Goal: Task Accomplishment & Management: Manage account settings

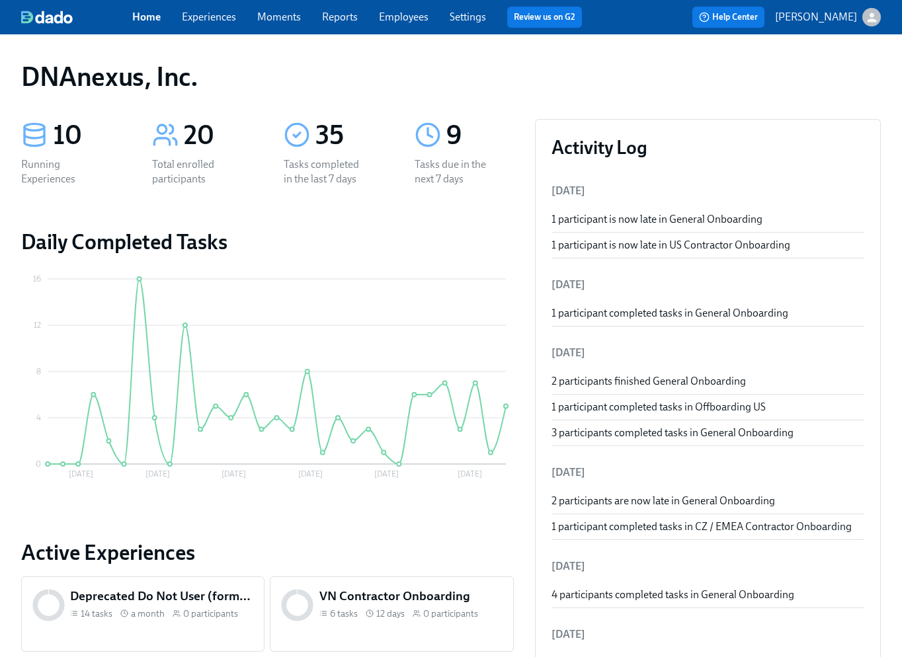
click at [214, 17] on link "Experiences" at bounding box center [209, 17] width 54 height 13
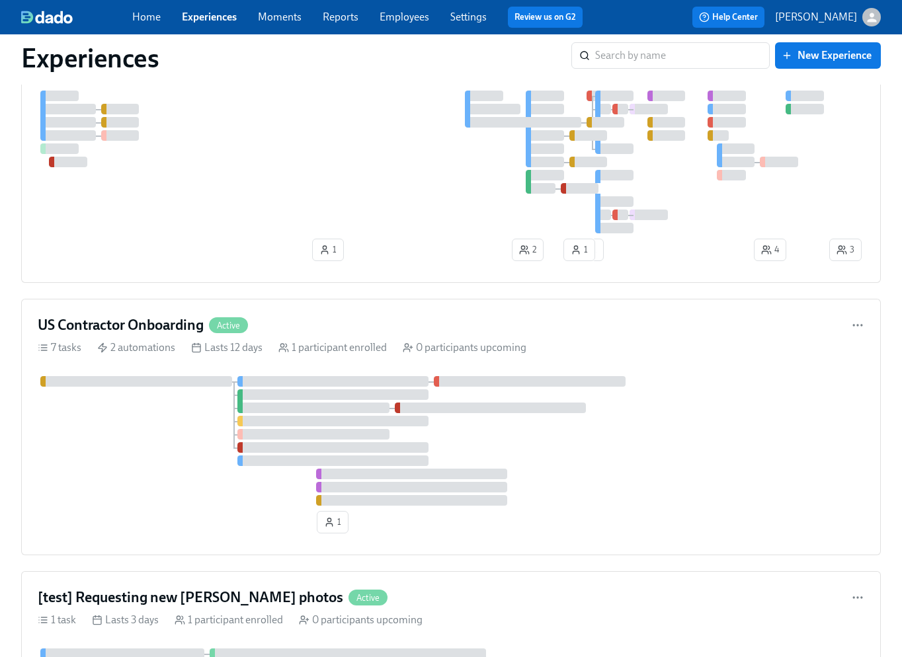
scroll to position [212, 0]
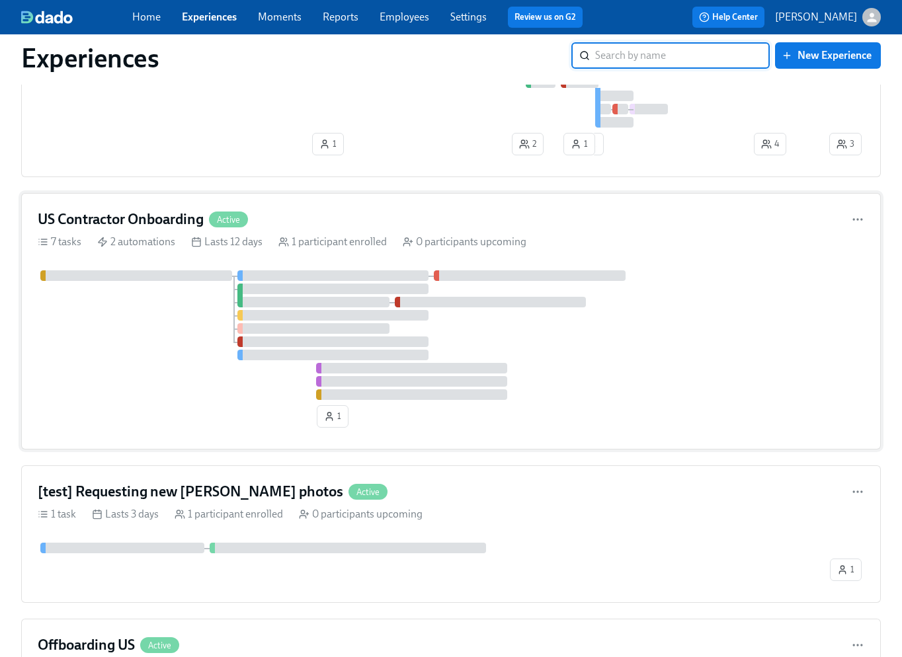
click at [603, 342] on div at bounding box center [451, 335] width 826 height 130
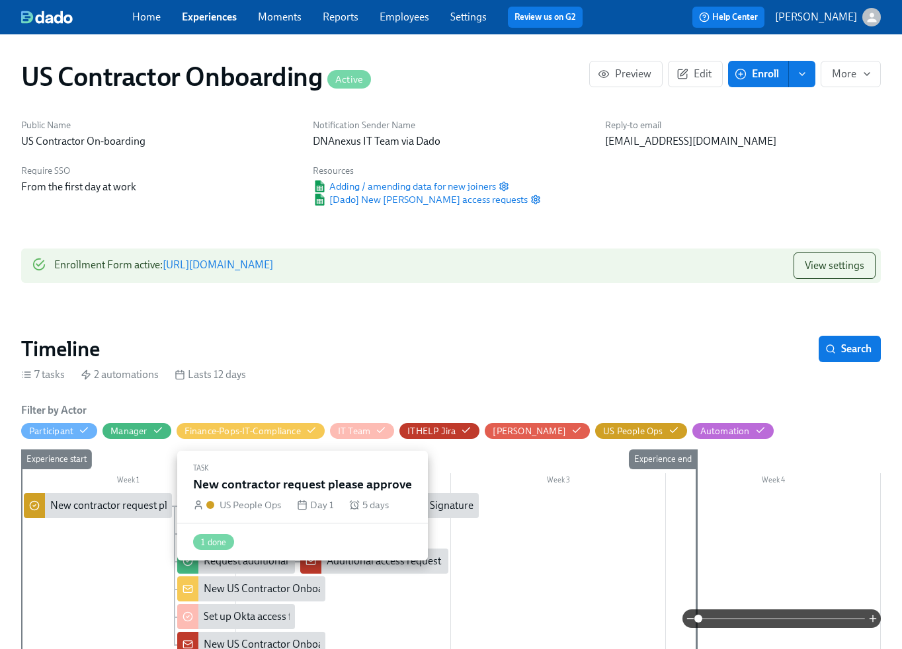
click at [98, 505] on div "New contractor request please approve" at bounding box center [138, 506] width 177 height 15
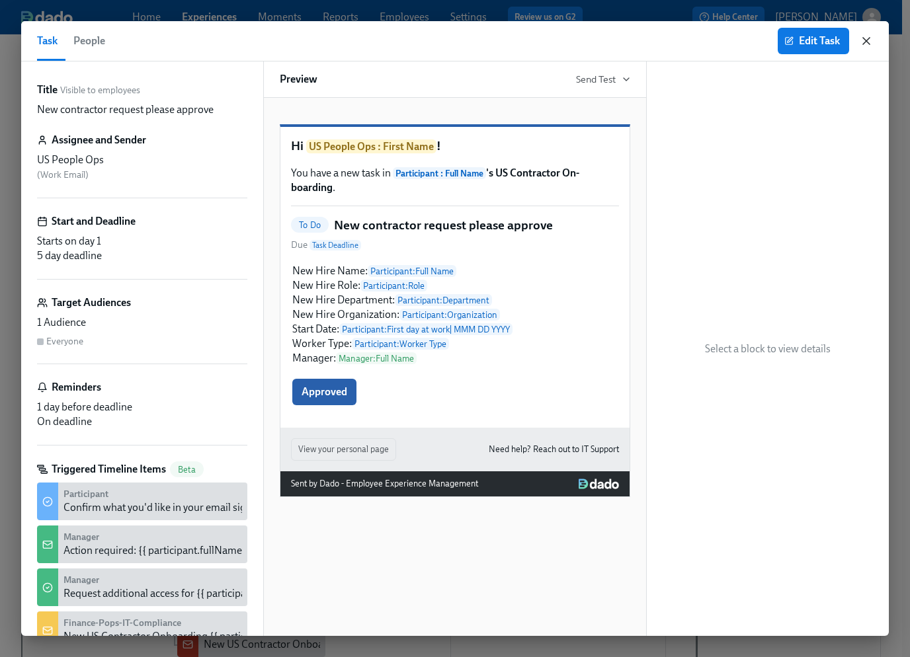
click at [870, 40] on icon "button" at bounding box center [865, 40] width 13 height 13
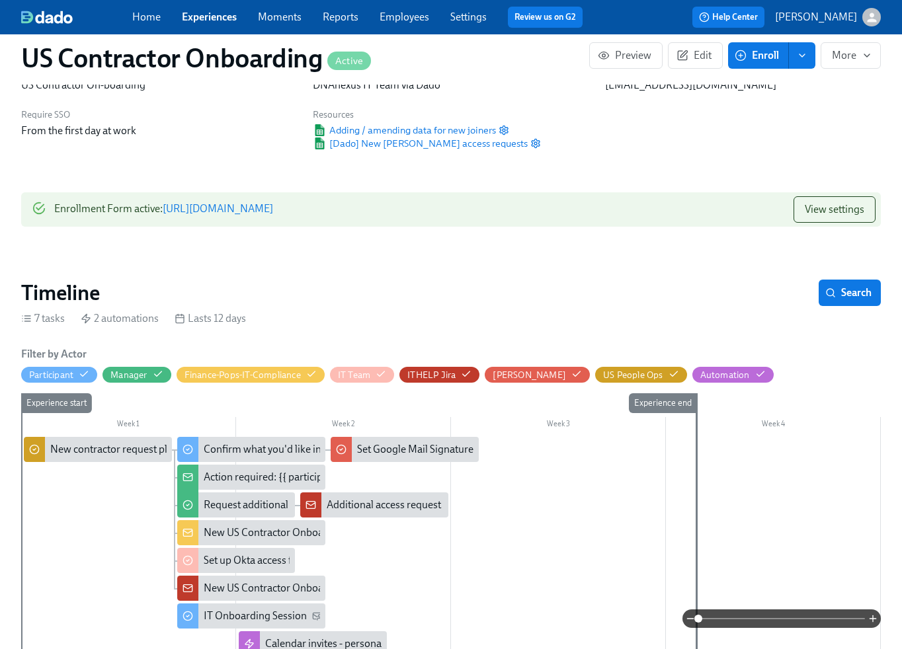
scroll to position [186, 0]
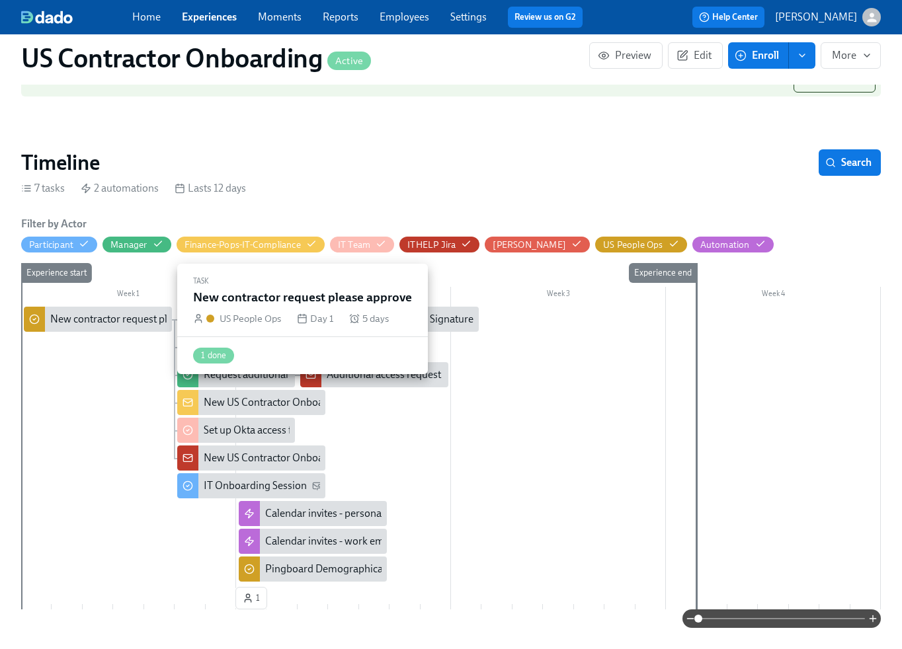
click at [85, 317] on div "New contractor request please approve" at bounding box center [138, 319] width 177 height 15
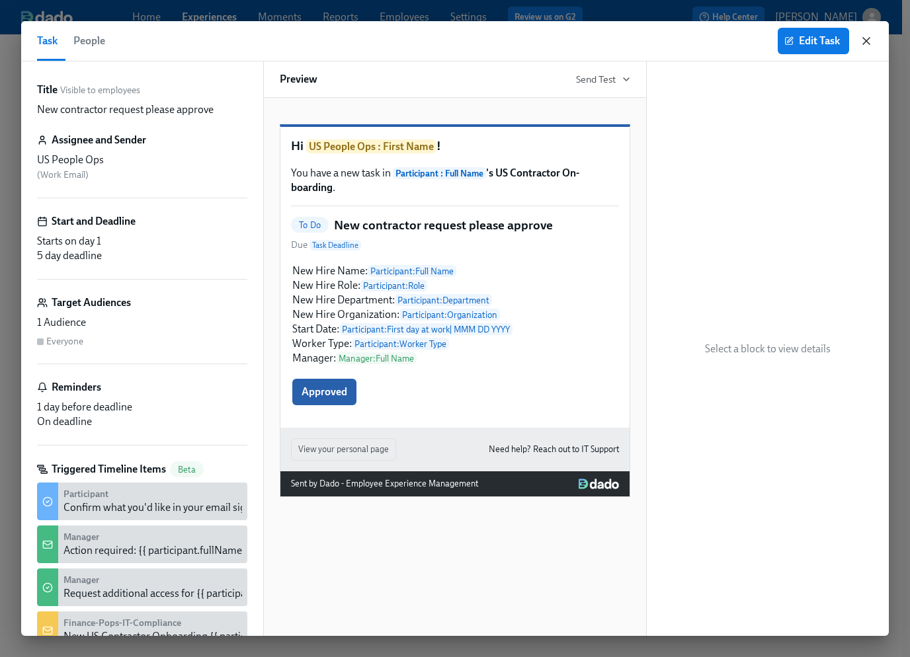
click at [867, 41] on icon "button" at bounding box center [866, 41] width 7 height 7
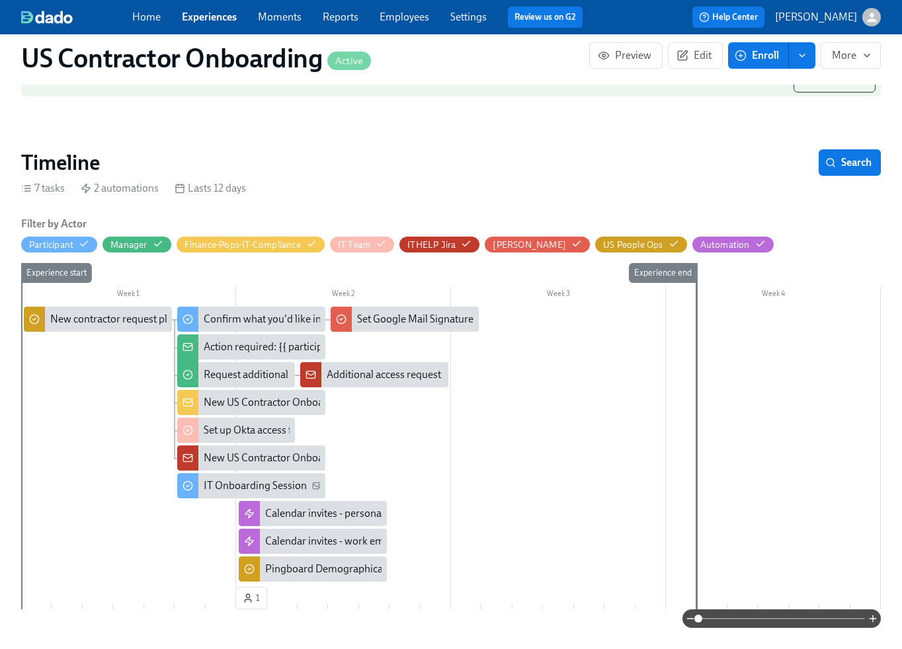
click at [222, 17] on link "Experiences" at bounding box center [209, 17] width 55 height 13
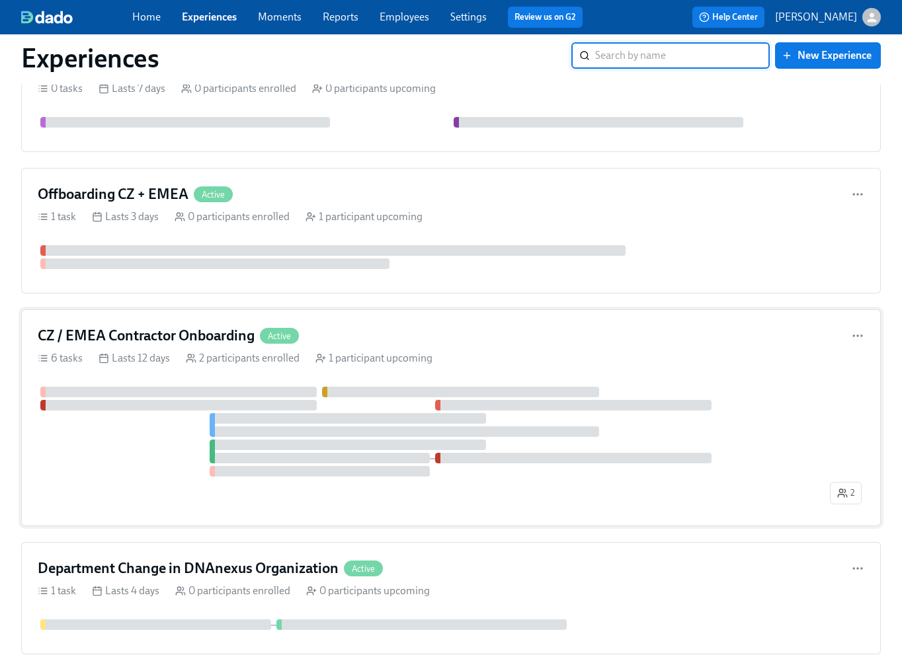
scroll to position [1010, 0]
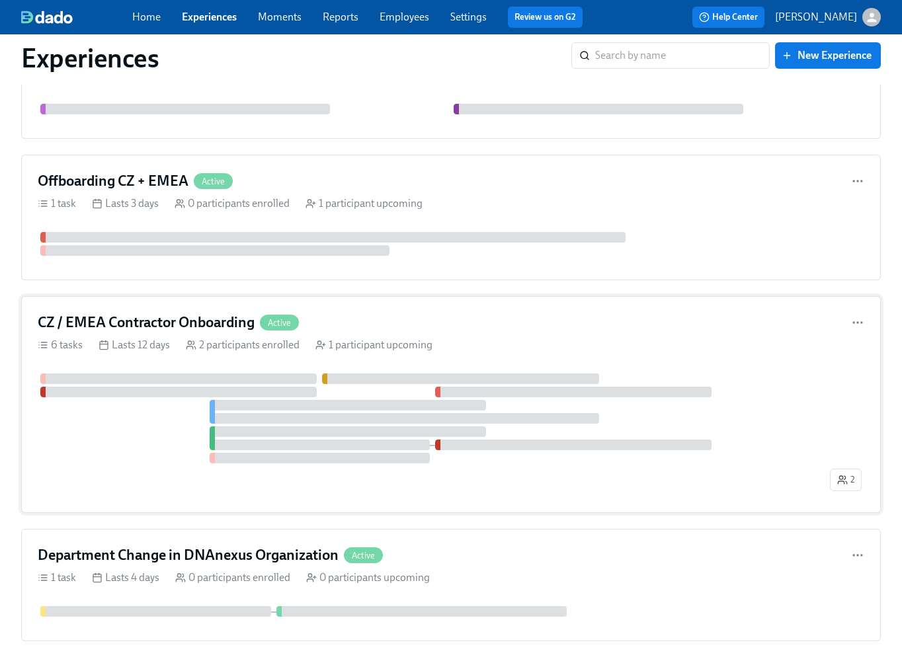
click at [153, 437] on div at bounding box center [432, 419] width 789 height 90
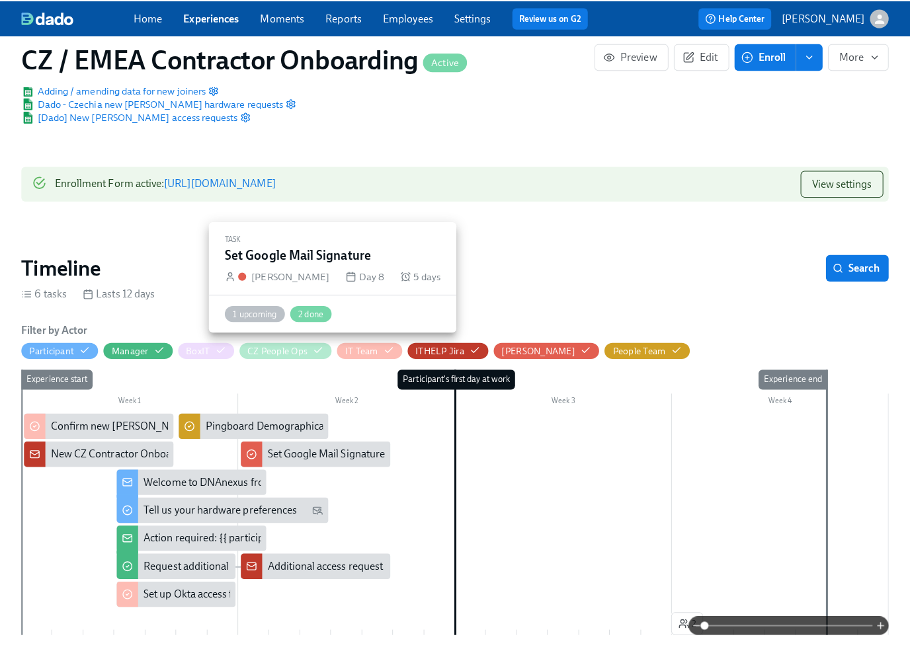
scroll to position [210, 0]
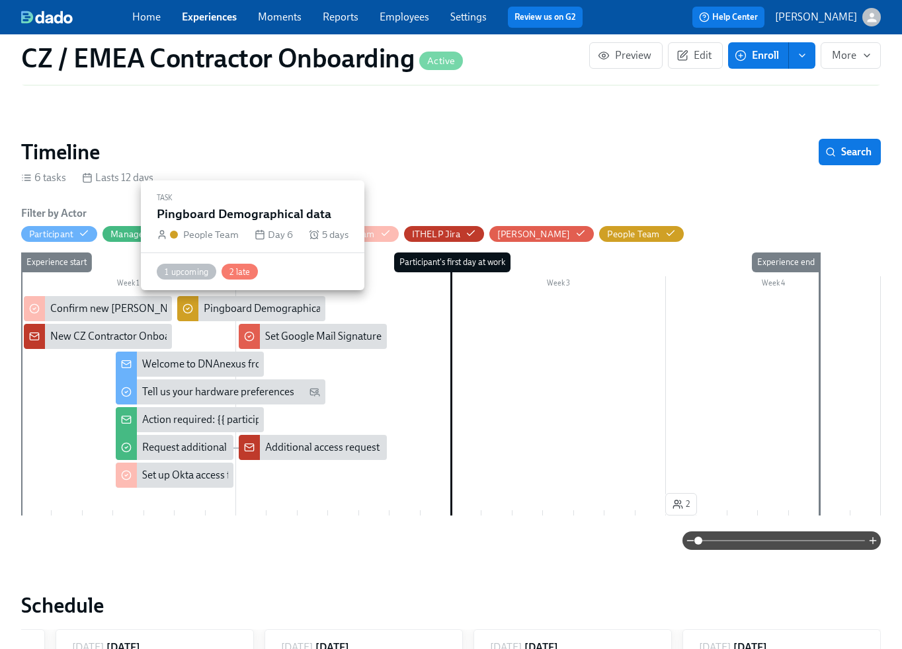
click at [216, 308] on div "Pingboard Demographical data" at bounding box center [275, 308] width 142 height 15
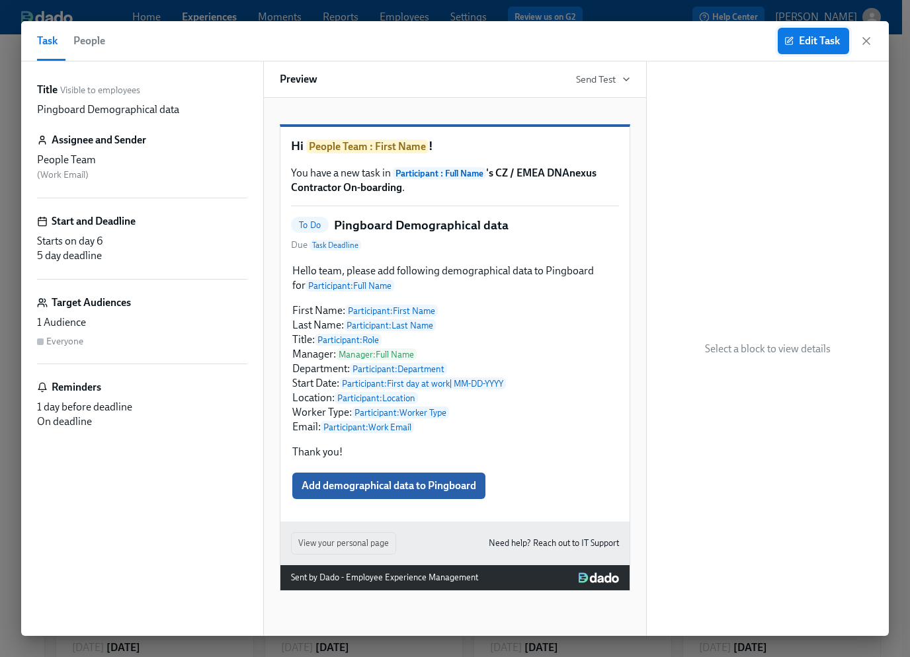
click at [821, 50] on button "Edit Task" at bounding box center [813, 41] width 71 height 26
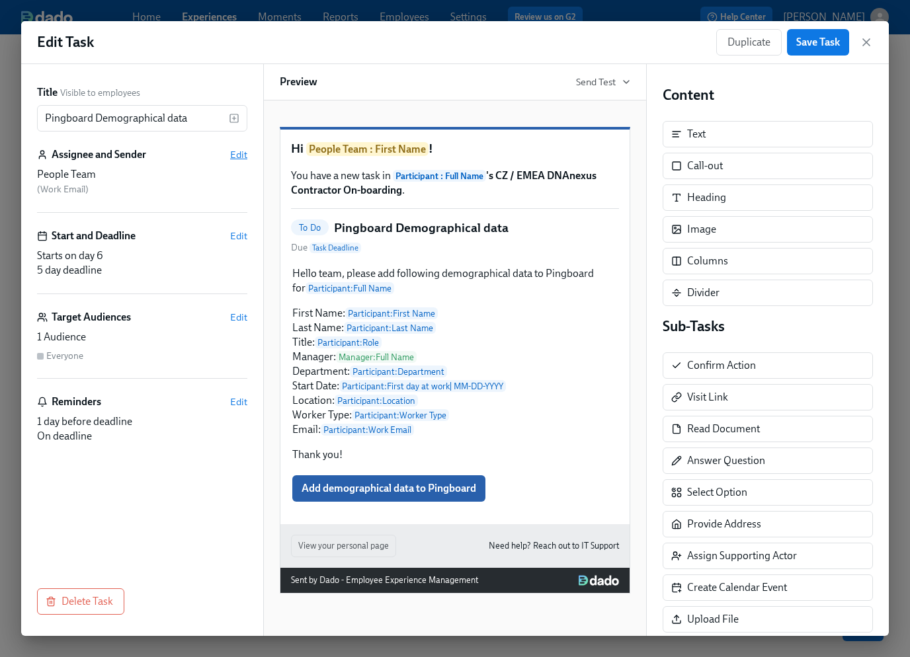
click at [237, 153] on span "Edit" at bounding box center [238, 154] width 17 height 13
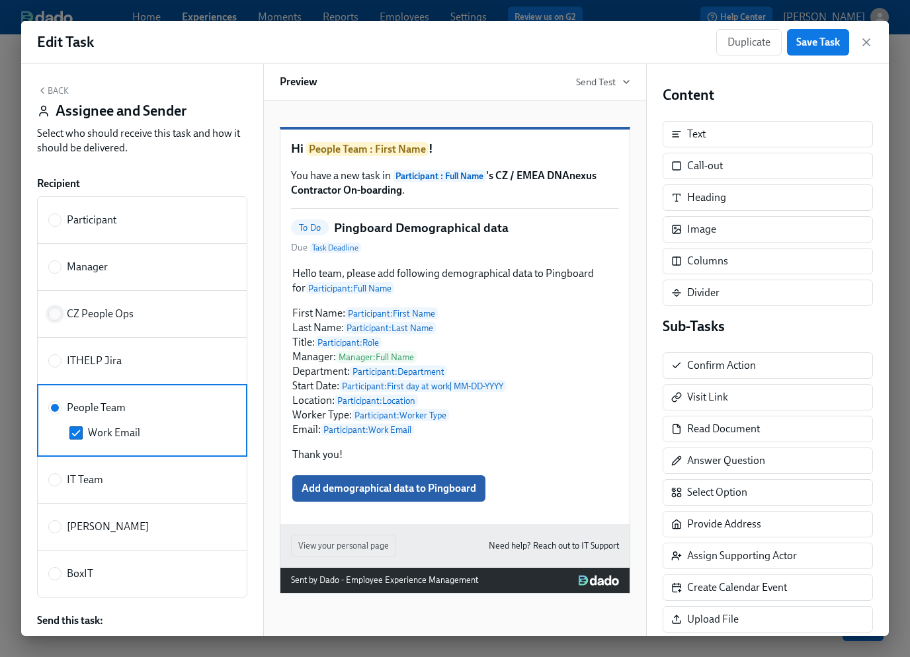
click at [57, 315] on input "CZ People Ops" at bounding box center [55, 314] width 12 height 12
radio input "true"
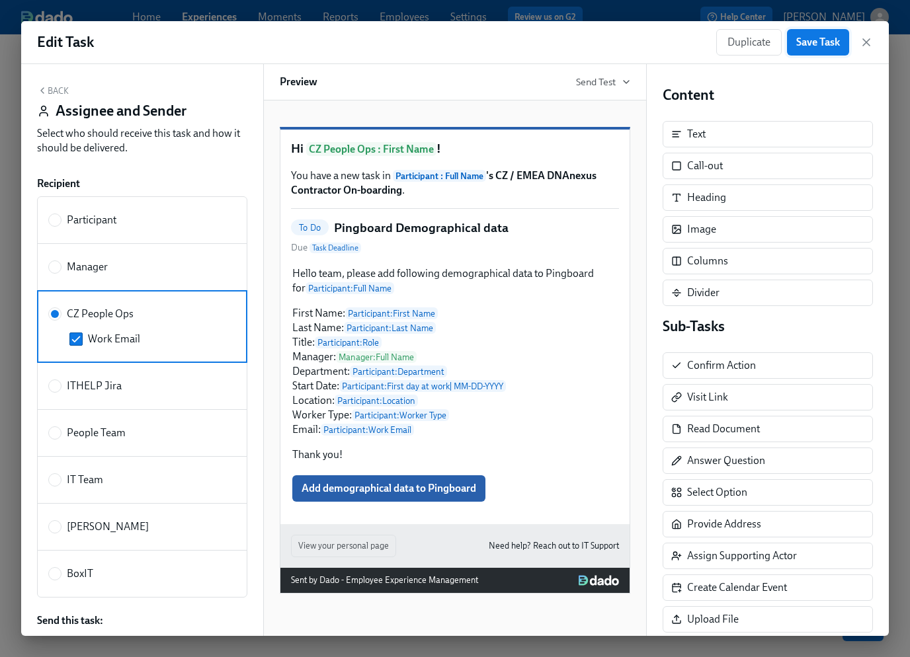
click at [827, 50] on button "Save Task" at bounding box center [818, 42] width 62 height 26
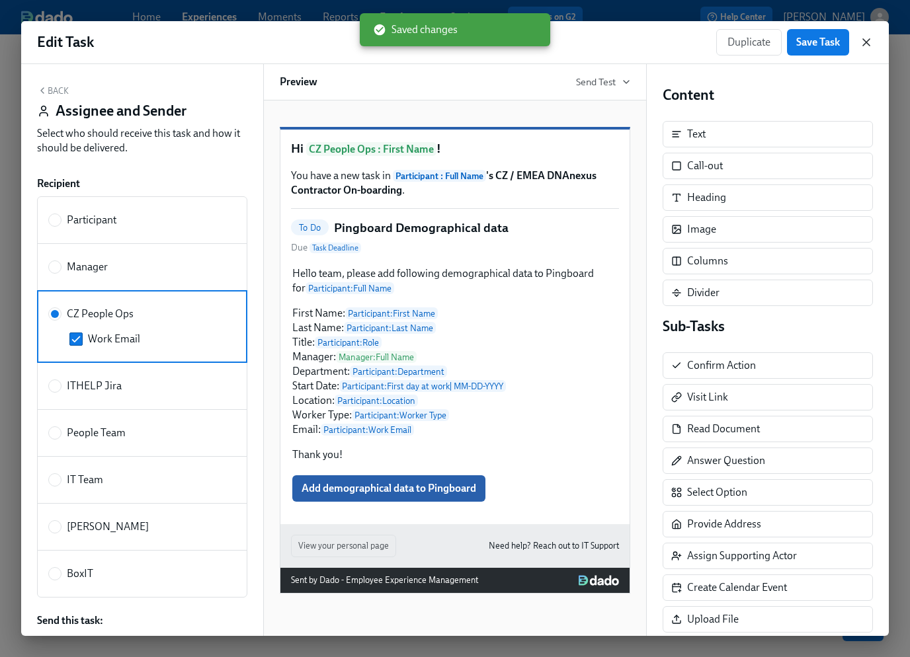
click at [868, 43] on icon "button" at bounding box center [865, 42] width 13 height 13
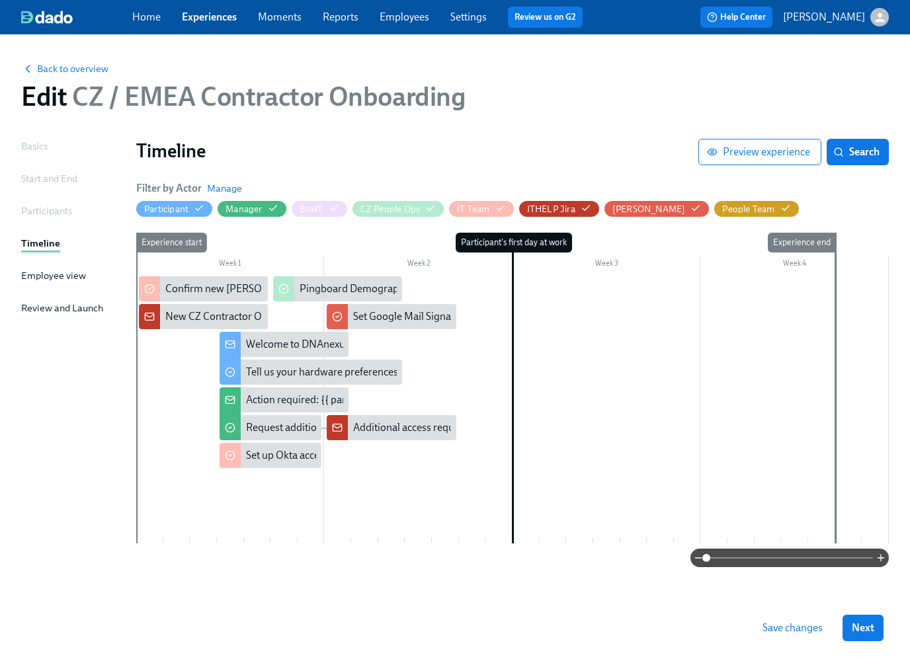
click at [785, 629] on span "Save changes" at bounding box center [792, 627] width 60 height 13
click at [205, 19] on link "Experiences" at bounding box center [209, 17] width 55 height 13
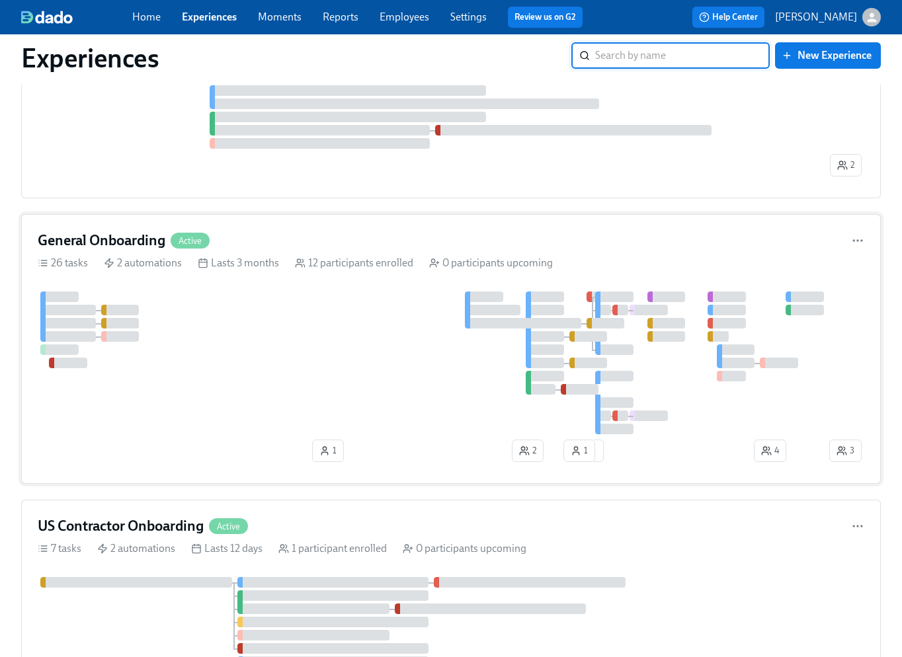
scroll to position [357, 0]
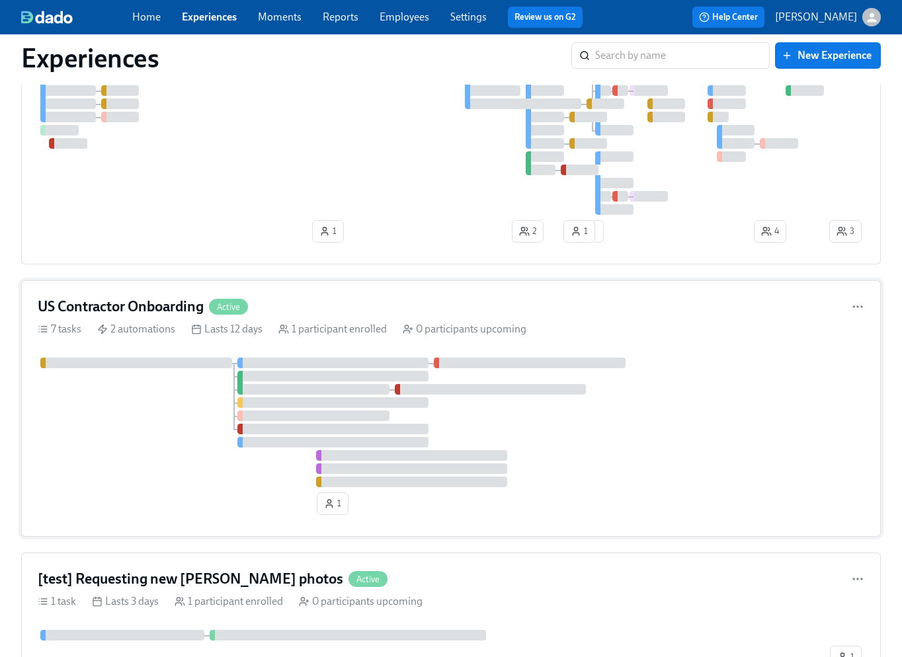
click at [177, 417] on div at bounding box center [451, 423] width 826 height 130
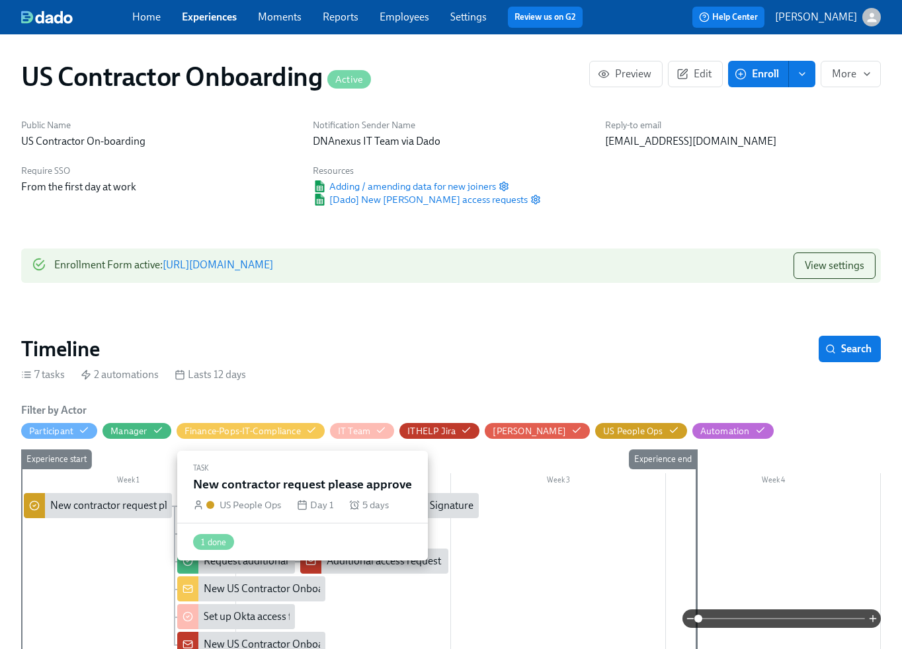
click at [110, 510] on div "New contractor request please approve" at bounding box center [138, 506] width 177 height 15
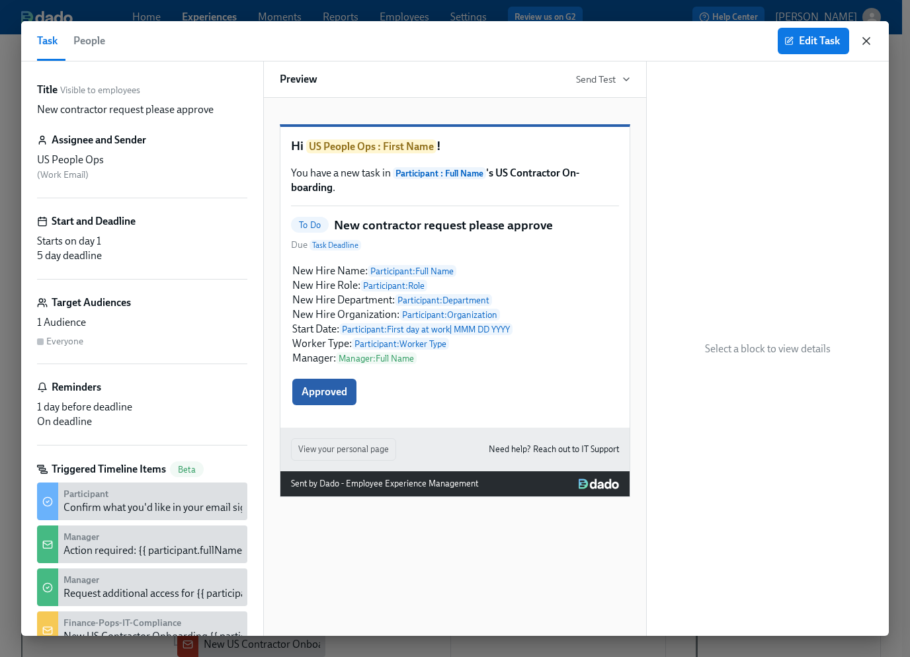
click at [867, 44] on icon "button" at bounding box center [865, 40] width 13 height 13
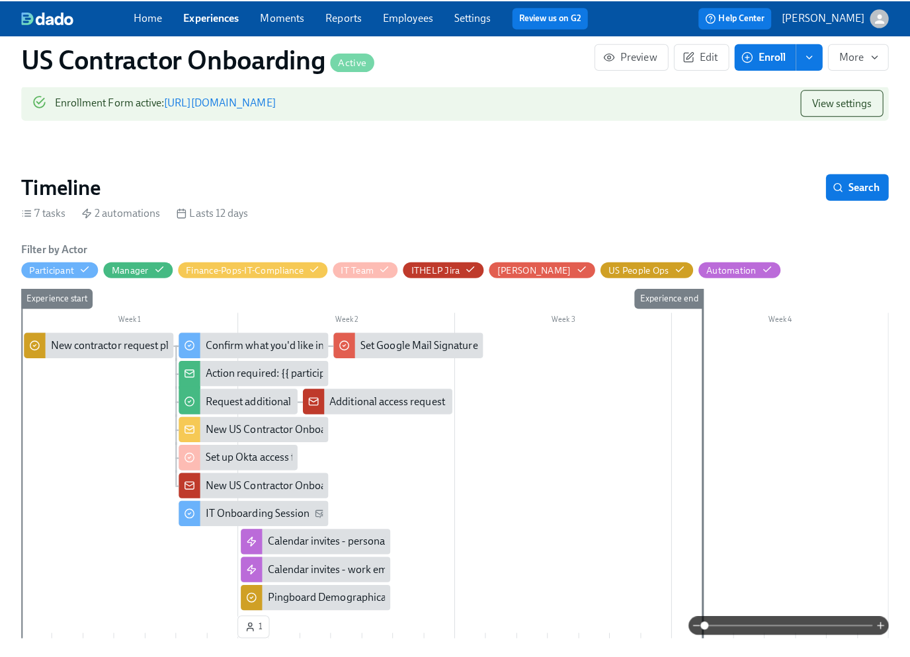
scroll to position [177, 0]
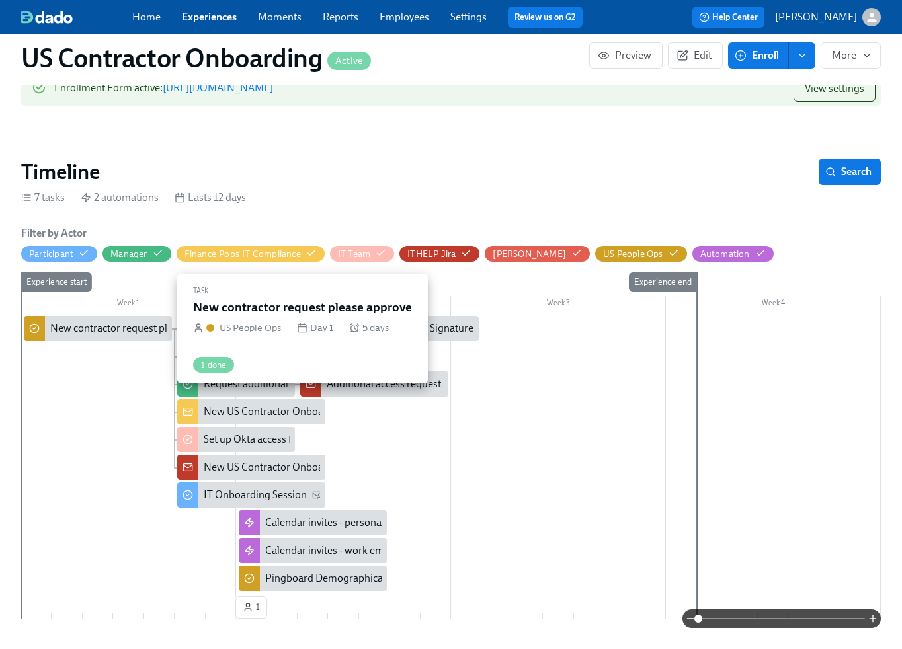
click at [95, 329] on div "New contractor request please approve" at bounding box center [138, 328] width 177 height 15
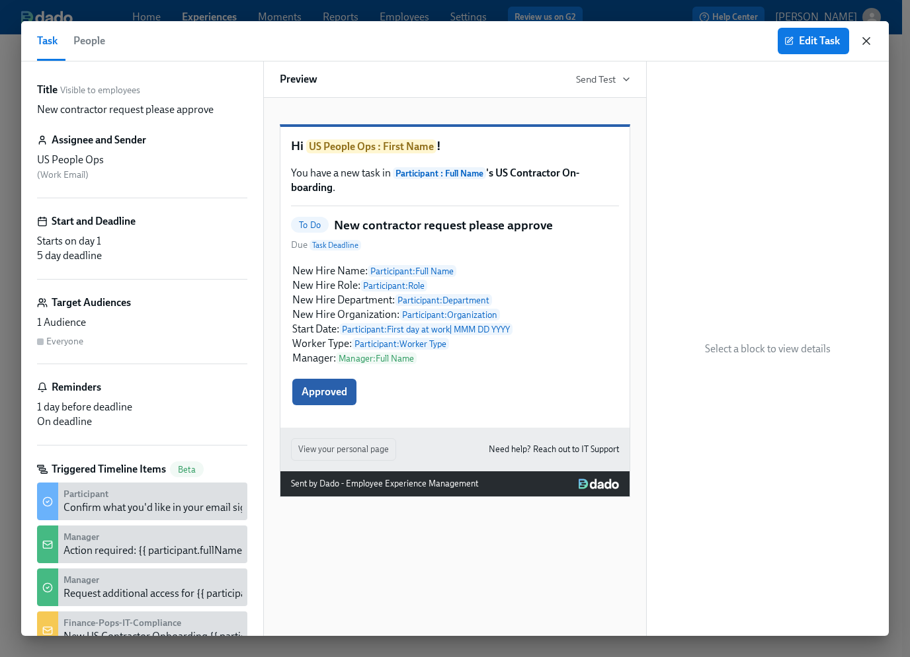
click at [868, 41] on icon "button" at bounding box center [865, 40] width 13 height 13
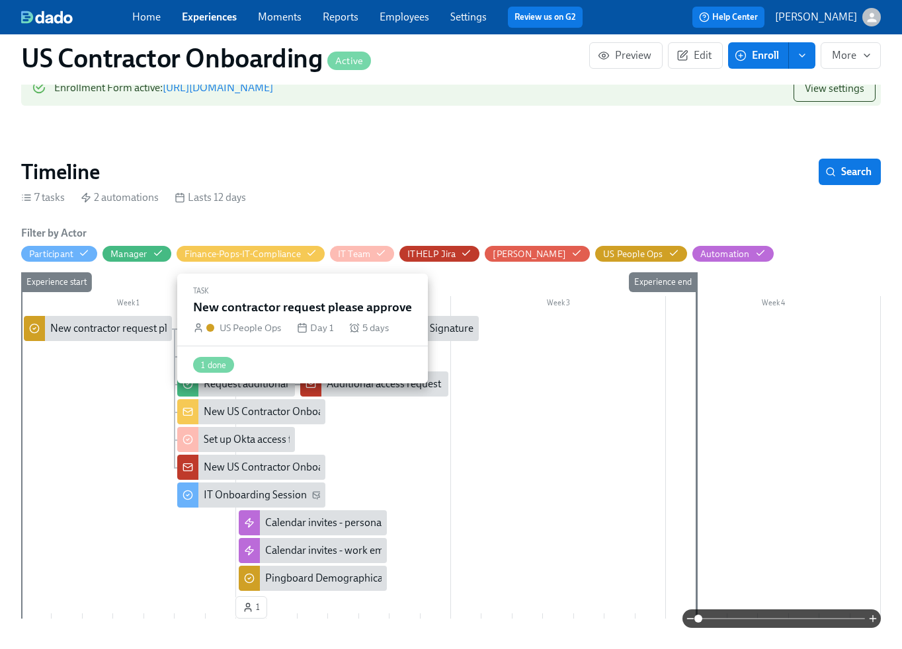
click at [83, 333] on div "New contractor request please approve" at bounding box center [138, 328] width 177 height 15
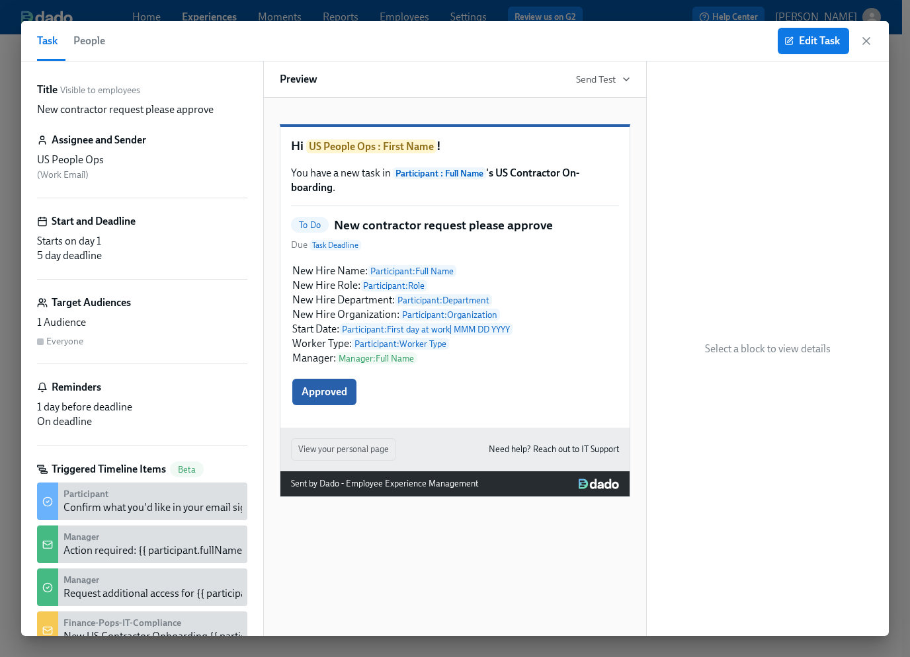
click at [138, 110] on p "New contractor request please approve" at bounding box center [125, 109] width 177 height 15
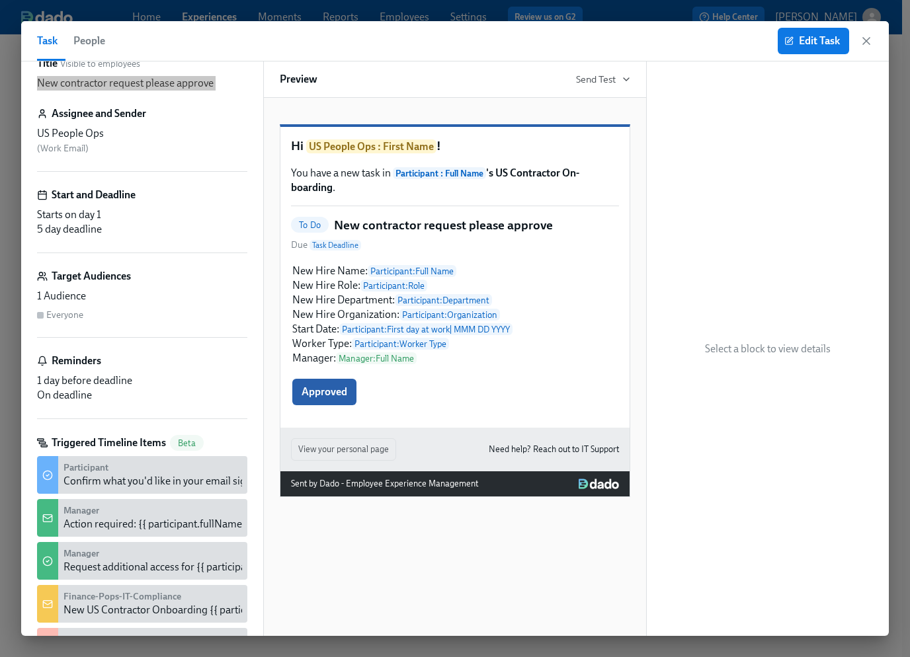
scroll to position [50, 0]
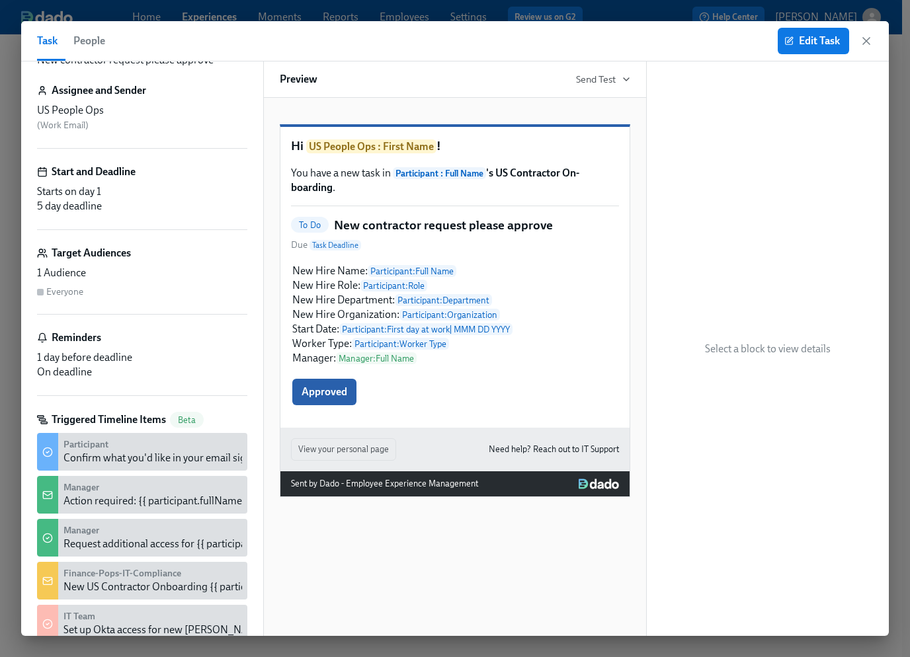
click at [450, 155] on h1 "Hi US People Ops : First Name !" at bounding box center [455, 147] width 328 height 18
click at [545, 301] on div "New Hire Name: Participant : Full Name New Hire Role: Participant : Role New Hi…" at bounding box center [455, 314] width 328 height 104
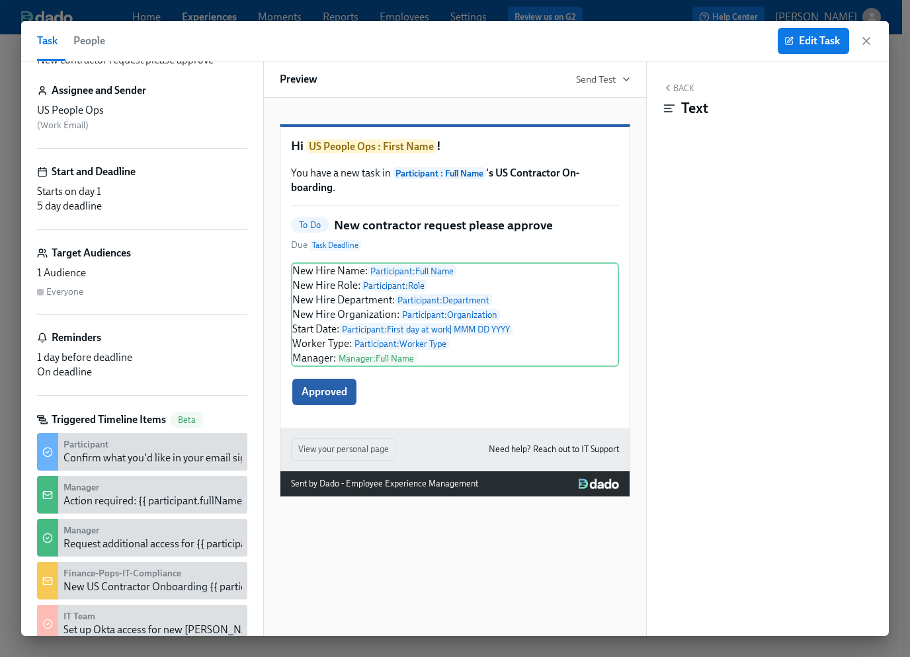
click at [569, 247] on div "To Do New contractor request please approve Due Task Deadline" at bounding box center [455, 235] width 328 height 36
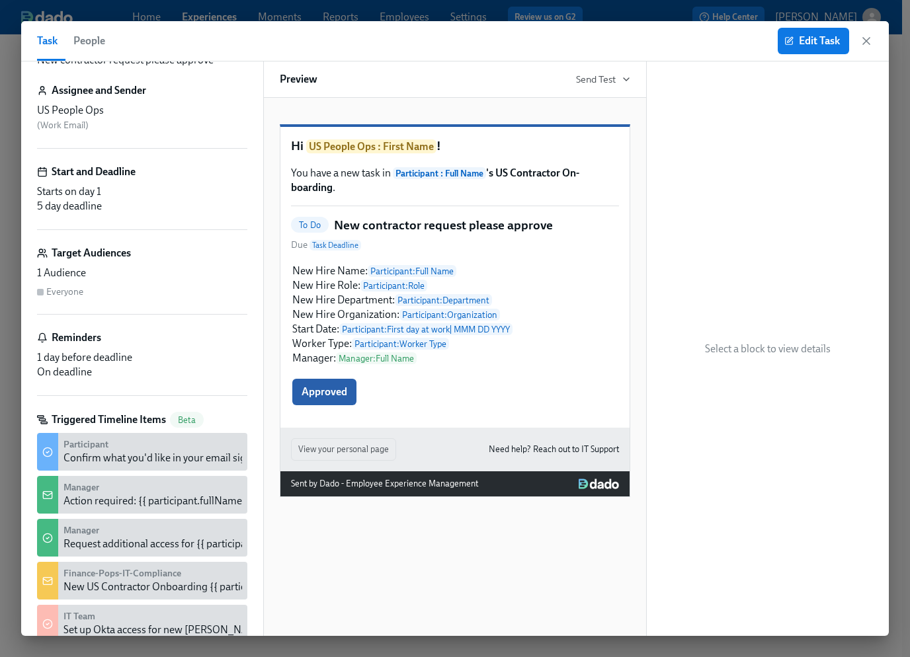
click at [446, 253] on div "To Do New contractor request please approve Due Task Deadline" at bounding box center [455, 235] width 328 height 36
click at [382, 234] on h5 "New contractor request please approve" at bounding box center [443, 225] width 219 height 17
click at [367, 234] on h5 "New contractor request please approve" at bounding box center [443, 225] width 219 height 17
click at [315, 230] on span "To Do" at bounding box center [310, 225] width 38 height 10
click at [541, 313] on div "New Hire Name: Participant : Full Name New Hire Role: Participant : Role New Hi…" at bounding box center [455, 314] width 328 height 104
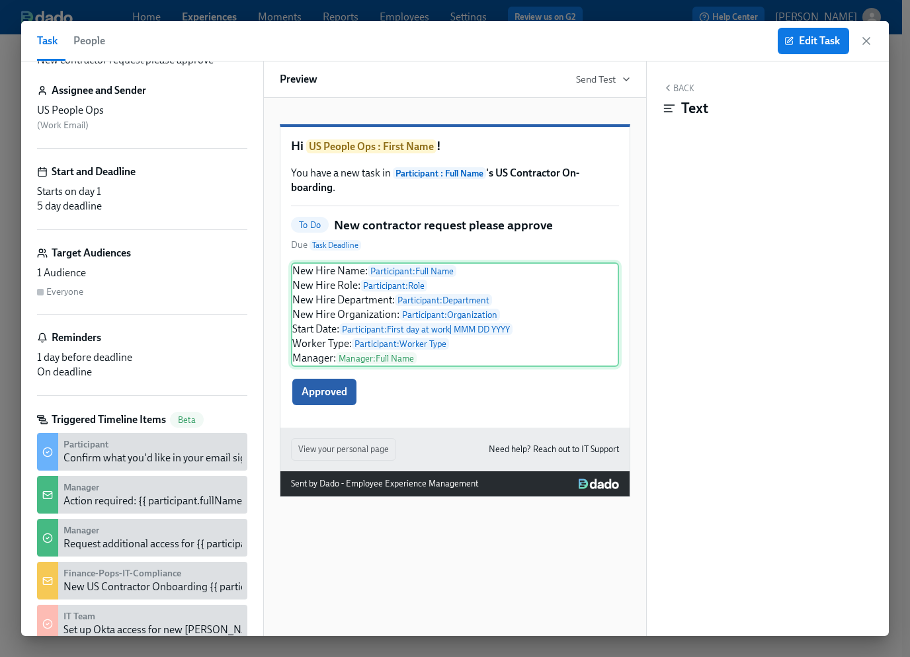
click at [457, 367] on div "New Hire Name: Participant : Full Name New Hire Role: Participant : Role New Hi…" at bounding box center [455, 314] width 328 height 104
click at [473, 367] on div "New Hire Name: Participant : Full Name New Hire Role: Participant : Role New Hi…" at bounding box center [455, 314] width 328 height 104
click at [822, 44] on span "Edit Task" at bounding box center [813, 40] width 53 height 13
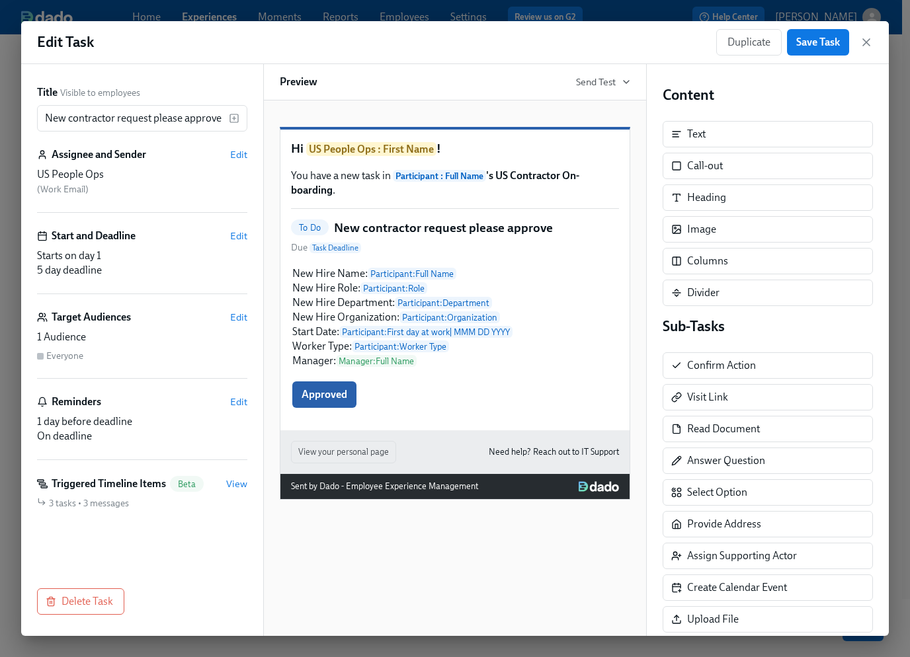
click at [474, 237] on h5 "New contractor request please approve" at bounding box center [443, 228] width 219 height 17
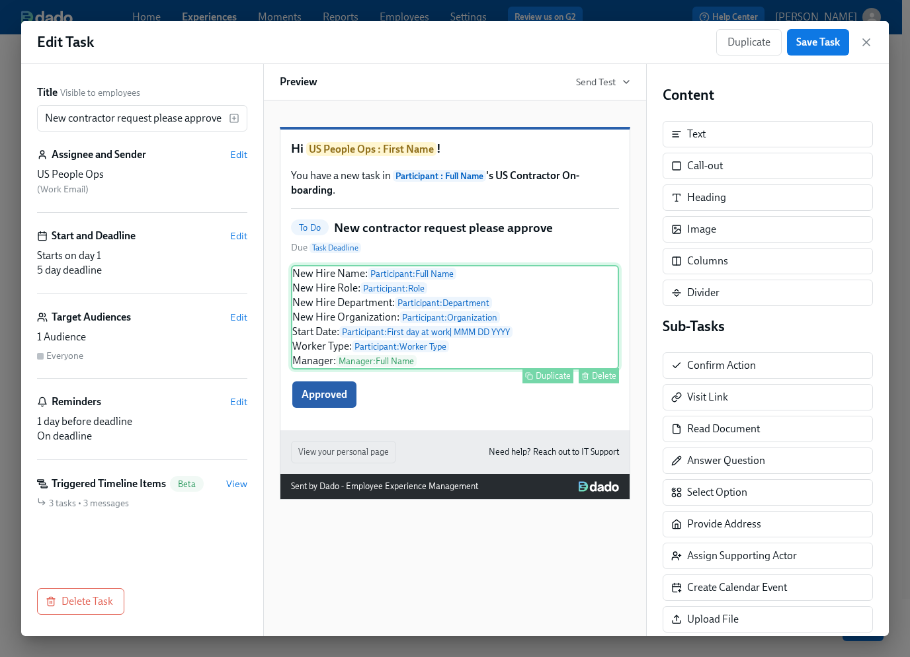
click at [555, 330] on div "New Hire Name: Participant : Full Name New Hire Role: Participant : Role New Hi…" at bounding box center [455, 317] width 328 height 104
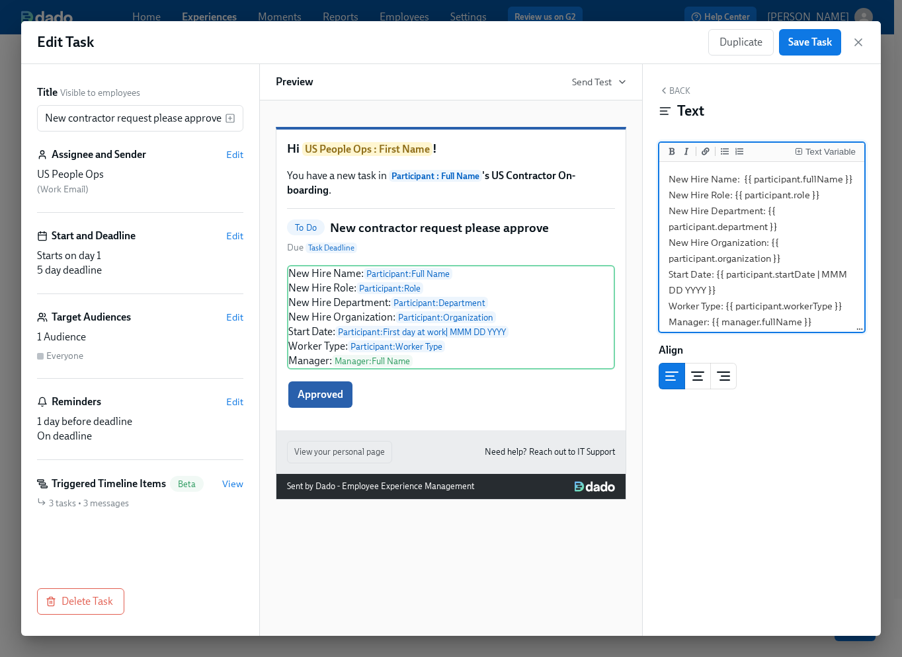
click at [785, 299] on textarea "New Hire Name: {{ participant.fullName }} New Hire Role: {{ participant.role }}…" at bounding box center [762, 251] width 200 height 172
click at [395, 409] on div "Approved Duplicate Delete" at bounding box center [451, 394] width 328 height 29
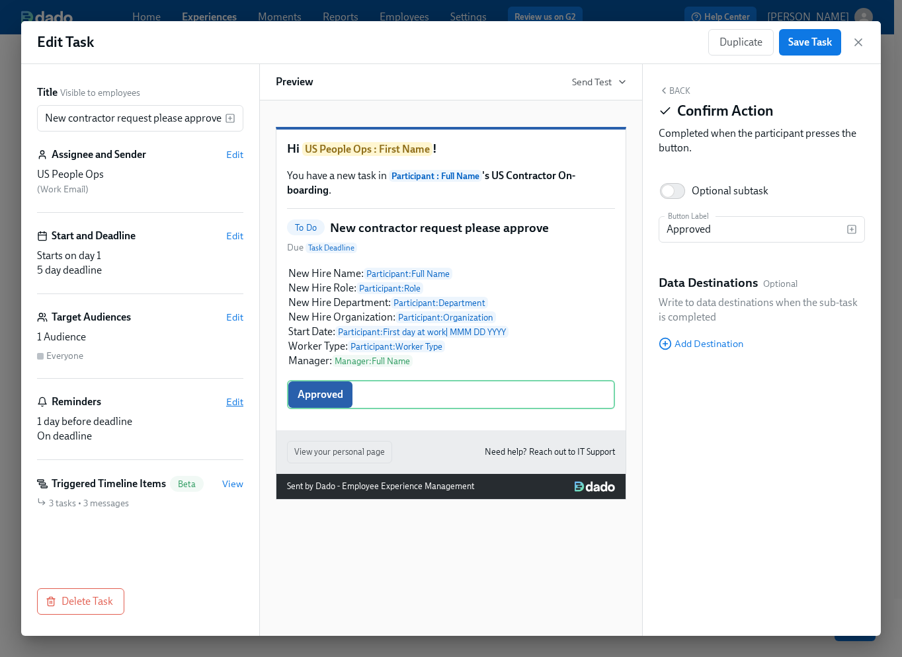
click at [234, 403] on span "Edit" at bounding box center [234, 401] width 17 height 13
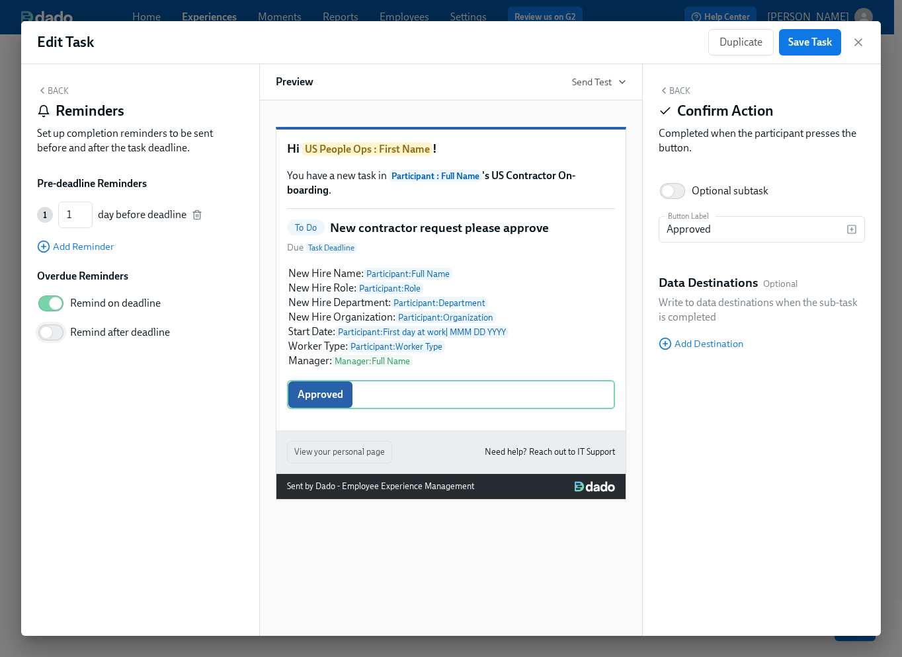
click at [52, 330] on input "Remind after deadline" at bounding box center [46, 332] width 87 height 29
checkbox input "true"
click at [812, 42] on span "Save Task" at bounding box center [810, 42] width 44 height 13
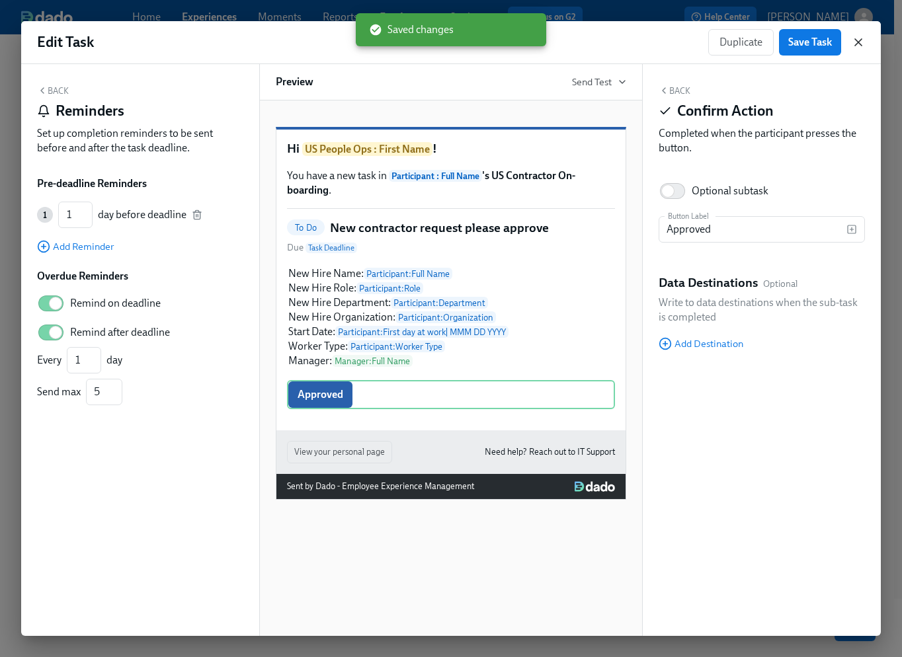
click at [860, 44] on icon "button" at bounding box center [858, 42] width 7 height 7
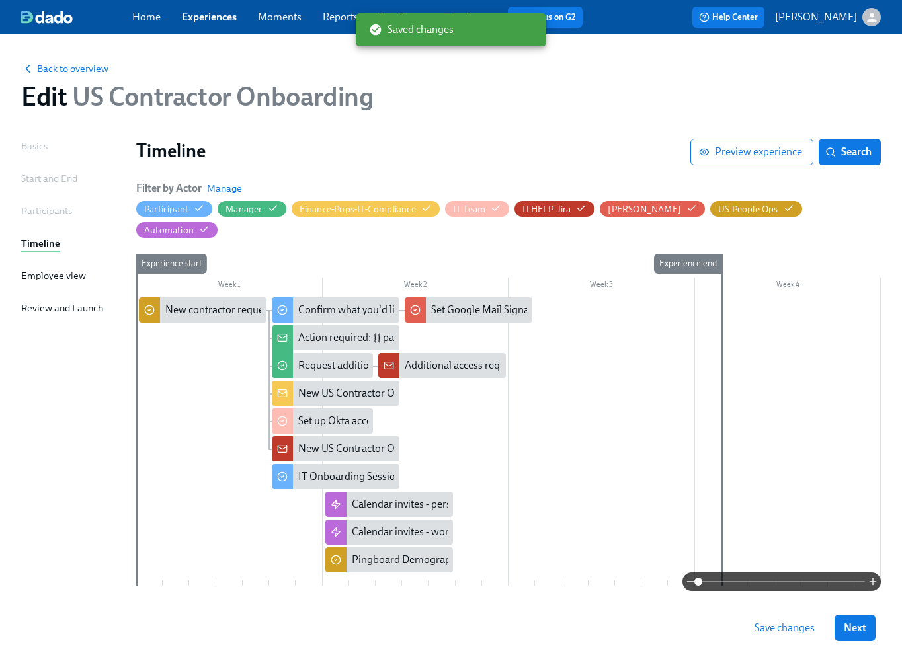
click at [787, 629] on span "Save changes" at bounding box center [784, 627] width 60 height 13
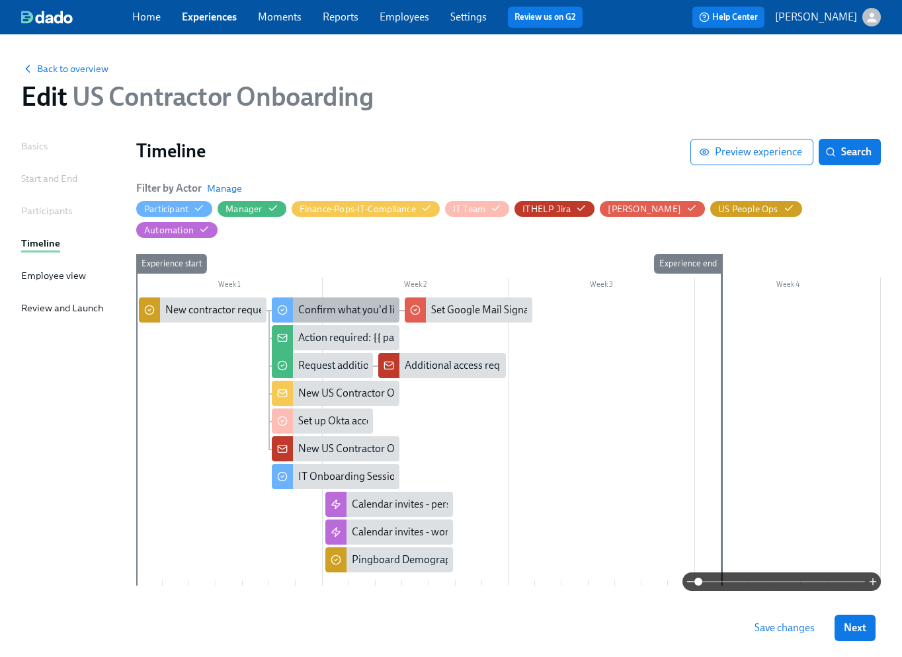
click at [331, 303] on div "Confirm what you'd like in your email signature" at bounding box center [404, 310] width 212 height 15
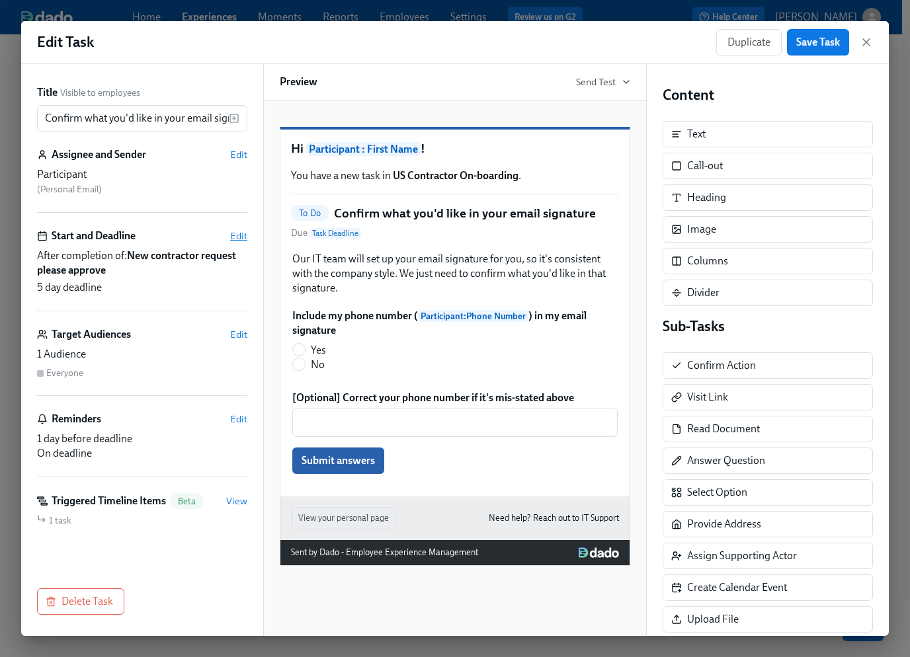
click at [235, 235] on span "Edit" at bounding box center [238, 235] width 17 height 13
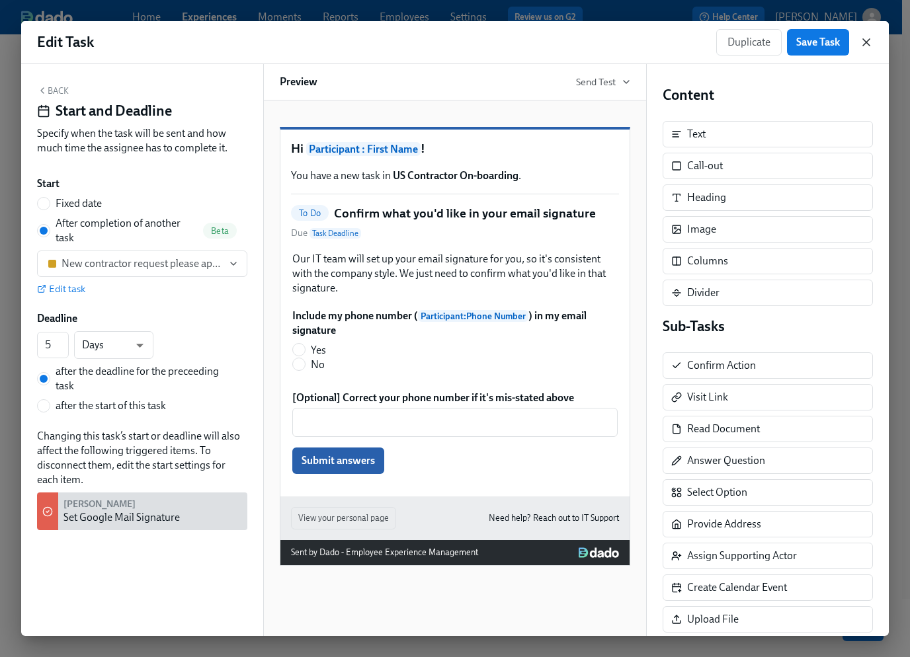
click at [869, 43] on icon "button" at bounding box center [865, 42] width 13 height 13
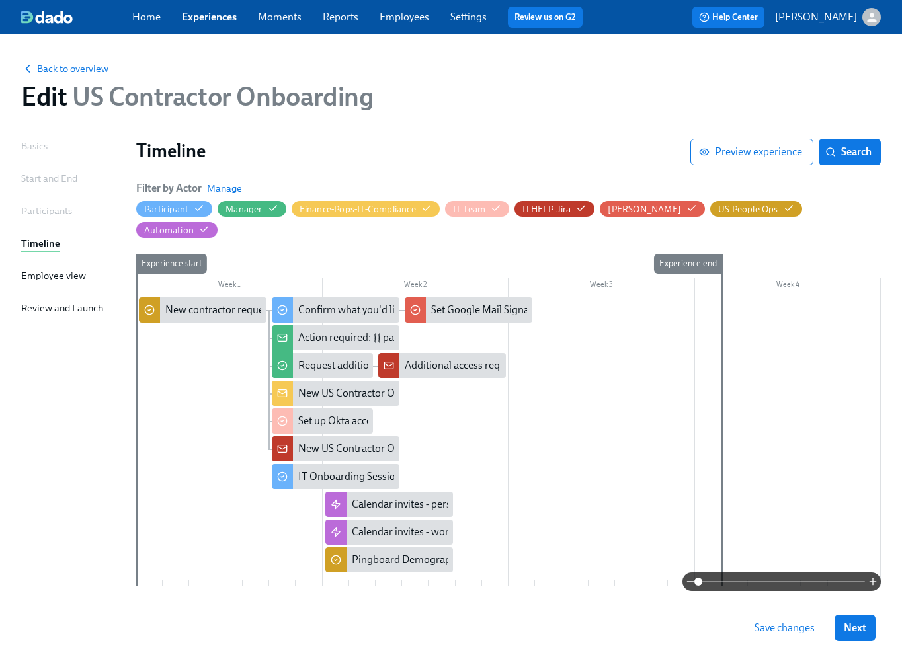
click at [203, 20] on link "Experiences" at bounding box center [209, 17] width 55 height 13
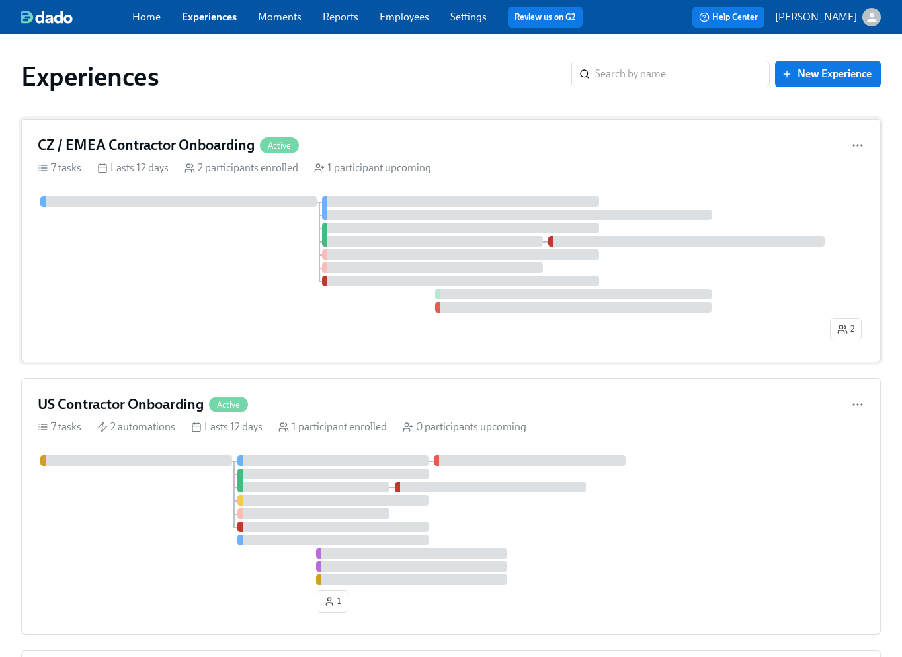
click at [231, 254] on div at bounding box center [432, 254] width 789 height 116
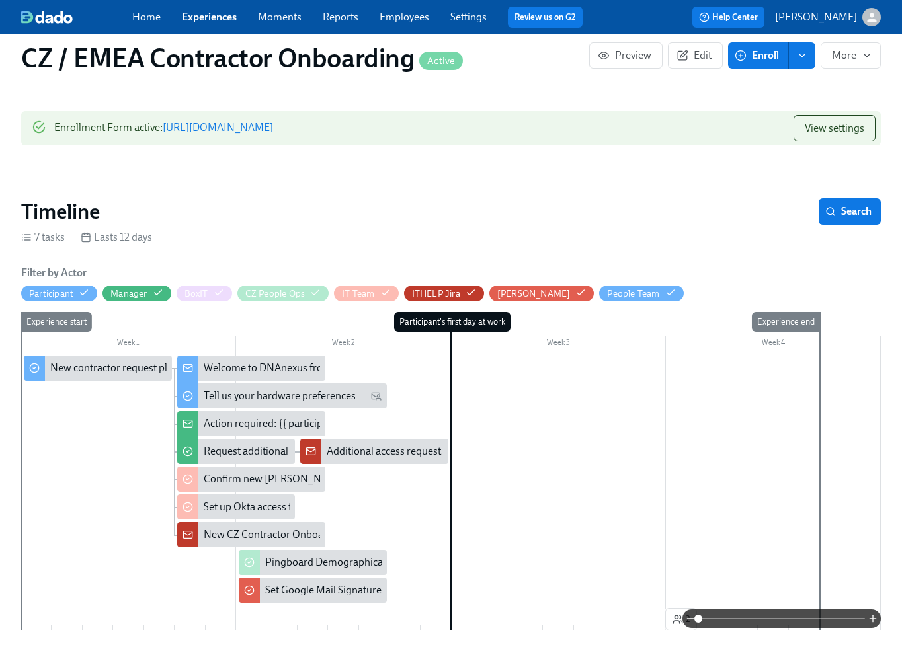
scroll to position [157, 0]
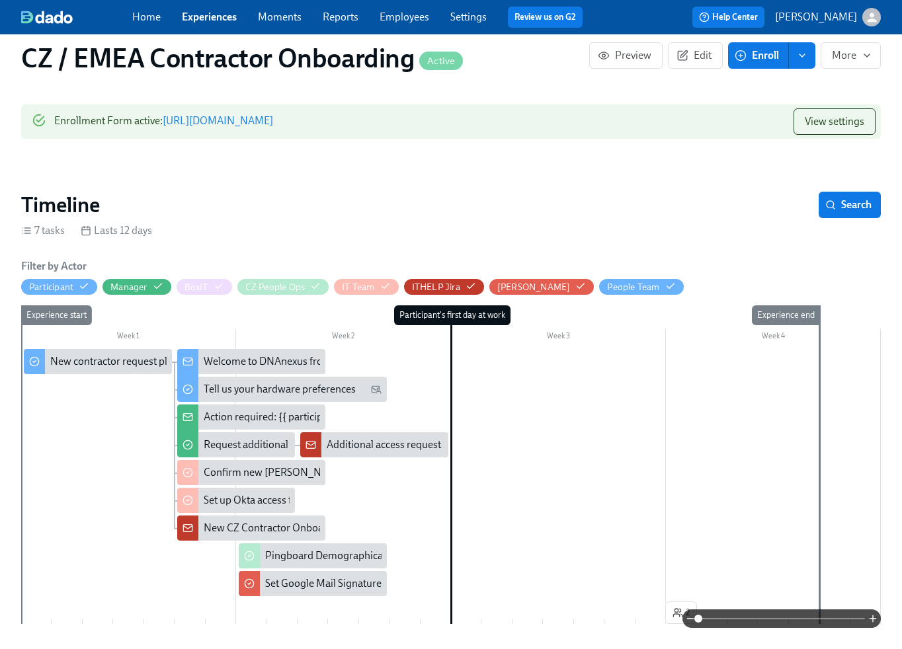
click at [208, 20] on link "Experiences" at bounding box center [209, 17] width 55 height 13
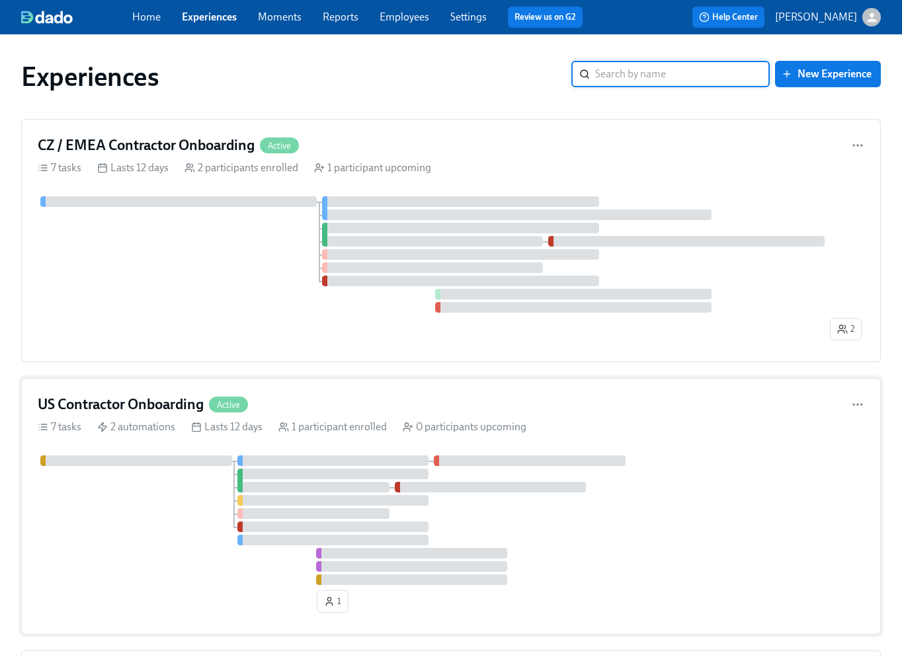
click at [167, 536] on div at bounding box center [451, 521] width 826 height 130
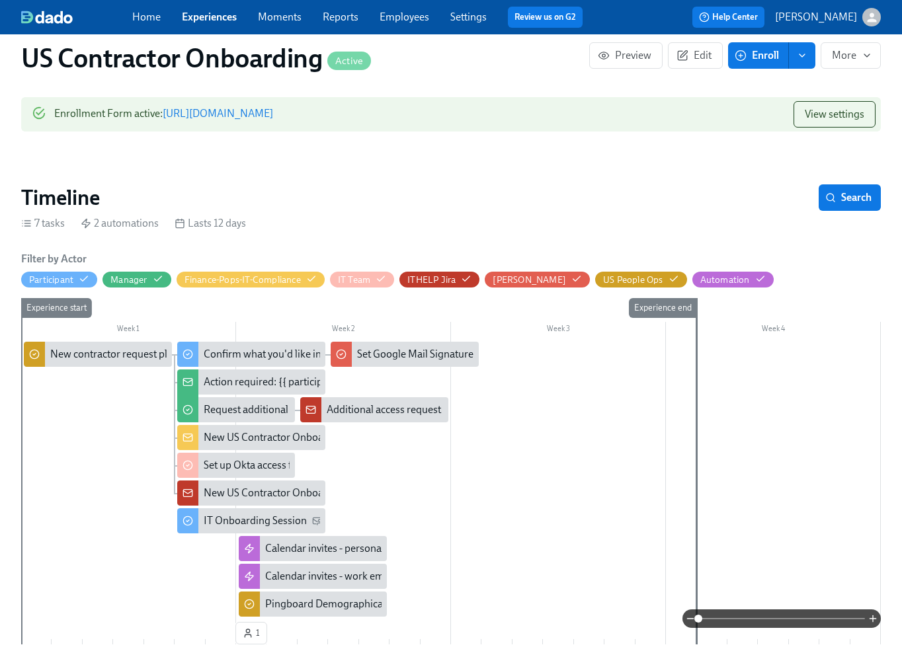
scroll to position [175, 0]
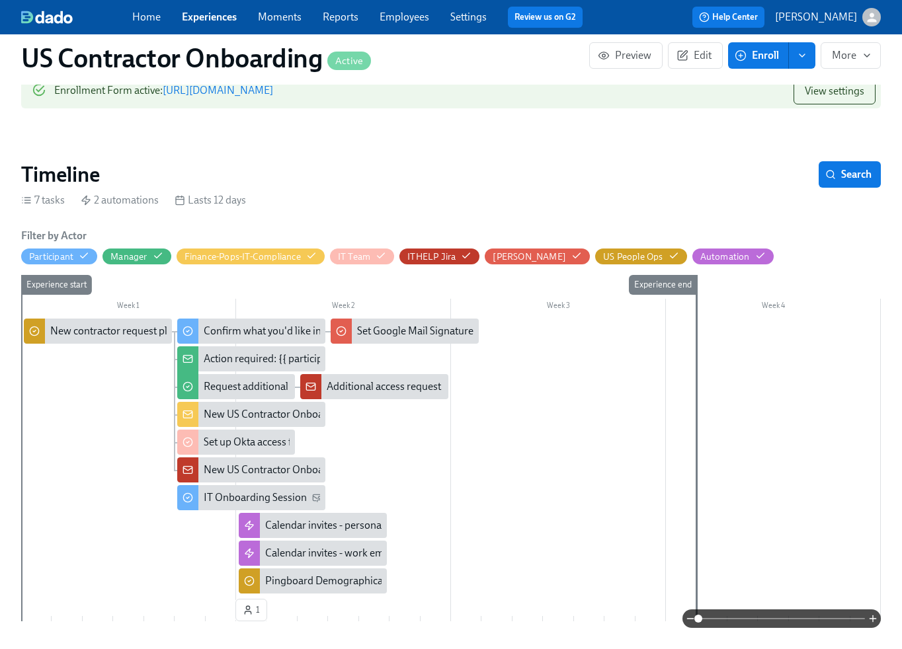
click at [210, 17] on link "Experiences" at bounding box center [209, 17] width 55 height 13
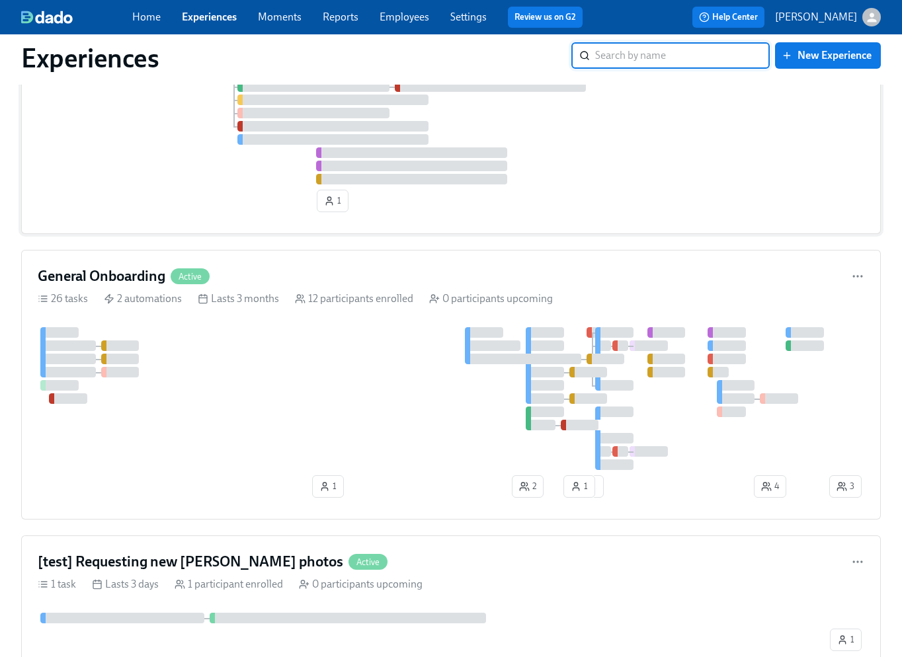
scroll to position [405, 0]
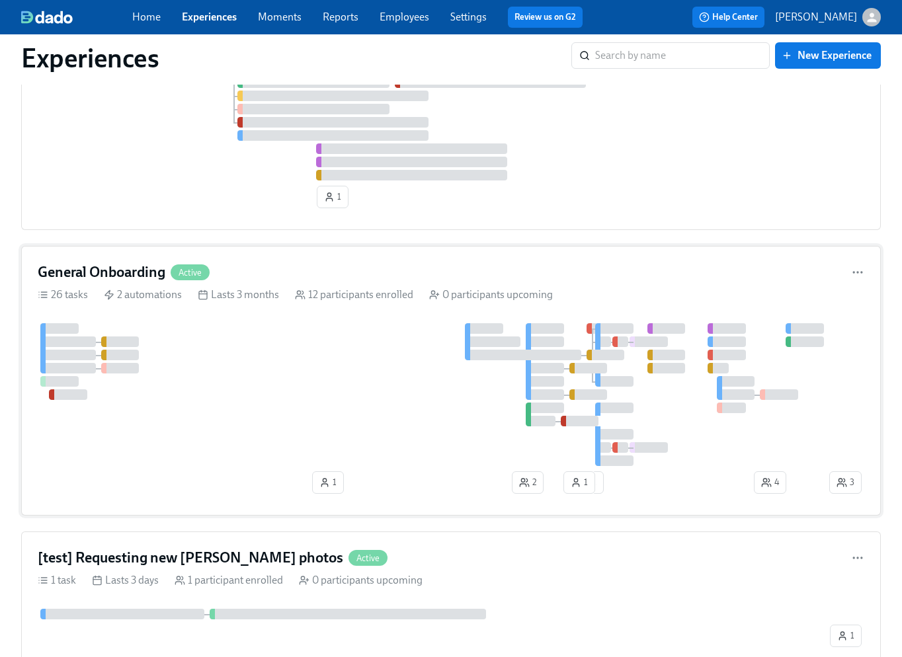
click at [210, 375] on div at bounding box center [432, 394] width 789 height 143
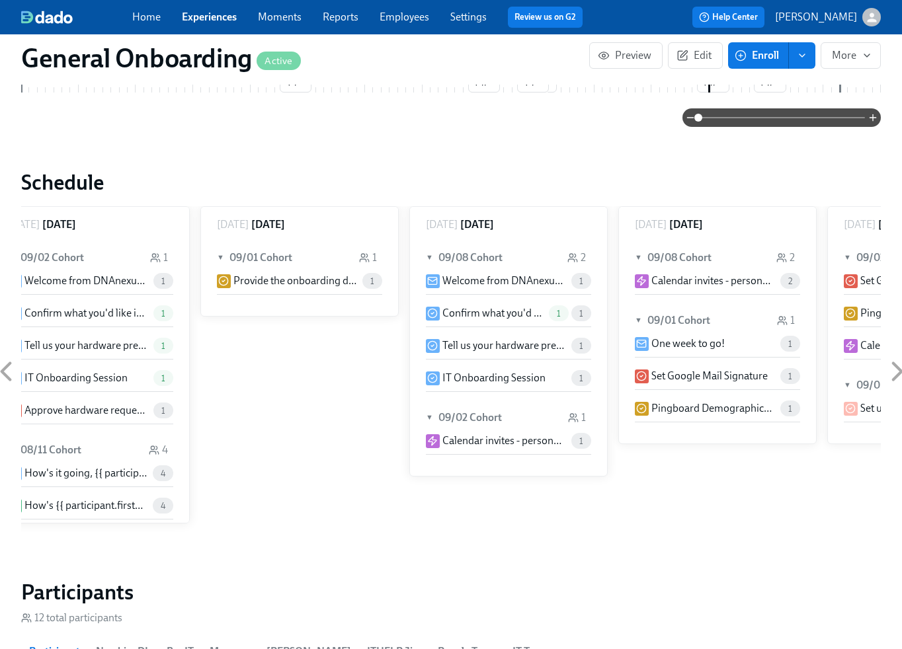
scroll to position [0, 8599]
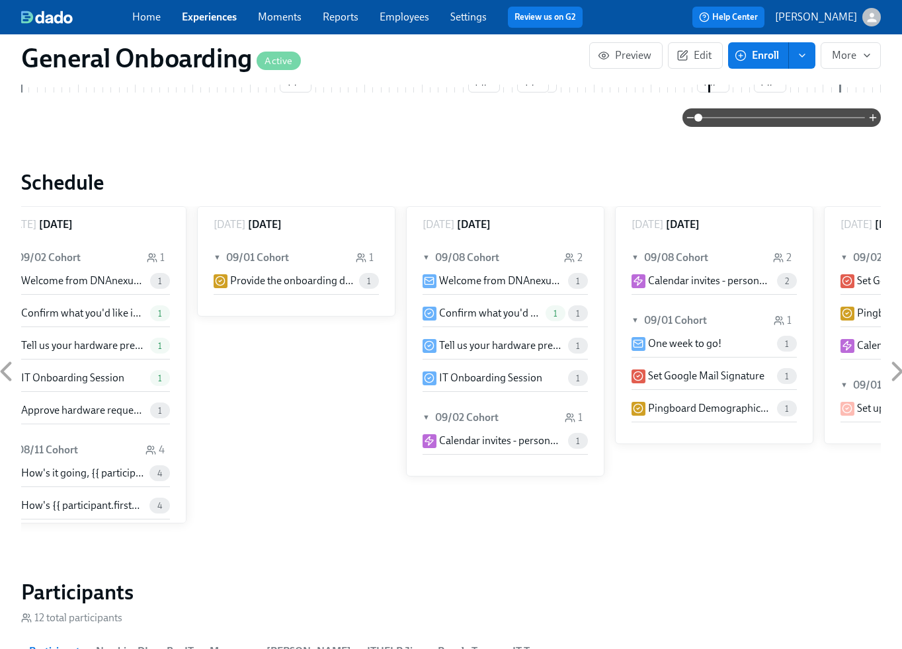
click at [220, 15] on link "Experiences" at bounding box center [209, 17] width 55 height 13
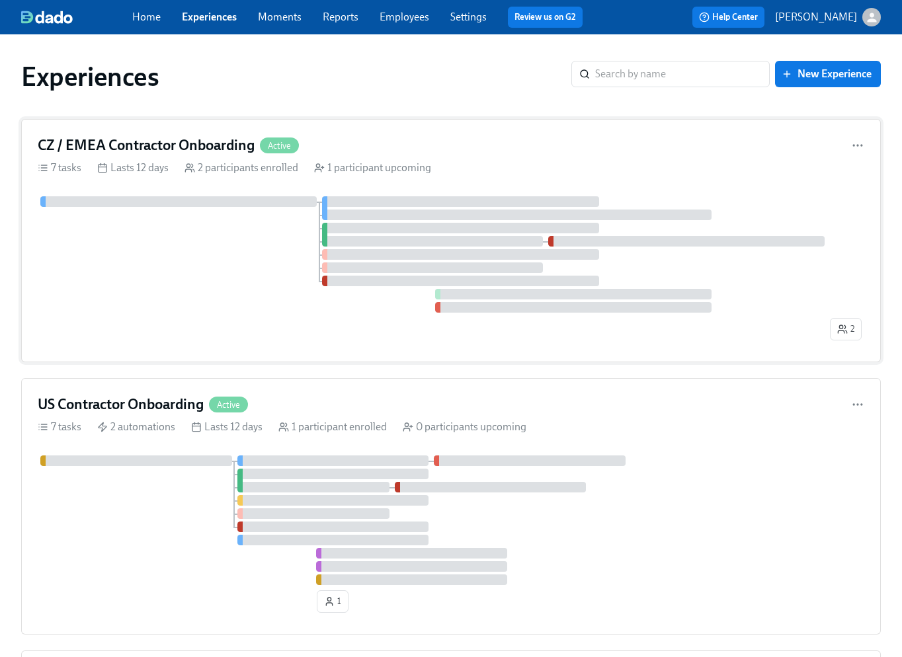
click at [184, 275] on div at bounding box center [432, 254] width 789 height 116
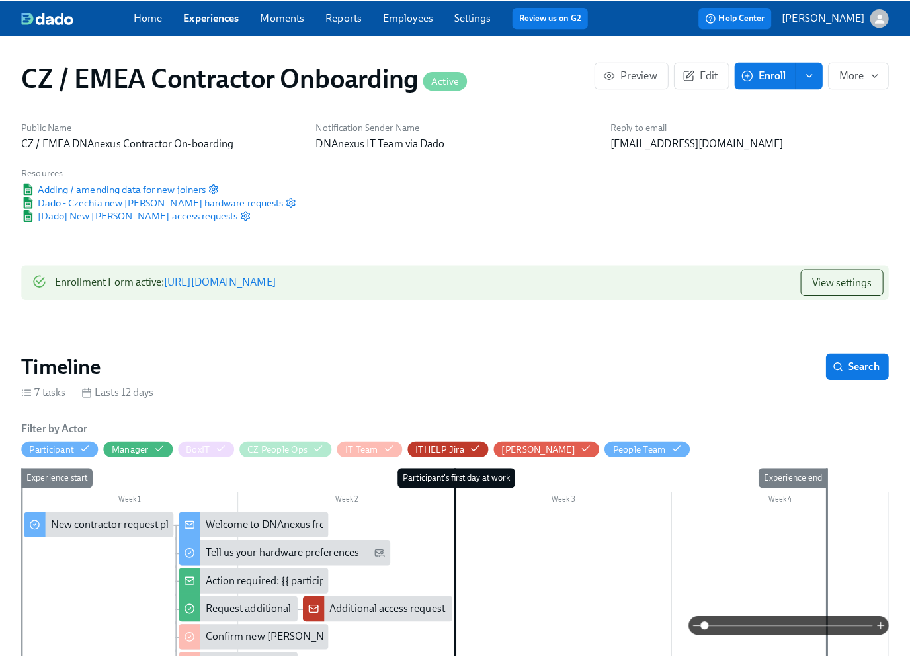
scroll to position [351, 0]
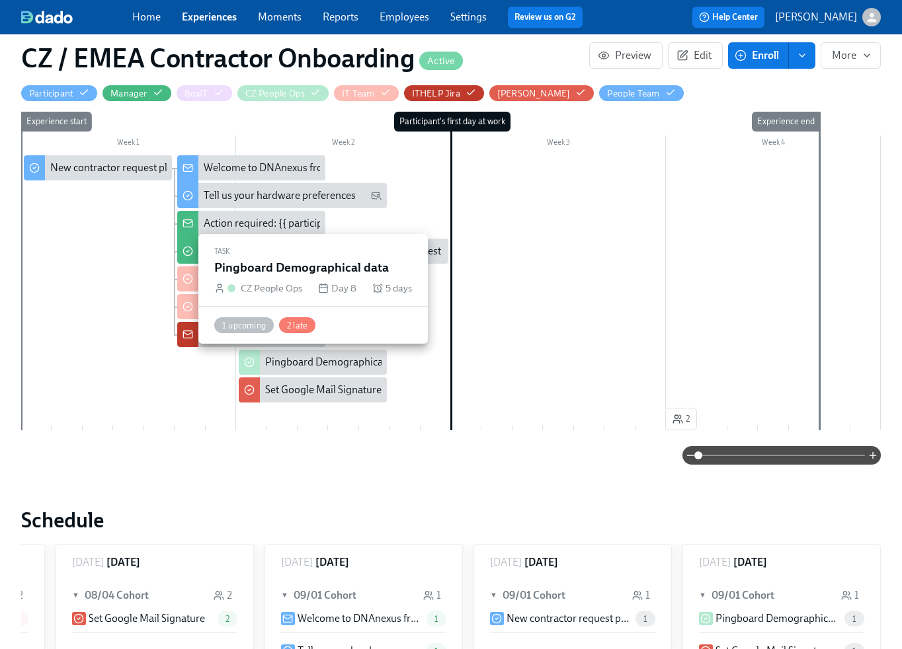
click at [304, 364] on div "Pingboard Demographical data" at bounding box center [336, 362] width 142 height 15
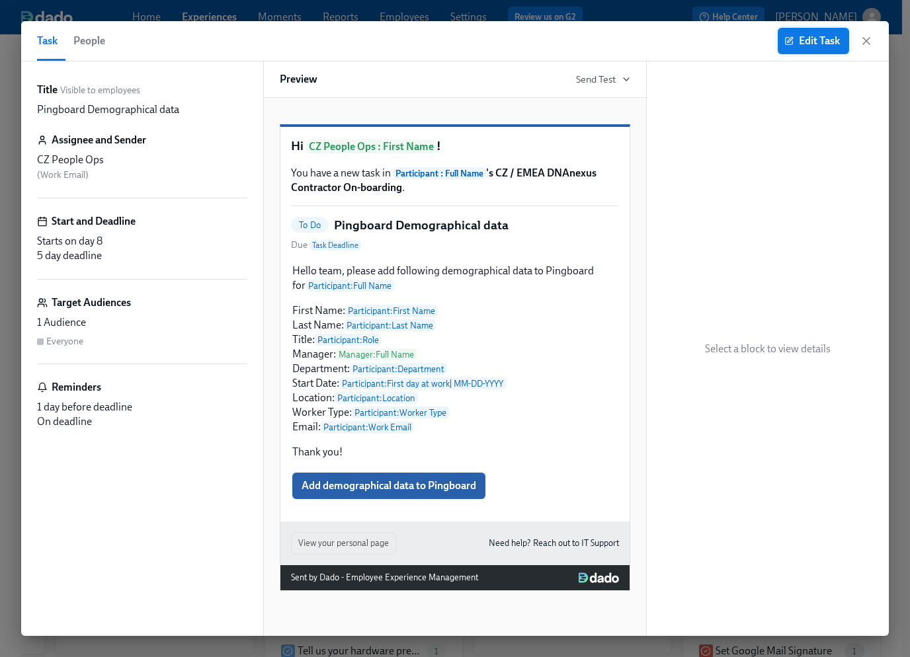
click at [823, 42] on span "Edit Task" at bounding box center [813, 40] width 53 height 13
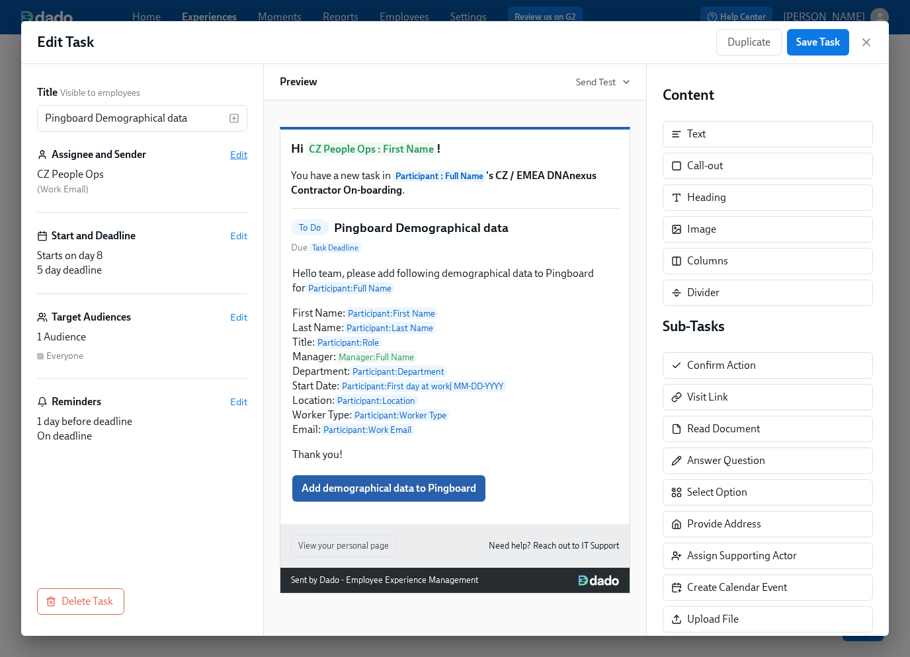
click at [241, 155] on span "Edit" at bounding box center [238, 154] width 17 height 13
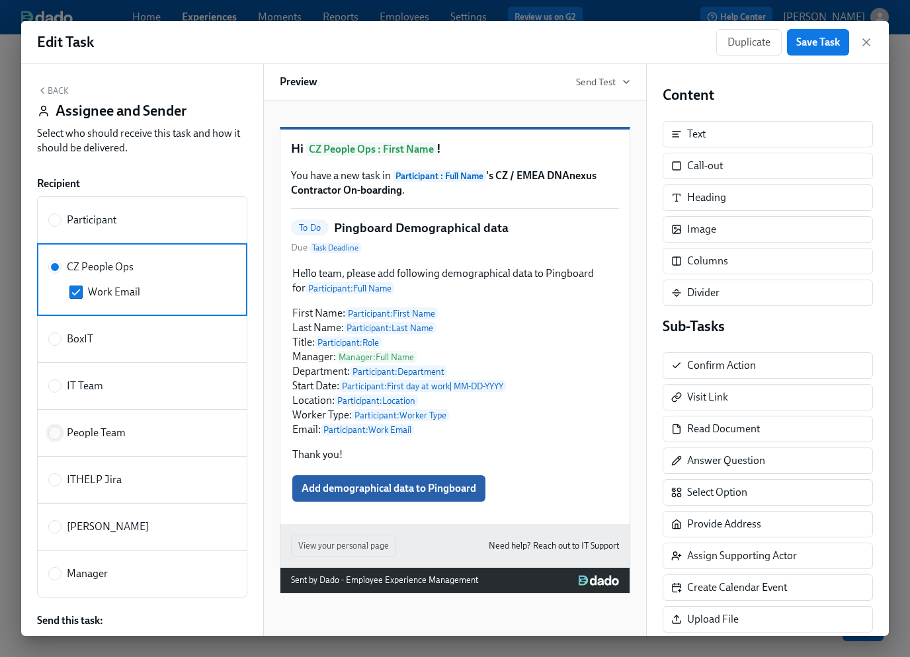
click at [57, 428] on input "People Team" at bounding box center [55, 433] width 12 height 12
radio input "true"
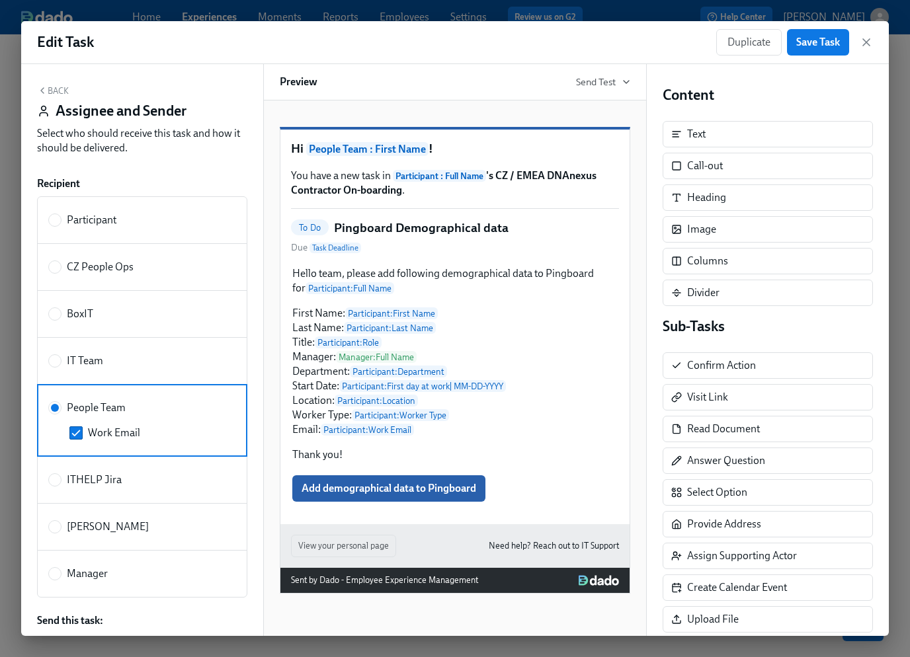
click at [57, 88] on button "Back" at bounding box center [53, 90] width 32 height 11
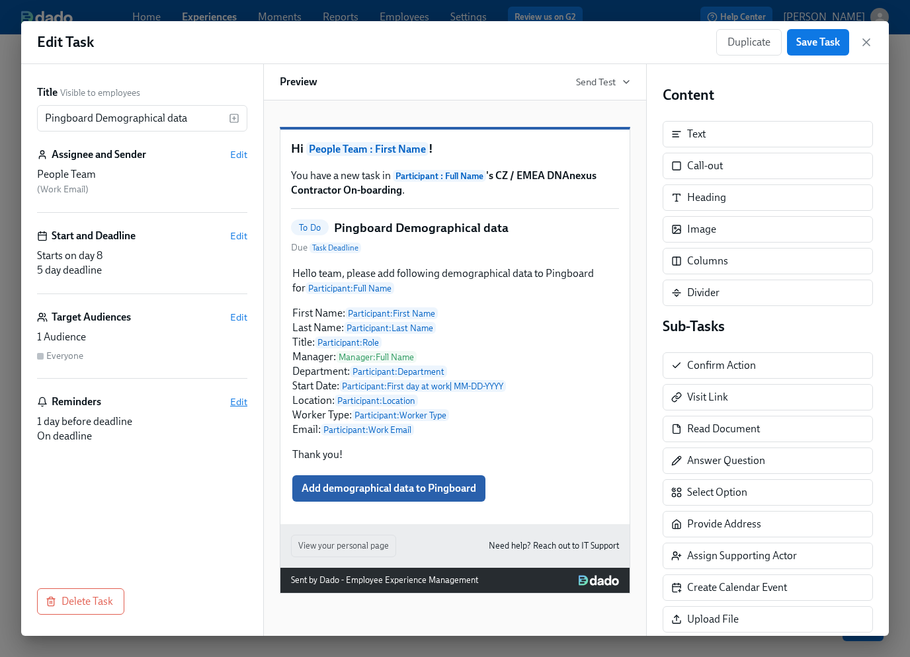
click at [241, 401] on span "Edit" at bounding box center [238, 401] width 17 height 13
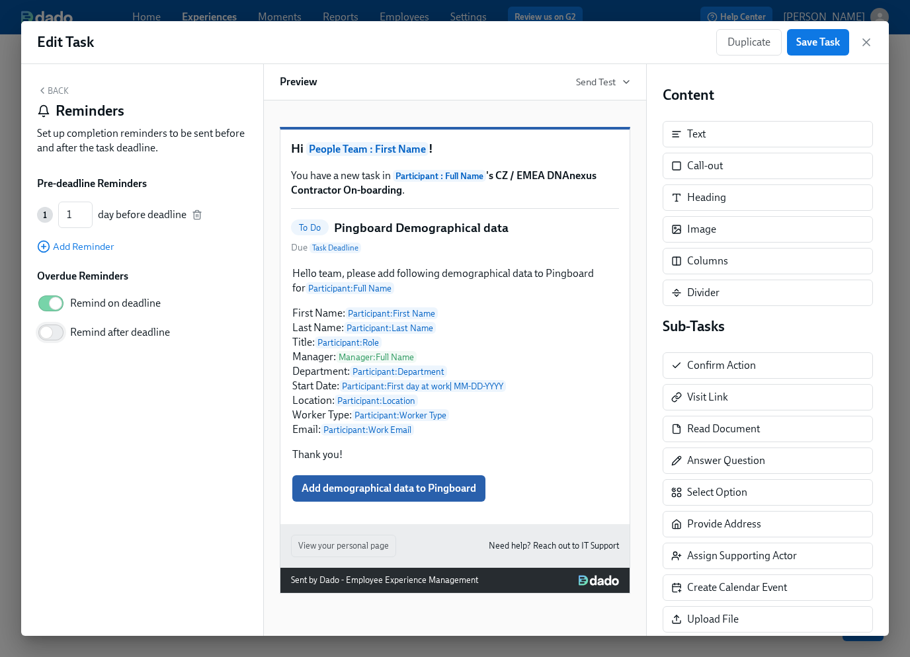
click at [47, 332] on input "Remind after deadline" at bounding box center [46, 332] width 87 height 29
checkbox input "true"
click at [95, 358] on input "2" at bounding box center [84, 360] width 34 height 26
type input "1"
click at [97, 365] on input "1" at bounding box center [84, 360] width 34 height 26
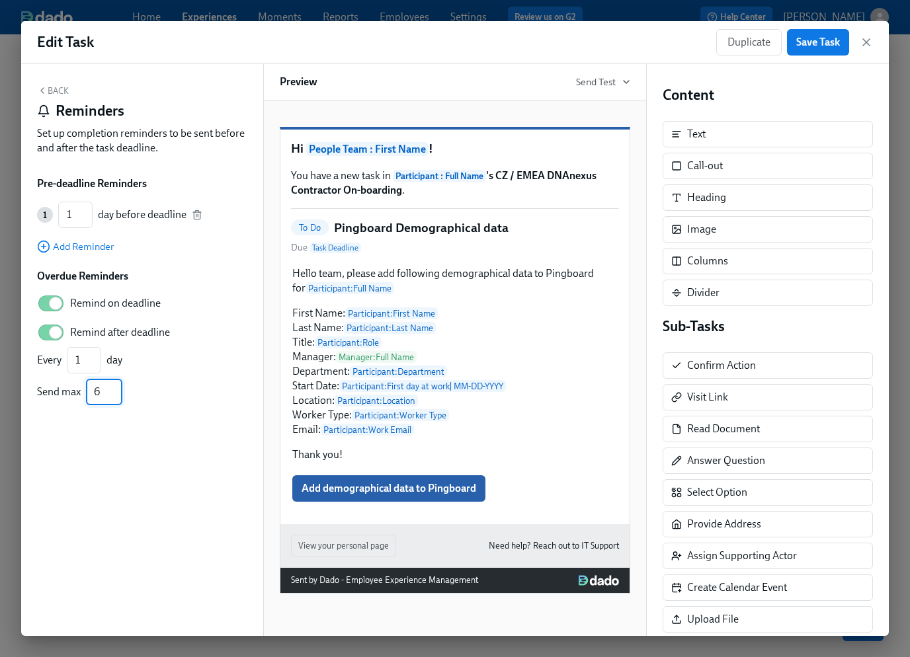
click at [116, 389] on input "6" at bounding box center [104, 392] width 36 height 26
click at [116, 389] on input "7" at bounding box center [104, 392] width 36 height 26
click at [114, 395] on input "6" at bounding box center [104, 392] width 36 height 26
type input "5"
click at [114, 395] on input "5" at bounding box center [104, 392] width 36 height 26
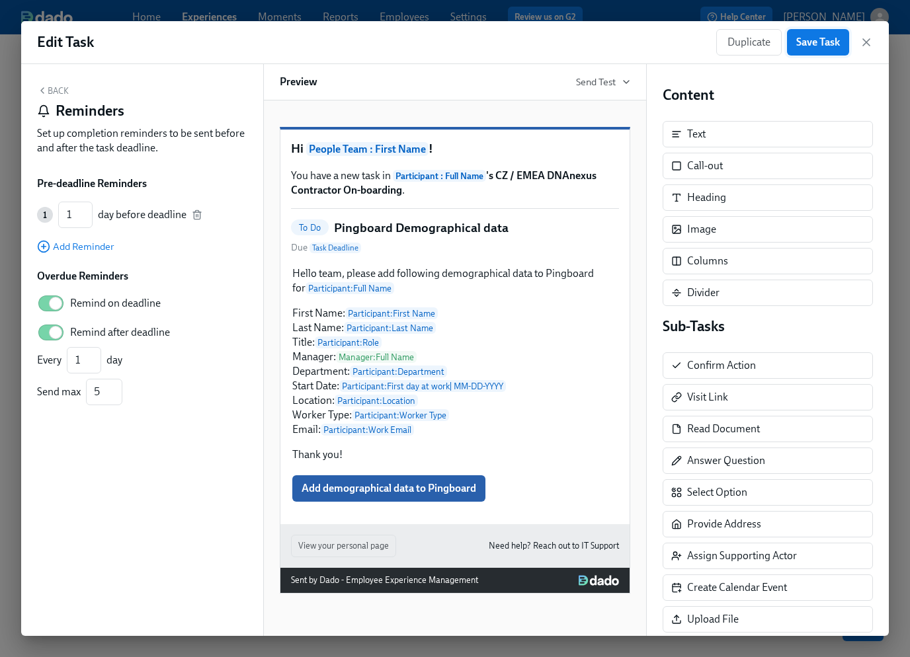
click at [816, 46] on span "Save Task" at bounding box center [818, 42] width 44 height 13
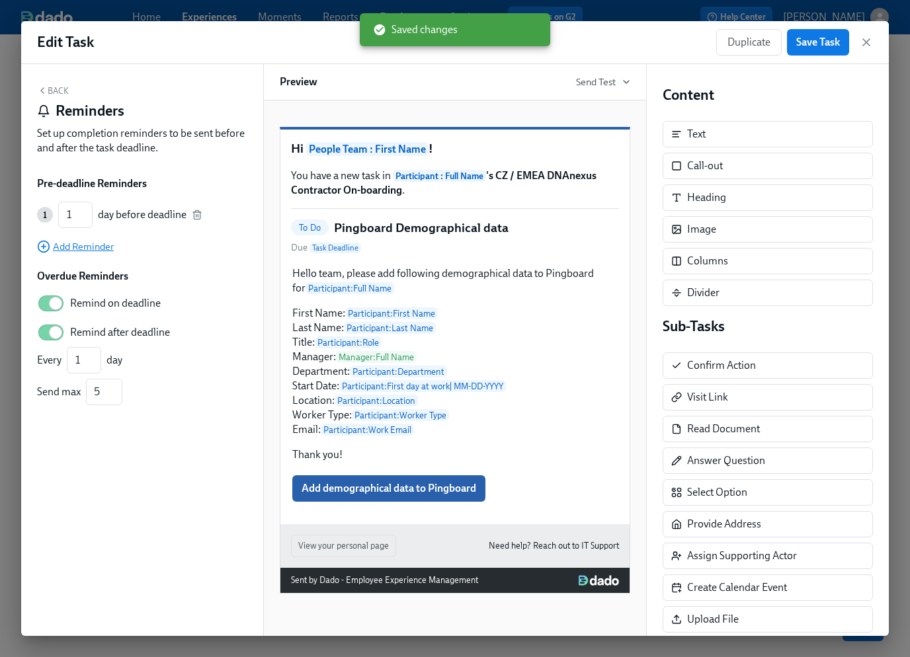
click at [61, 245] on span "Add Reminder" at bounding box center [75, 246] width 77 height 13
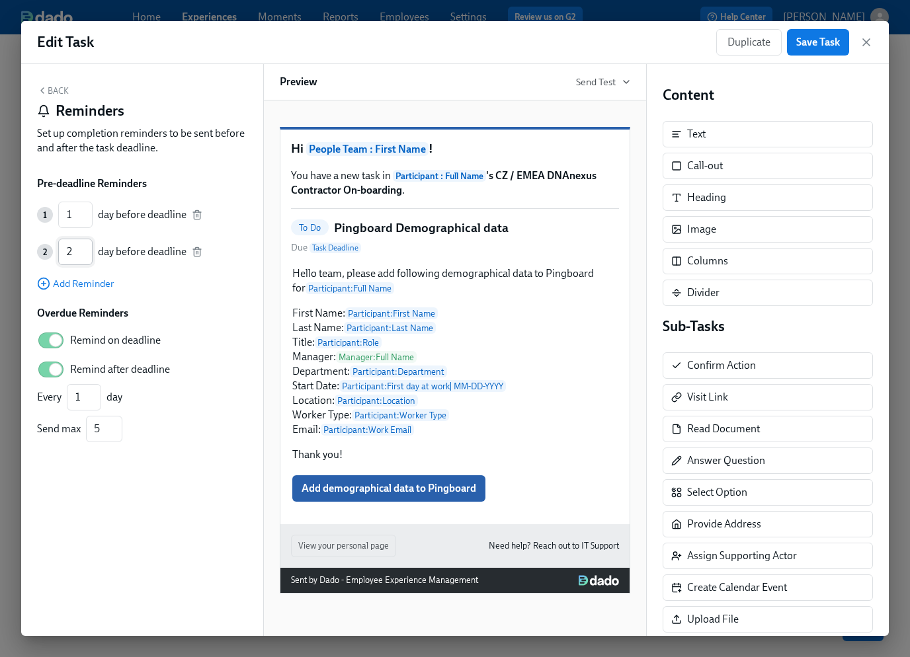
type input "2"
click at [86, 249] on input "2" at bounding box center [75, 252] width 34 height 26
click at [824, 43] on span "Save Task" at bounding box center [818, 42] width 44 height 13
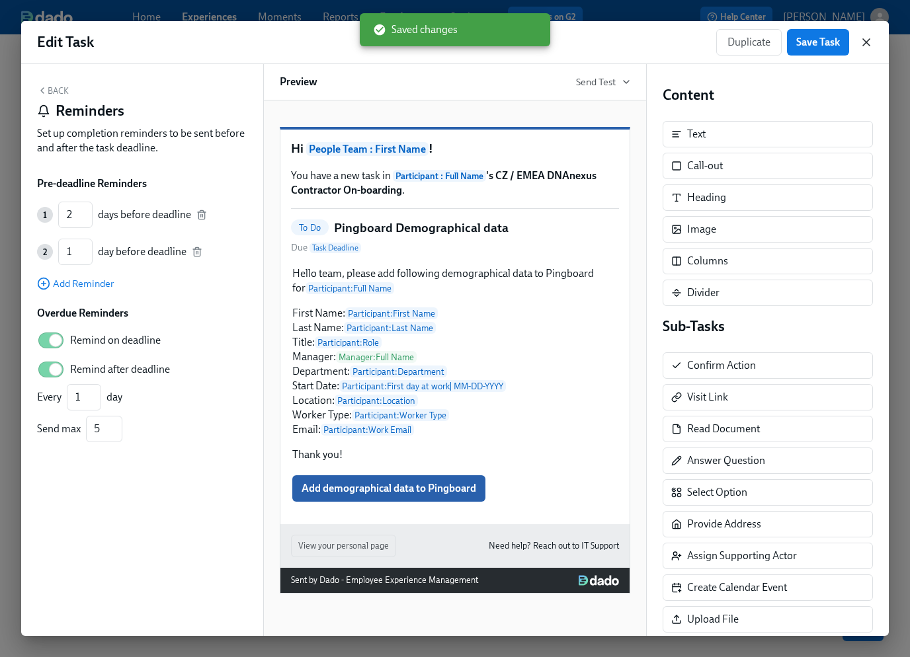
click at [867, 43] on icon "button" at bounding box center [866, 42] width 7 height 7
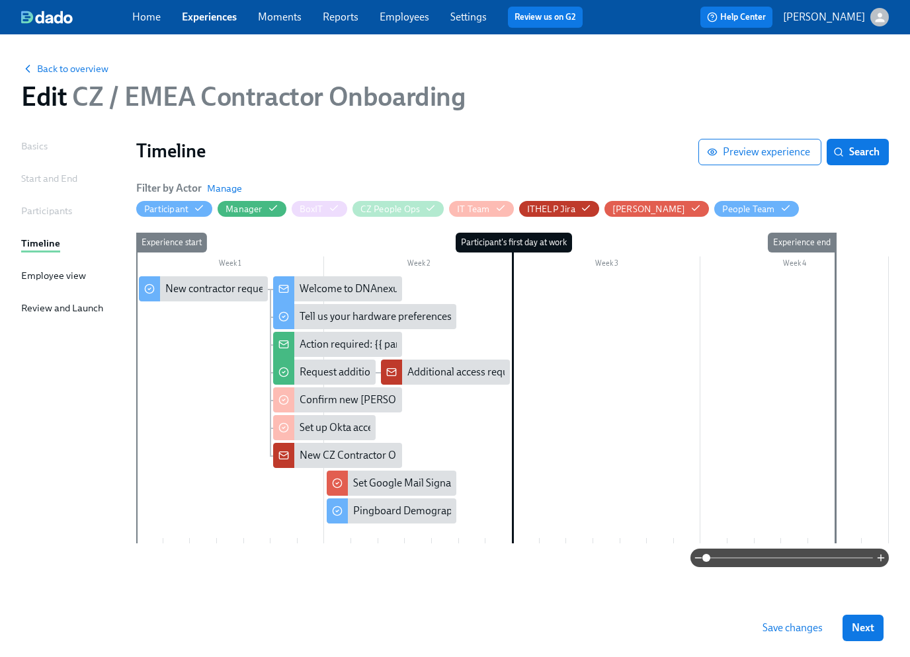
click at [785, 630] on span "Save changes" at bounding box center [792, 627] width 60 height 13
click at [218, 20] on link "Experiences" at bounding box center [209, 17] width 55 height 13
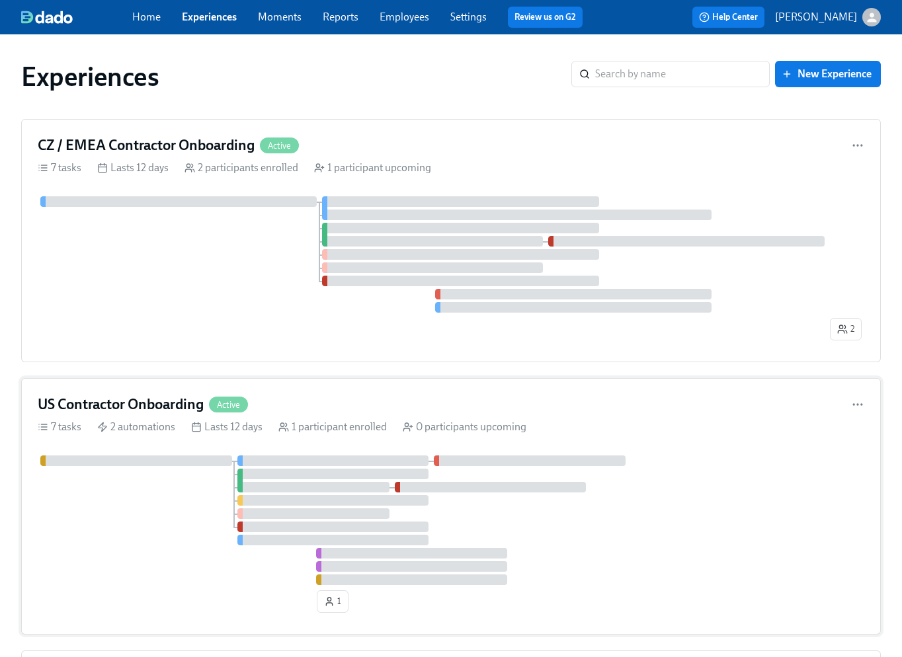
click at [151, 497] on div at bounding box center [451, 521] width 826 height 130
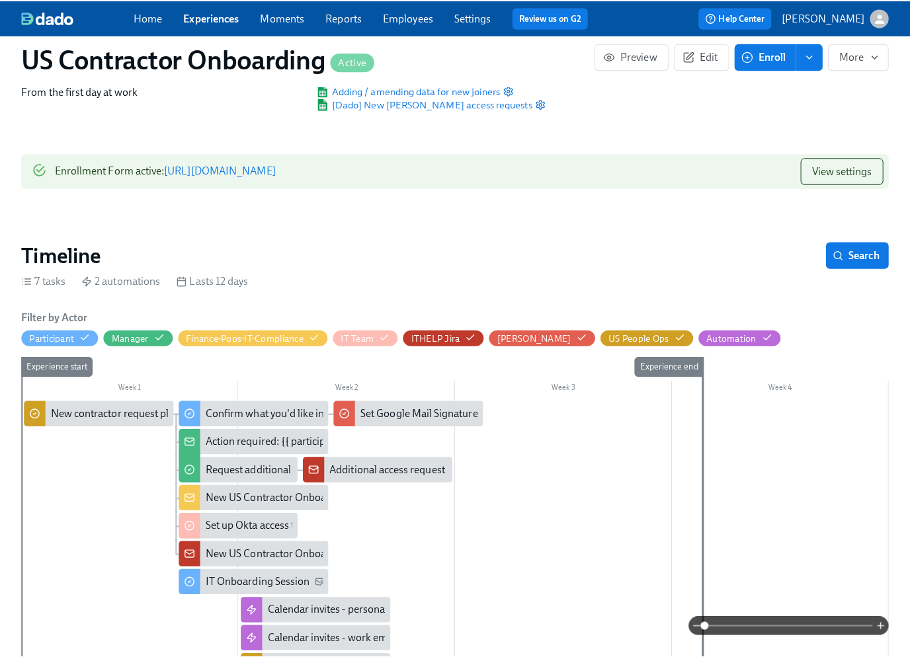
scroll to position [212, 0]
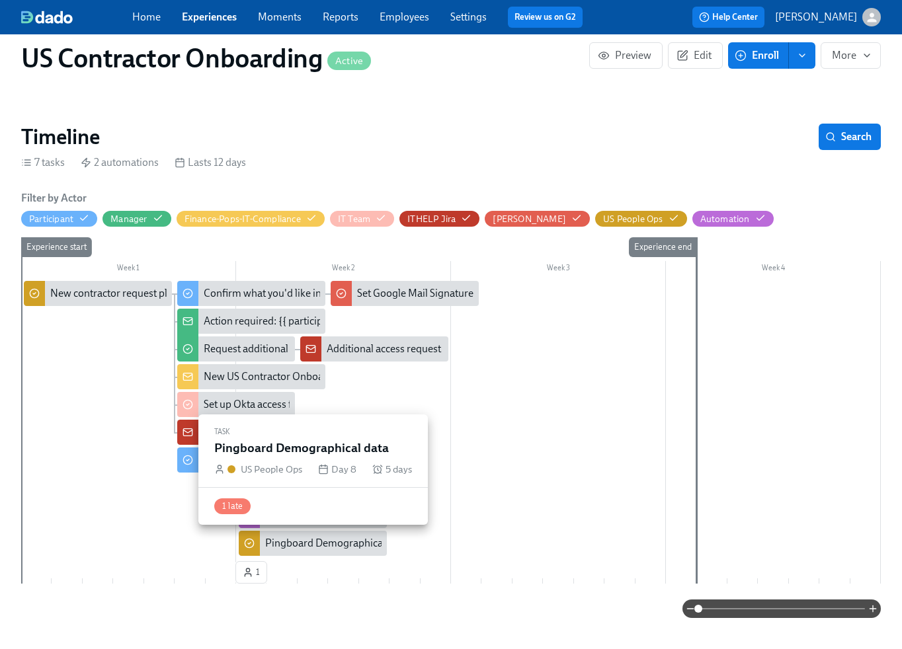
click at [351, 539] on div "Pingboard Demographical data" at bounding box center [336, 543] width 142 height 15
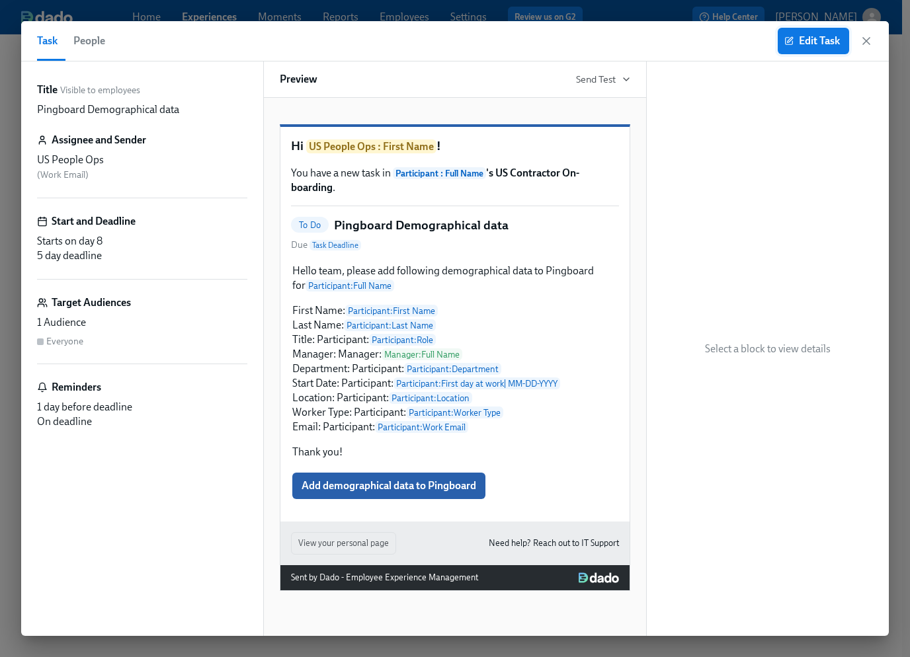
click at [825, 49] on button "Edit Task" at bounding box center [813, 41] width 71 height 26
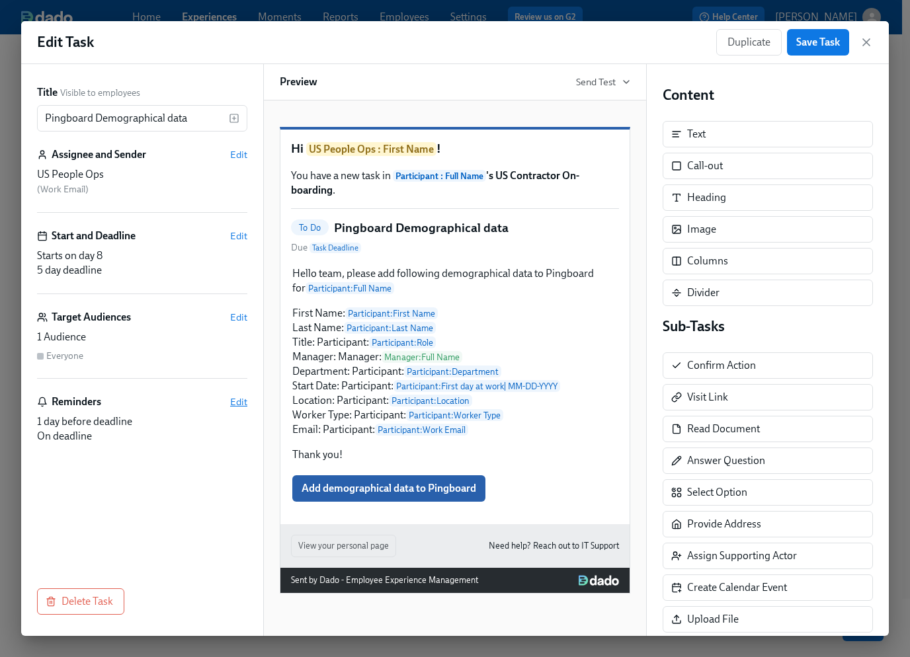
click at [245, 400] on span "Edit" at bounding box center [238, 401] width 17 height 13
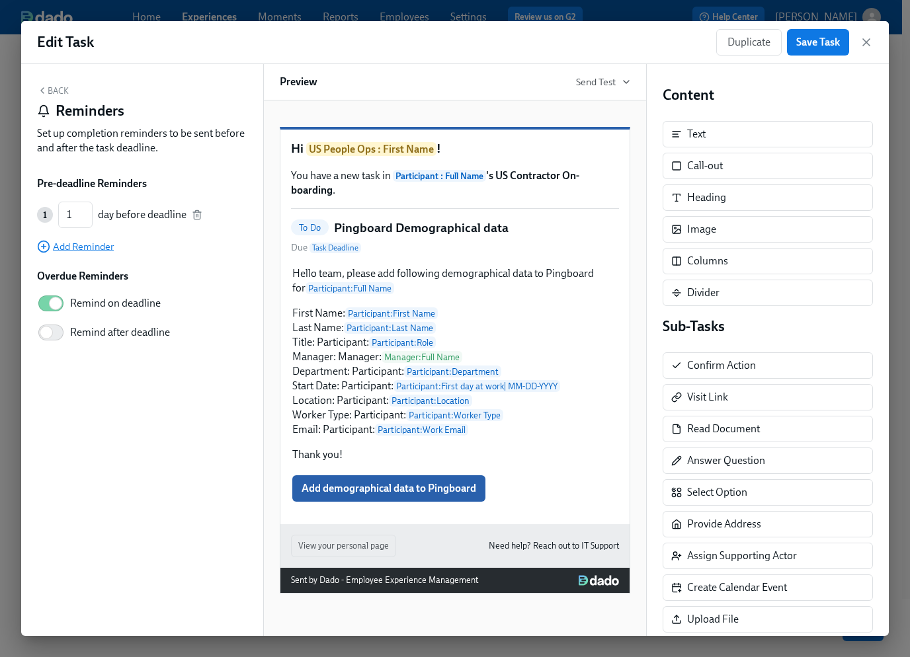
click at [97, 247] on span "Add Reminder" at bounding box center [75, 246] width 77 height 13
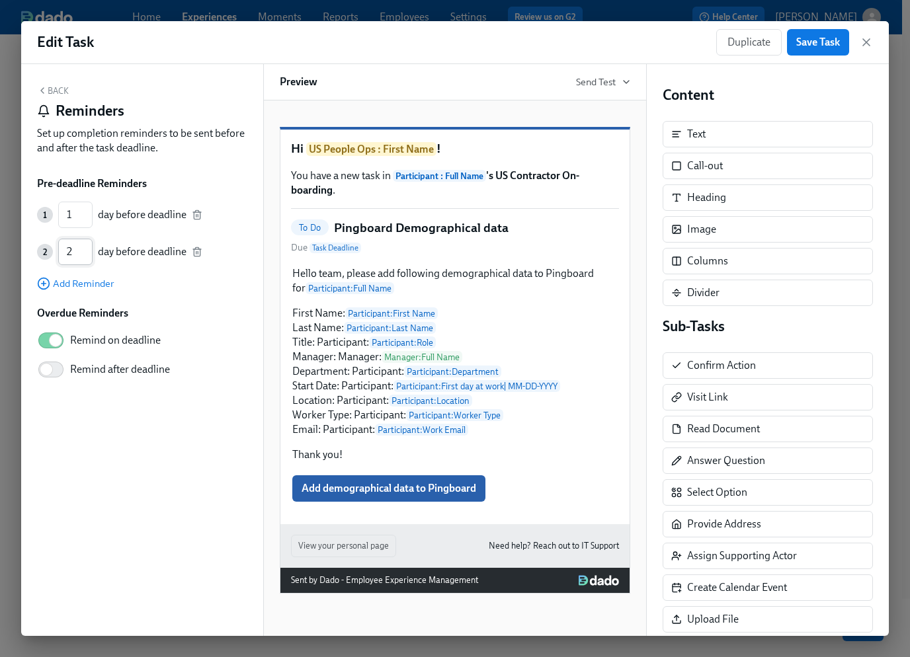
type input "2"
click at [89, 248] on input "2" at bounding box center [75, 252] width 34 height 26
click at [50, 372] on input "Remind after deadline" at bounding box center [46, 369] width 87 height 29
checkbox input "true"
click at [820, 42] on span "Save Task" at bounding box center [818, 42] width 44 height 13
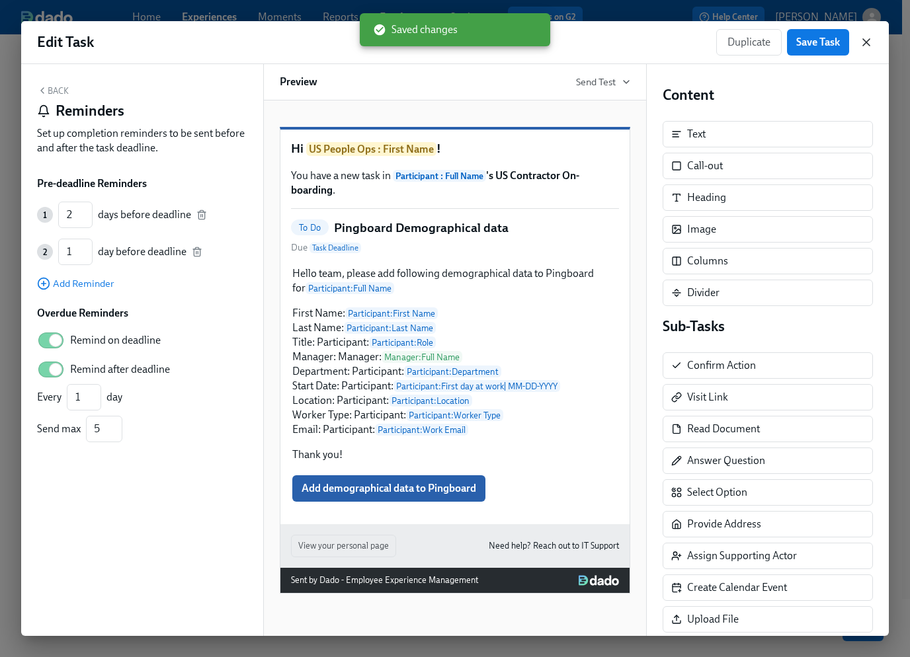
click at [865, 41] on icon "button" at bounding box center [865, 42] width 13 height 13
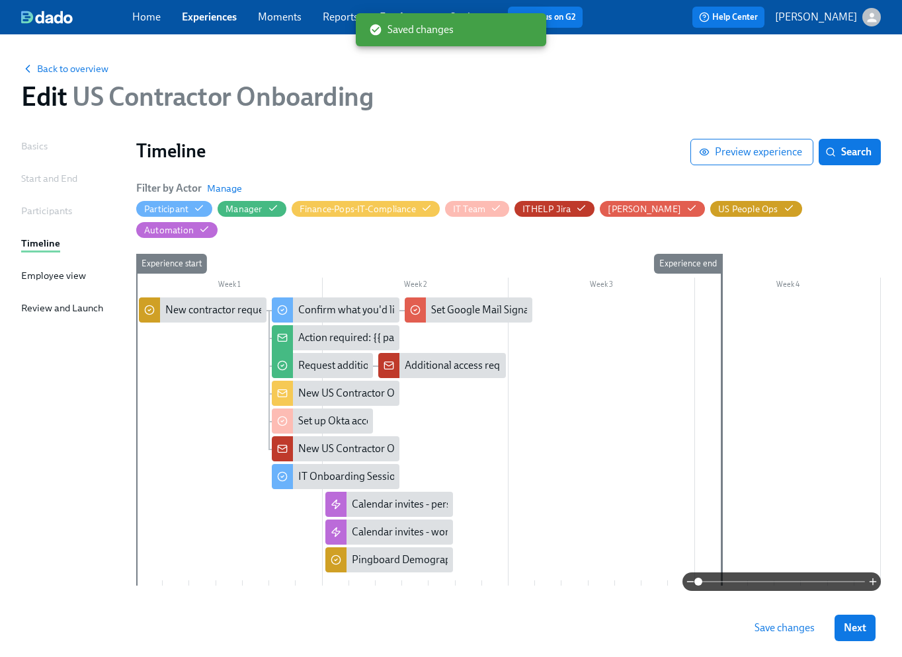
click at [787, 625] on span "Save changes" at bounding box center [784, 627] width 60 height 13
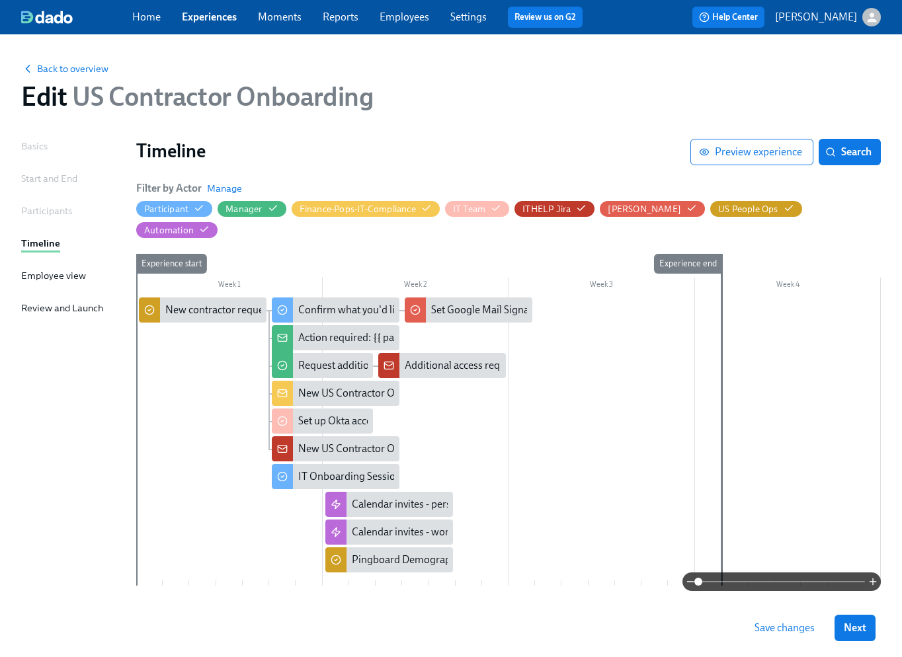
click at [218, 15] on link "Experiences" at bounding box center [209, 17] width 55 height 13
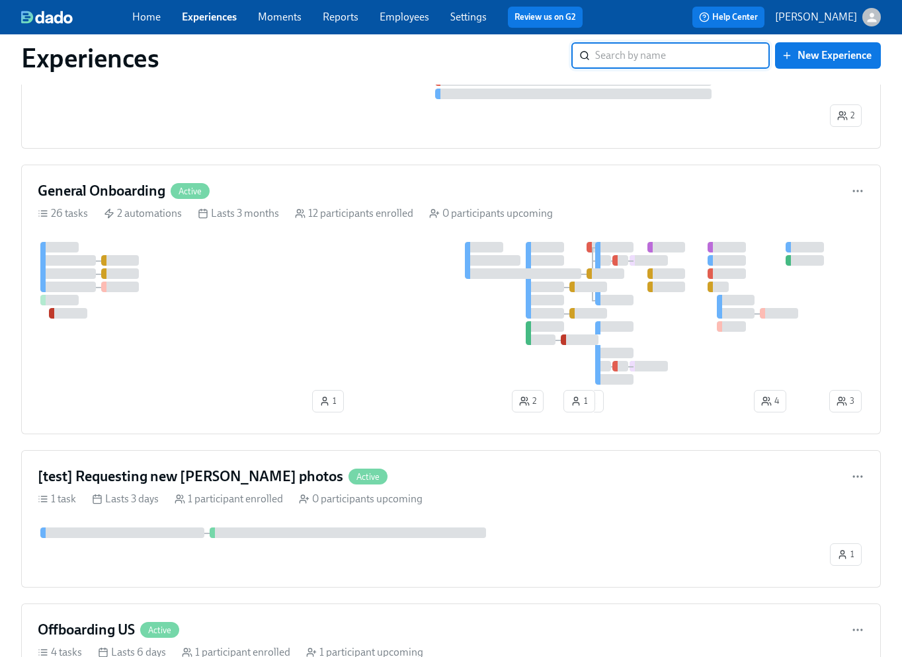
scroll to position [495, 0]
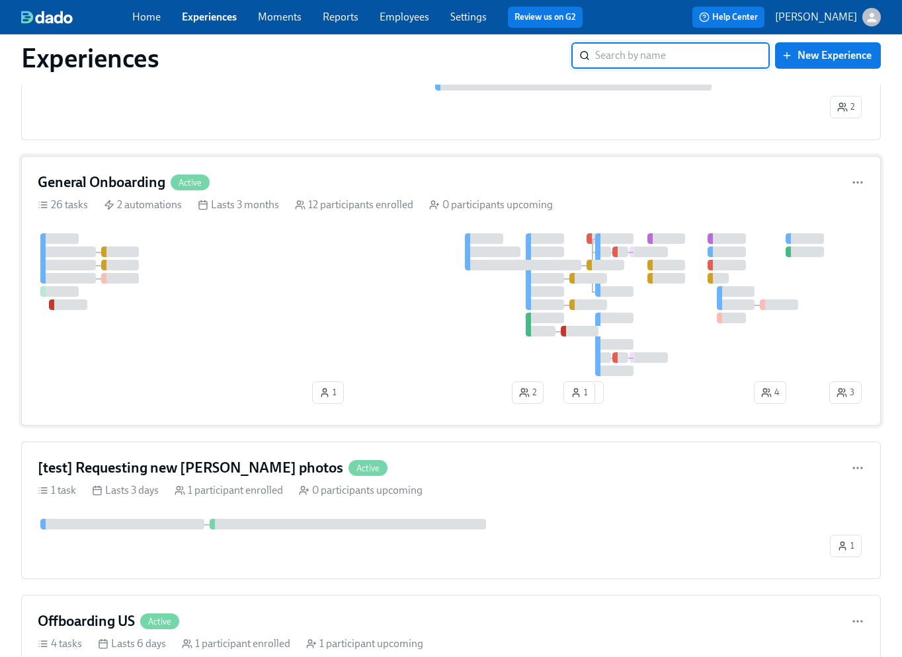
click at [218, 301] on div at bounding box center [432, 304] width 789 height 143
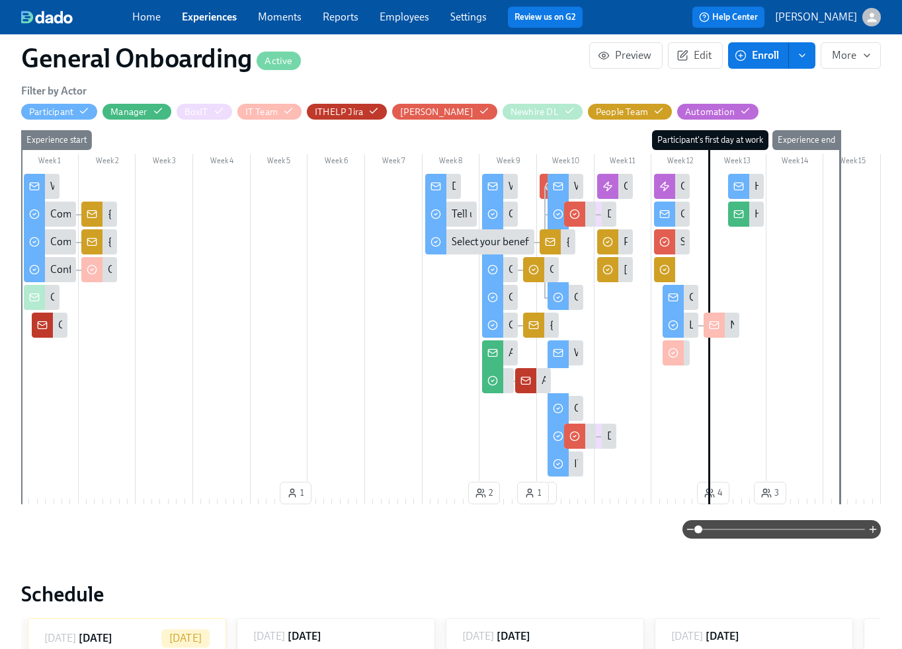
scroll to position [0, 8352]
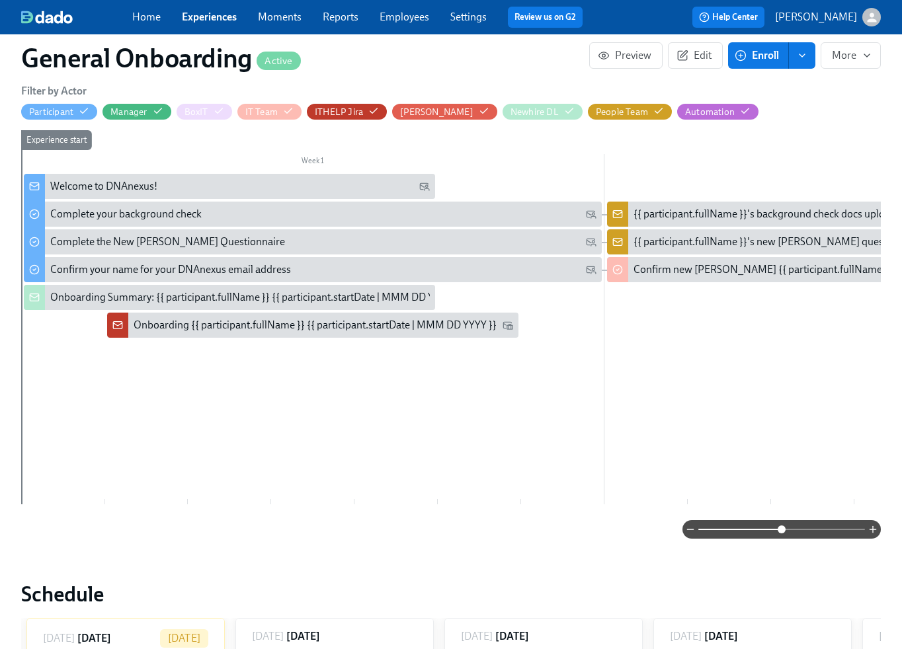
drag, startPoint x: 703, startPoint y: 528, endPoint x: 784, endPoint y: 532, distance: 81.4
click at [783, 531] on span at bounding box center [782, 530] width 8 height 8
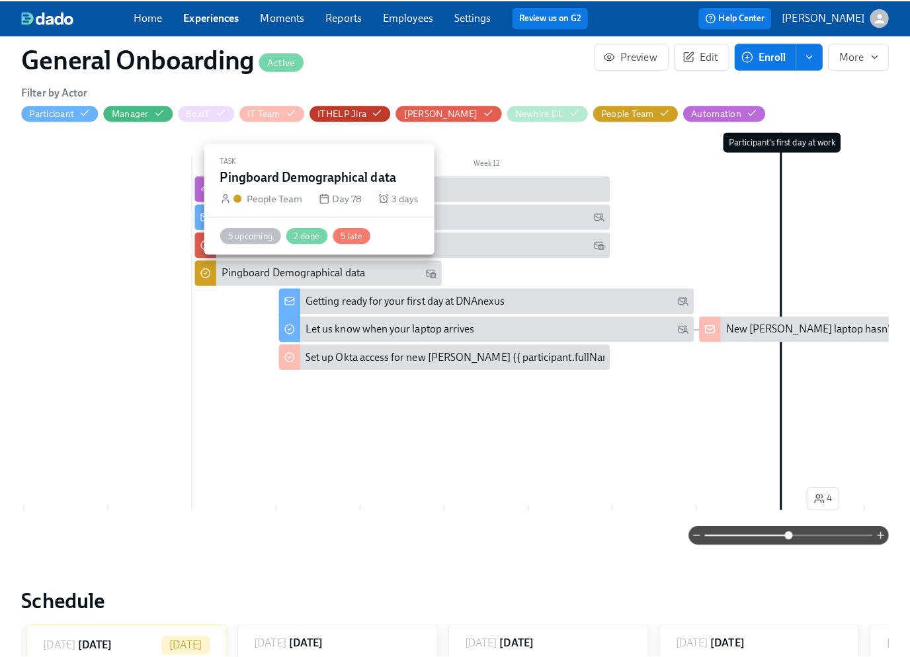
scroll to position [0, 6254]
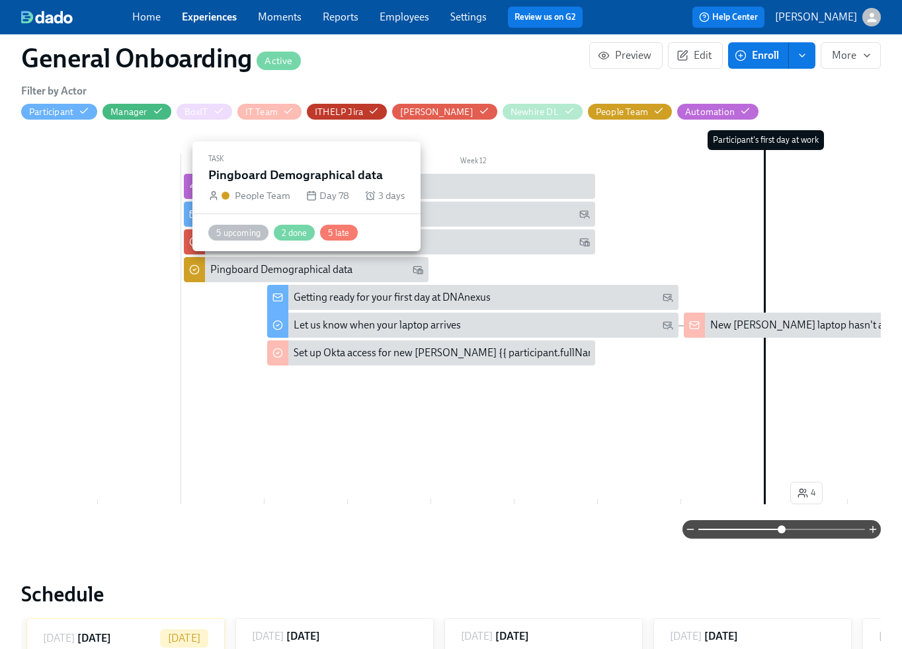
click at [296, 271] on div "Pingboard Demographical data" at bounding box center [281, 269] width 142 height 15
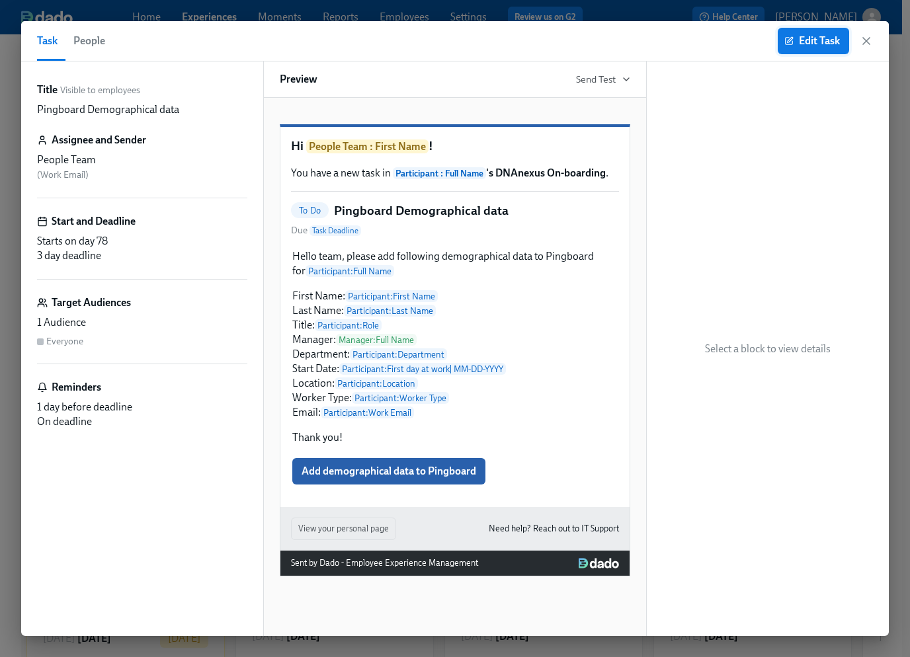
click at [813, 44] on span "Edit Task" at bounding box center [813, 40] width 53 height 13
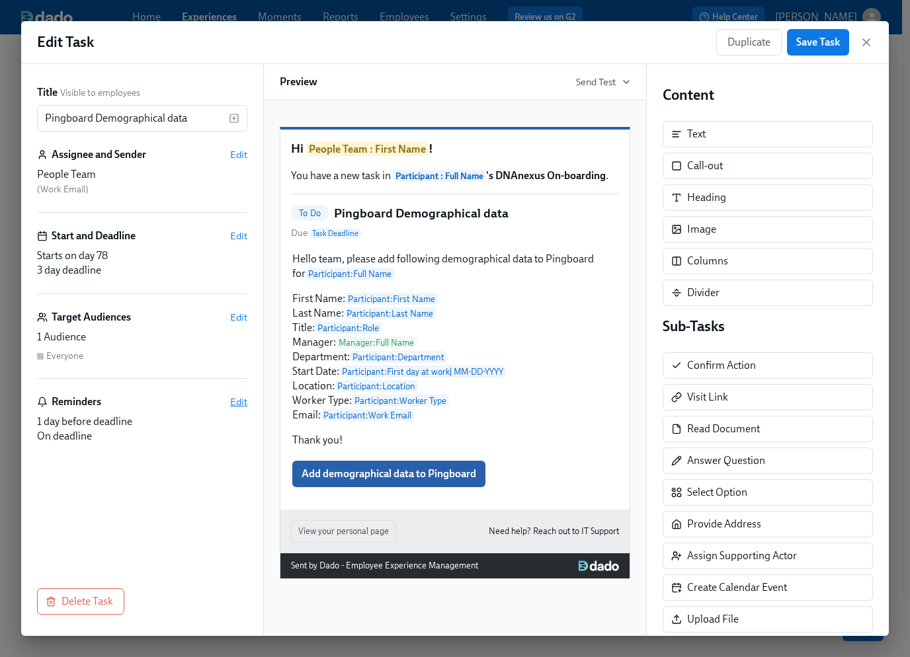
click at [241, 401] on span "Edit" at bounding box center [238, 401] width 17 height 13
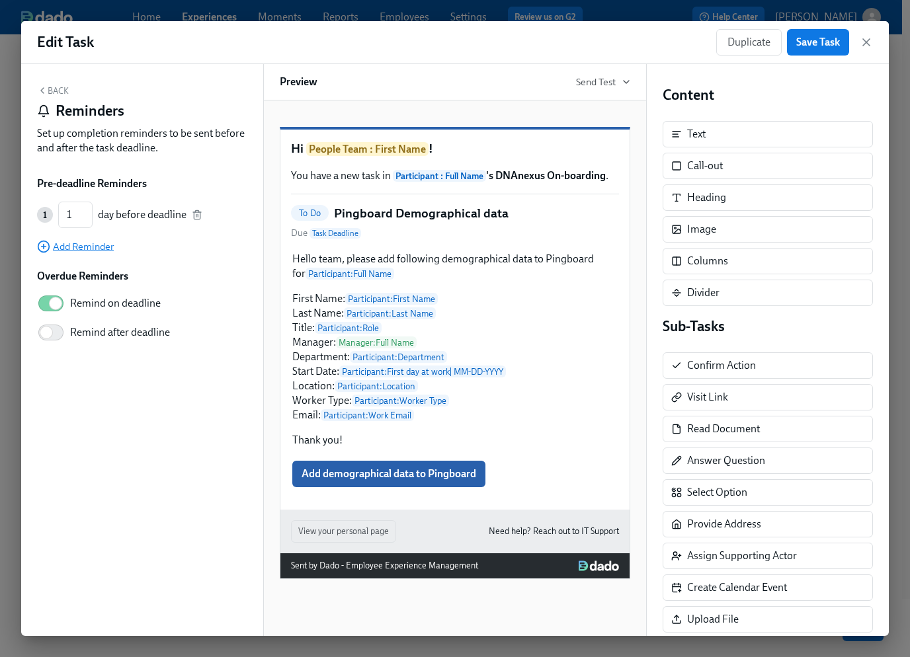
click at [48, 247] on icon "button" at bounding box center [43, 246] width 13 height 13
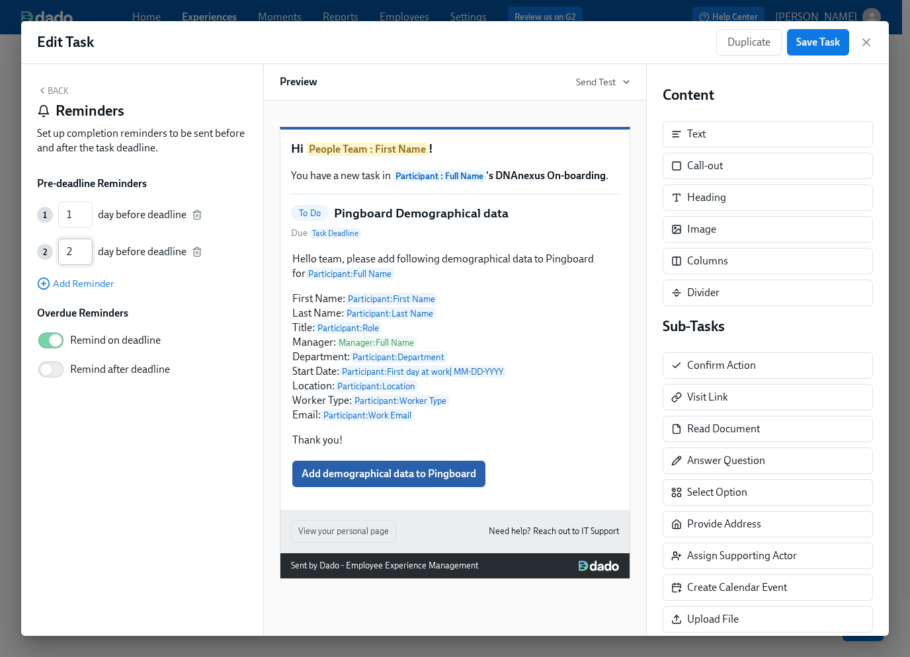
type input "2"
click at [85, 247] on input "2" at bounding box center [75, 252] width 34 height 26
click at [52, 372] on input "Remind after deadline" at bounding box center [46, 369] width 87 height 29
checkbox input "true"
click at [820, 52] on button "Save Task" at bounding box center [818, 42] width 62 height 26
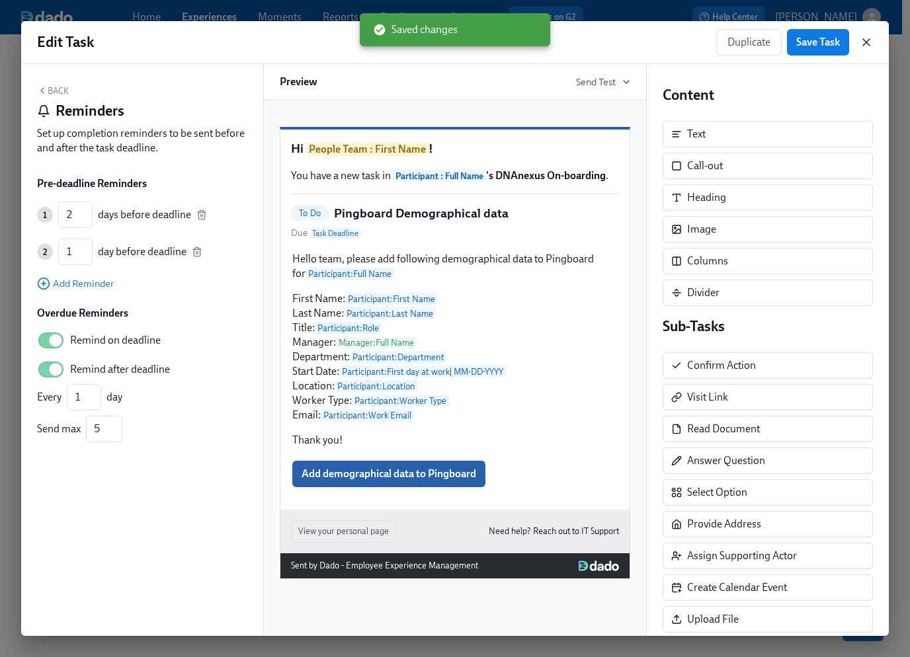
click at [865, 40] on icon "button" at bounding box center [865, 42] width 13 height 13
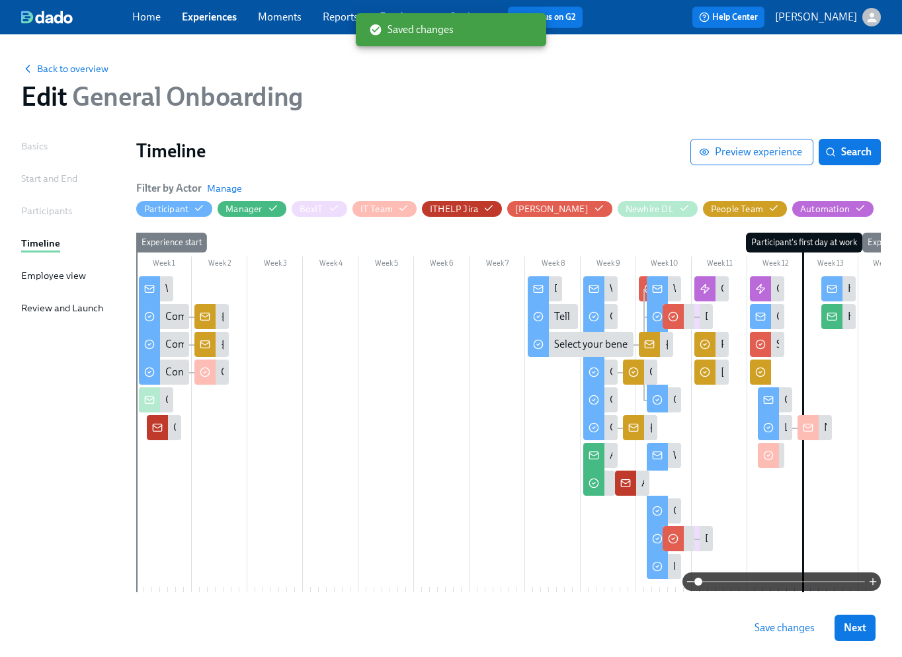
click at [783, 629] on span "Save changes" at bounding box center [784, 627] width 60 height 13
click at [206, 16] on link "Experiences" at bounding box center [209, 17] width 55 height 13
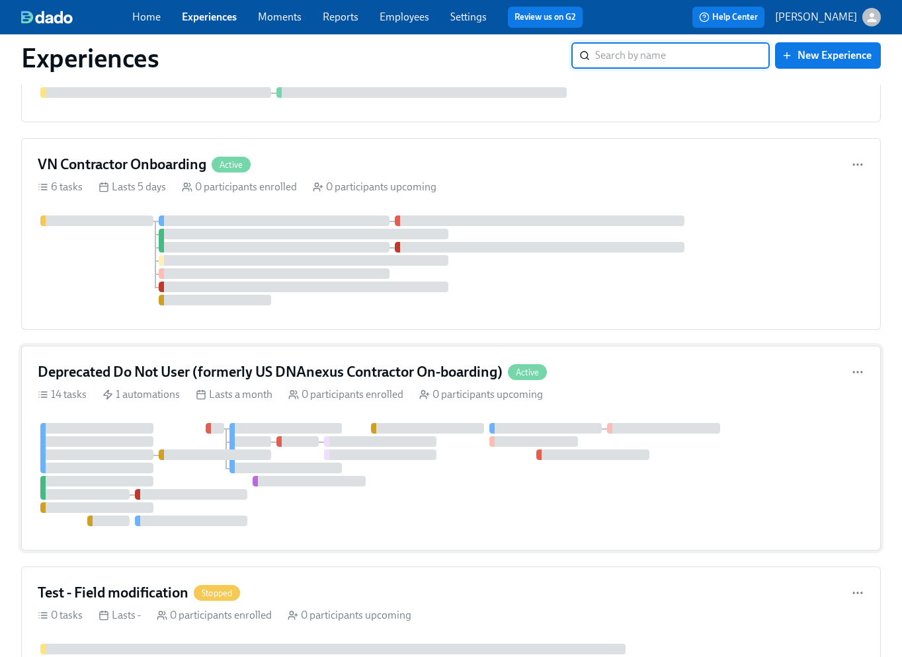
scroll to position [1565, 0]
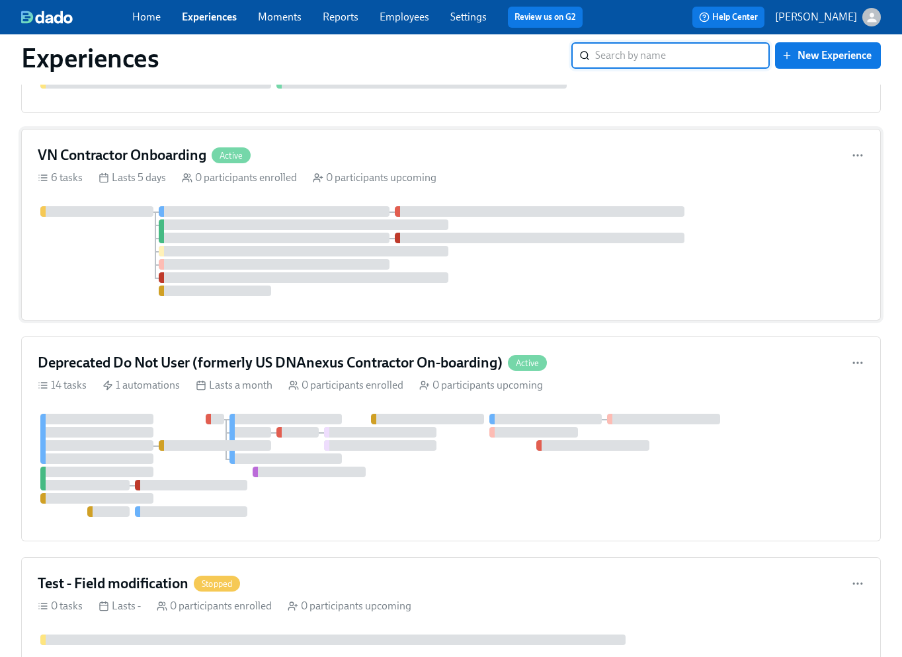
click at [103, 269] on div at bounding box center [451, 251] width 826 height 90
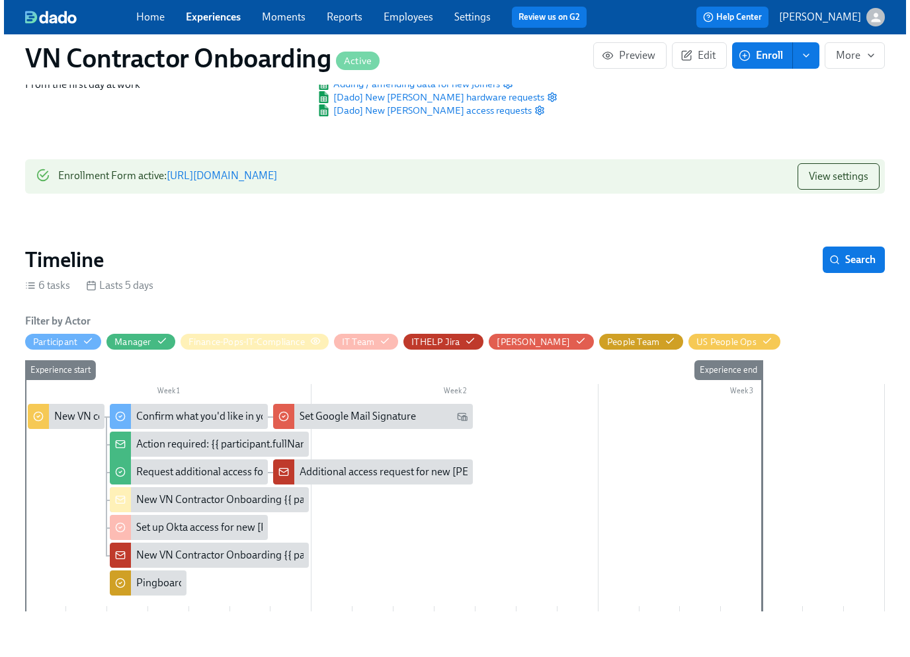
scroll to position [201, 0]
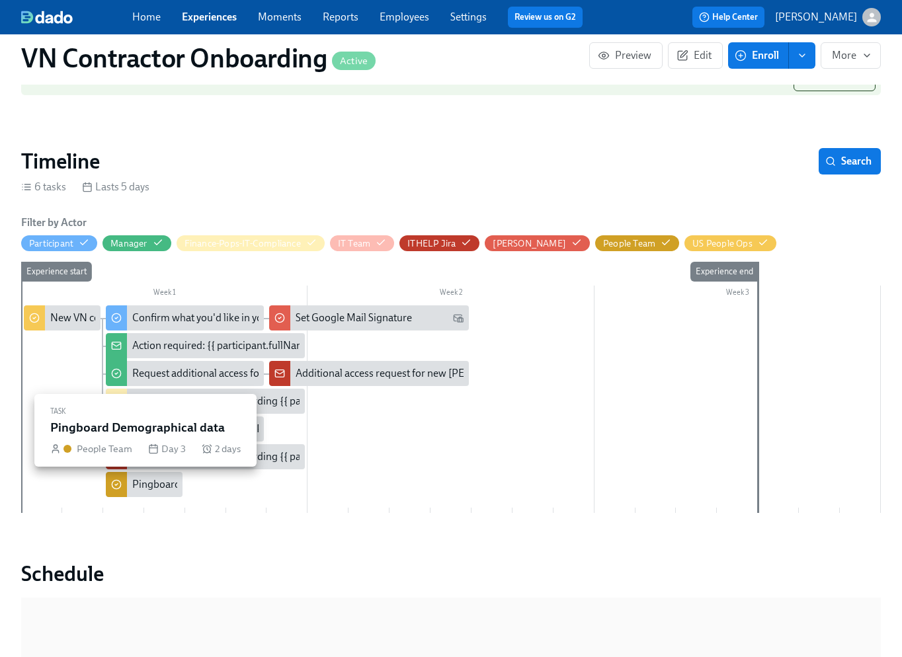
click at [147, 484] on div "Pingboard Demographical data" at bounding box center [203, 484] width 142 height 15
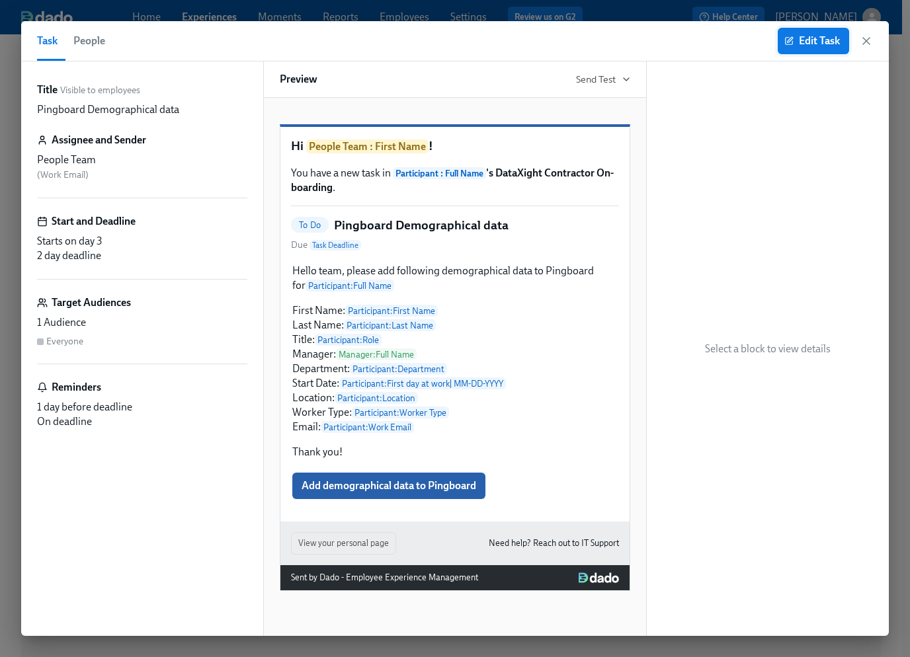
click at [834, 38] on span "Edit Task" at bounding box center [813, 40] width 53 height 13
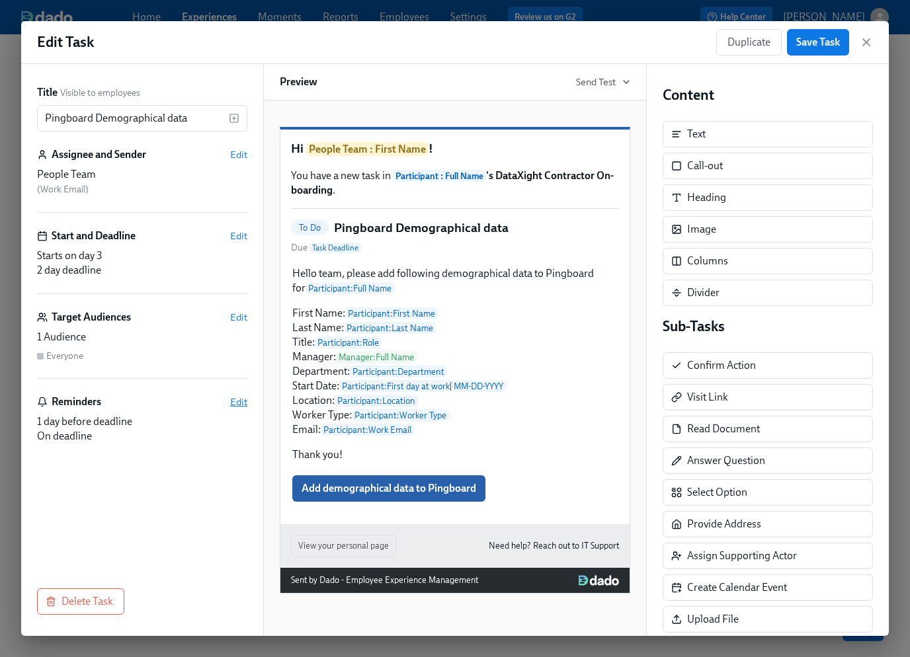
click at [243, 400] on span "Edit" at bounding box center [238, 401] width 17 height 13
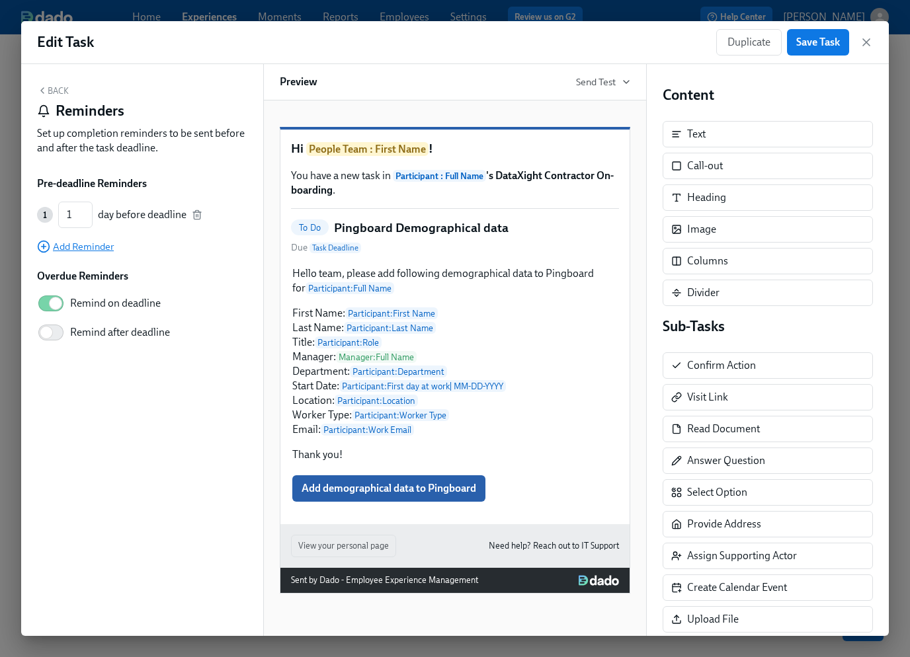
click at [74, 249] on span "Add Reminder" at bounding box center [75, 246] width 77 height 13
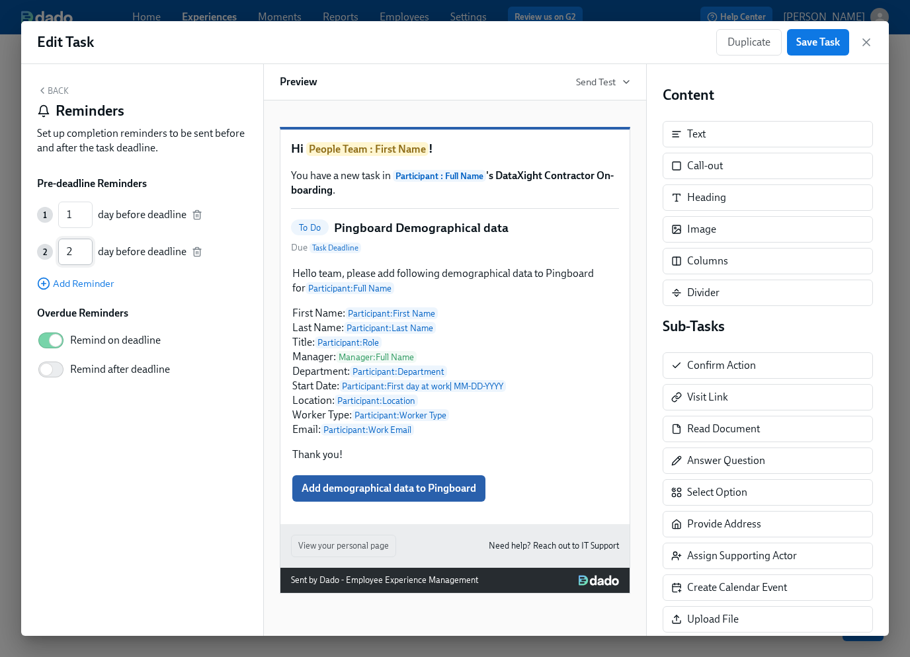
type input "2"
click at [88, 249] on input "2" at bounding box center [75, 252] width 34 height 26
click at [54, 370] on input "Remind after deadline" at bounding box center [46, 369] width 87 height 29
checkbox input "true"
click at [816, 42] on span "Save Task" at bounding box center [818, 42] width 44 height 13
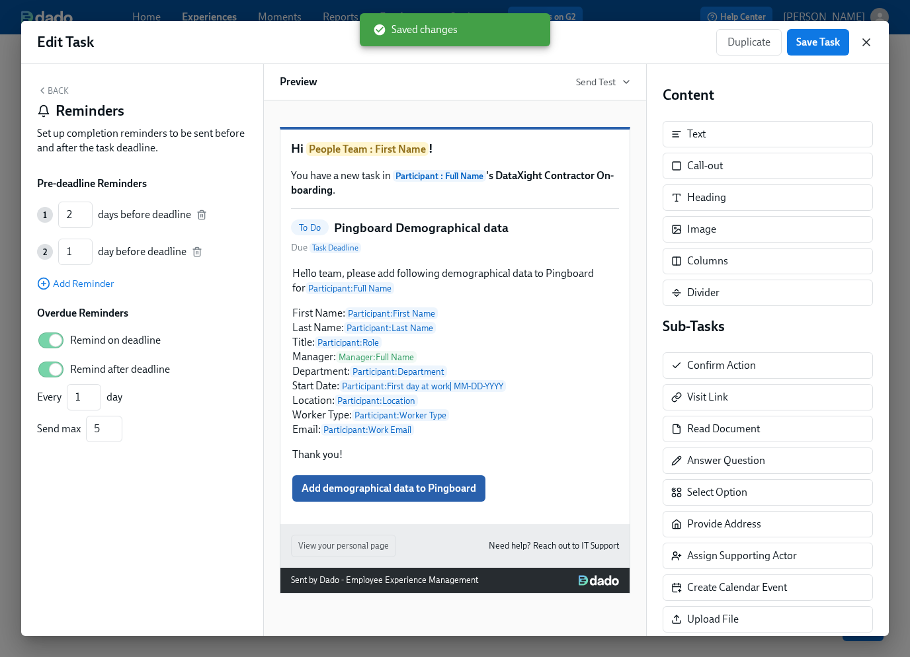
click at [868, 45] on icon "button" at bounding box center [866, 42] width 7 height 7
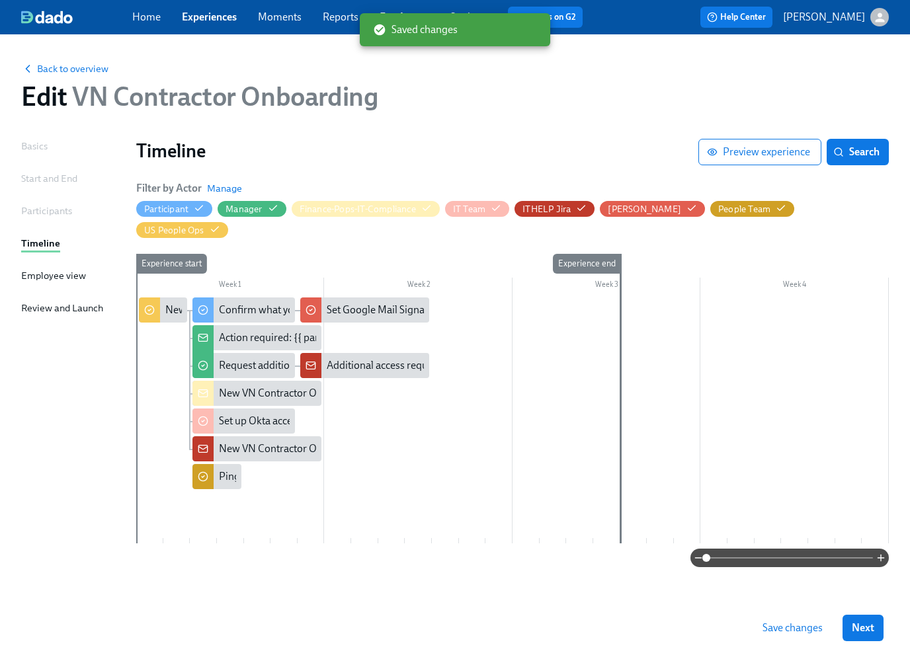
click at [785, 630] on span "Save changes" at bounding box center [792, 627] width 60 height 13
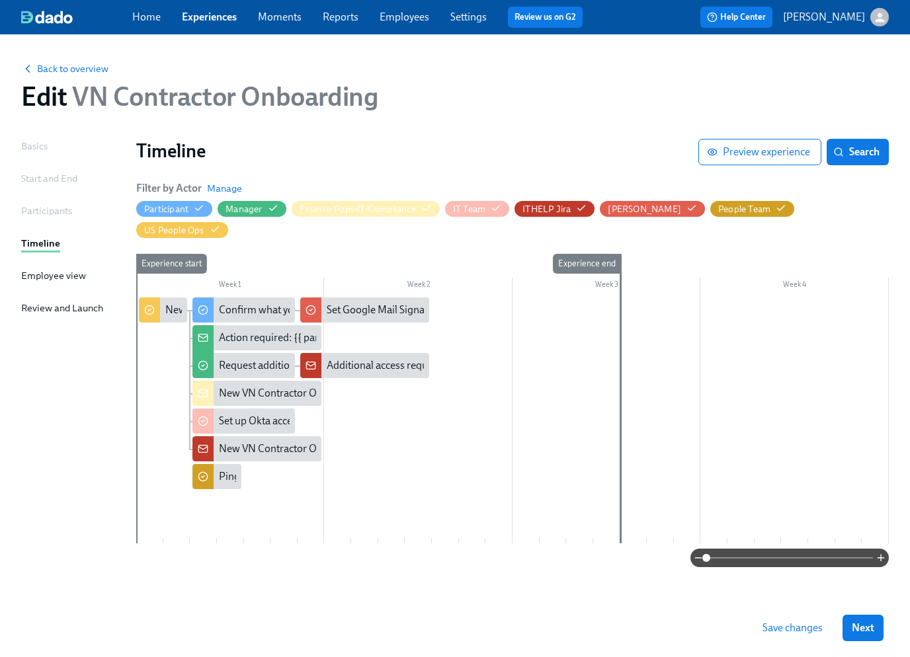
click at [792, 629] on span "Save changes" at bounding box center [792, 627] width 60 height 13
click at [786, 631] on span "Save changes" at bounding box center [792, 627] width 60 height 13
click at [206, 19] on link "Experiences" at bounding box center [209, 17] width 55 height 13
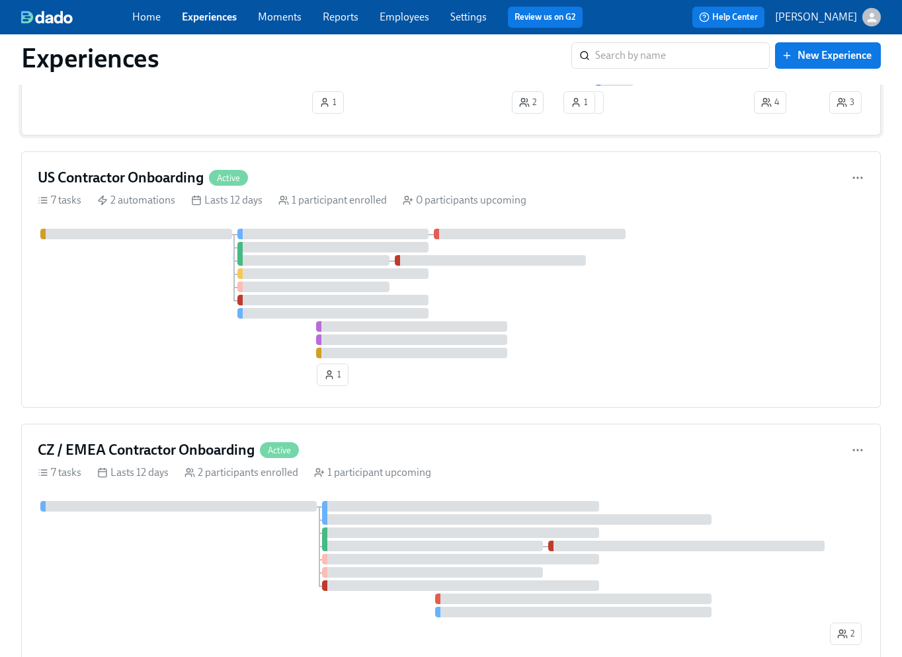
scroll to position [565, 0]
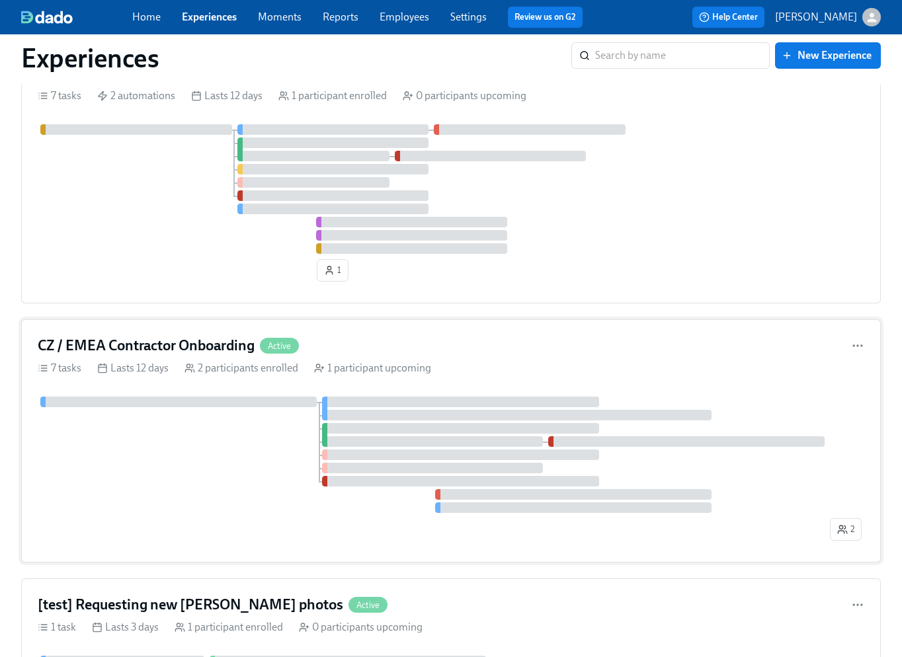
click at [270, 454] on div at bounding box center [432, 455] width 789 height 116
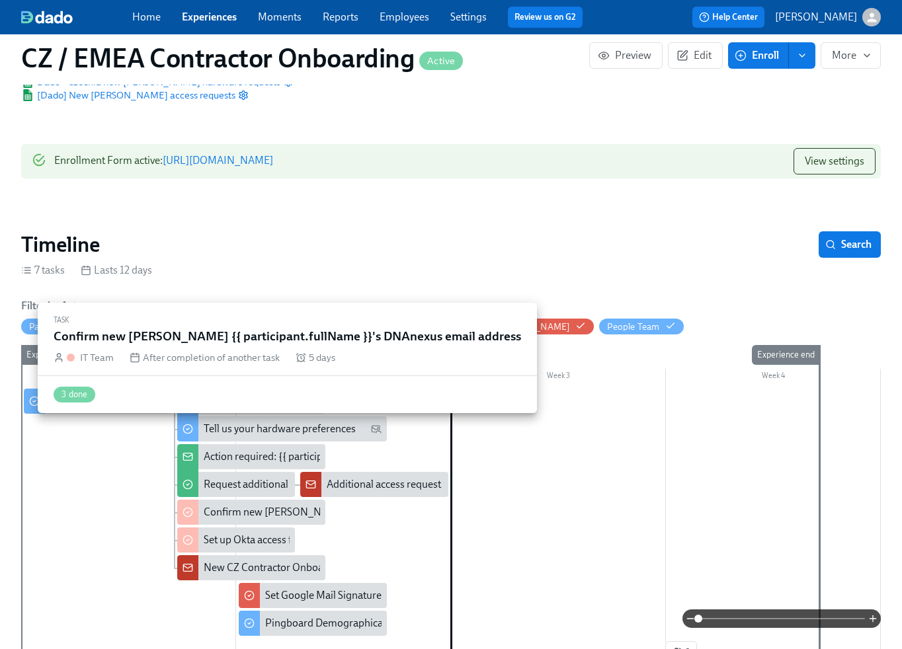
scroll to position [220, 0]
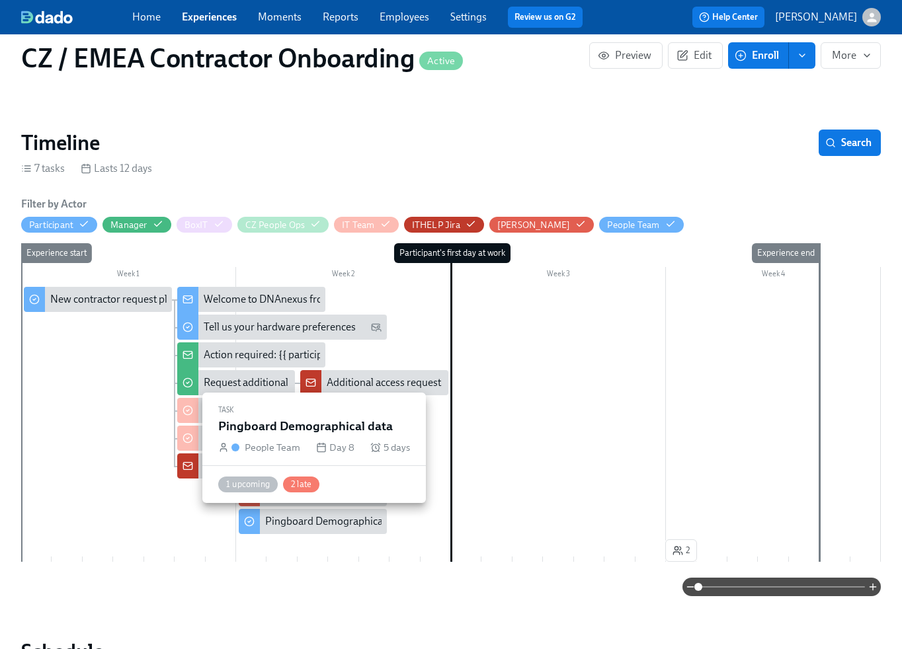
click at [335, 526] on div "Pingboard Demographical data" at bounding box center [336, 521] width 142 height 15
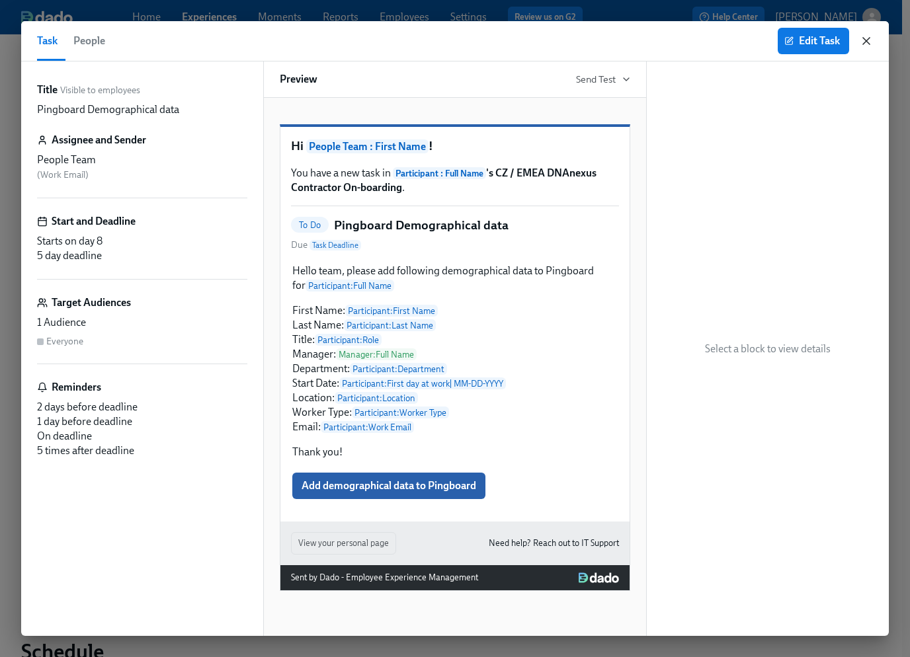
click at [869, 42] on icon "button" at bounding box center [865, 40] width 13 height 13
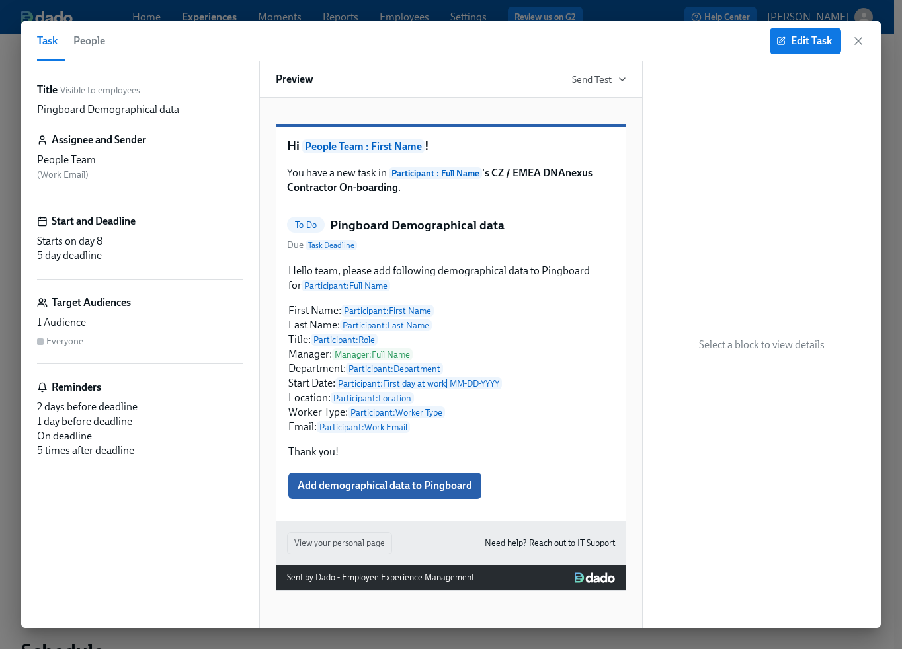
scroll to position [0, 1211]
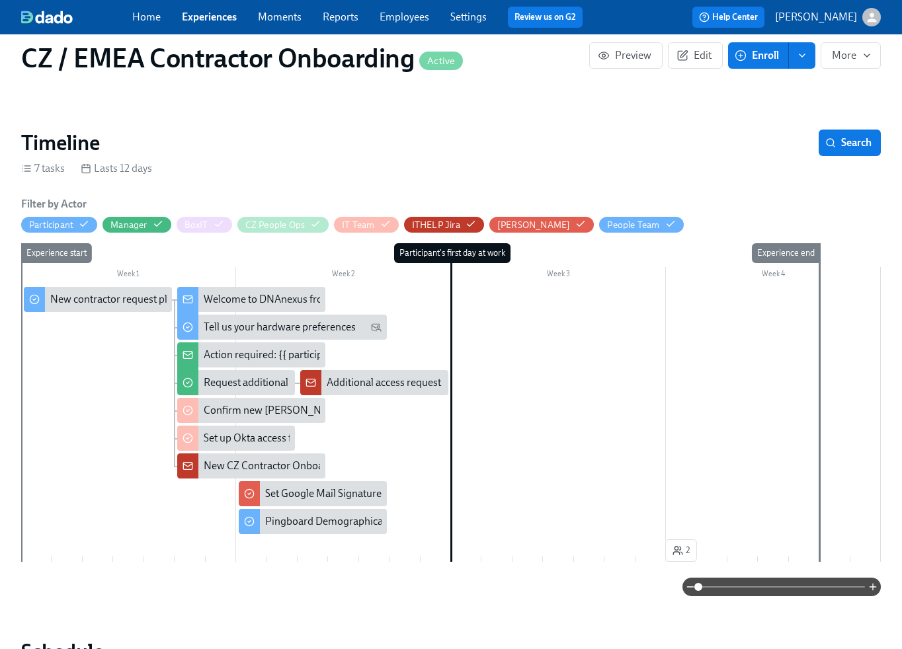
click at [213, 19] on link "Experiences" at bounding box center [209, 17] width 55 height 13
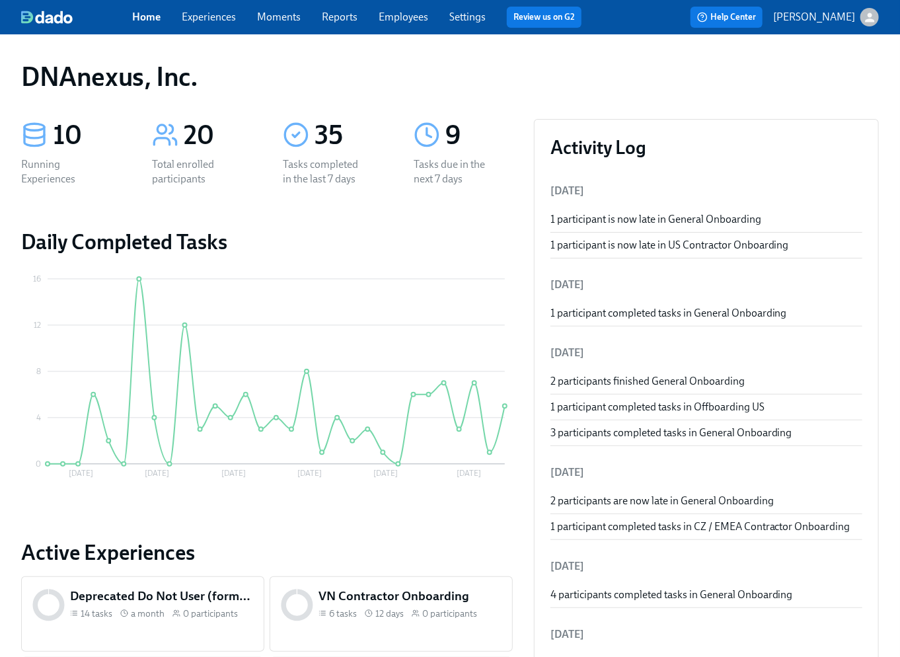
click at [217, 13] on link "Experiences" at bounding box center [209, 17] width 54 height 13
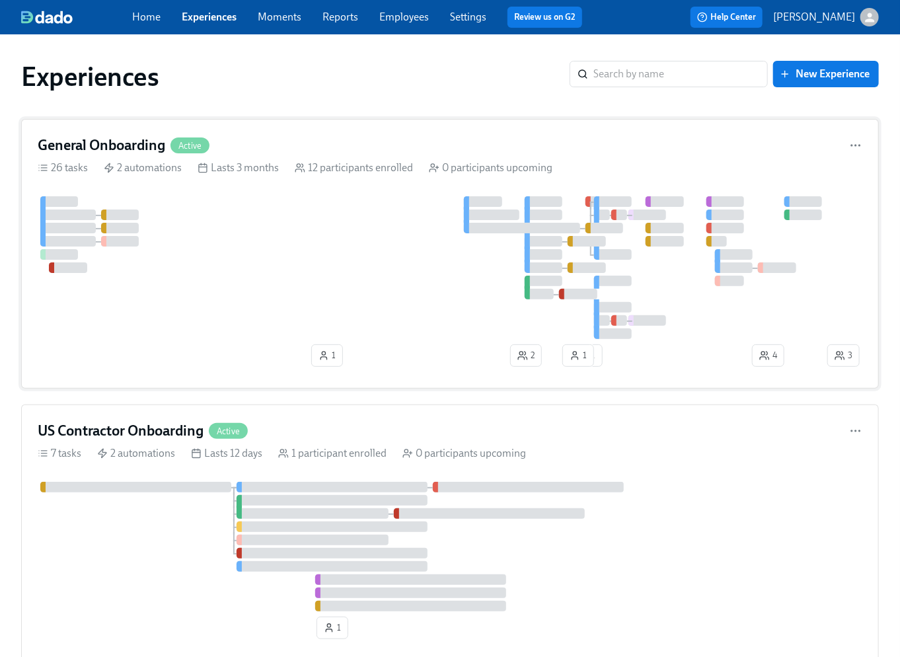
click at [296, 273] on div at bounding box center [431, 267] width 787 height 143
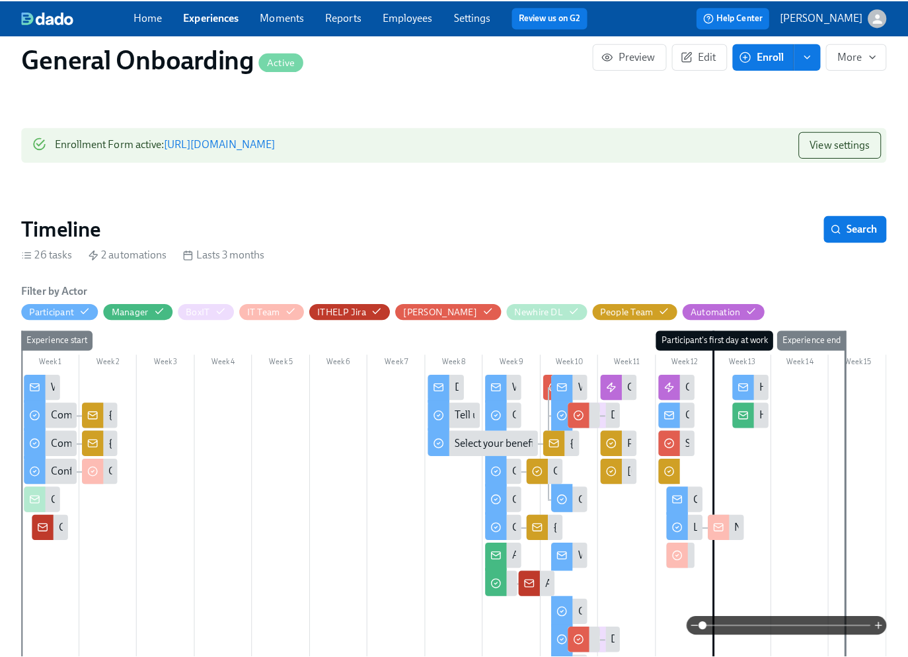
scroll to position [152, 0]
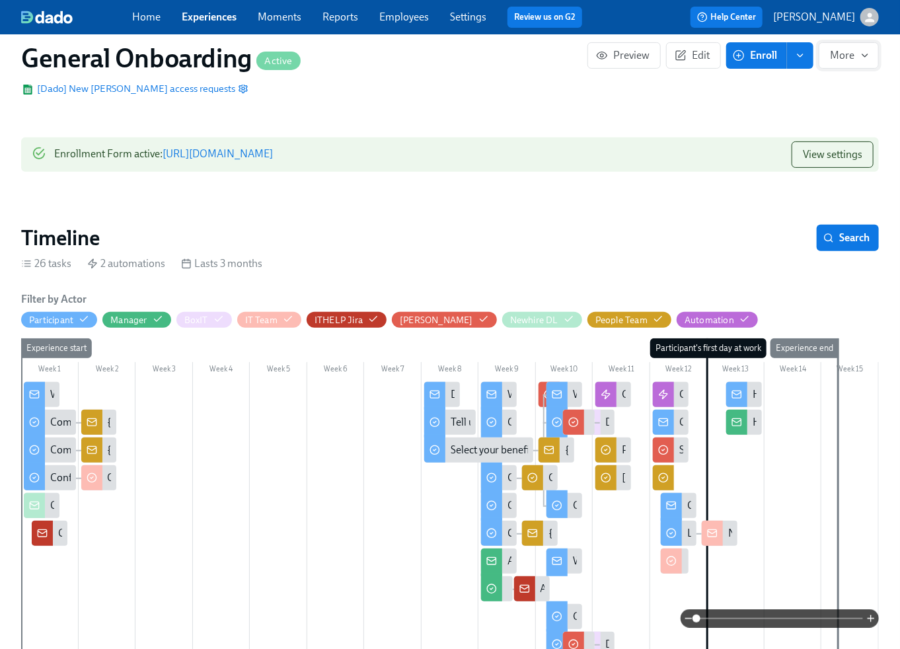
click at [869, 58] on icon "button" at bounding box center [865, 55] width 11 height 11
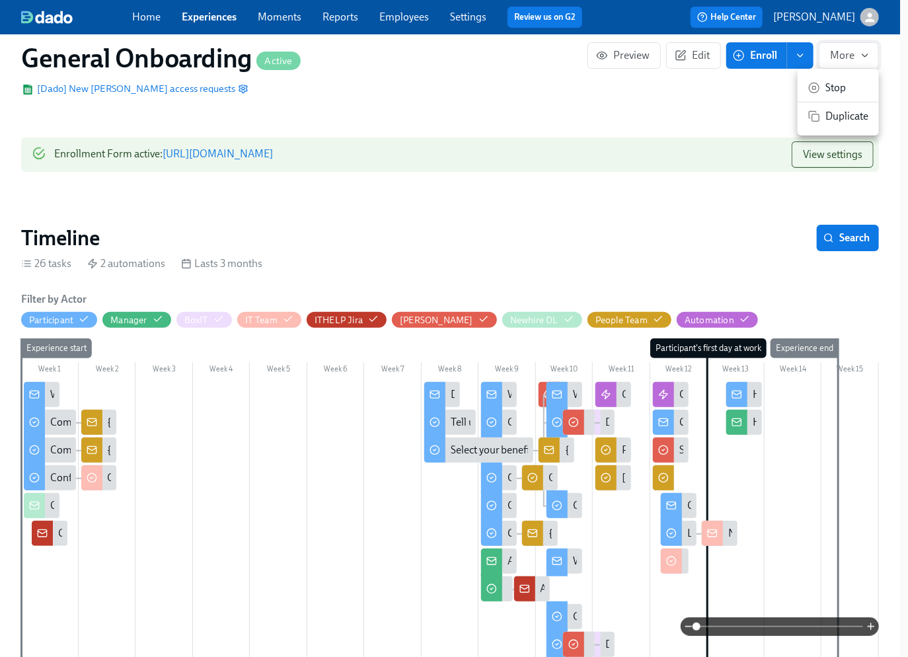
click at [869, 58] on div at bounding box center [454, 328] width 908 height 657
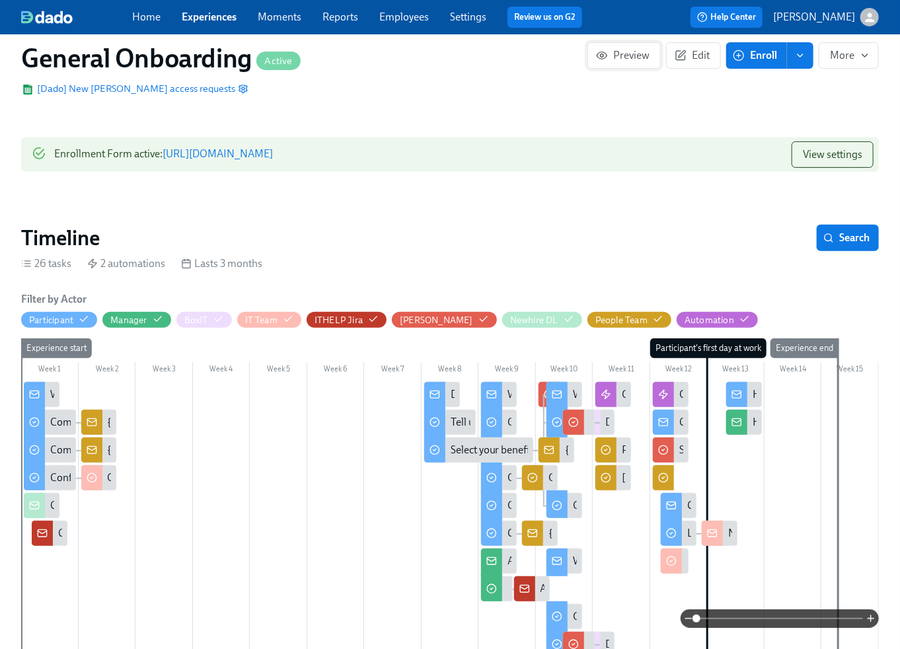
click at [629, 55] on span "Preview" at bounding box center [624, 55] width 51 height 13
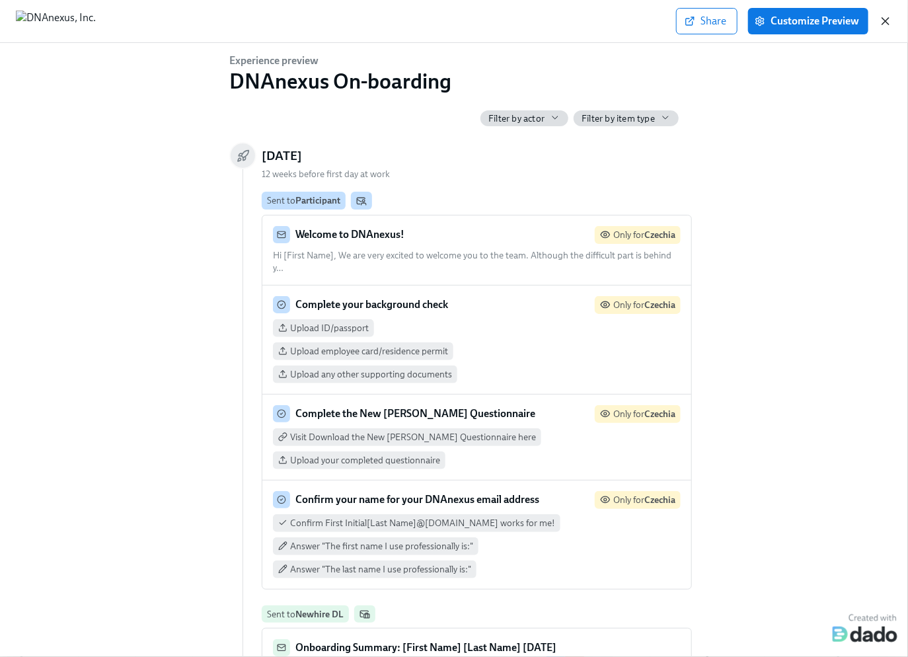
click at [887, 22] on icon "button" at bounding box center [886, 21] width 7 height 7
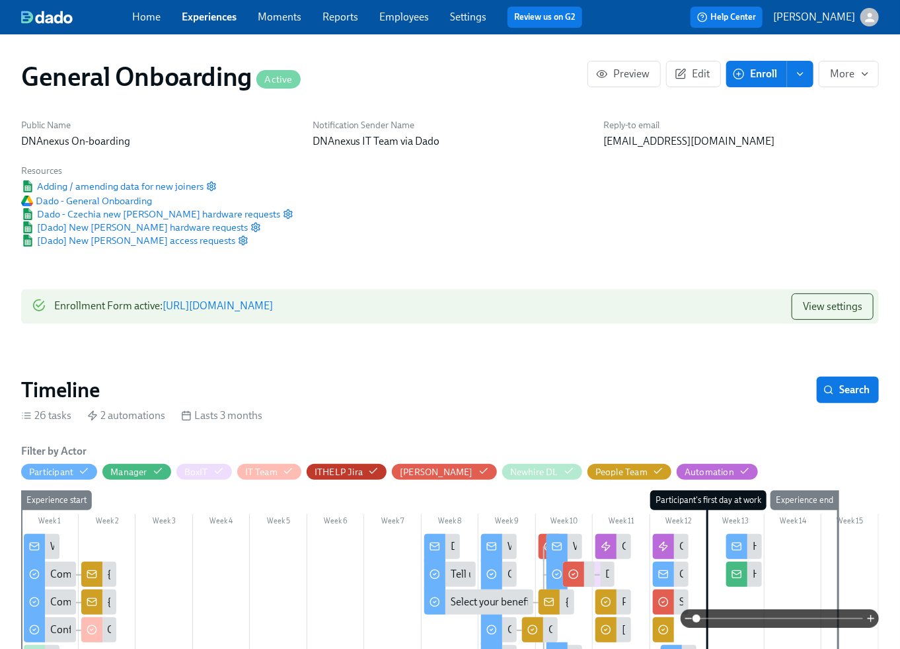
click at [203, 19] on link "Experiences" at bounding box center [209, 17] width 55 height 13
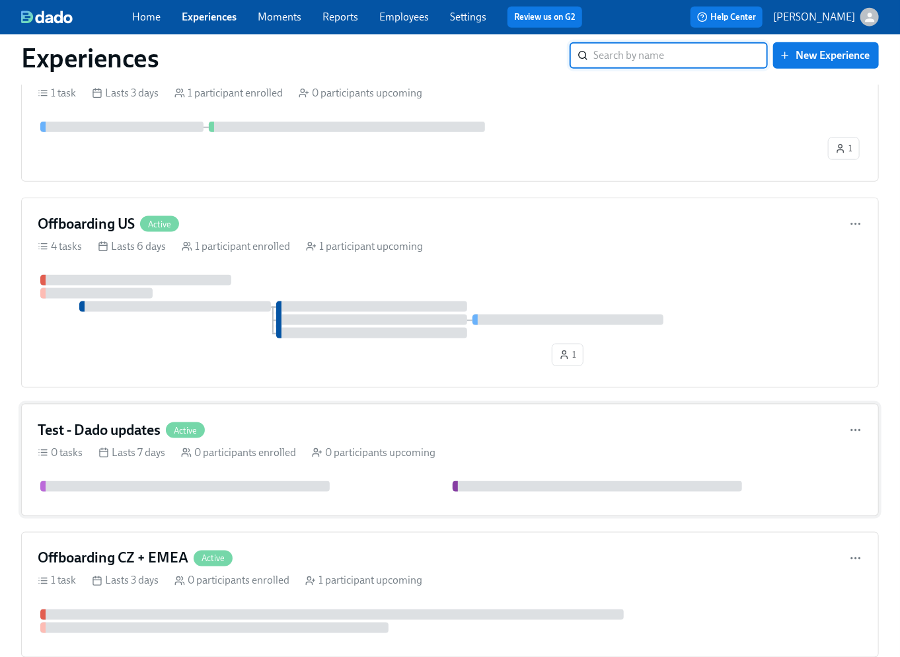
scroll to position [713, 0]
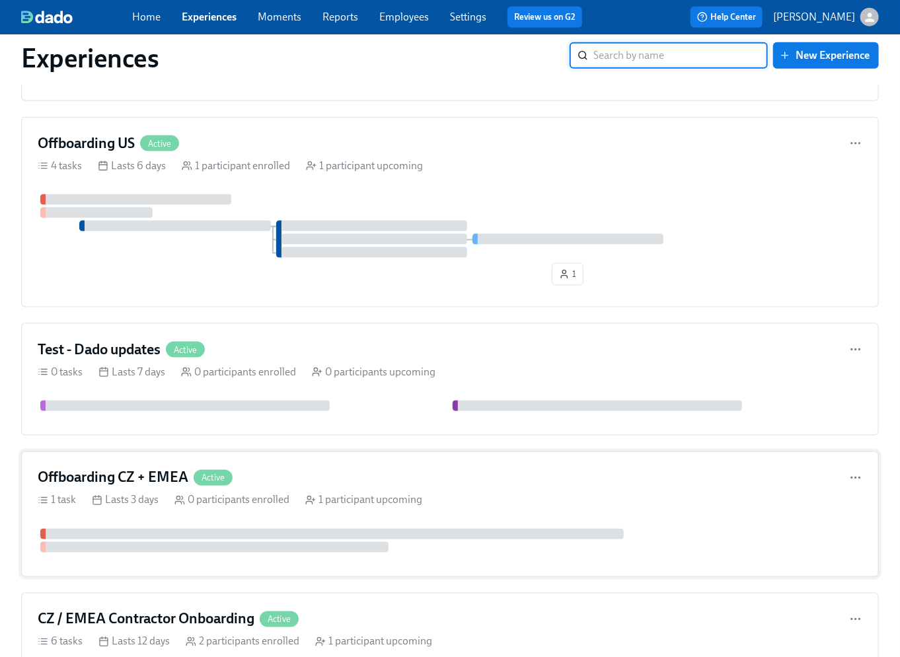
click at [664, 510] on div "Offboarding CZ + EMEA Active 1 task Lasts 3 days 0 participants enrolled 1 part…" at bounding box center [450, 515] width 858 height 126
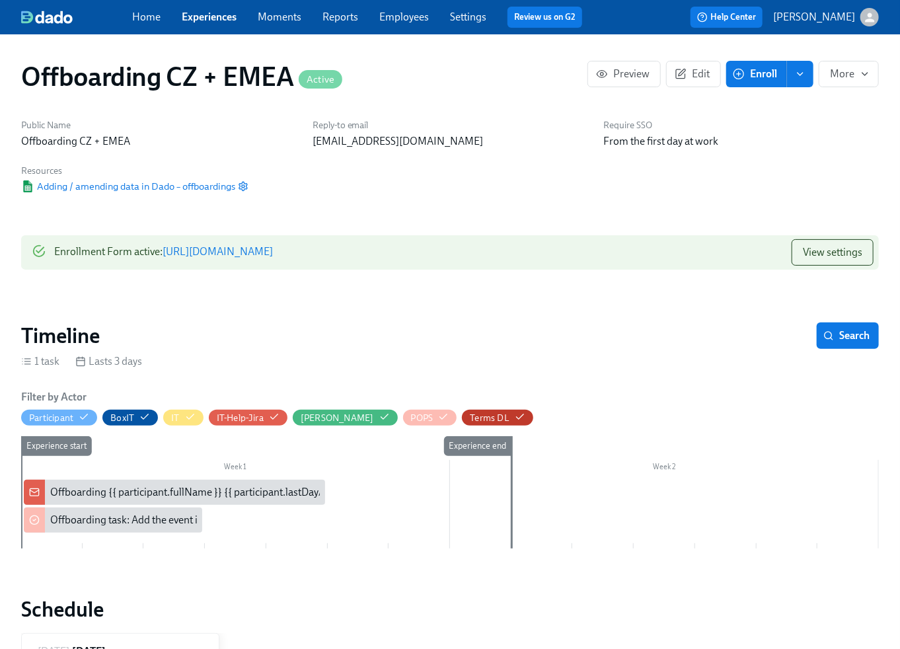
click at [216, 18] on link "Experiences" at bounding box center [209, 17] width 55 height 13
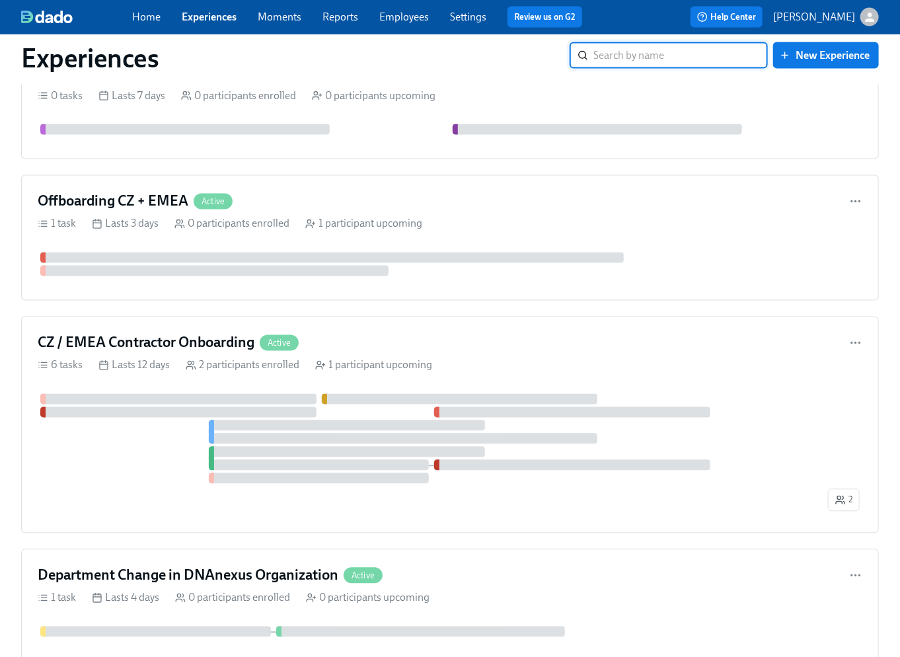
scroll to position [992, 0]
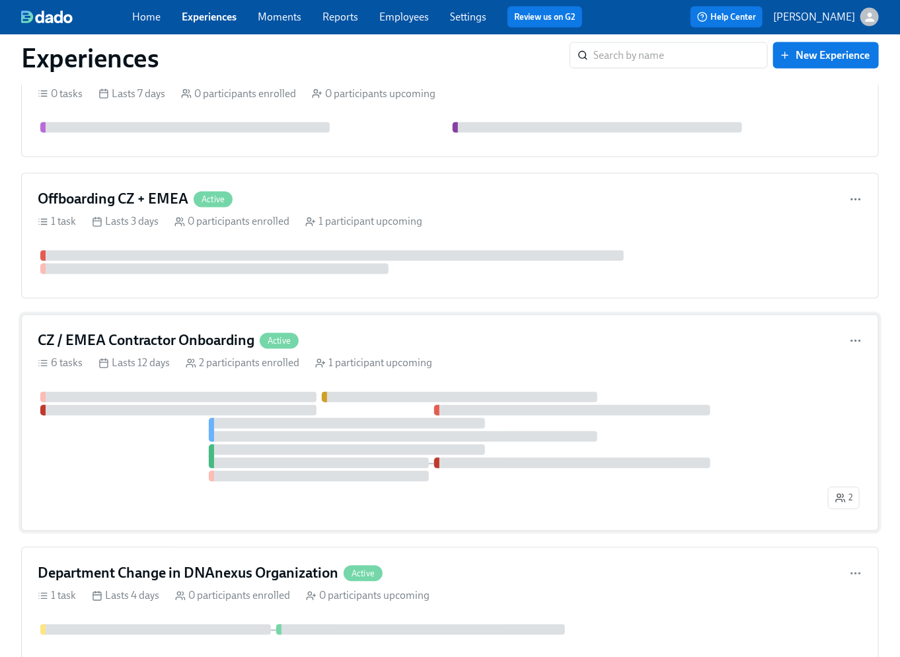
click at [161, 449] on div at bounding box center [432, 437] width 788 height 90
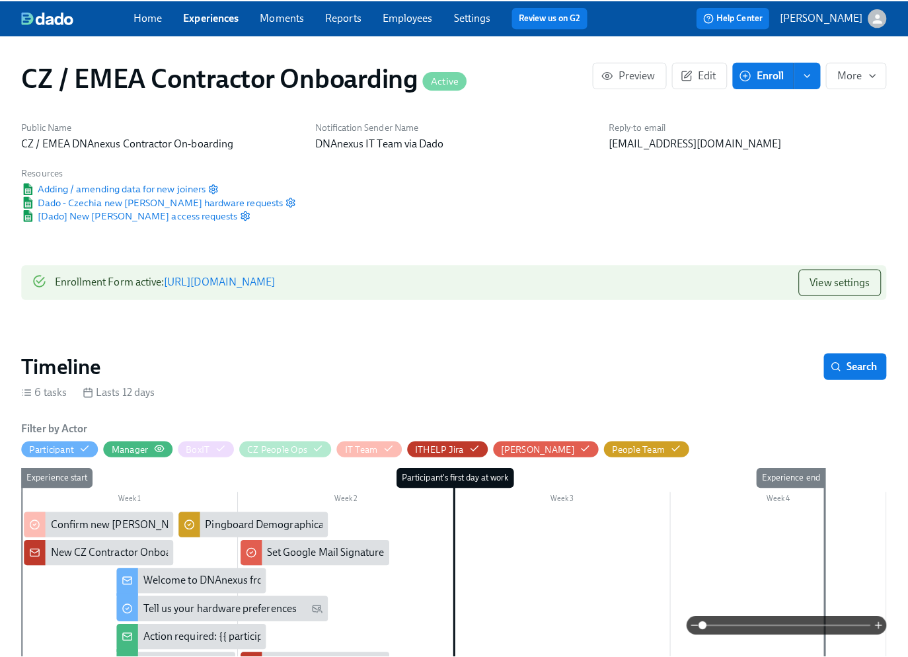
scroll to position [0, 1220]
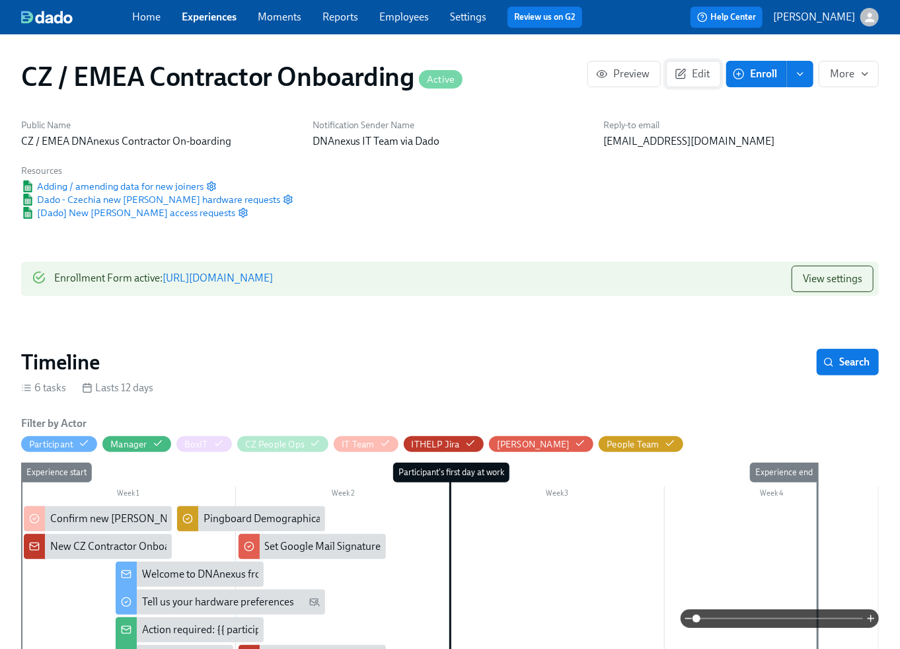
click at [700, 78] on span "Edit" at bounding box center [694, 73] width 32 height 13
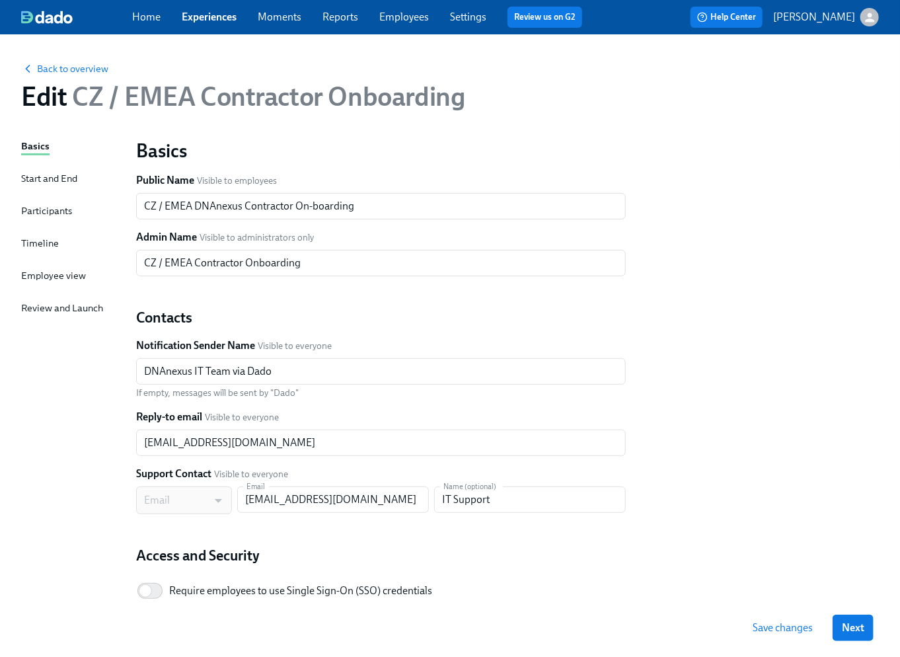
click at [48, 216] on div "Participants" at bounding box center [46, 211] width 51 height 15
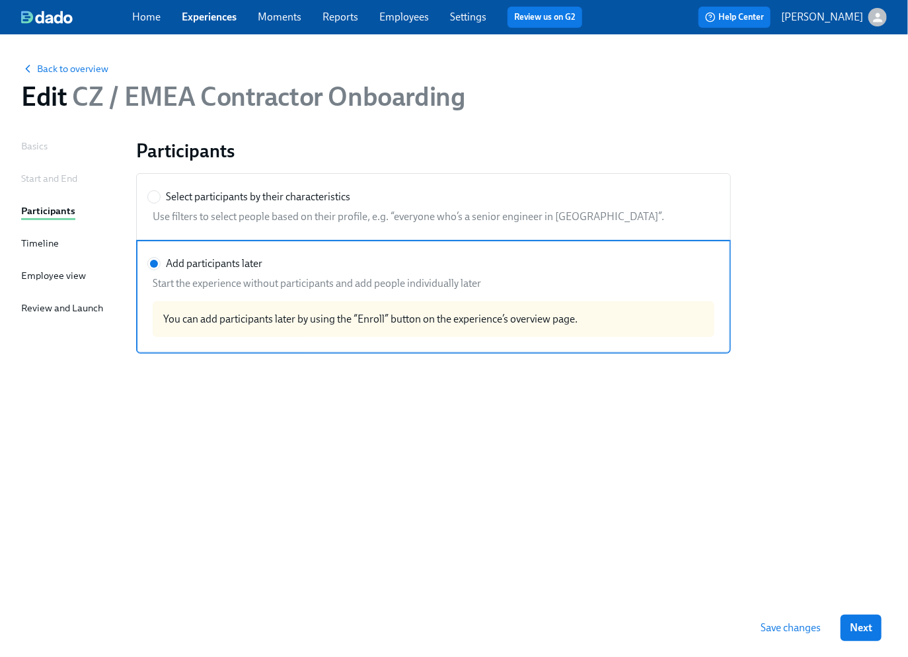
click at [46, 245] on div "Timeline" at bounding box center [40, 243] width 38 height 15
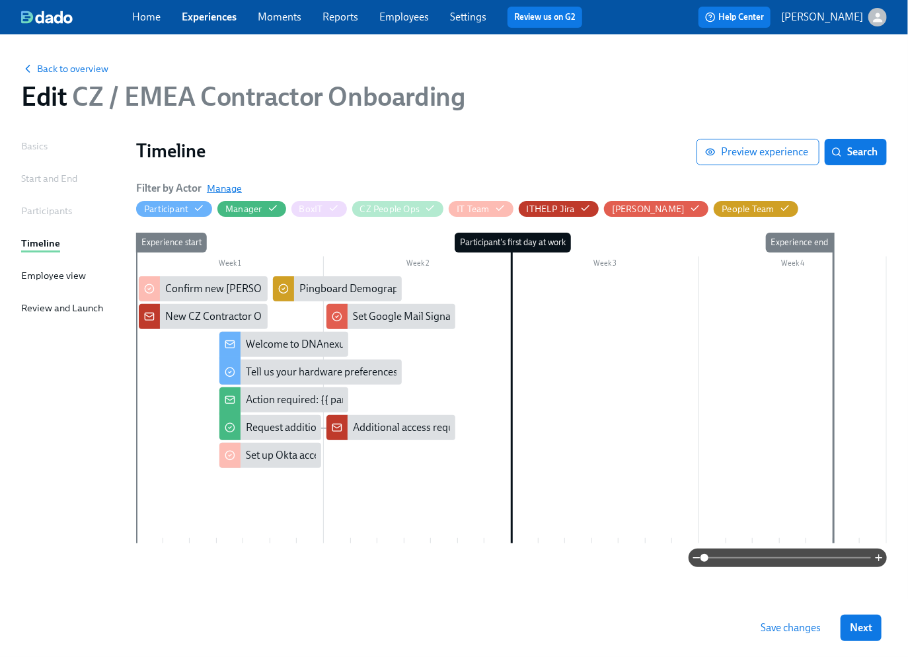
click at [221, 188] on span "Manage" at bounding box center [224, 188] width 35 height 13
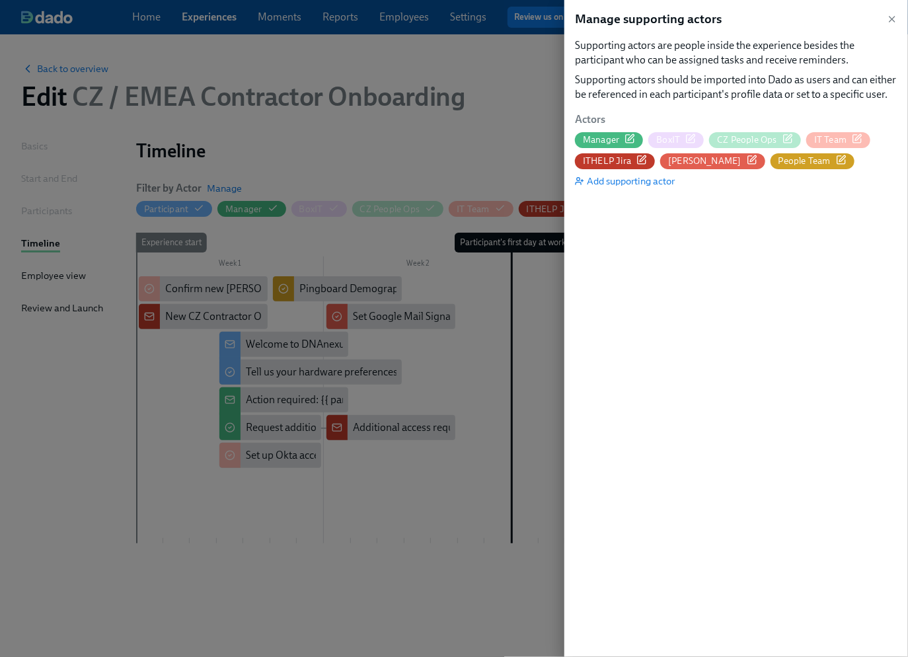
click at [779, 162] on span "People Team" at bounding box center [805, 161] width 52 height 13
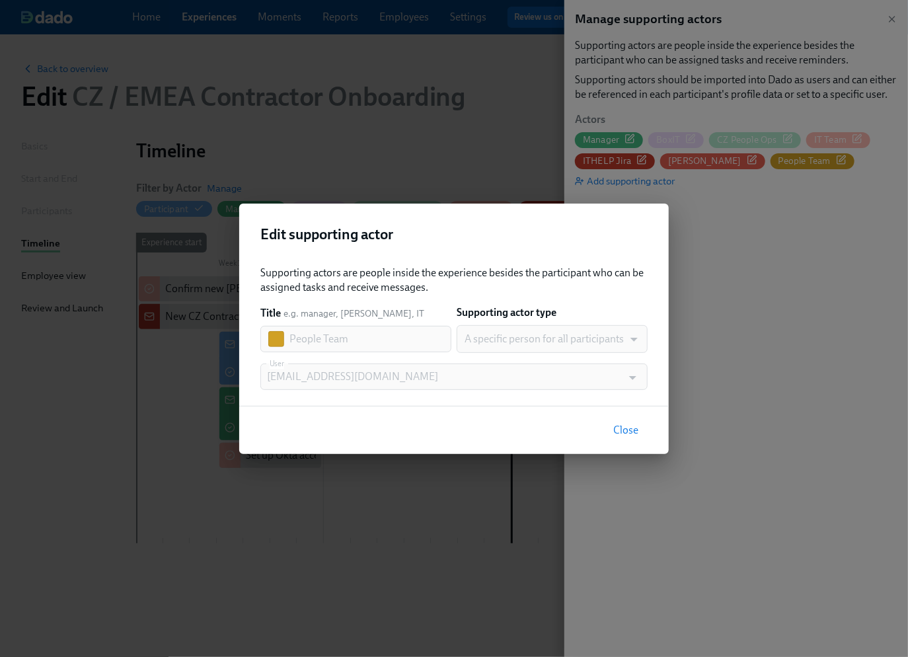
click at [623, 428] on span "Close" at bounding box center [626, 430] width 25 height 13
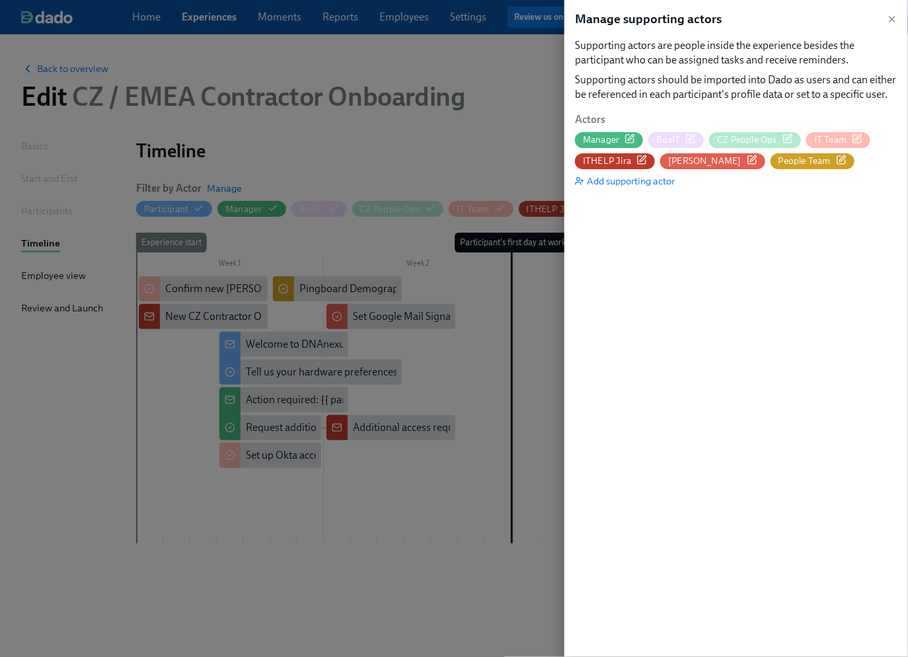
click at [738, 140] on span "CZ People Ops" at bounding box center [747, 140] width 60 height 13
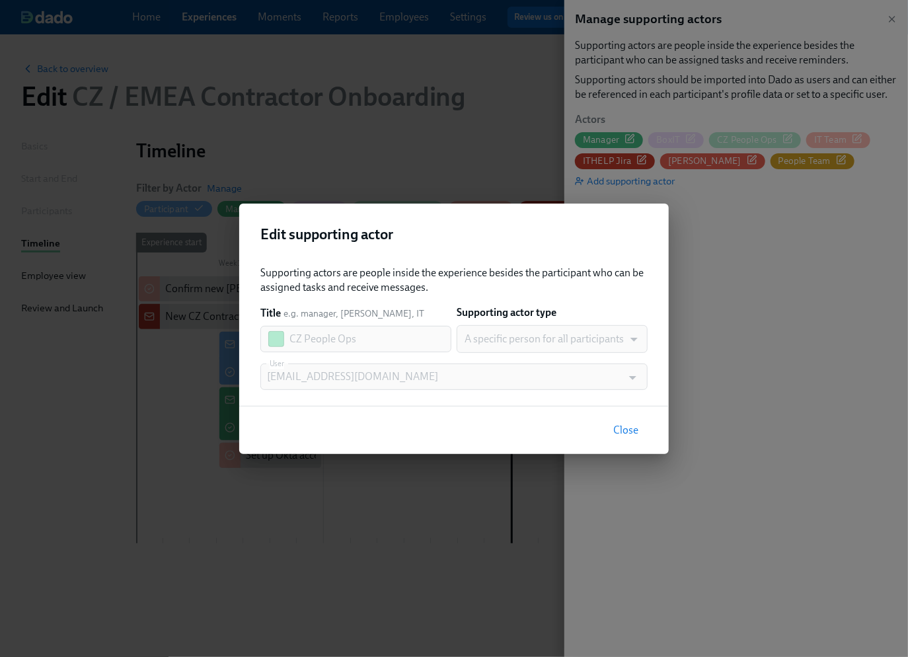
click at [630, 430] on span "Close" at bounding box center [626, 430] width 25 height 13
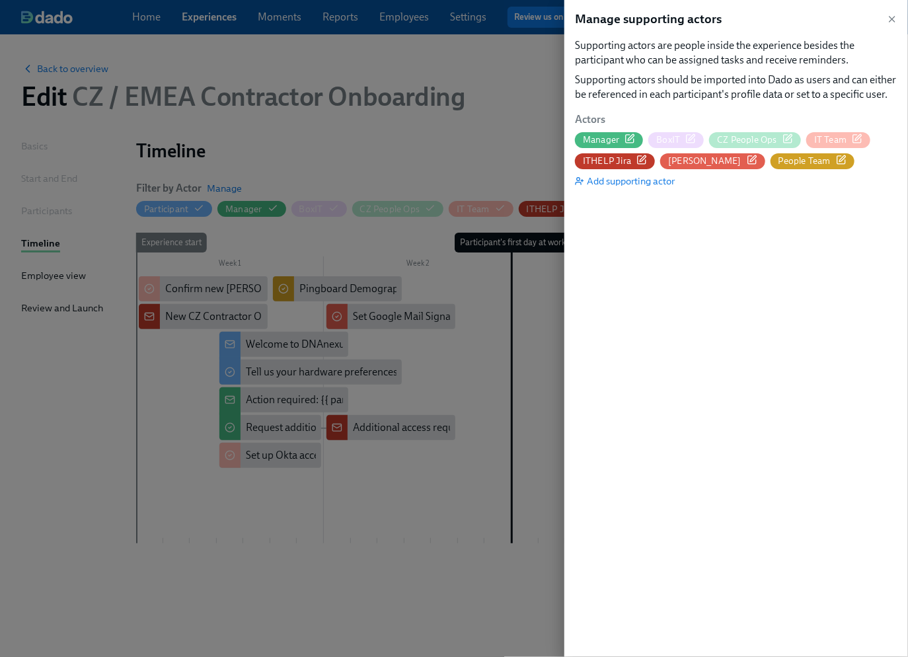
click at [779, 164] on span "People Team" at bounding box center [805, 161] width 52 height 13
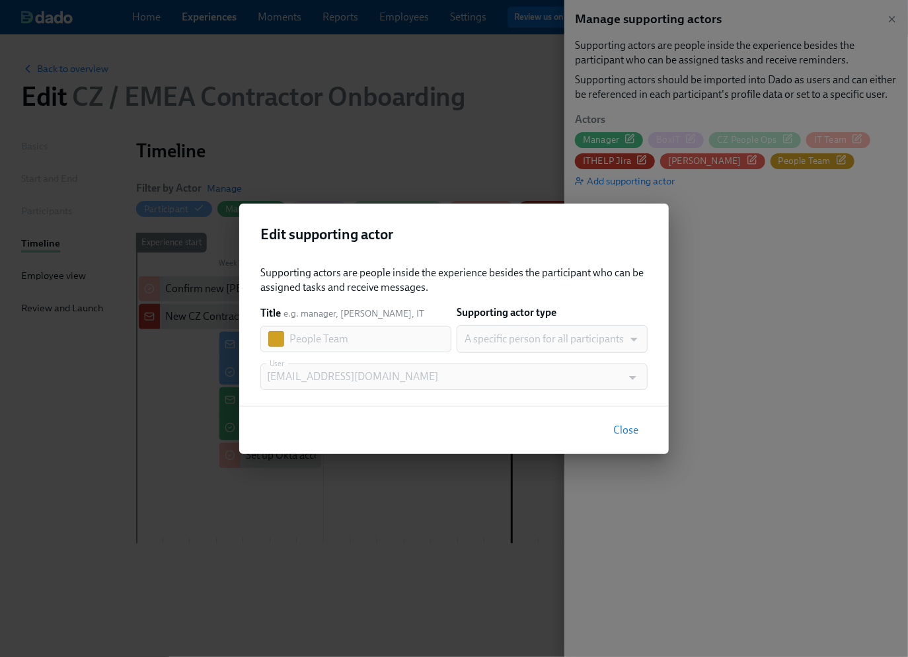
click at [625, 430] on span "Close" at bounding box center [626, 430] width 25 height 13
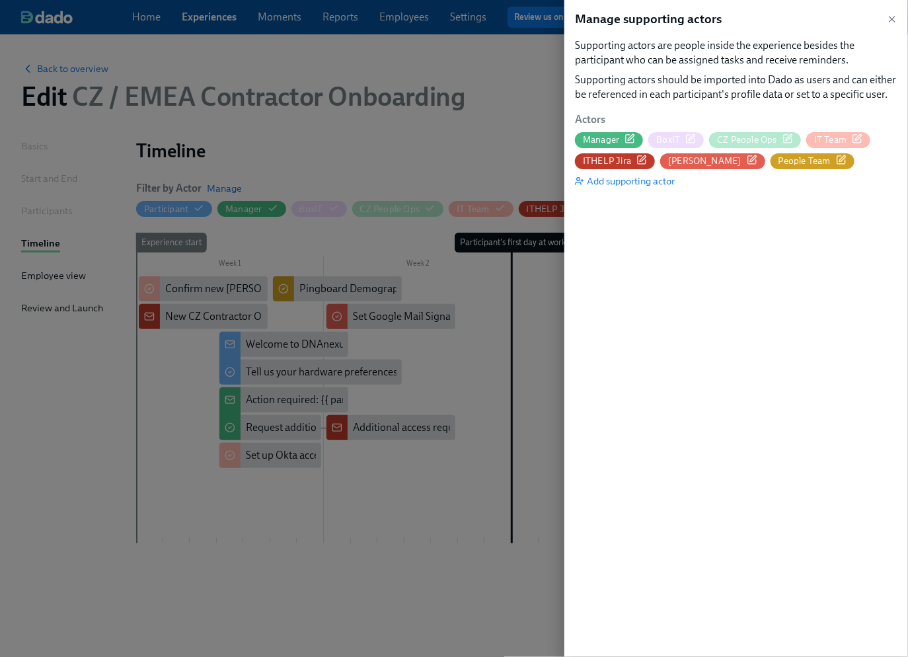
click at [779, 162] on span "People Team" at bounding box center [805, 161] width 52 height 13
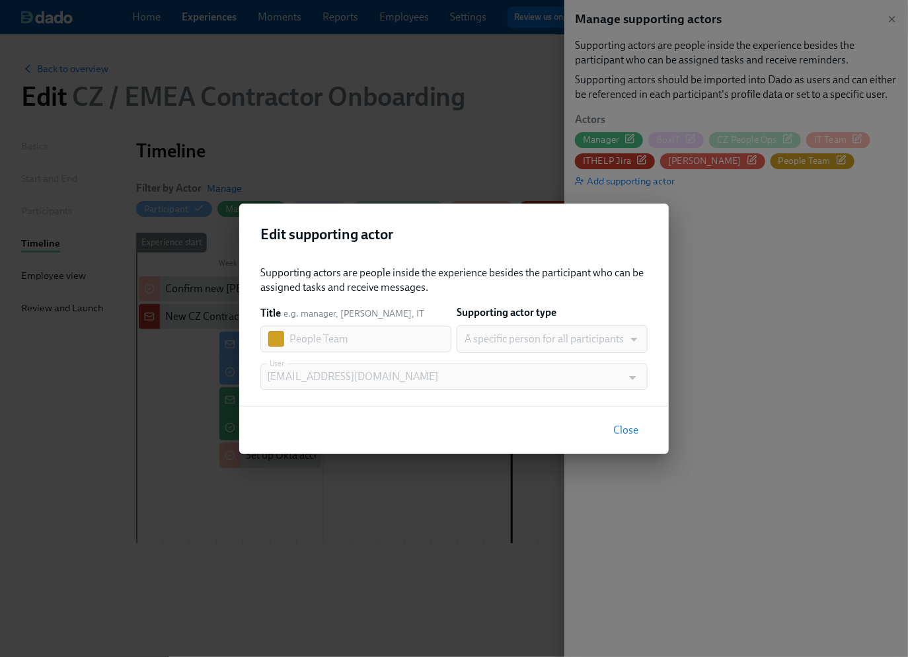
click at [632, 433] on span "Close" at bounding box center [626, 430] width 25 height 13
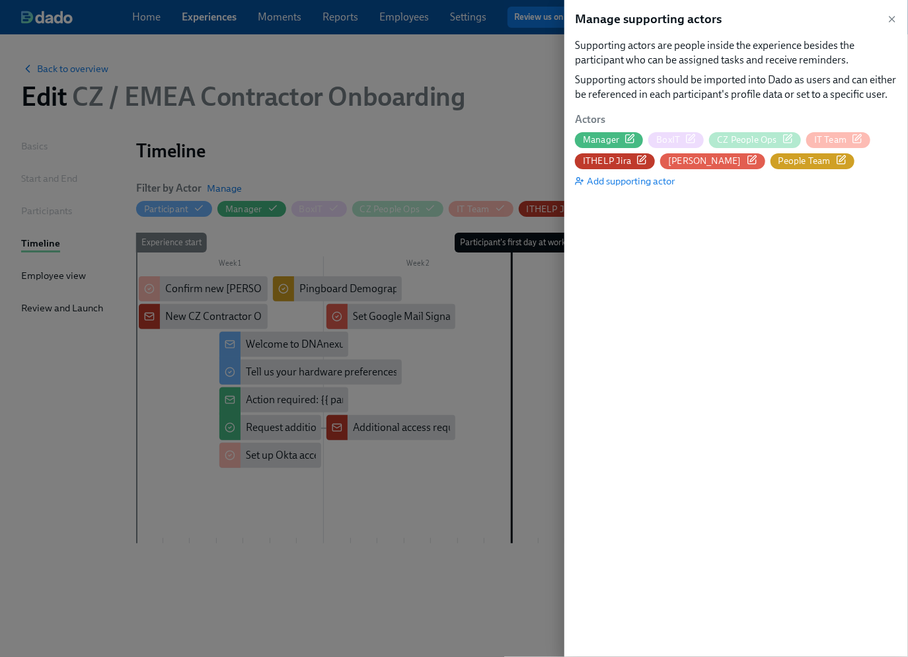
click at [836, 159] on icon "button" at bounding box center [841, 160] width 11 height 11
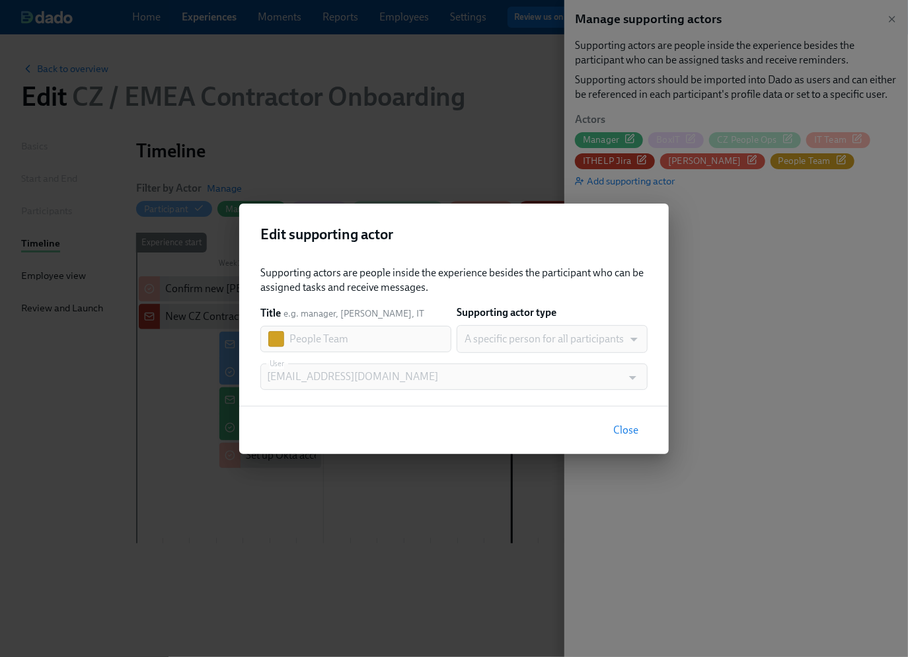
click at [520, 341] on div "A specific person for all participants" at bounding box center [552, 339] width 191 height 28
click at [629, 432] on span "Close" at bounding box center [626, 430] width 25 height 13
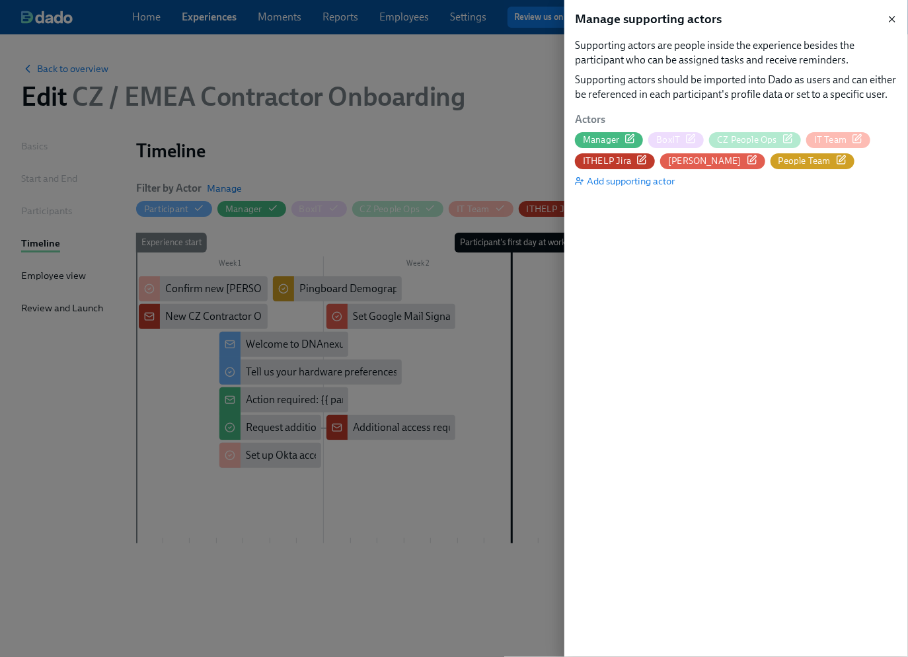
click at [889, 15] on icon "button" at bounding box center [892, 19] width 11 height 11
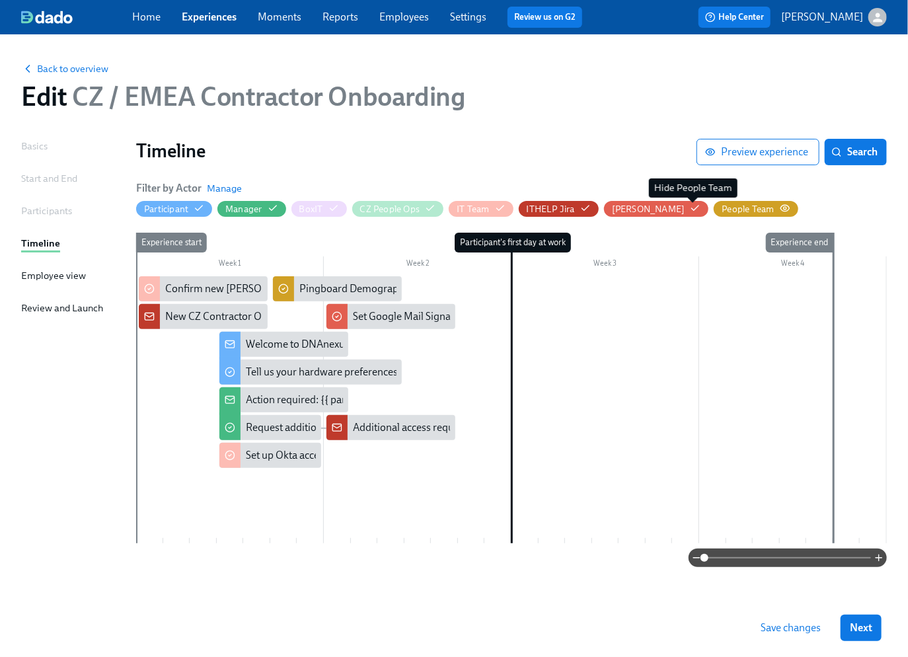
click at [722, 206] on div "People Team" at bounding box center [748, 209] width 52 height 13
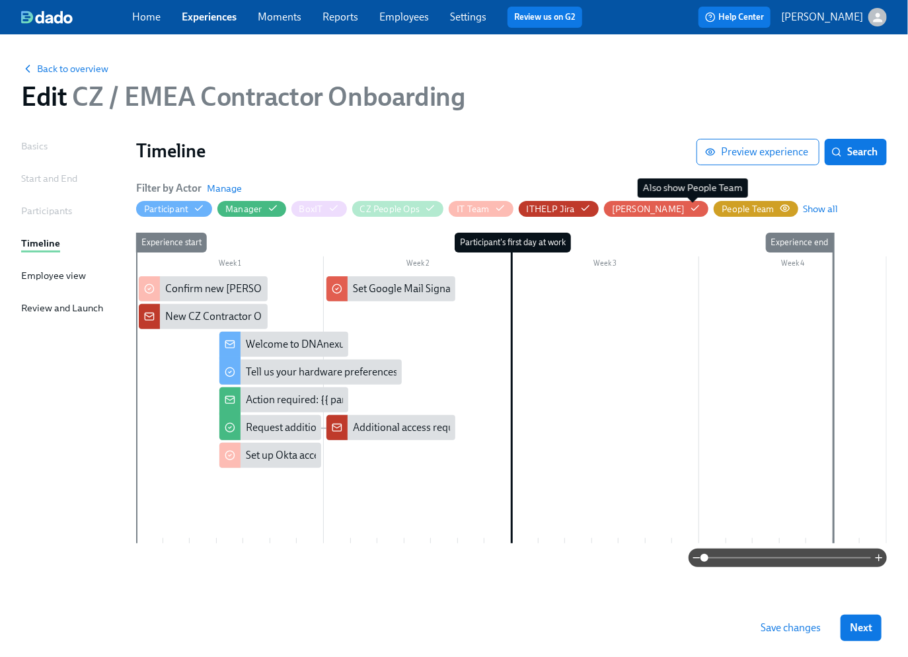
click at [722, 206] on div "People Team" at bounding box center [748, 209] width 52 height 13
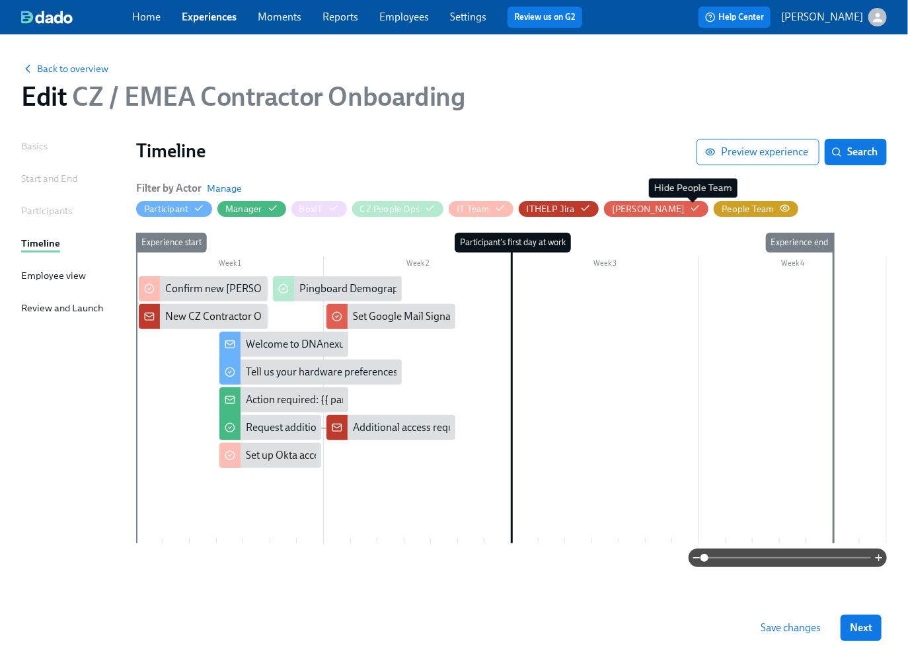
click at [722, 211] on div "People Team" at bounding box center [748, 209] width 52 height 13
click at [229, 185] on span "Manage" at bounding box center [224, 188] width 35 height 13
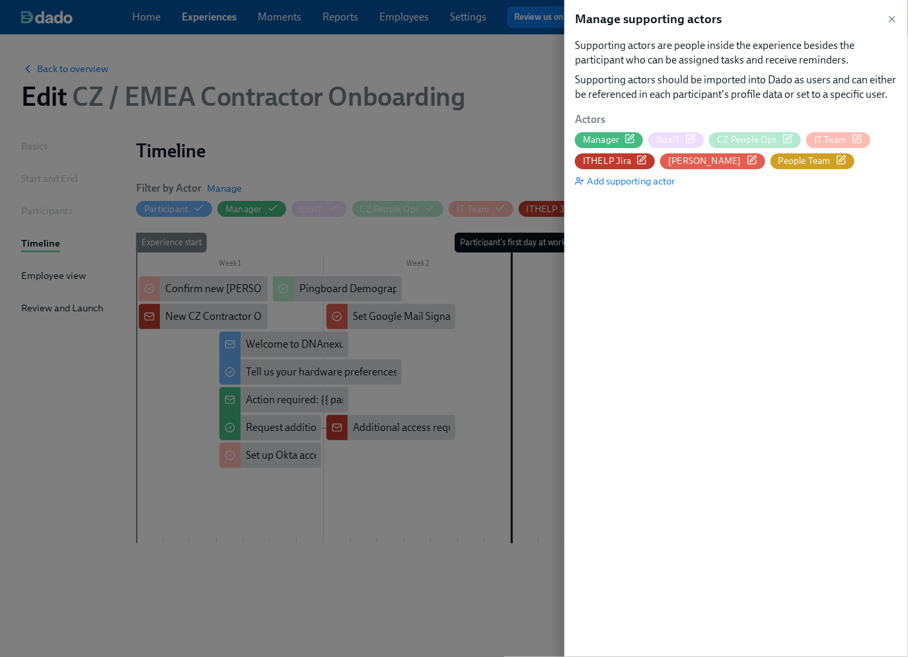
click at [836, 161] on icon "button" at bounding box center [841, 160] width 11 height 11
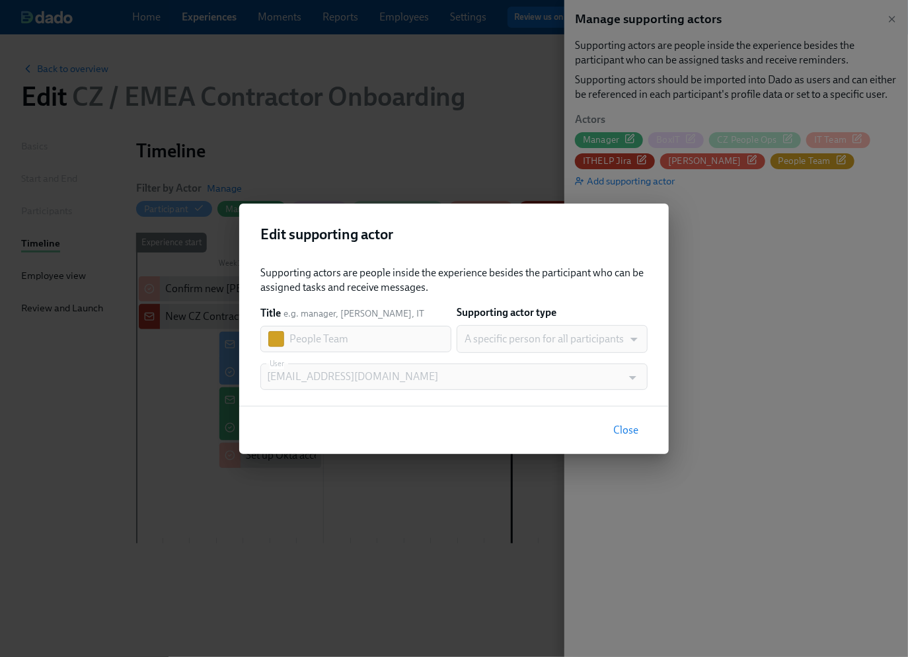
click at [556, 345] on div "A specific person for all participants" at bounding box center [552, 339] width 191 height 28
drag, startPoint x: 350, startPoint y: 360, endPoint x: 329, endPoint y: 325, distance: 40.4
click at [343, 354] on div "Supporting actors are people inside the experience besides the participant who …" at bounding box center [453, 328] width 387 height 124
click at [327, 316] on div "Title e.g. manager, buddy, IT People Team ​" at bounding box center [355, 329] width 191 height 46
click at [314, 262] on div "Supporting actors are people inside the experience besides the participant who …" at bounding box center [454, 330] width 430 height 151
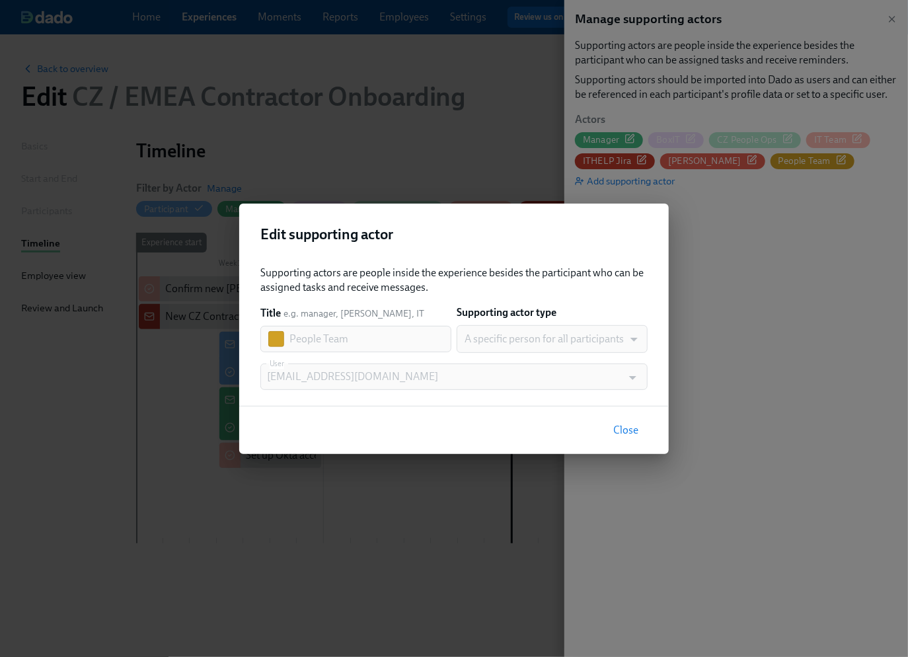
drag, startPoint x: 312, startPoint y: 260, endPoint x: 308, endPoint y: 253, distance: 7.7
click at [309, 256] on div "Supporting actors are people inside the experience besides the participant who …" at bounding box center [454, 330] width 430 height 151
click at [301, 235] on h2 "Edit supporting actor" at bounding box center [453, 235] width 387 height 20
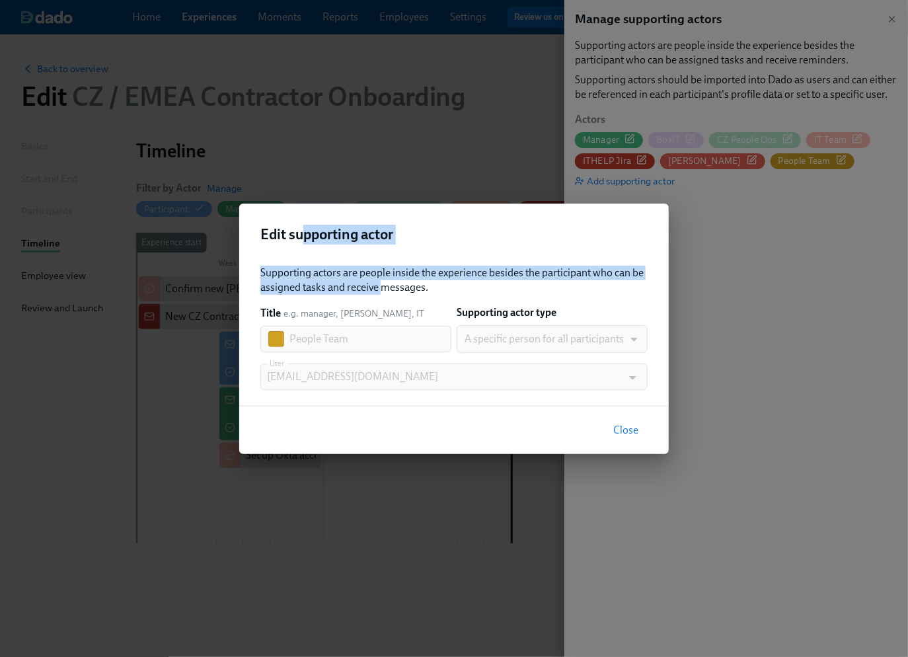
drag, startPoint x: 319, startPoint y: 244, endPoint x: 436, endPoint y: 324, distance: 141.8
click at [384, 286] on div "Edit supporting actor Supporting actors are people inside the experience beside…" at bounding box center [454, 329] width 430 height 251
click at [481, 331] on div "A specific person for all participants" at bounding box center [552, 339] width 191 height 28
drag, startPoint x: 498, startPoint y: 340, endPoint x: 569, endPoint y: 348, distance: 71.2
click at [512, 342] on div "A specific person for all participants" at bounding box center [552, 339] width 191 height 28
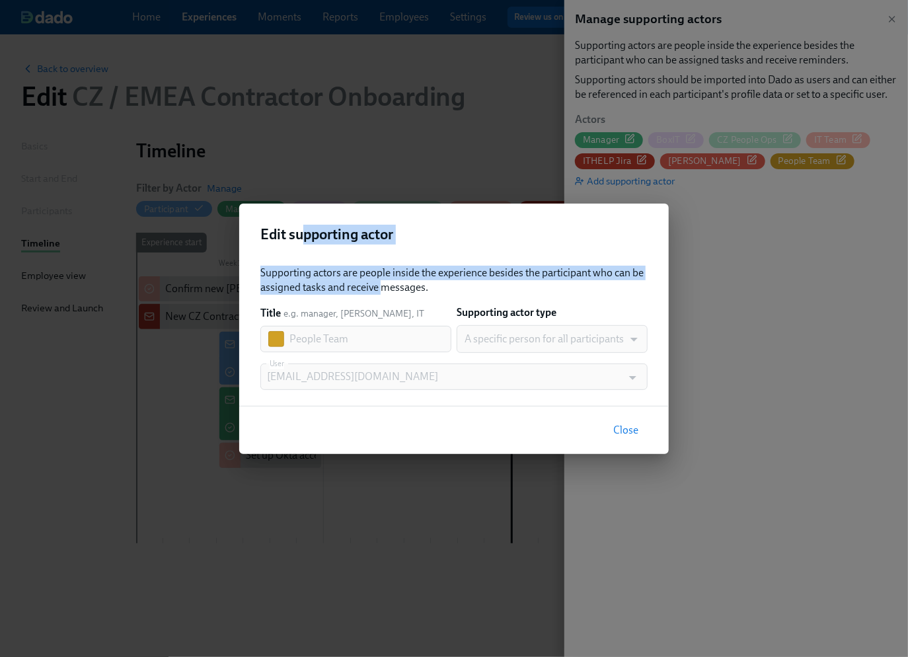
drag, startPoint x: 569, startPoint y: 348, endPoint x: 557, endPoint y: 385, distance: 39.3
click at [568, 354] on div "Supporting actors are people inside the experience besides the participant who …" at bounding box center [453, 328] width 387 height 124
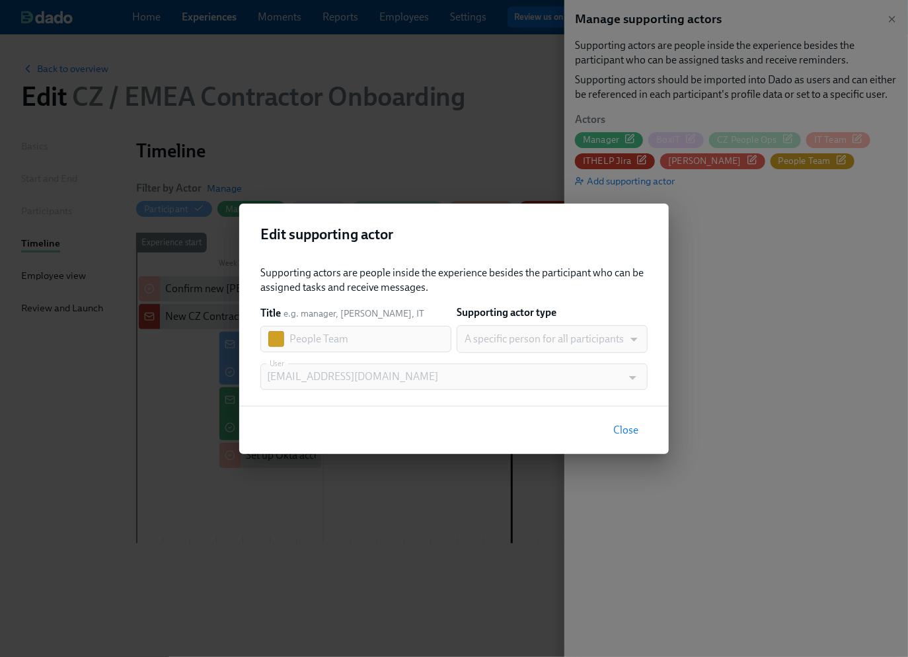
drag, startPoint x: 549, startPoint y: 396, endPoint x: 415, endPoint y: 368, distance: 136.5
click at [543, 395] on div "Supporting actors are people inside the experience besides the participant who …" at bounding box center [454, 330] width 430 height 151
drag, startPoint x: 328, startPoint y: 360, endPoint x: 304, endPoint y: 348, distance: 26.3
click at [328, 360] on div "Supporting actors are people inside the experience besides the participant who …" at bounding box center [453, 328] width 387 height 124
click at [623, 432] on span "Close" at bounding box center [626, 430] width 25 height 13
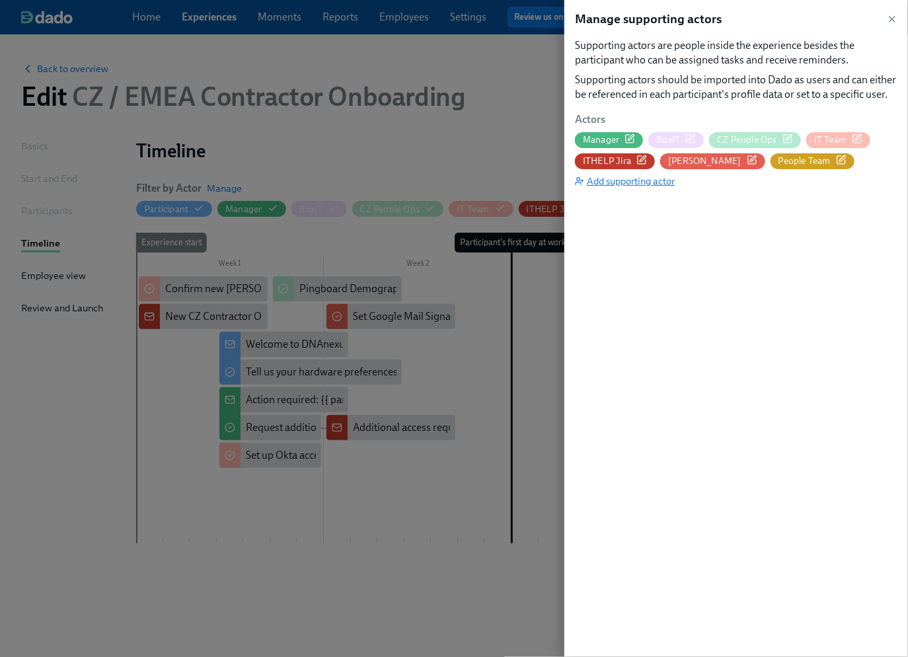
click at [625, 179] on span "Add supporting actor" at bounding box center [625, 181] width 100 height 13
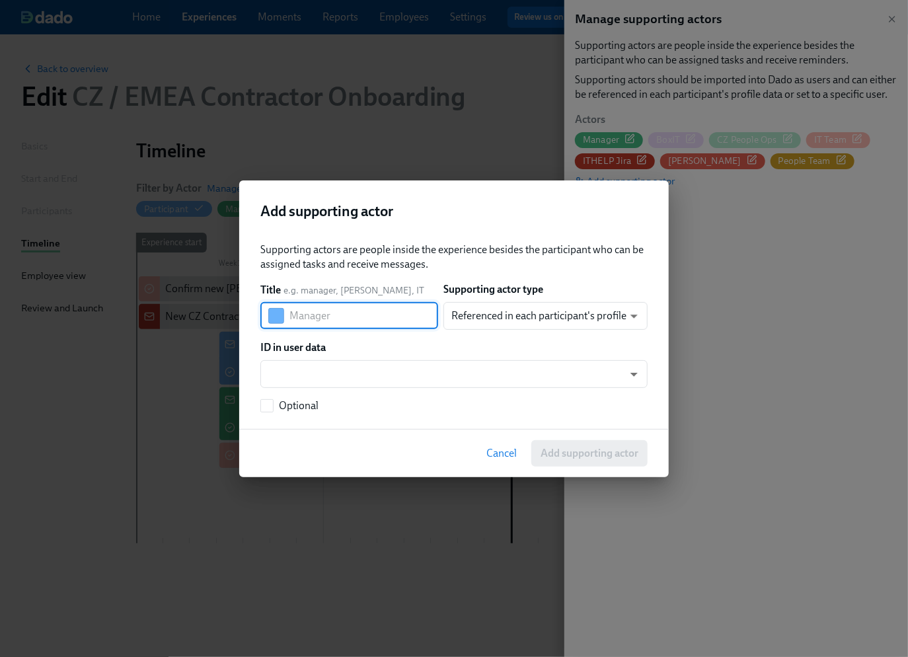
click at [370, 318] on input "text" at bounding box center [364, 316] width 149 height 26
type input "People Team"
click at [529, 306] on body "Home Experiences Moments Reports Employees Settings Review us on G2 Help Center…" at bounding box center [454, 328] width 908 height 657
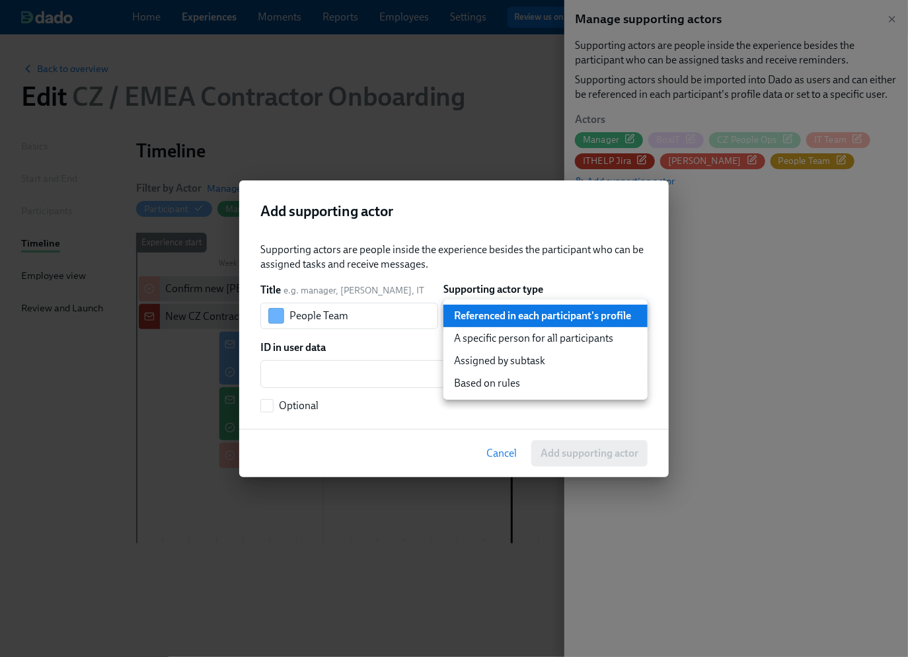
click at [526, 340] on li "A specific person for all participants" at bounding box center [546, 338] width 204 height 22
type input "staticUser"
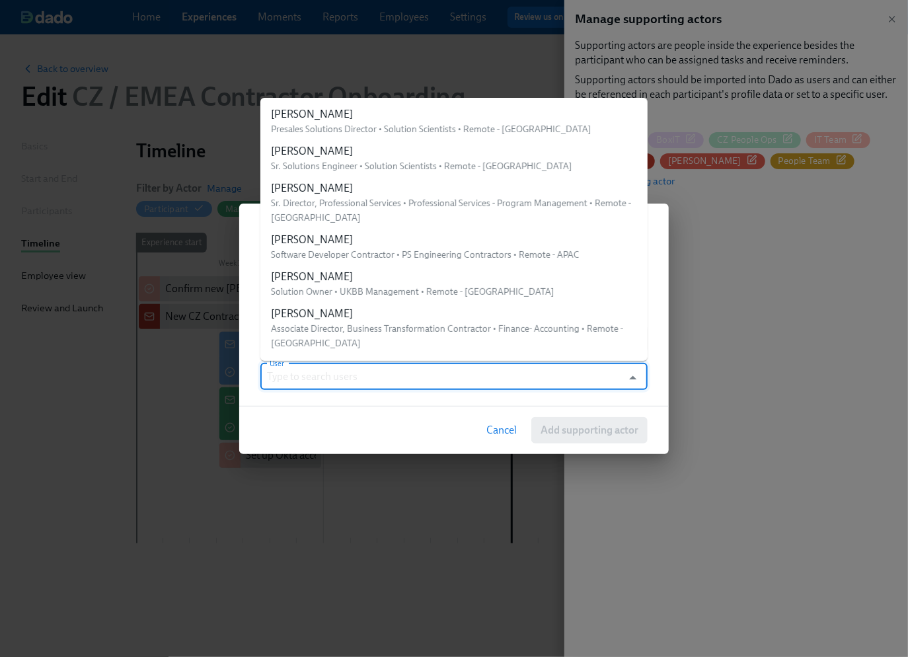
click at [321, 375] on input "User" at bounding box center [441, 377] width 349 height 26
paste input "people@dnanexus.com"
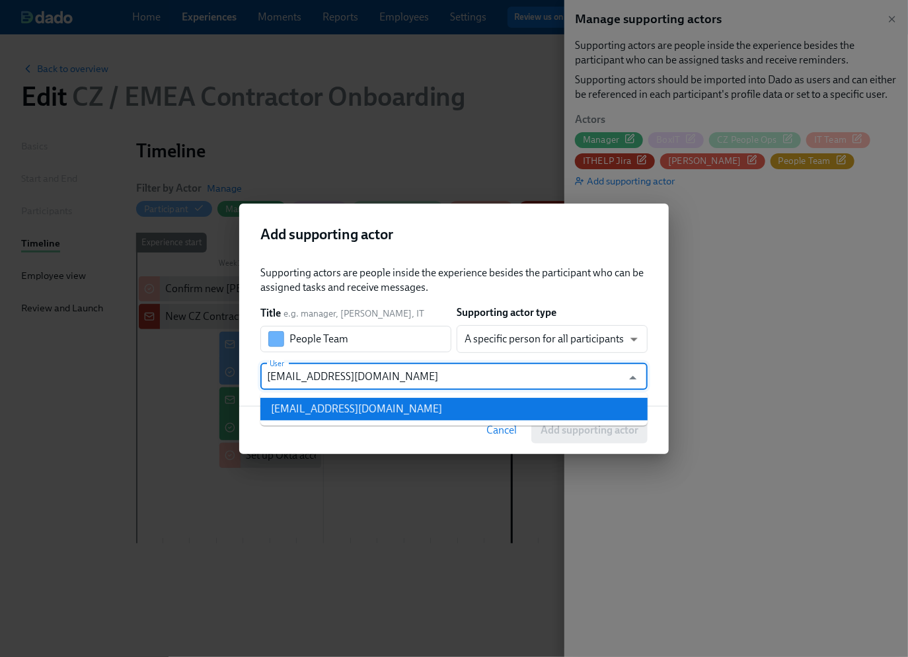
click at [374, 411] on div "people@dnanexus.com" at bounding box center [356, 409] width 171 height 15
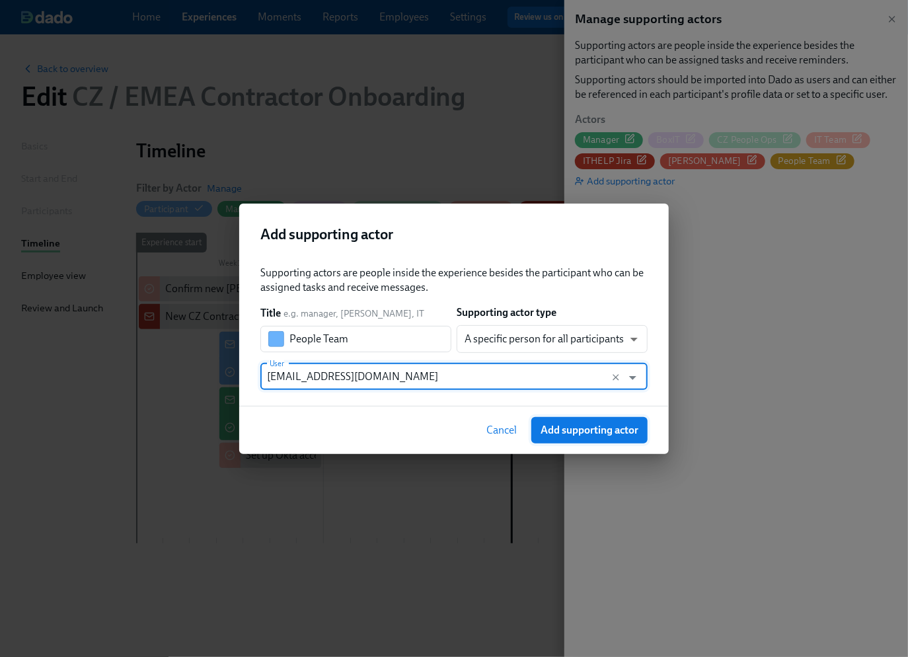
type input "people@dnanexus.com"
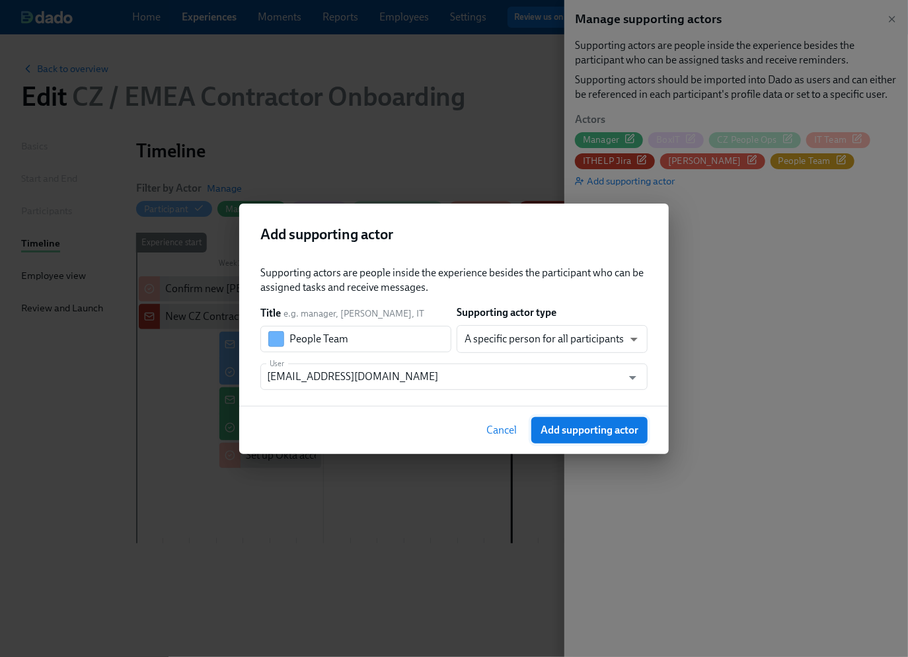
click at [582, 434] on span "Add supporting actor" at bounding box center [590, 430] width 98 height 13
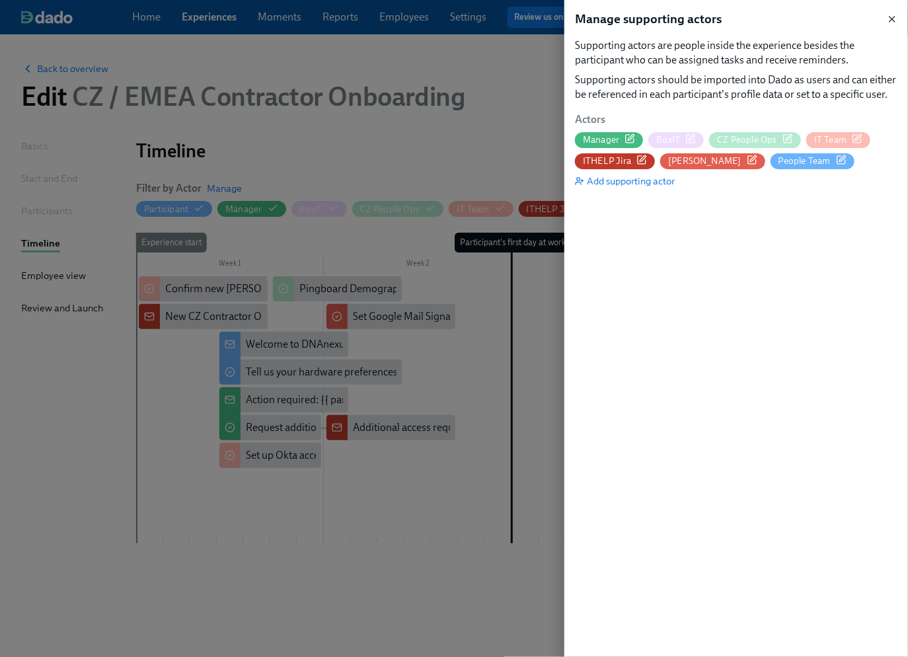
click at [895, 20] on icon "button" at bounding box center [892, 19] width 11 height 11
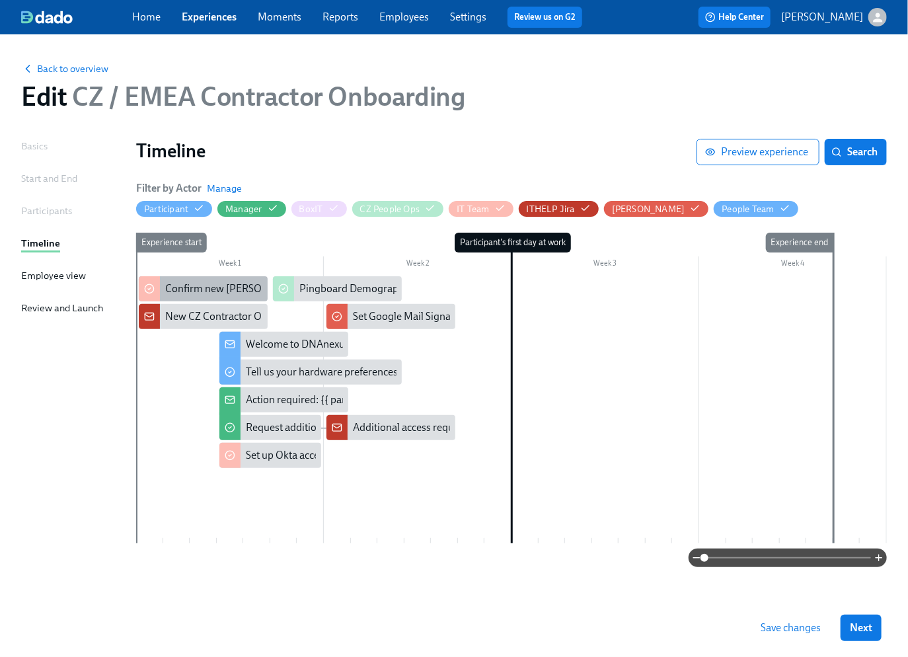
click at [196, 289] on div "Confirm new [PERSON_NAME] {{ participant.fullName }}'s DNAnexus email address" at bounding box center [355, 289] width 381 height 15
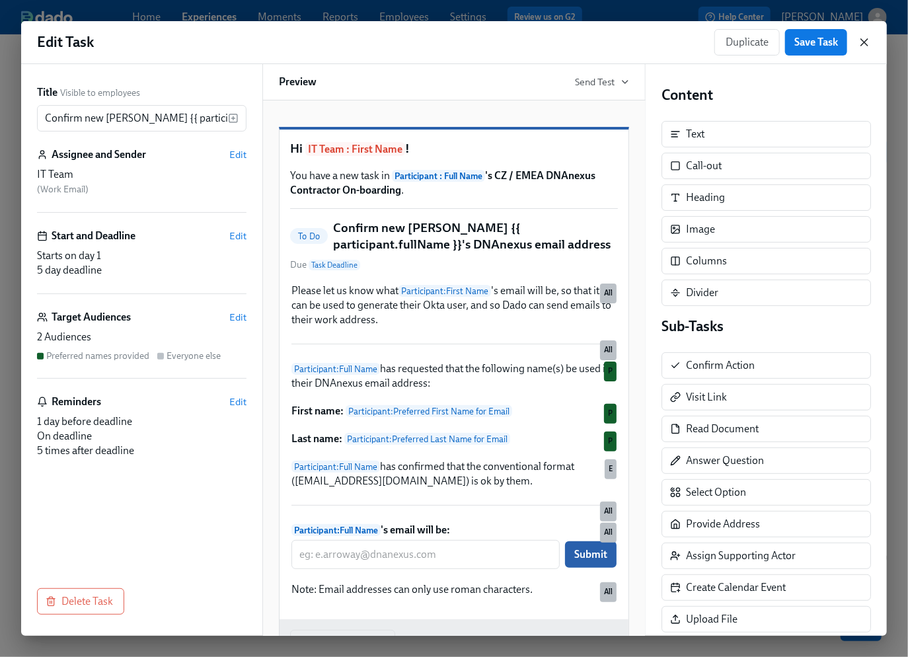
click at [867, 41] on icon "button" at bounding box center [864, 42] width 7 height 7
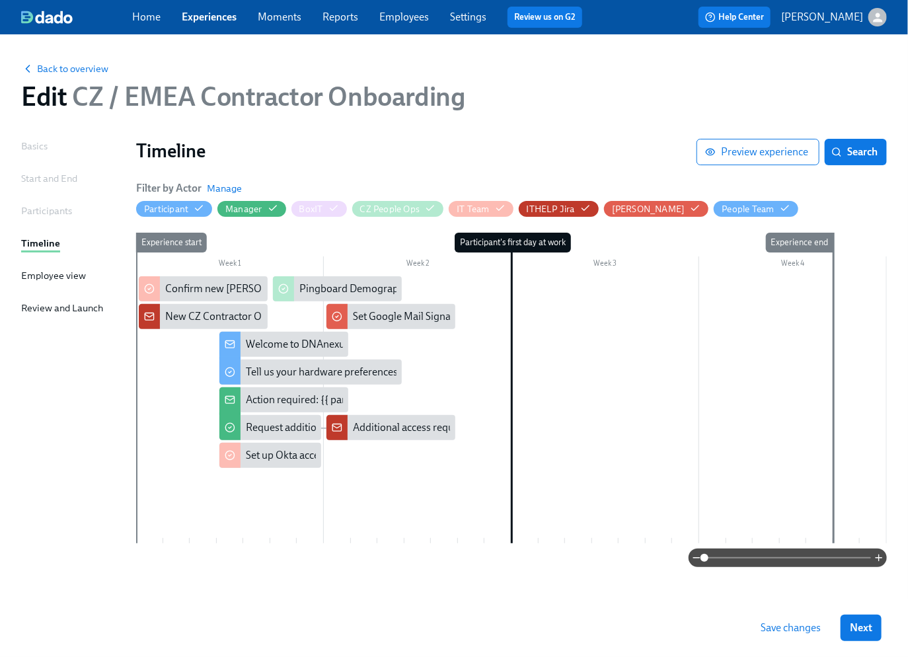
click at [179, 495] on div at bounding box center [511, 409] width 751 height 267
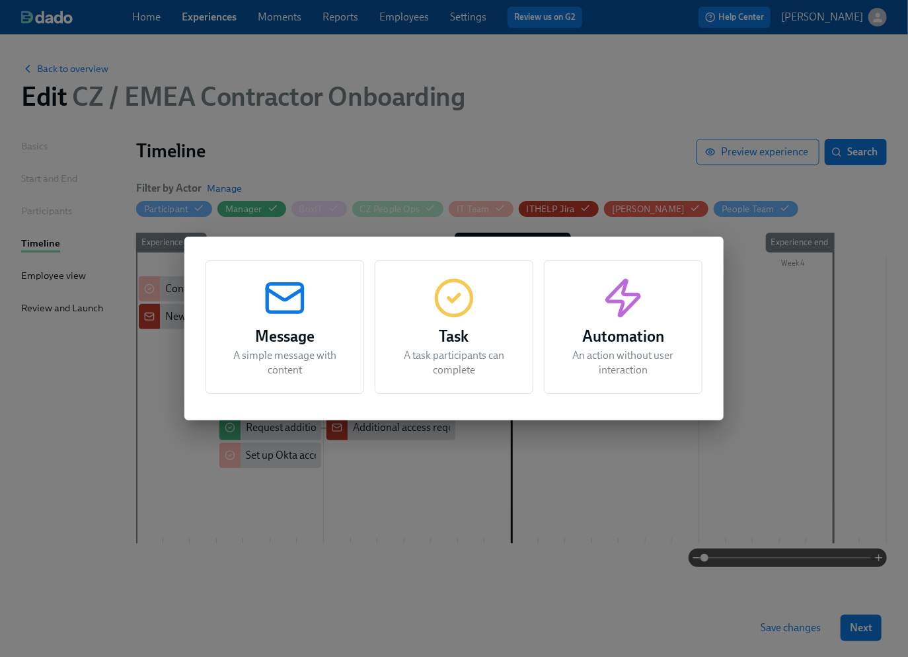
click at [454, 306] on icon "button" at bounding box center [454, 298] width 42 height 42
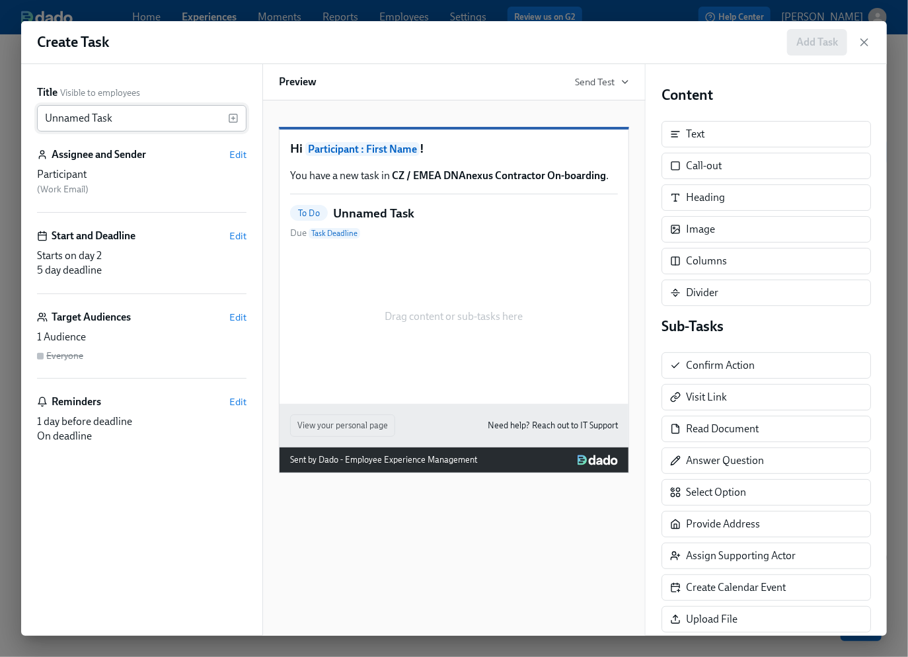
click at [106, 122] on input "Unnamed Task" at bounding box center [132, 118] width 191 height 26
paste input "New contractor request please approve"
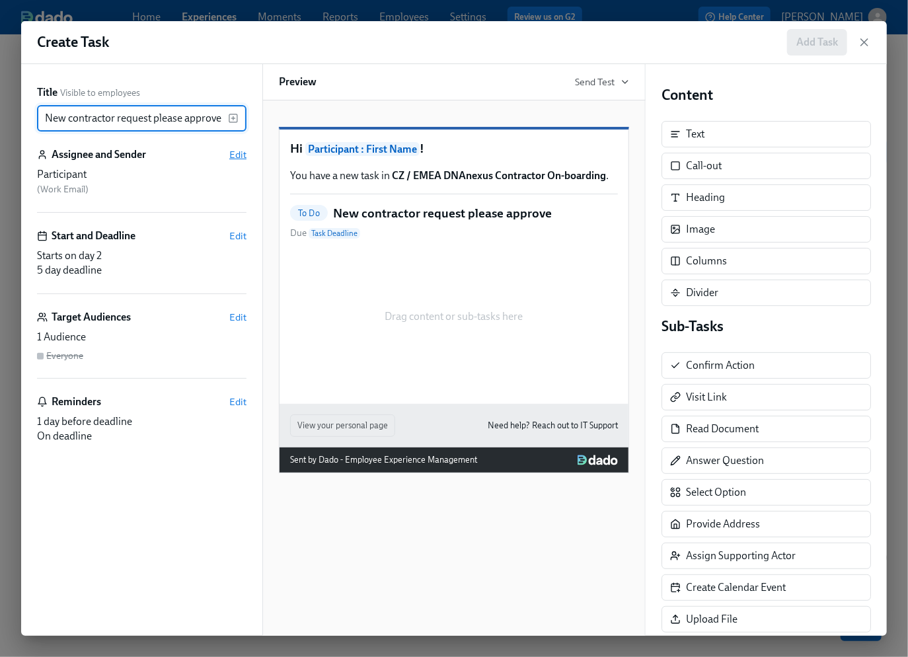
type input "New contractor request please approve"
click at [241, 155] on span "Edit" at bounding box center [237, 154] width 17 height 13
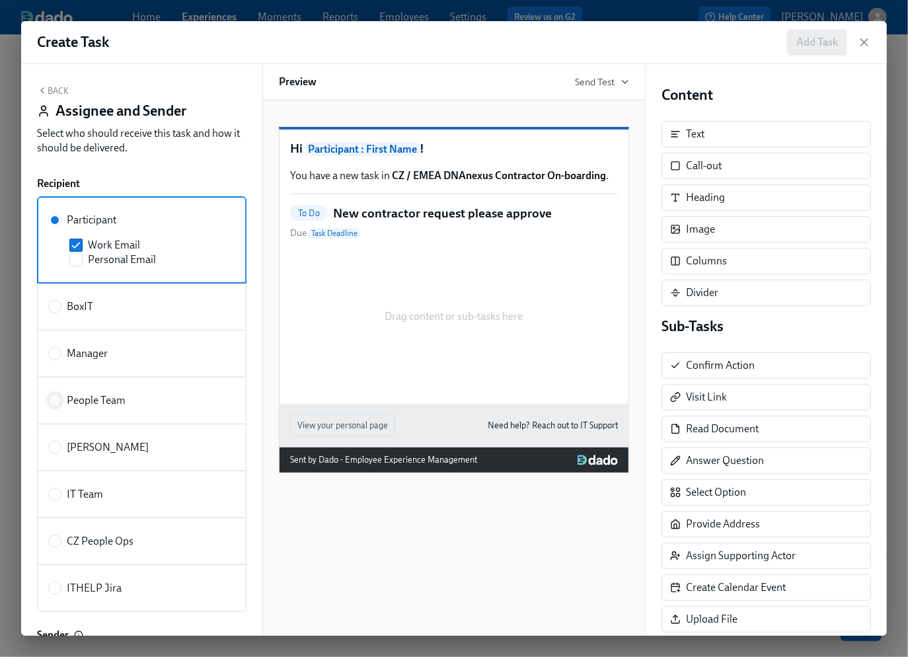
click at [58, 402] on input "People Team" at bounding box center [55, 401] width 12 height 12
radio input "true"
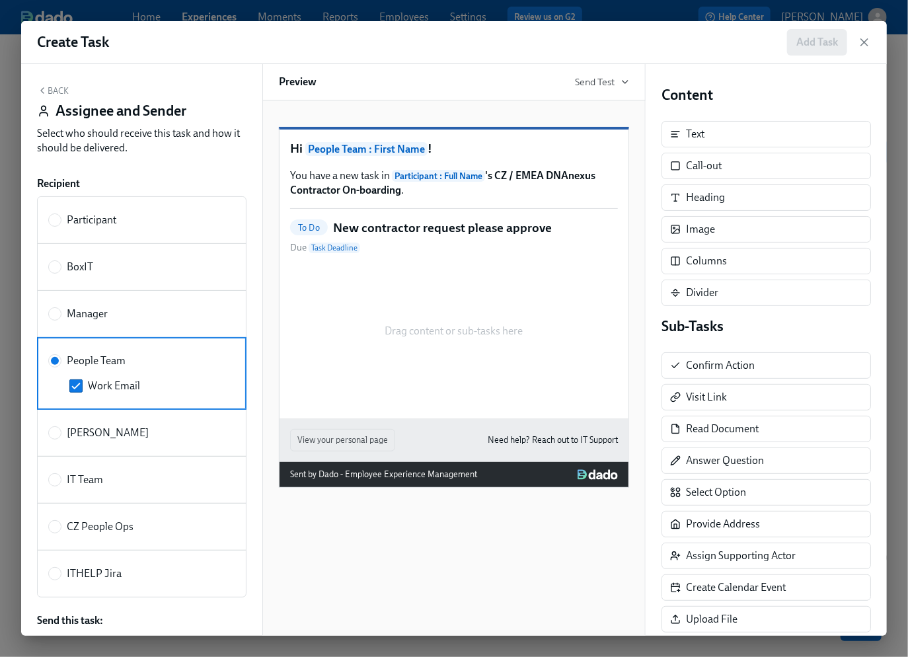
click at [44, 90] on icon "button" at bounding box center [42, 90] width 11 height 11
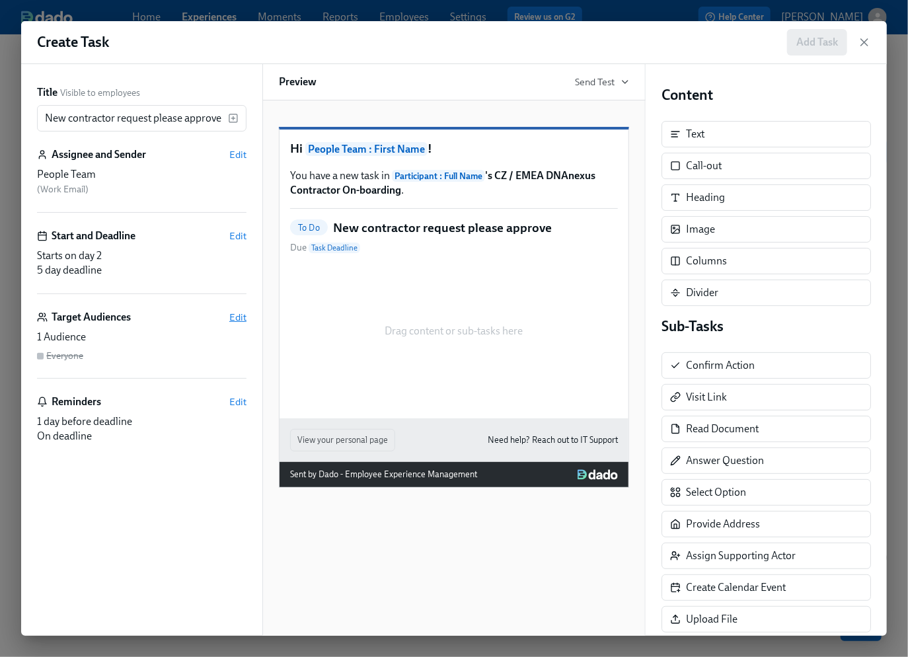
click at [239, 318] on span "Edit" at bounding box center [237, 317] width 17 height 13
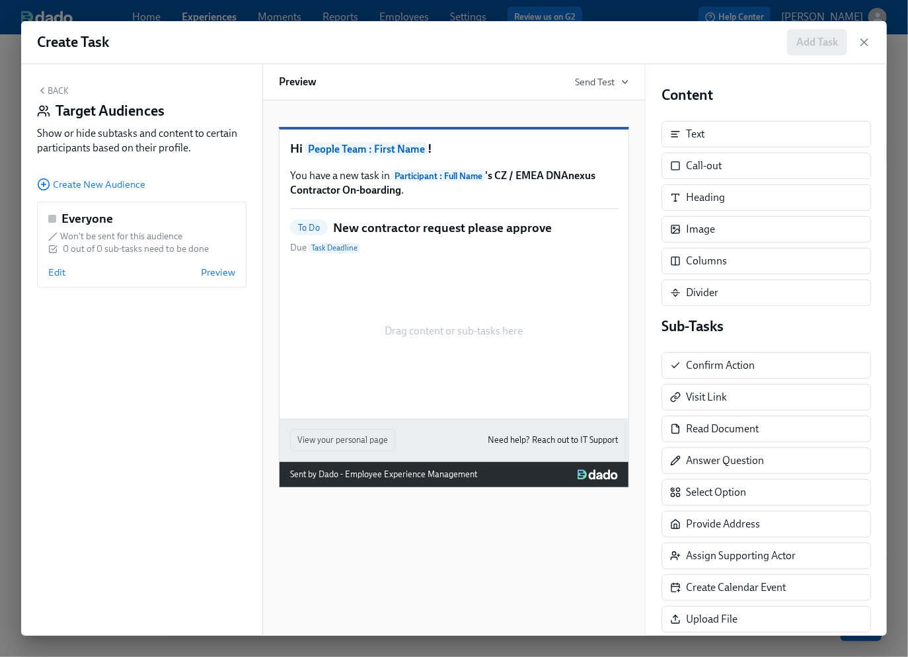
click at [60, 89] on button "Back" at bounding box center [53, 90] width 32 height 11
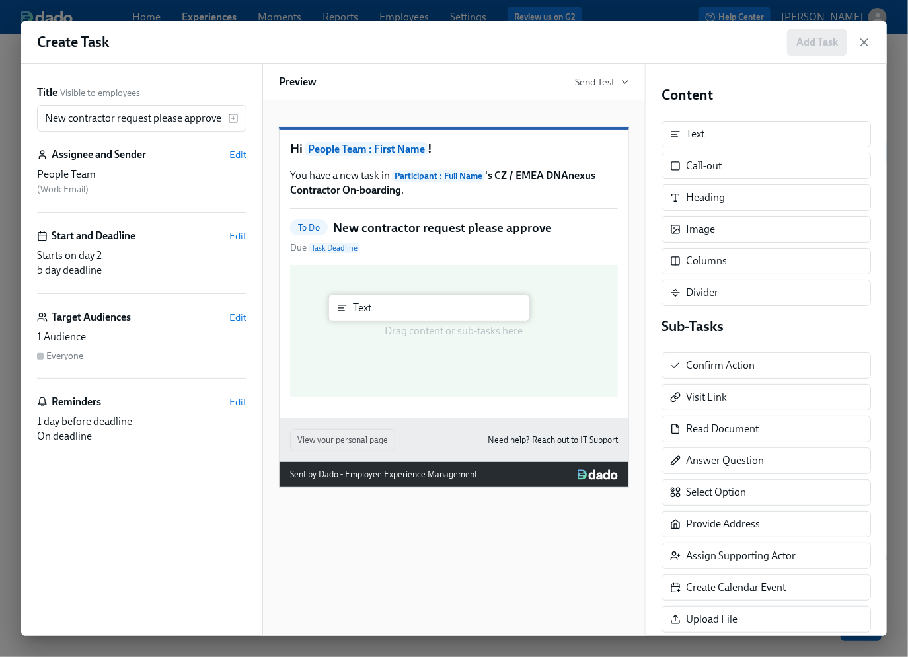
drag, startPoint x: 714, startPoint y: 134, endPoint x: 377, endPoint y: 309, distance: 380.0
click at [377, 309] on div "Title Visible to employees New contractor request please approve ​ Assignee and…" at bounding box center [454, 350] width 866 height 572
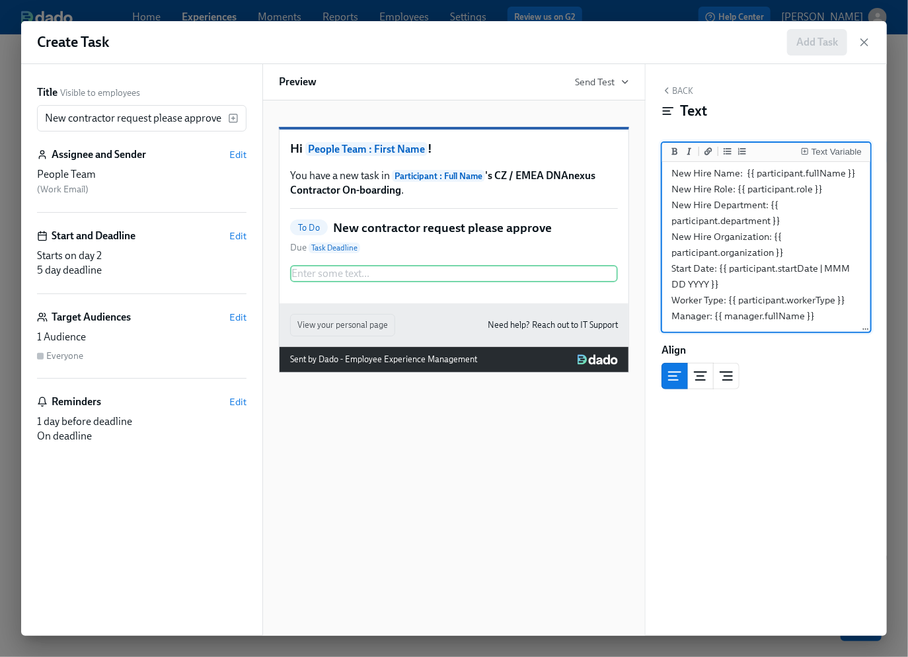
scroll to position [5, 0]
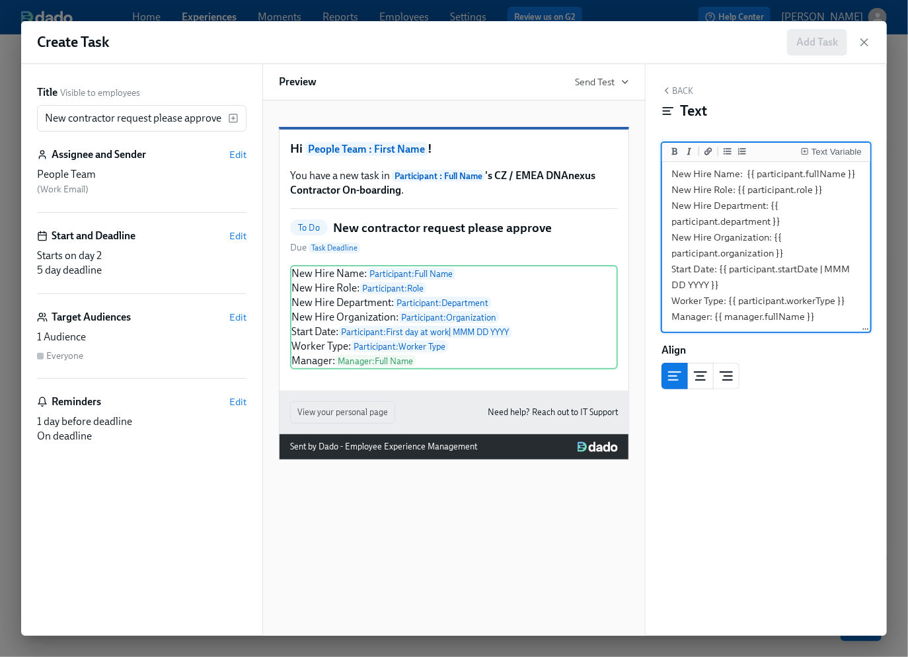
type textarea "New Hire Name: {{ participant.fullName }} New Hire Role: {{ participant.role }}…"
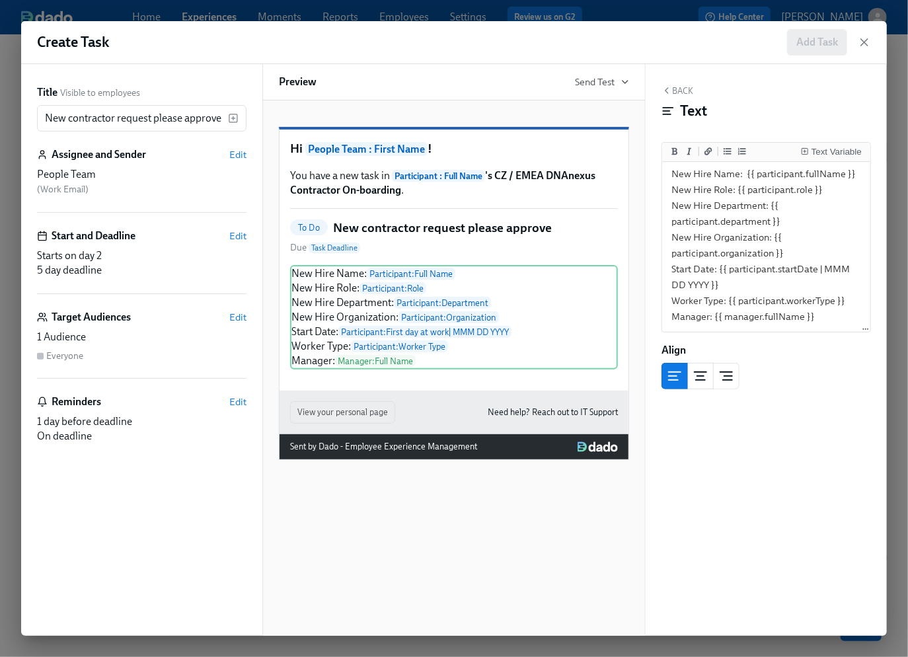
click at [673, 88] on button "Back" at bounding box center [678, 90] width 32 height 11
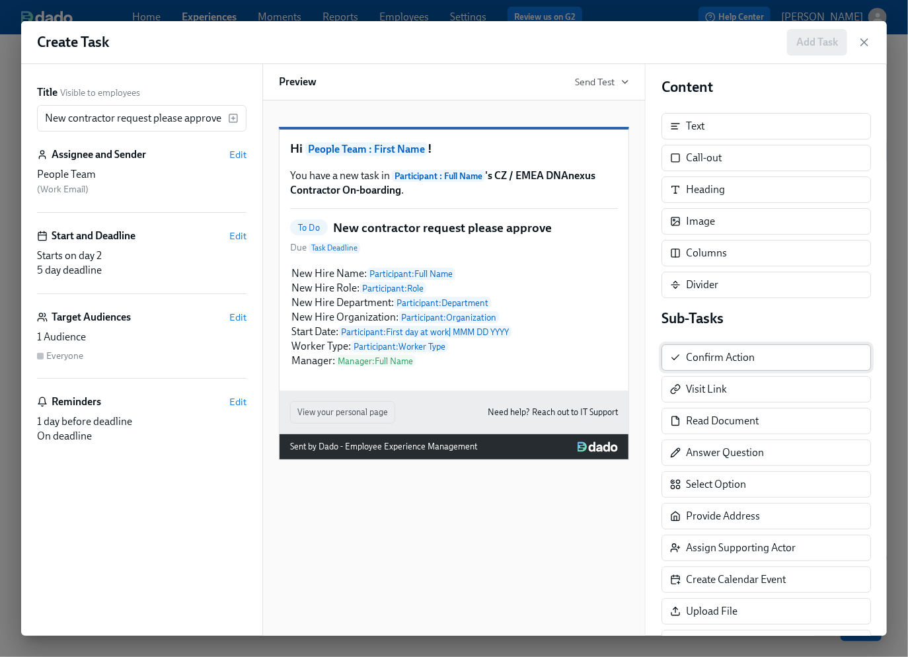
scroll to position [10, 0]
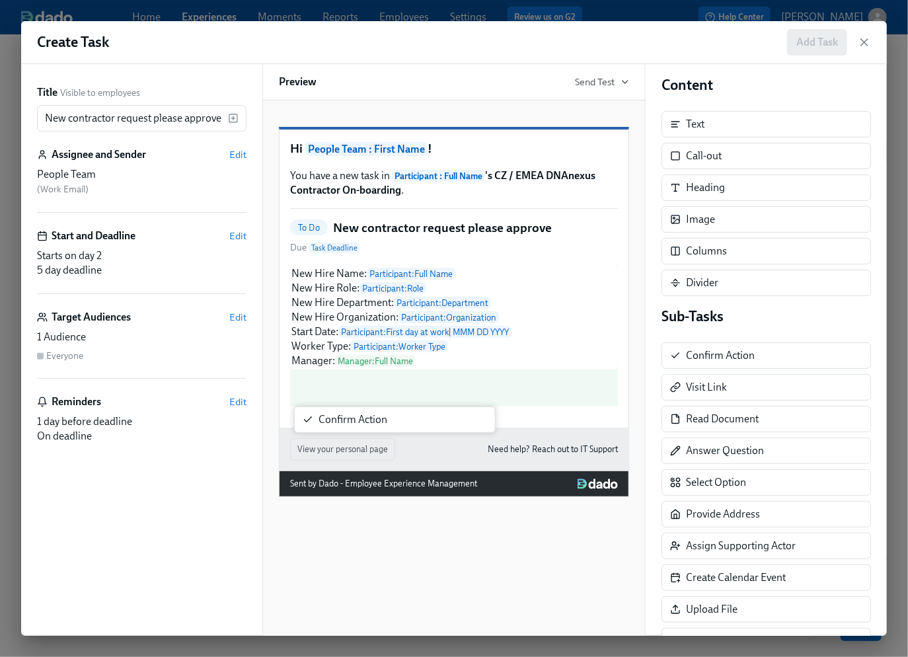
drag, startPoint x: 773, startPoint y: 360, endPoint x: 402, endPoint y: 425, distance: 376.6
click at [402, 425] on div "Title Visible to employees New contractor request please approve ​ Assignee and…" at bounding box center [454, 350] width 866 height 572
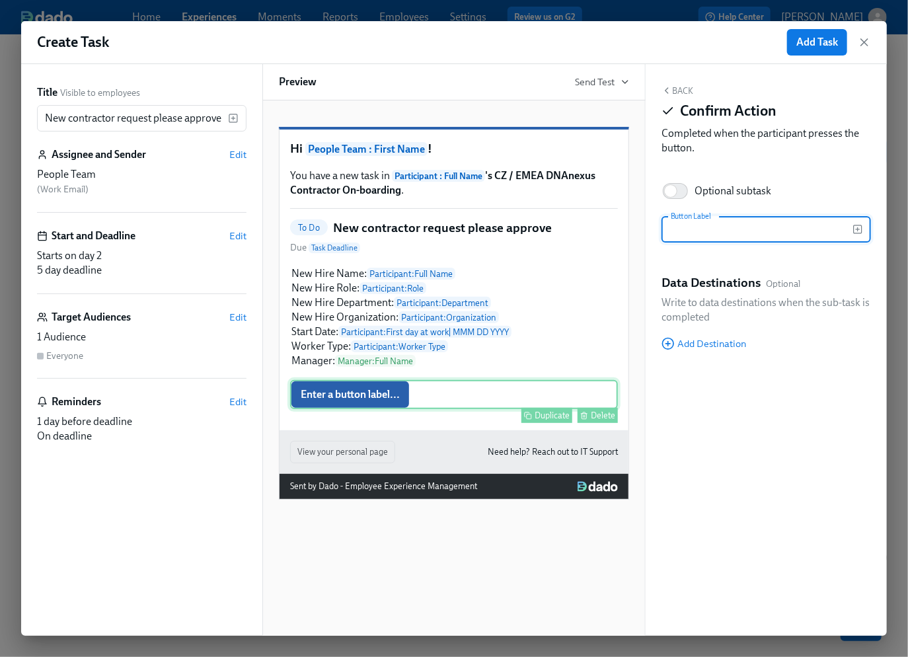
click at [337, 409] on div "Enter a button label... Duplicate Delete" at bounding box center [454, 394] width 328 height 29
click at [733, 228] on input "text" at bounding box center [757, 229] width 191 height 26
type input "Approved"
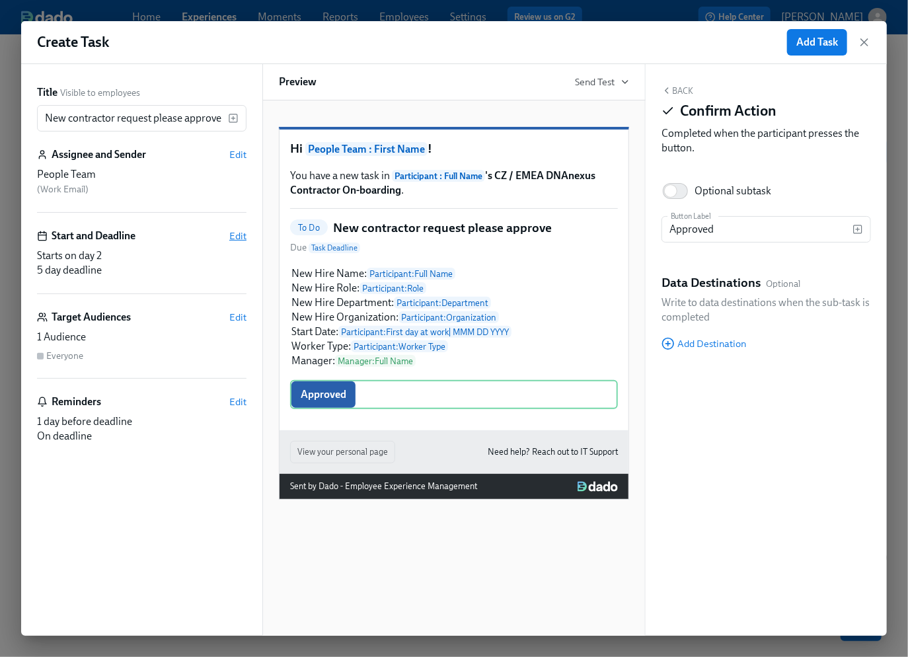
click at [242, 235] on span "Edit" at bounding box center [237, 235] width 17 height 13
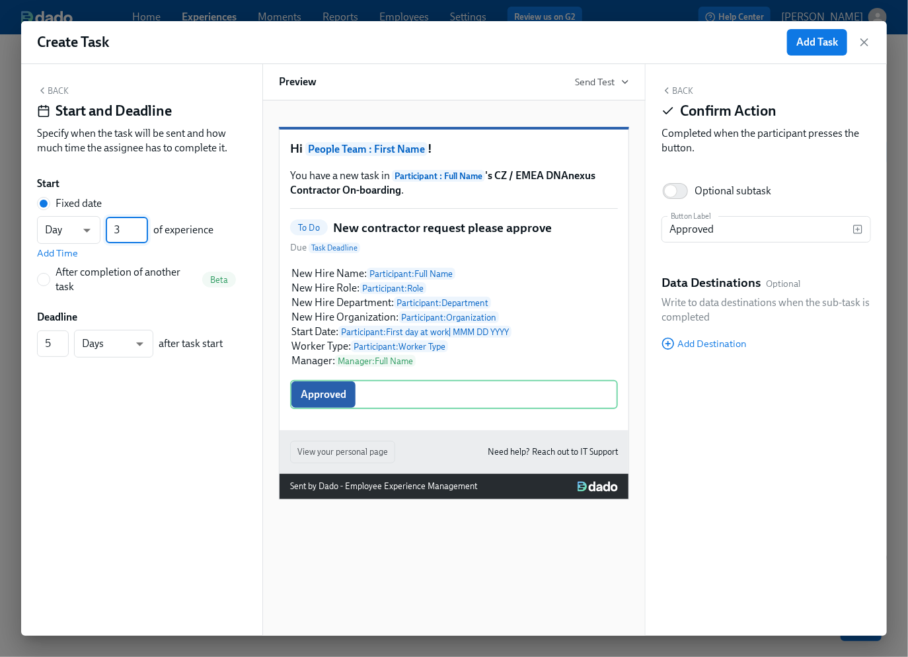
click at [141, 227] on input "3" at bounding box center [127, 230] width 42 height 26
click at [141, 231] on input "2" at bounding box center [127, 230] width 42 height 26
type input "1"
click at [141, 231] on input "1" at bounding box center [127, 230] width 42 height 26
click at [56, 91] on button "Back" at bounding box center [53, 90] width 32 height 11
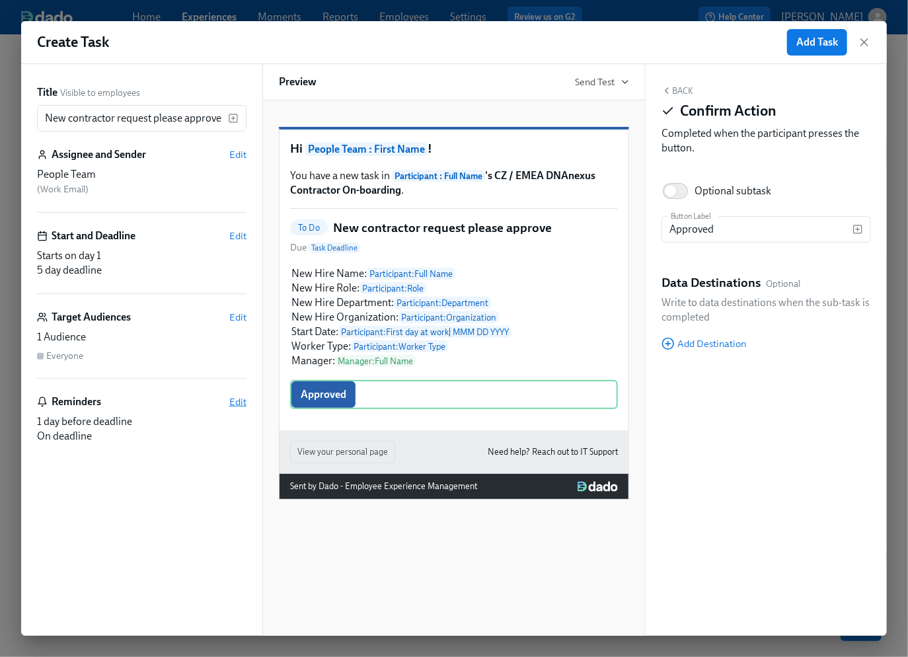
click at [242, 402] on span "Edit" at bounding box center [237, 401] width 17 height 13
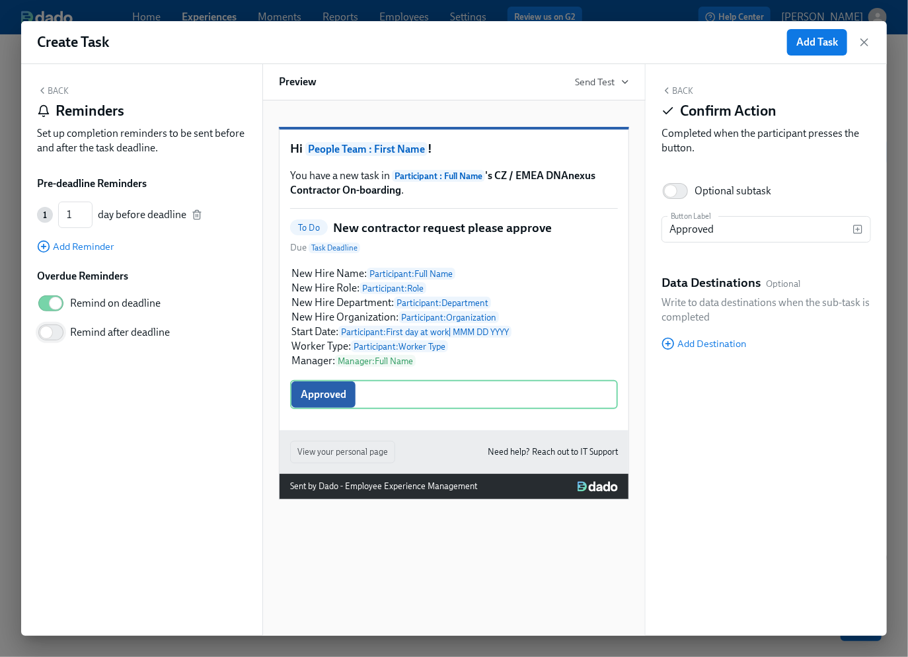
click at [52, 333] on input "Remind after deadline" at bounding box center [46, 332] width 87 height 29
checkbox input "true"
click at [815, 44] on span "Add Task" at bounding box center [818, 42] width 42 height 13
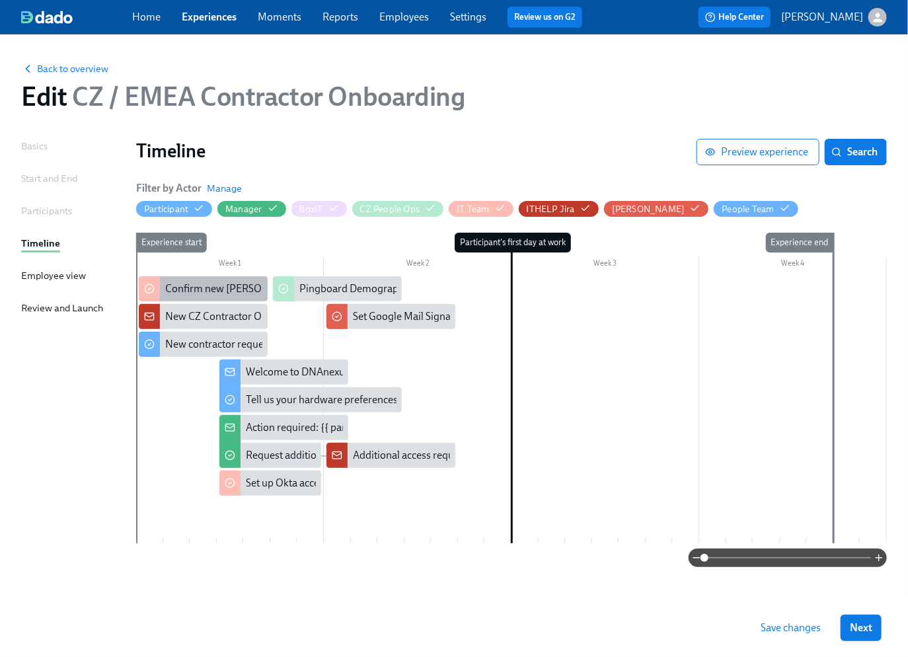
click at [205, 289] on div "Confirm new [PERSON_NAME] {{ participant.fullName }}'s DNAnexus email address" at bounding box center [355, 289] width 381 height 15
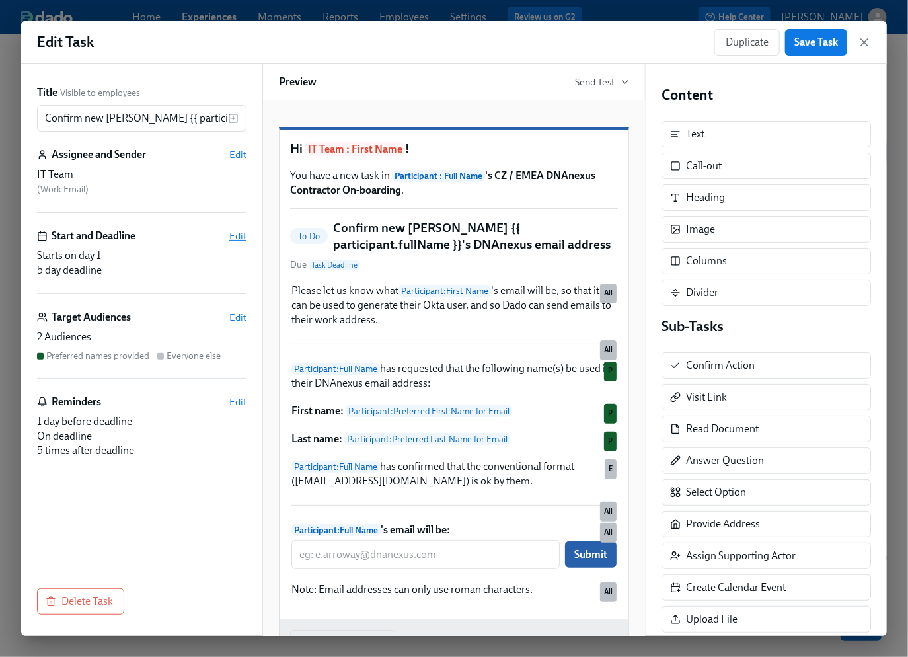
click at [235, 236] on span "Edit" at bounding box center [237, 235] width 17 height 13
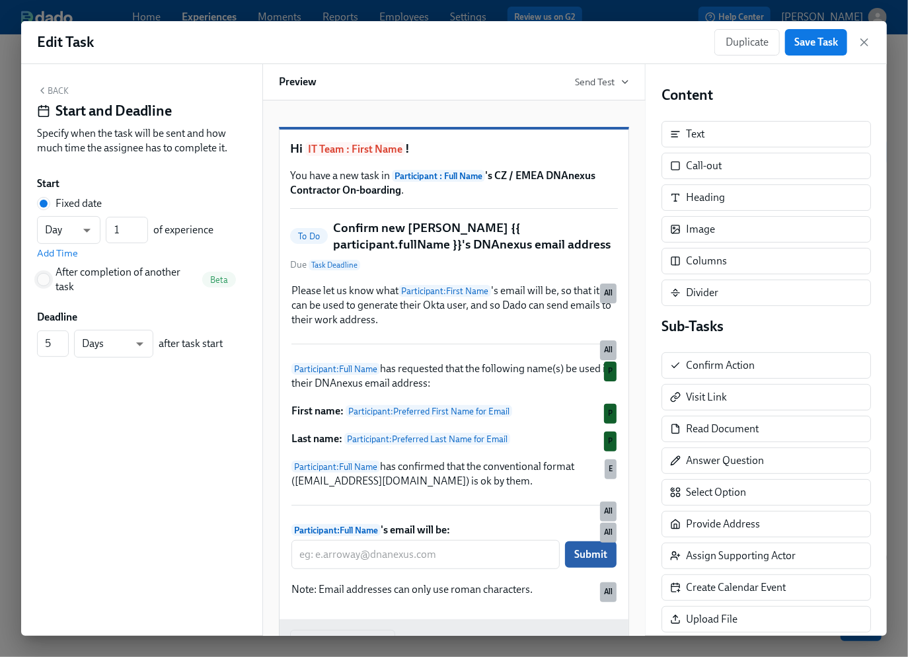
click at [46, 279] on input "After completion of another task Beta" at bounding box center [44, 280] width 12 height 12
radio input "true"
radio input "false"
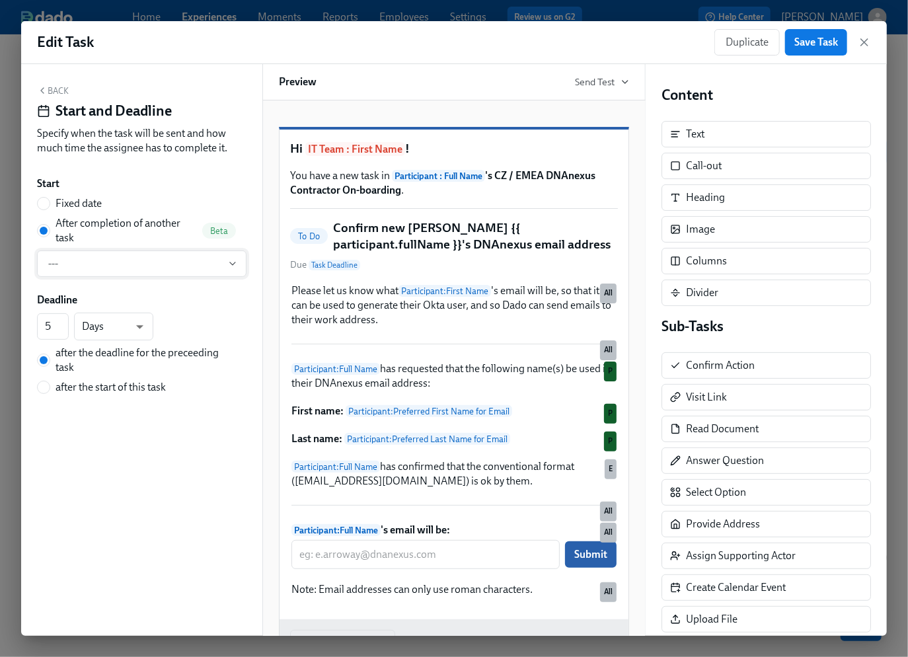
click at [127, 264] on span "---" at bounding box center [141, 263] width 187 height 13
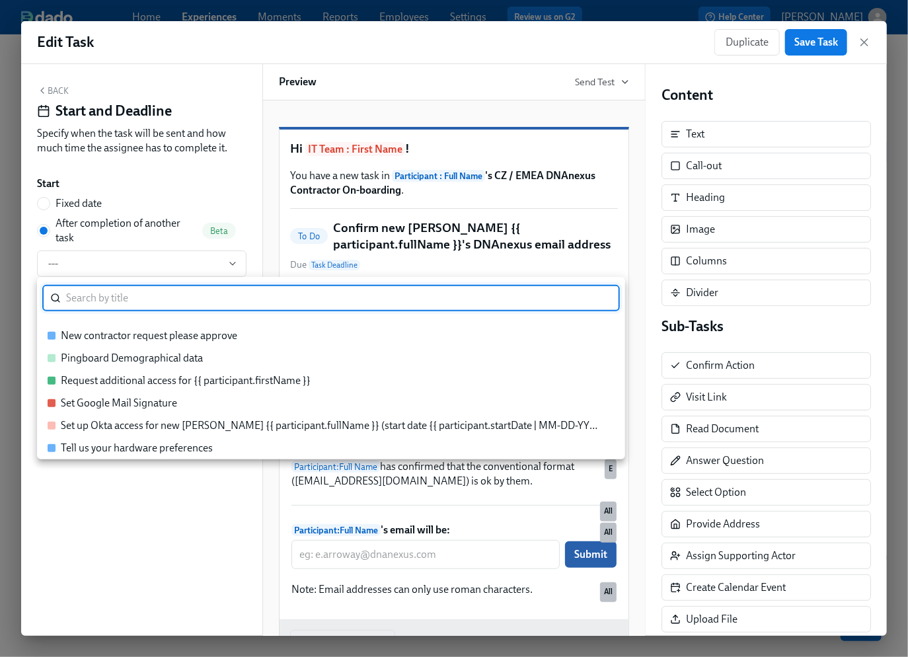
click at [164, 338] on div "New contractor request please approve" at bounding box center [149, 336] width 177 height 15
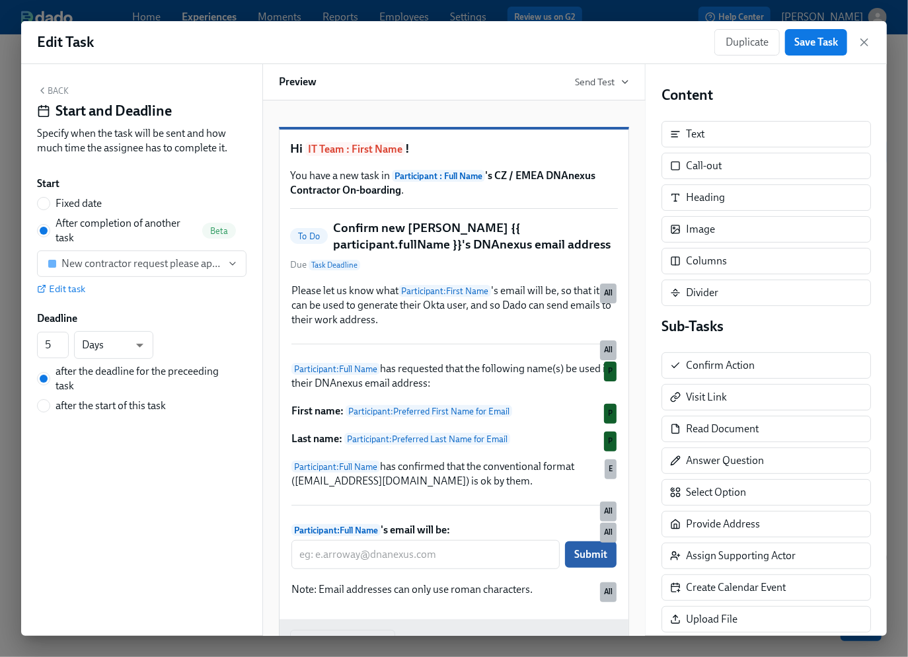
click at [58, 407] on span "after the start of this task" at bounding box center [111, 406] width 110 height 15
click at [50, 407] on input "after the start of this task" at bounding box center [44, 406] width 12 height 12
radio input "true"
click at [44, 378] on input "after the deadline for the preceeding task" at bounding box center [44, 379] width 12 height 12
radio input "true"
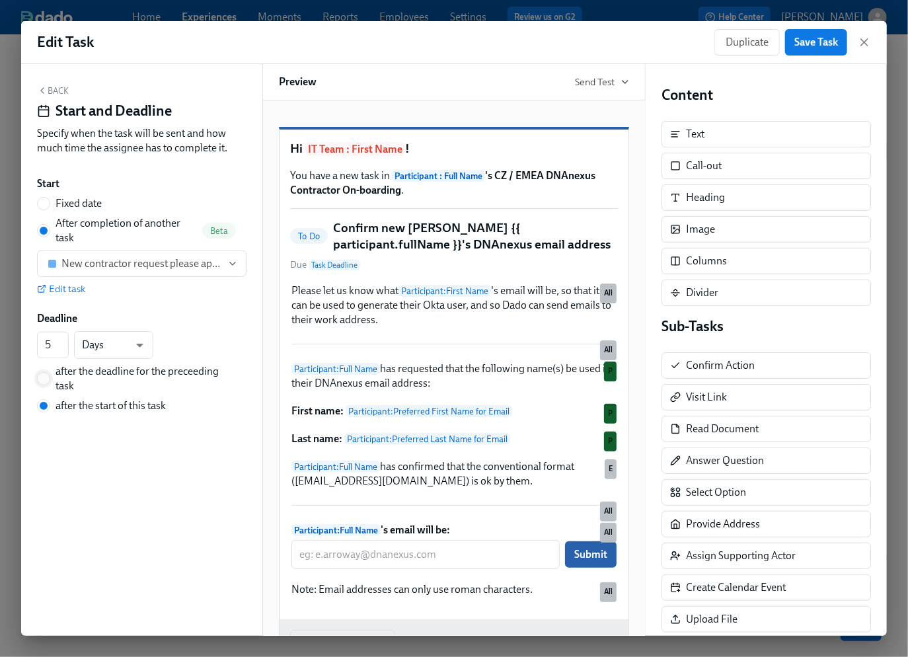
radio input "false"
click at [822, 44] on span "Save Task" at bounding box center [817, 42] width 44 height 13
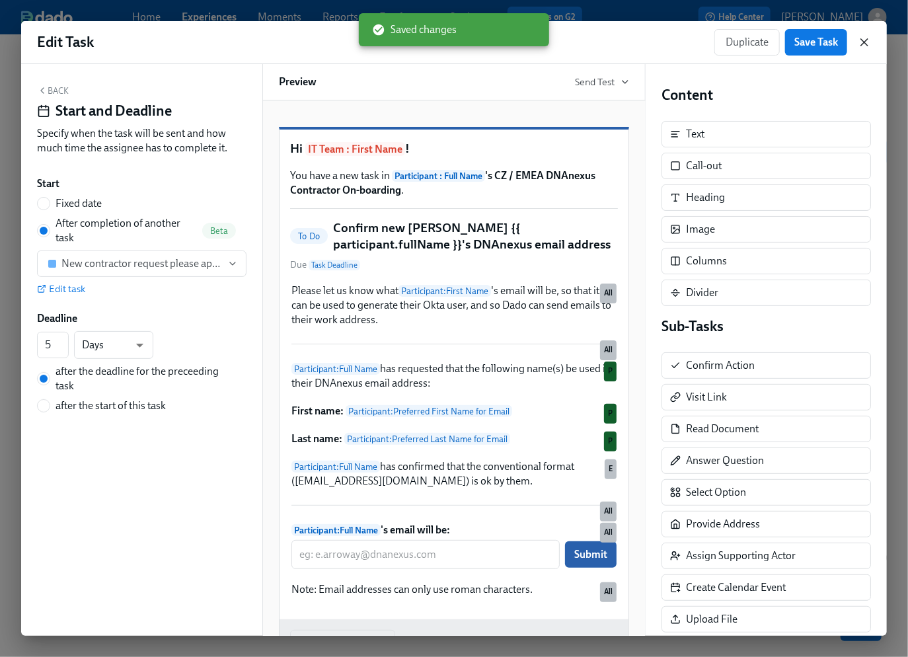
click at [866, 43] on icon "button" at bounding box center [864, 42] width 7 height 7
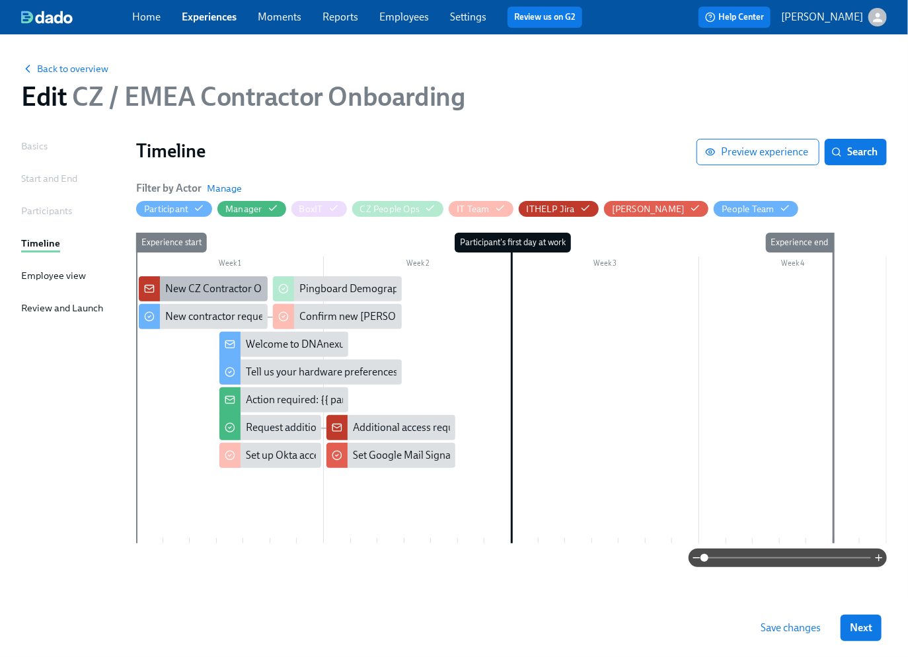
click at [186, 288] on div "New CZ Contractor Onboarding {{ participant.fullName }} {{ participant.startDat…" at bounding box center [391, 289] width 452 height 15
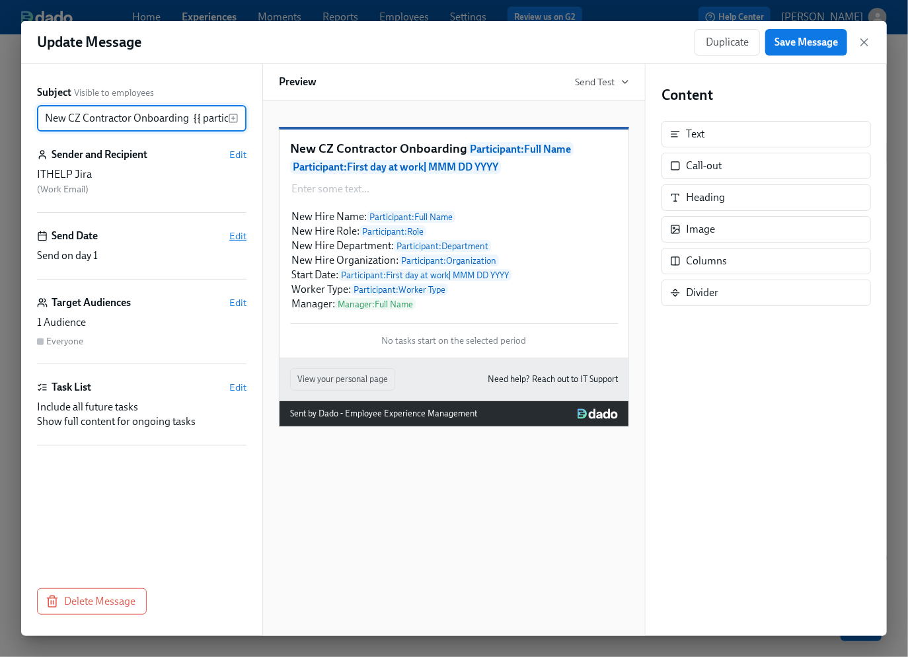
click at [240, 233] on span "Edit" at bounding box center [237, 235] width 17 height 13
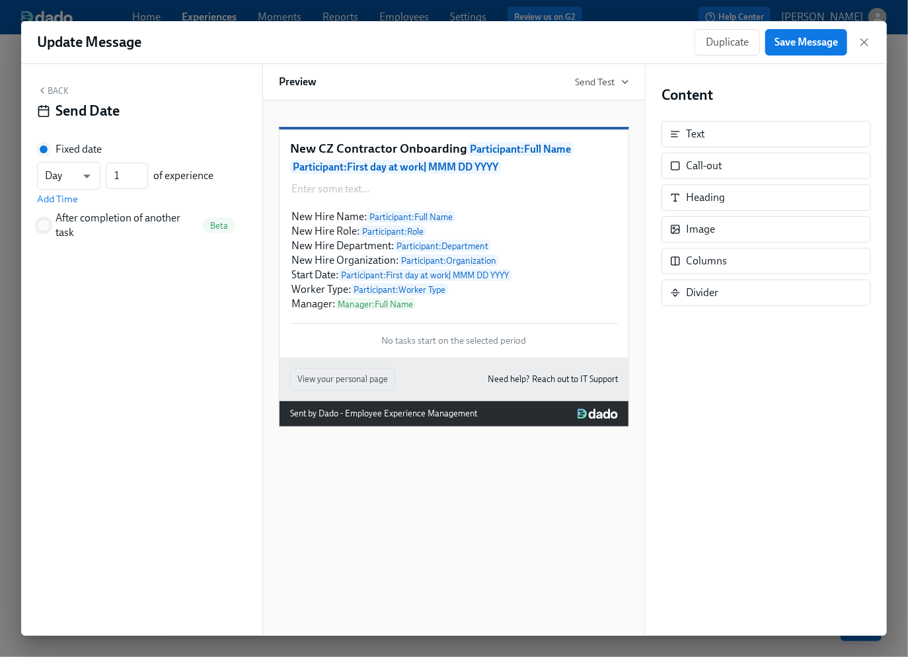
click at [40, 225] on input "After completion of another task Beta" at bounding box center [44, 226] width 12 height 12
radio input "true"
radio input "false"
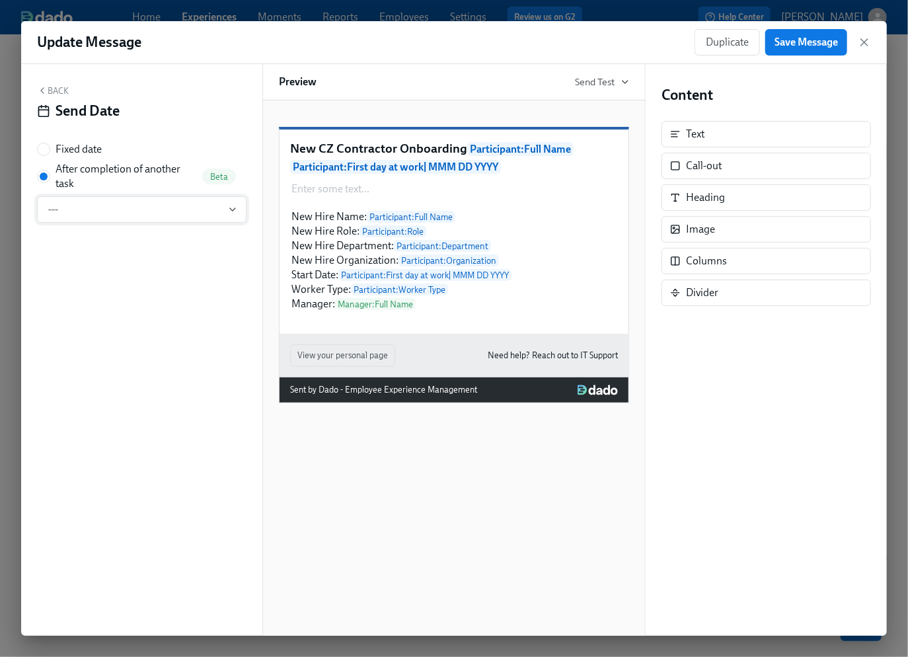
click at [92, 212] on span "---" at bounding box center [141, 209] width 187 height 13
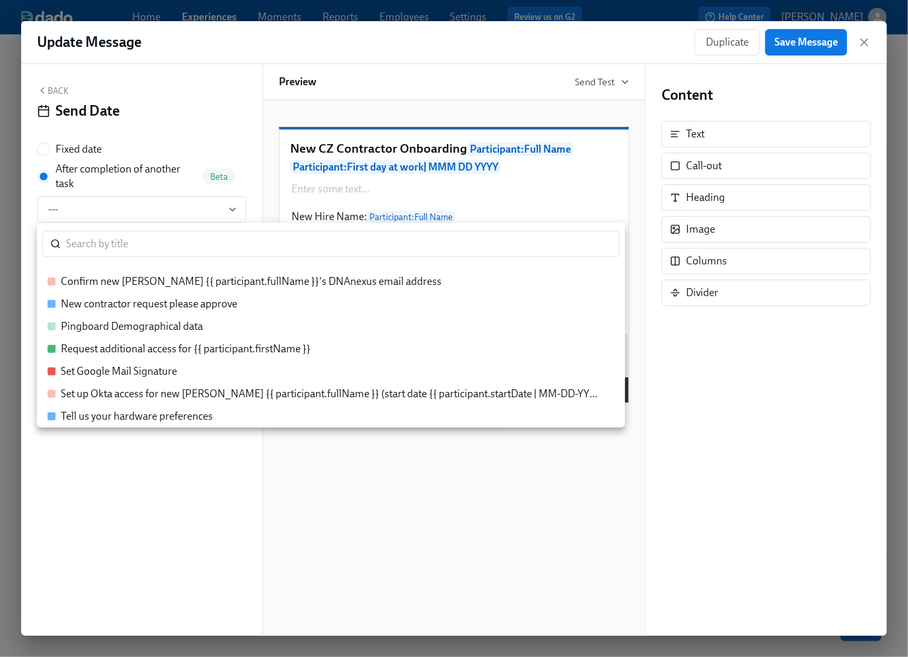
click at [147, 305] on div "New contractor request please approve" at bounding box center [149, 304] width 177 height 15
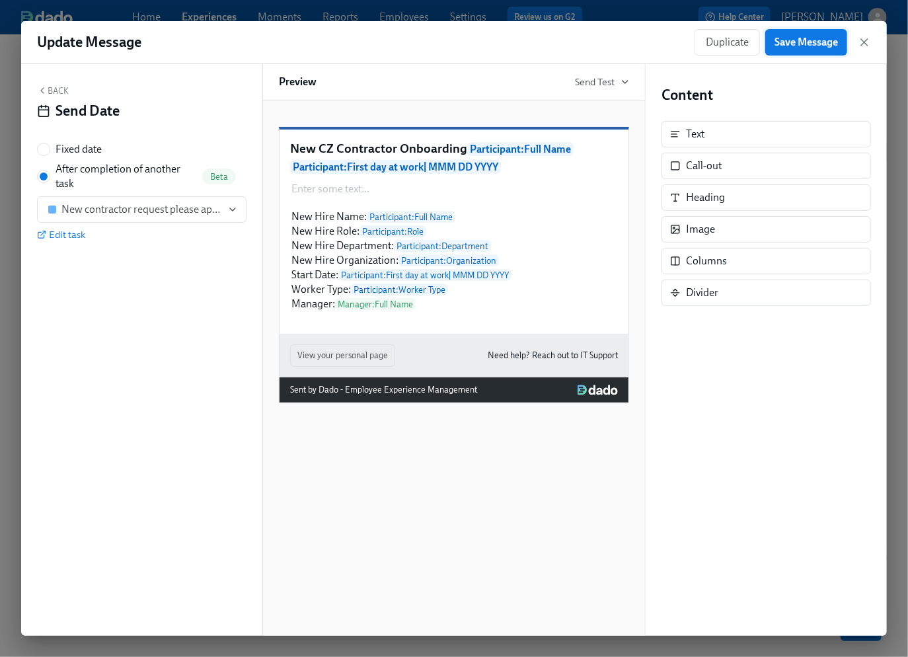
click at [820, 44] on span "Save Message" at bounding box center [806, 42] width 63 height 13
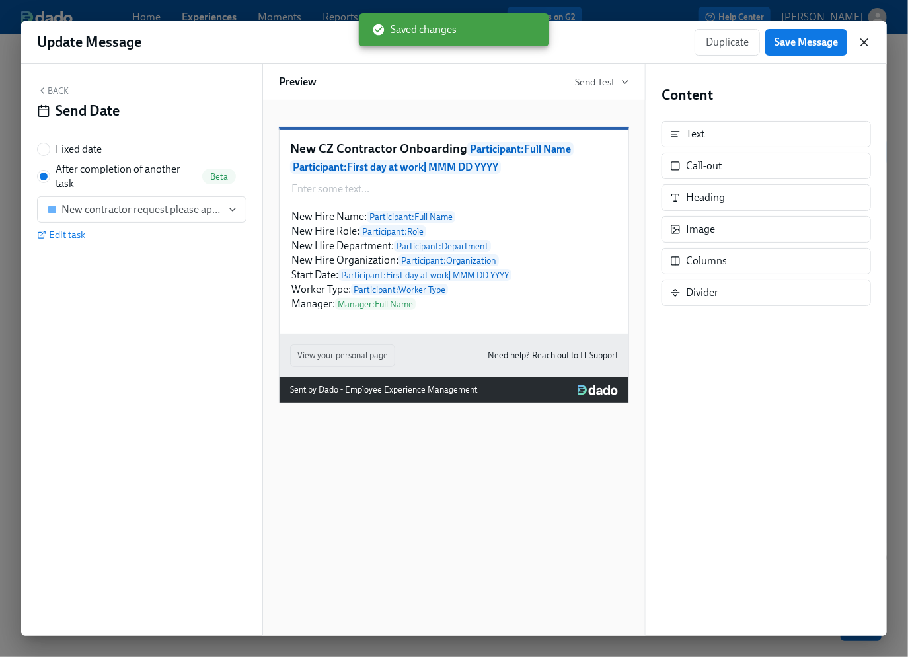
click at [866, 42] on icon "button" at bounding box center [864, 42] width 13 height 13
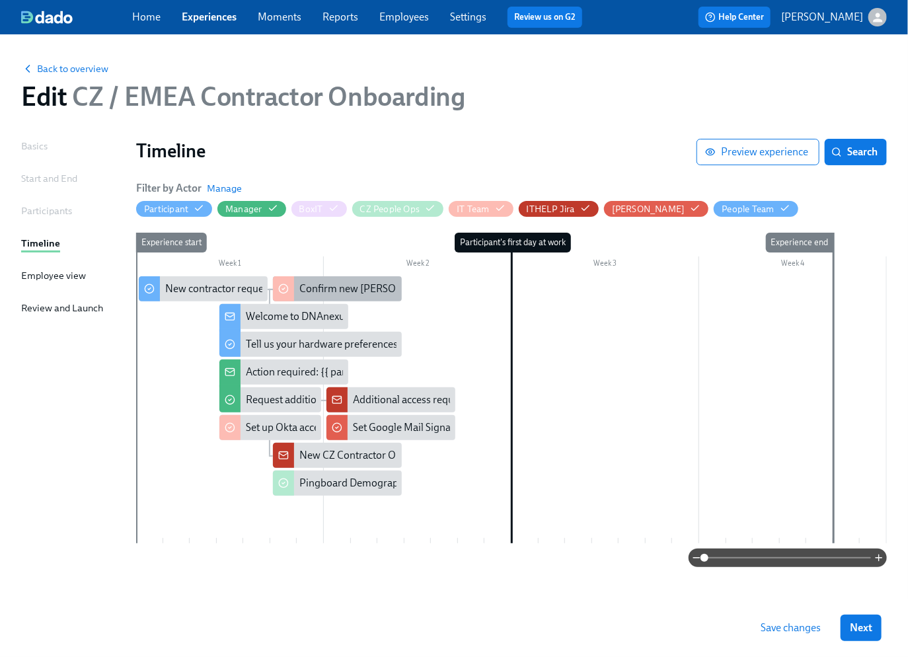
click at [360, 290] on div "Confirm new [PERSON_NAME] {{ participant.fullName }}'s DNAnexus email address" at bounding box center [489, 289] width 381 height 15
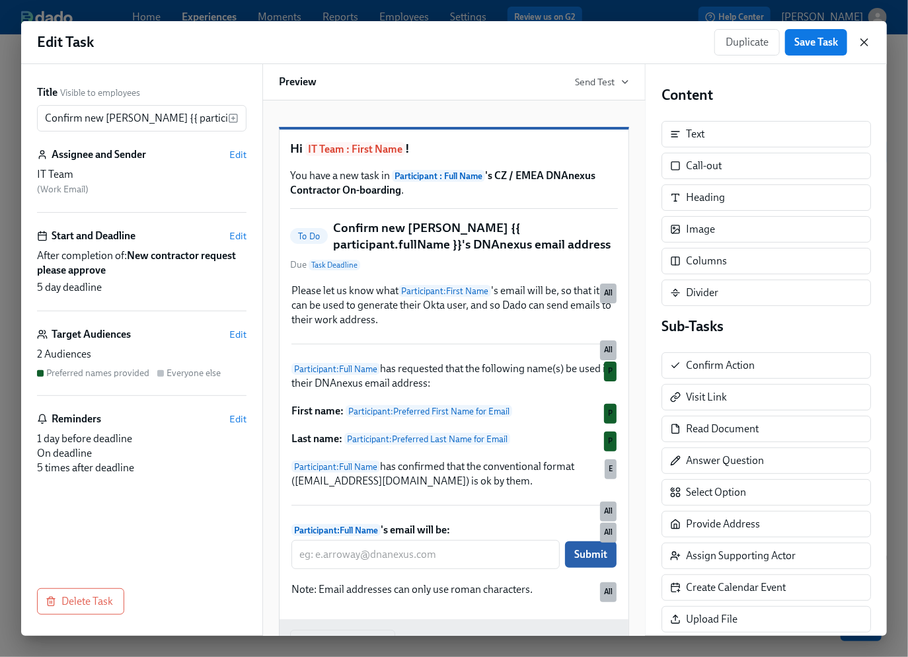
click at [868, 42] on icon "button" at bounding box center [864, 42] width 13 height 13
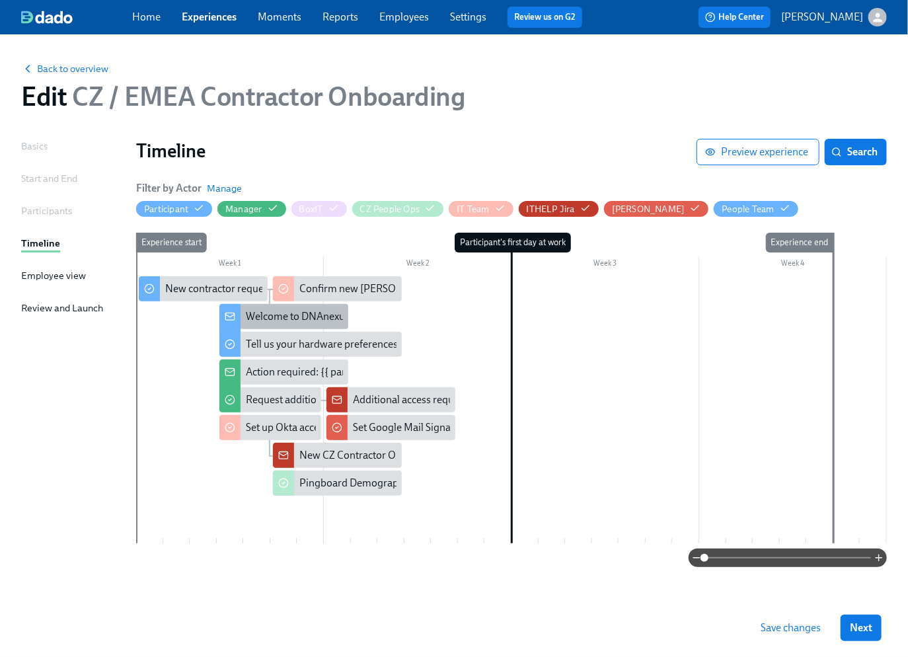
click at [309, 318] on div "Welcome to DNAnexus from the People Team!" at bounding box center [350, 316] width 209 height 15
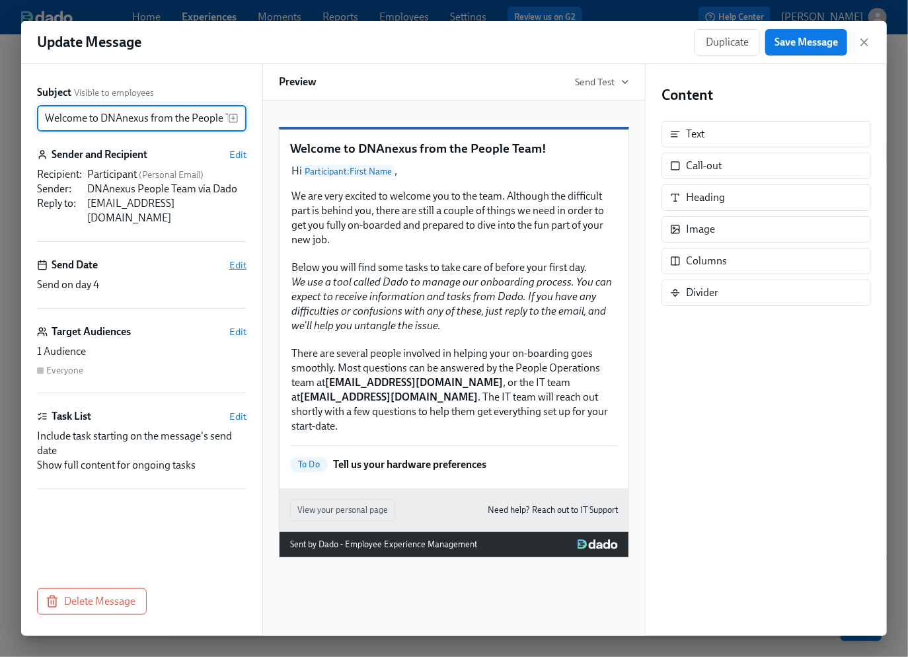
click at [242, 259] on span "Edit" at bounding box center [237, 265] width 17 height 13
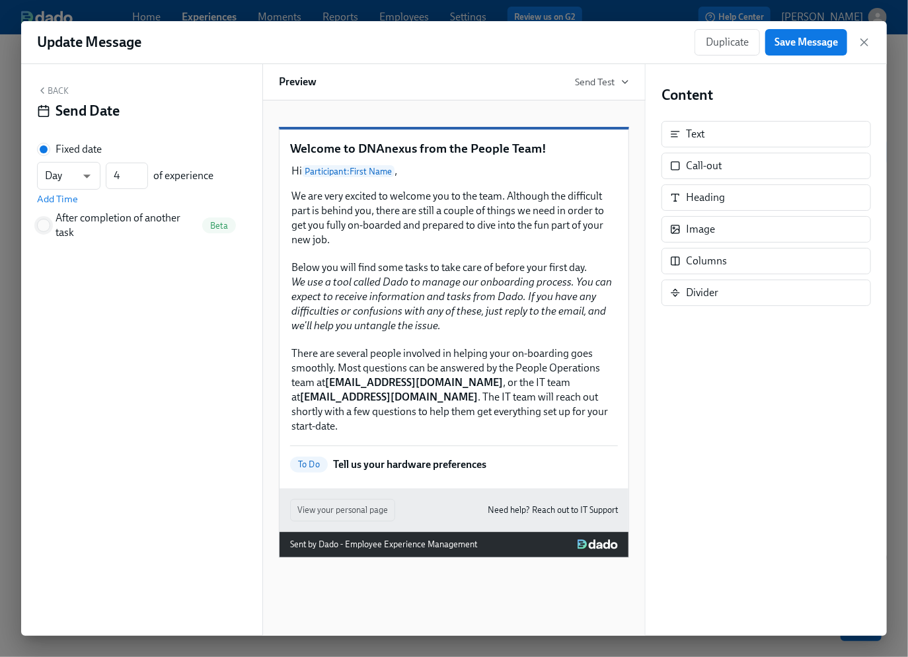
click at [48, 225] on input "After completion of another task Beta" at bounding box center [44, 226] width 12 height 12
radio input "true"
radio input "false"
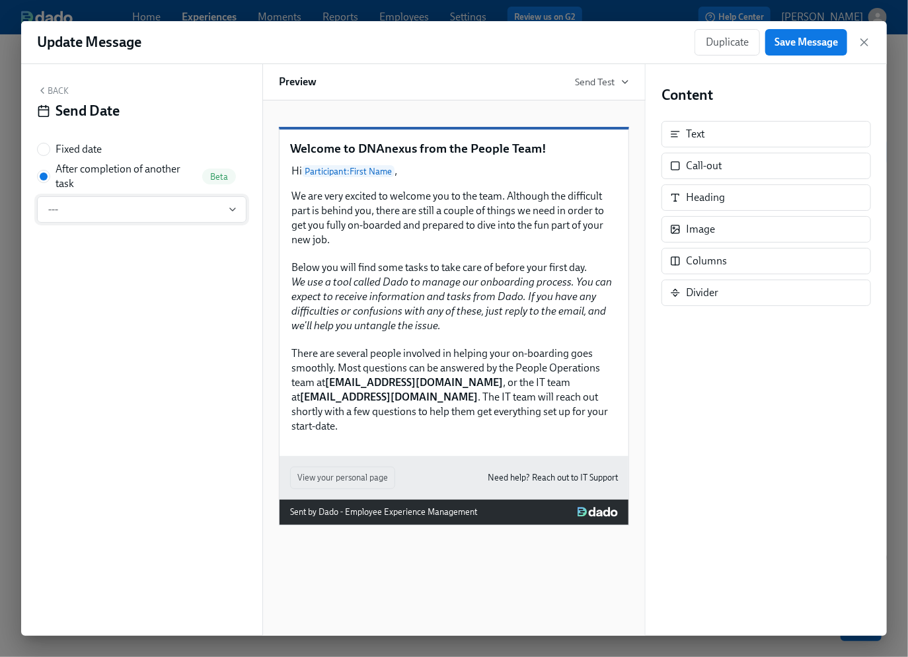
click at [155, 208] on span "---" at bounding box center [141, 209] width 187 height 13
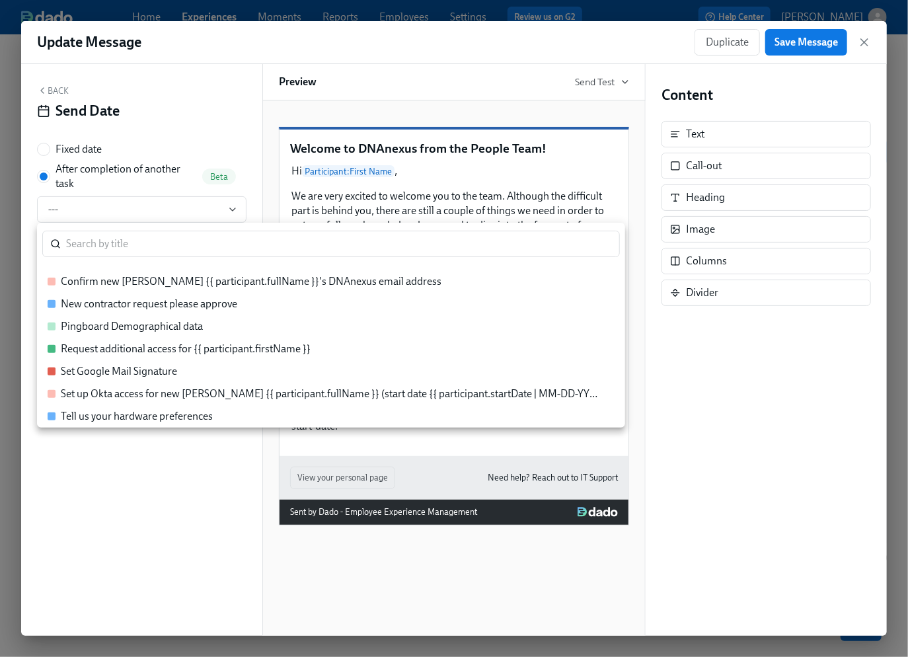
click at [151, 305] on div "New contractor request please approve" at bounding box center [149, 304] width 177 height 15
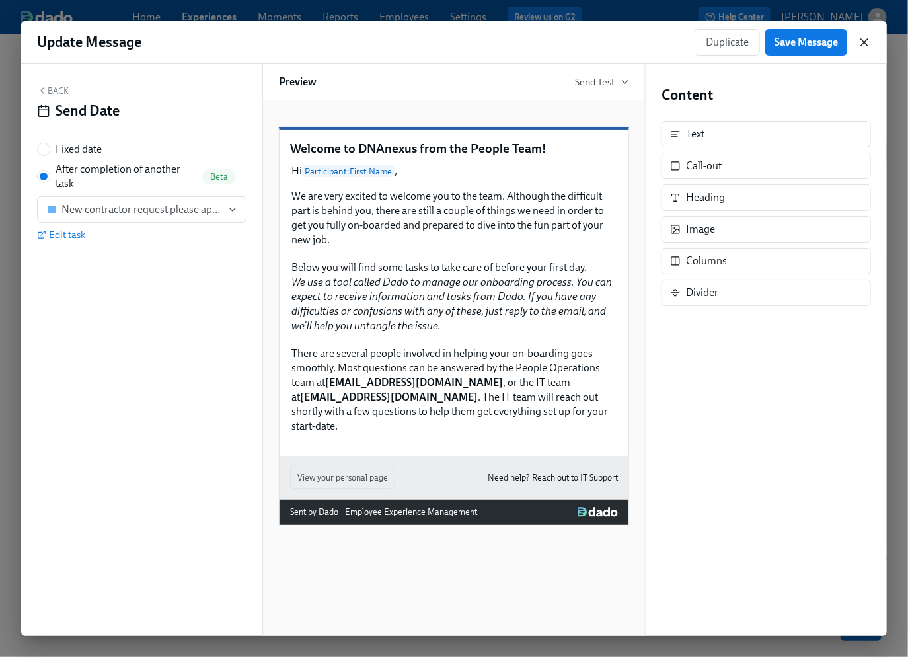
click at [864, 40] on icon "button" at bounding box center [864, 42] width 13 height 13
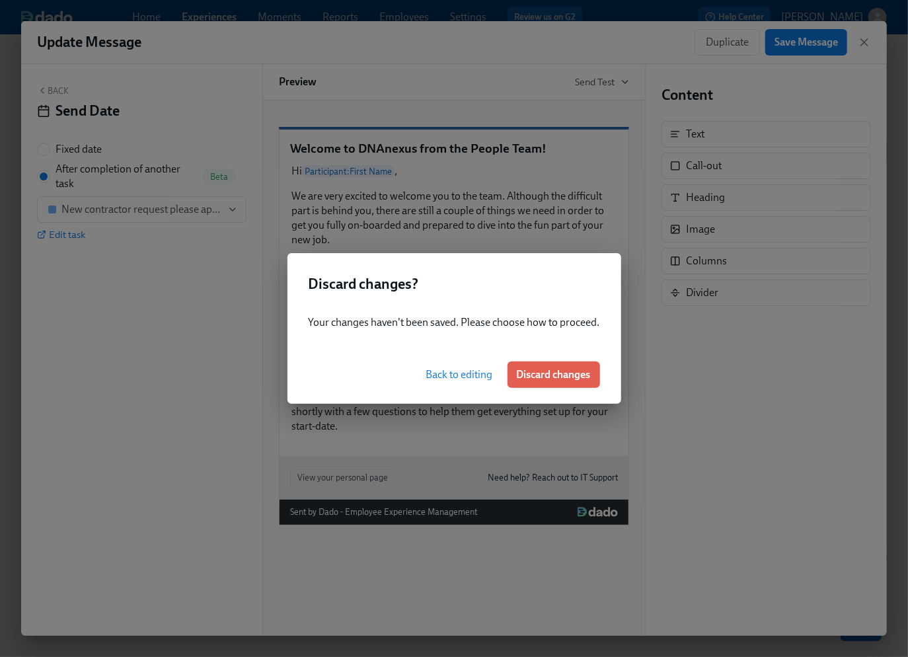
click at [573, 375] on span "Discard changes" at bounding box center [554, 374] width 74 height 13
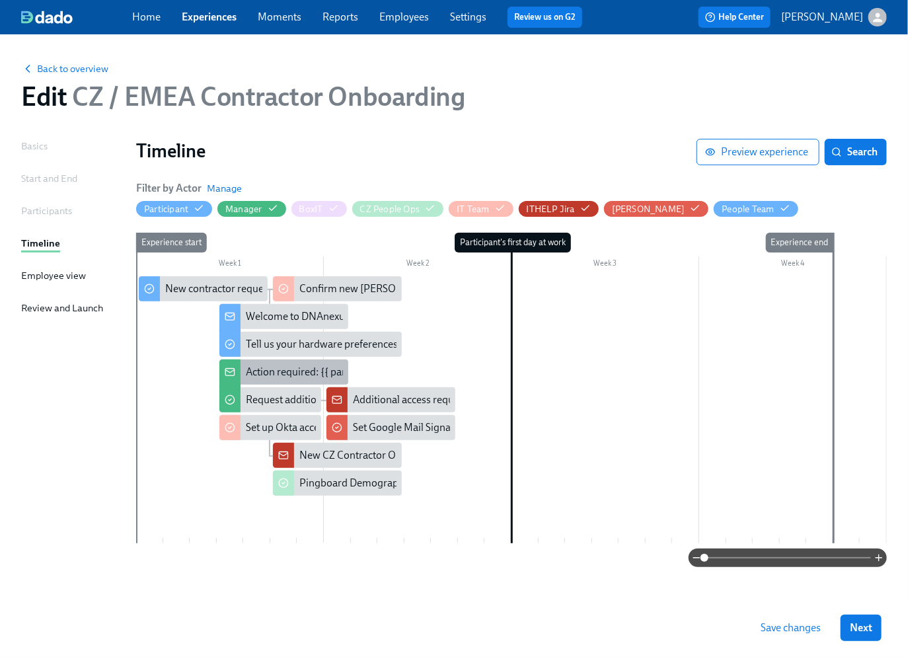
click at [284, 374] on div "Action required: {{ participant.fullName }}'s onboarding" at bounding box center [371, 372] width 251 height 15
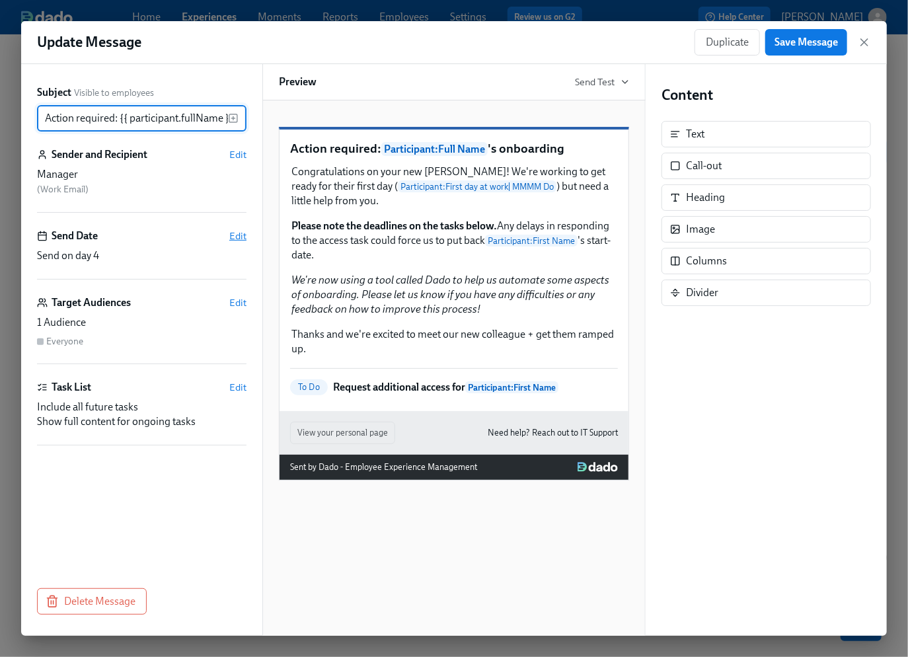
click at [236, 237] on span "Edit" at bounding box center [237, 235] width 17 height 13
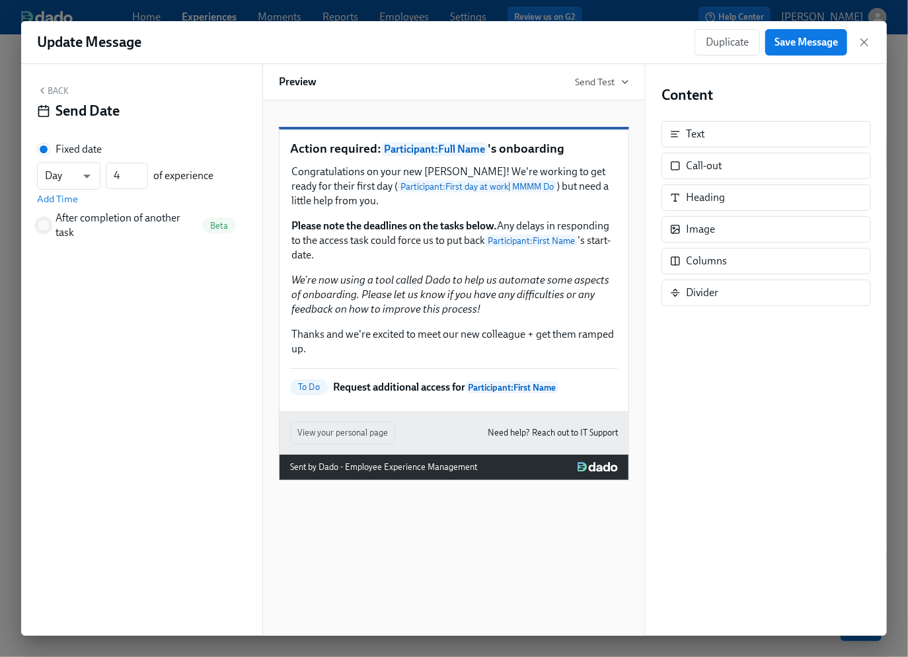
click at [44, 223] on input "After completion of another task Beta" at bounding box center [44, 226] width 12 height 12
radio input "true"
radio input "false"
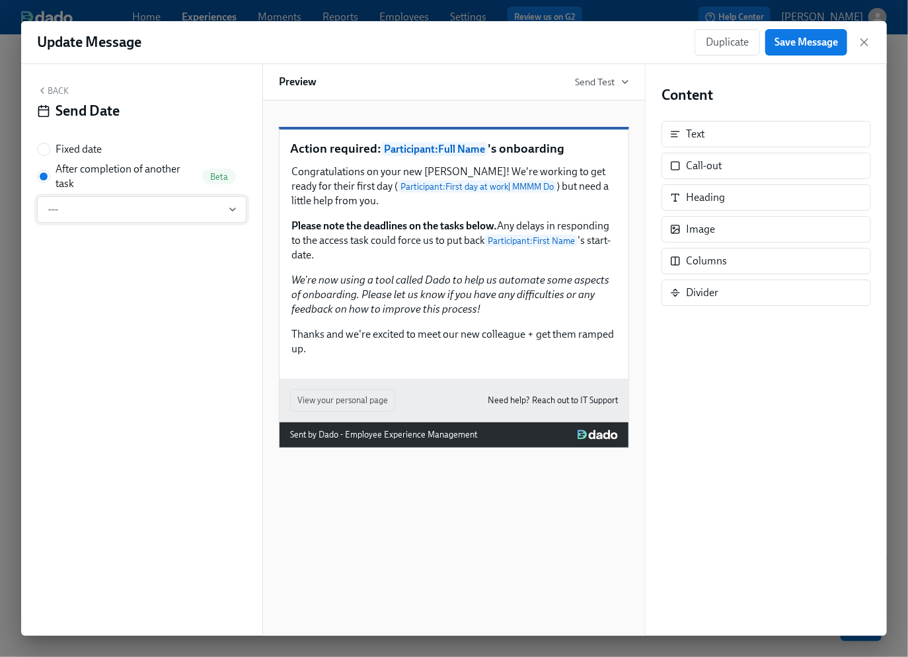
click at [159, 212] on span "---" at bounding box center [141, 209] width 187 height 13
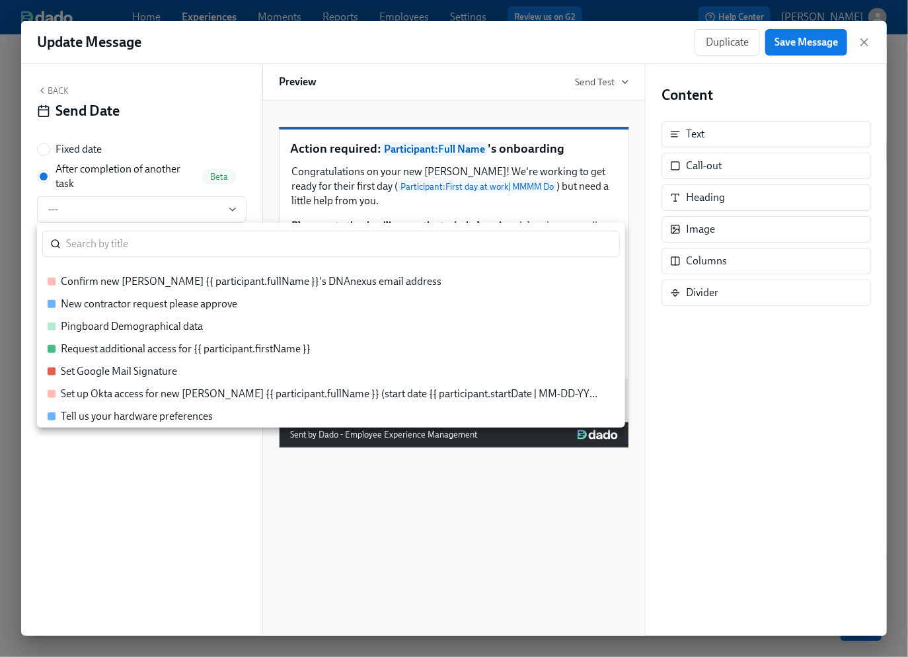
click at [160, 305] on div "New contractor request please approve" at bounding box center [149, 304] width 177 height 15
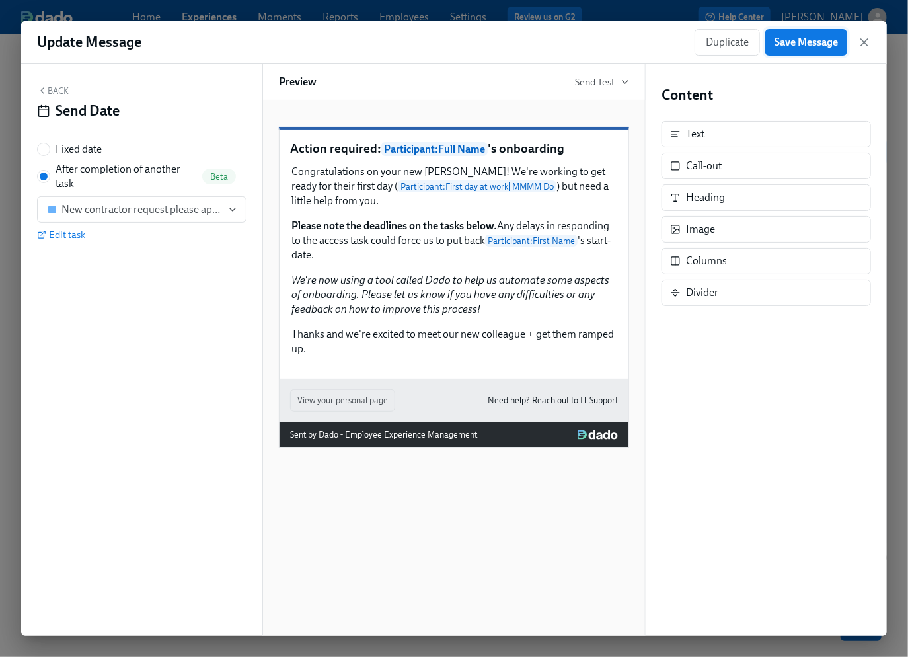
click at [806, 50] on button "Save Message" at bounding box center [807, 42] width 82 height 26
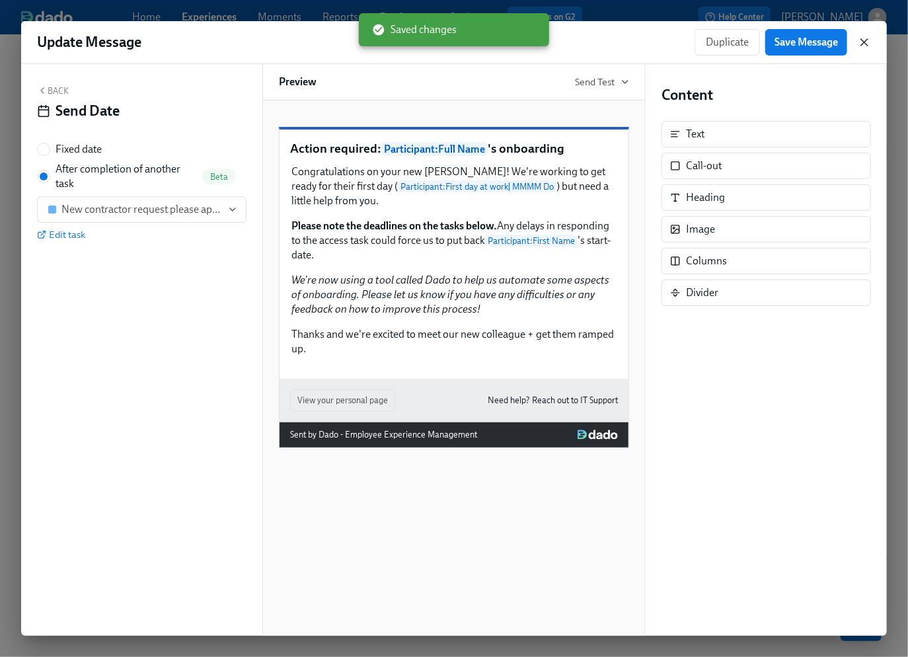
click at [865, 46] on icon "button" at bounding box center [864, 42] width 13 height 13
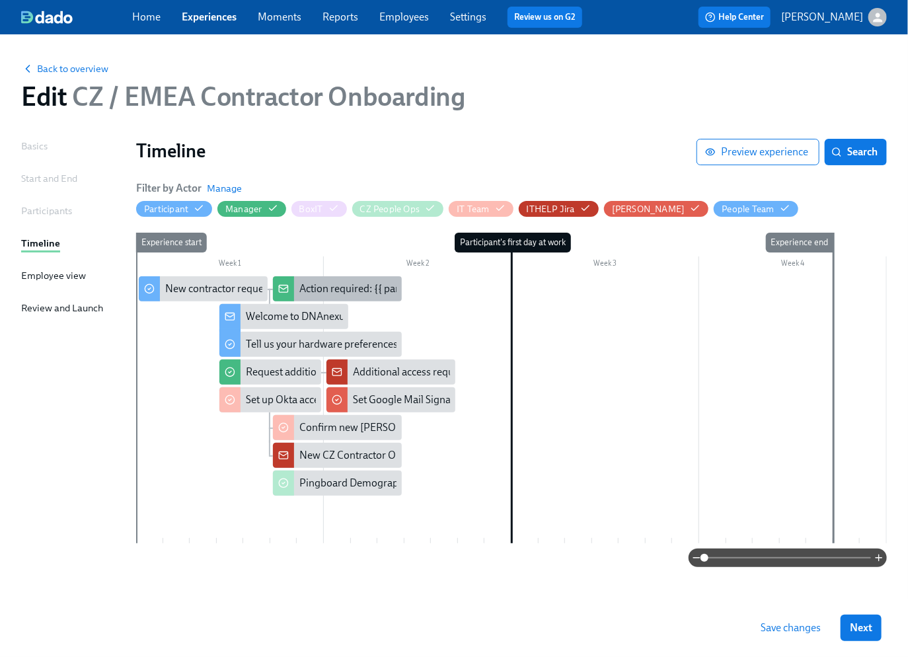
click at [338, 288] on div "Action required: {{ participant.fullName }}'s onboarding" at bounding box center [424, 289] width 251 height 15
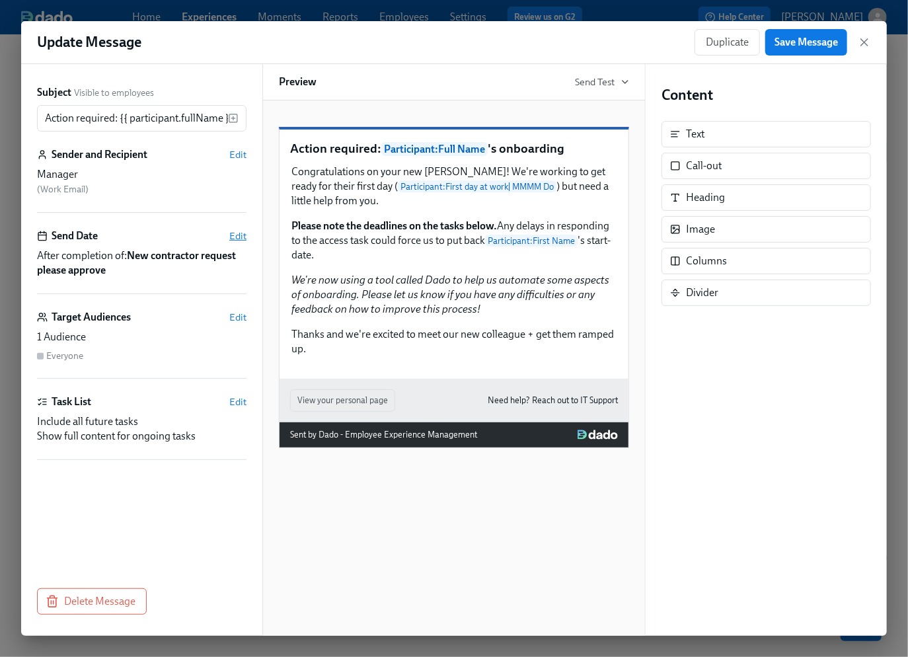
click at [234, 239] on span "Edit" at bounding box center [237, 235] width 17 height 13
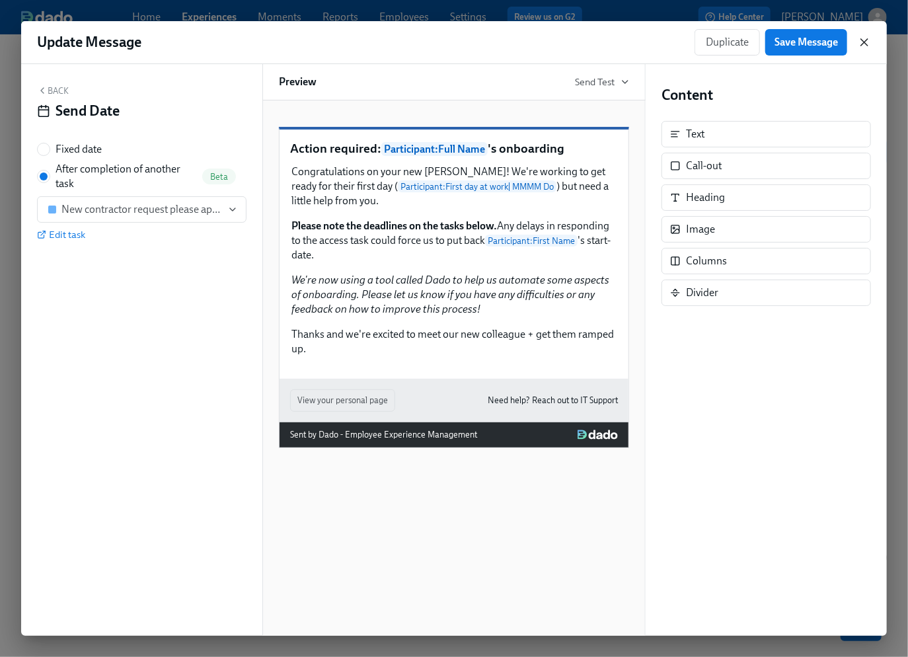
click at [867, 41] on icon "button" at bounding box center [864, 42] width 13 height 13
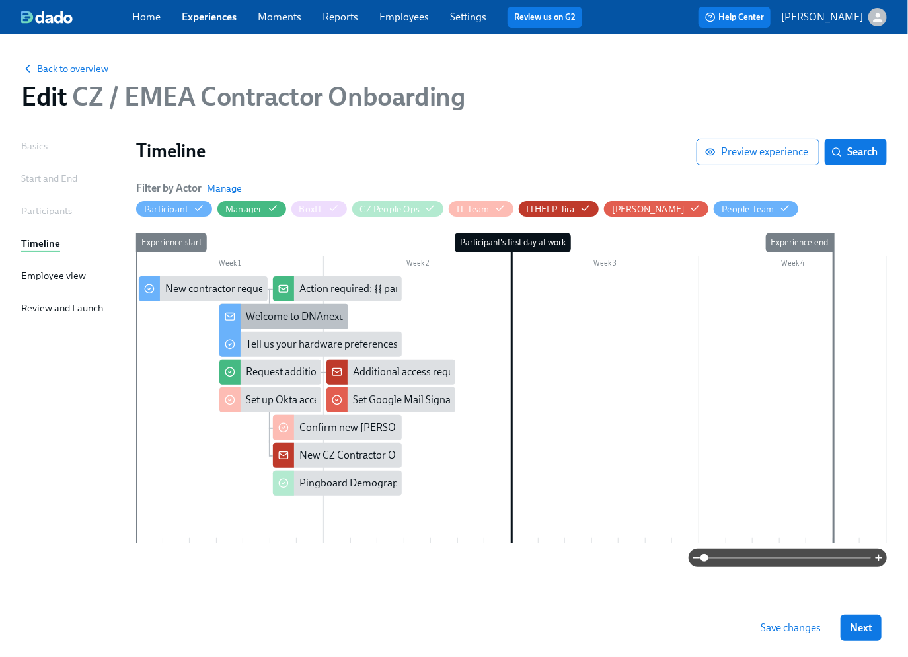
click at [293, 319] on div "Welcome to DNAnexus from the People Team!" at bounding box center [350, 316] width 209 height 15
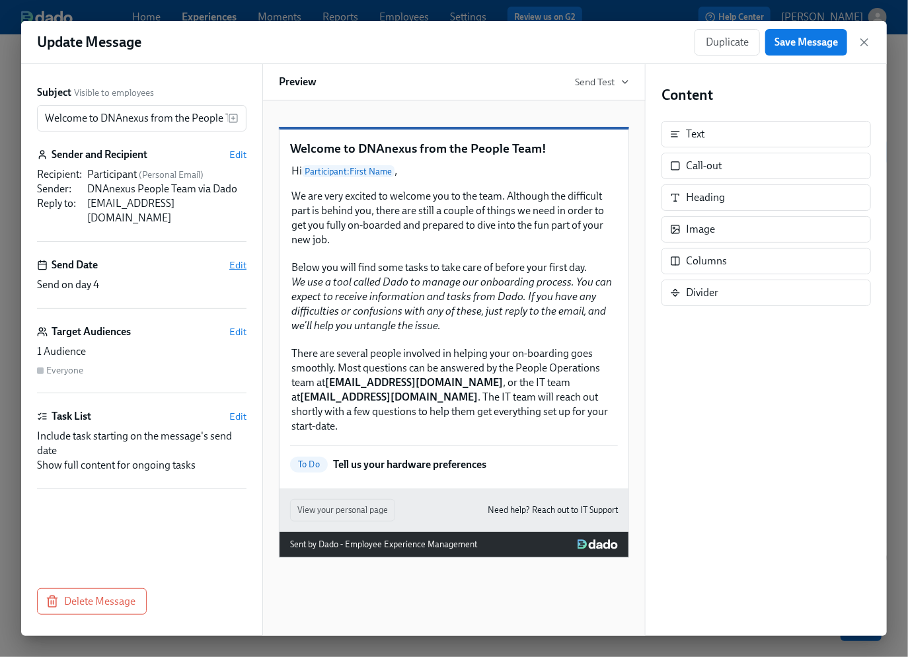
click at [238, 259] on span "Edit" at bounding box center [237, 265] width 17 height 13
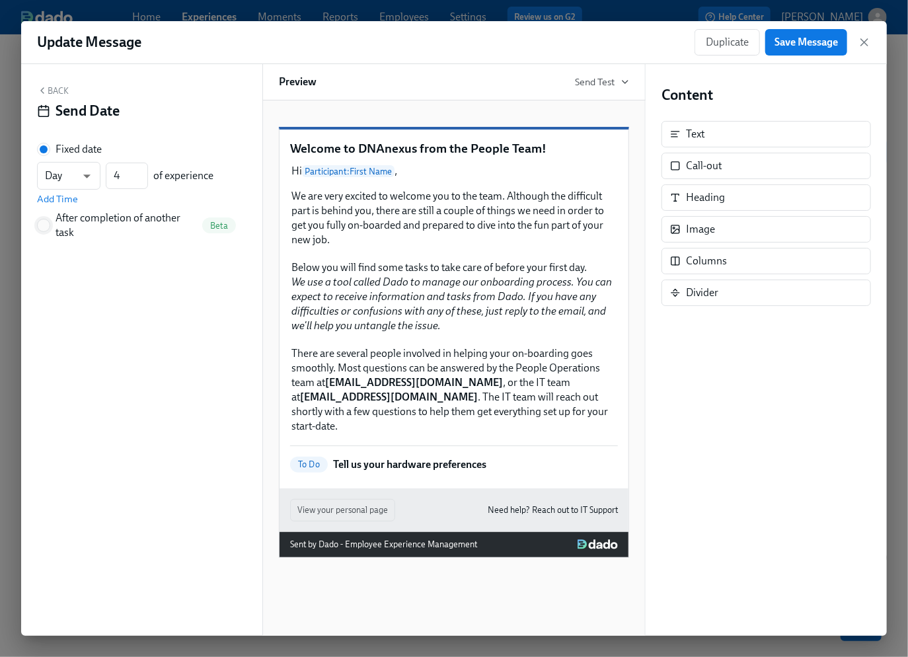
click at [49, 224] on input "After completion of another task Beta" at bounding box center [44, 226] width 12 height 12
radio input "true"
radio input "false"
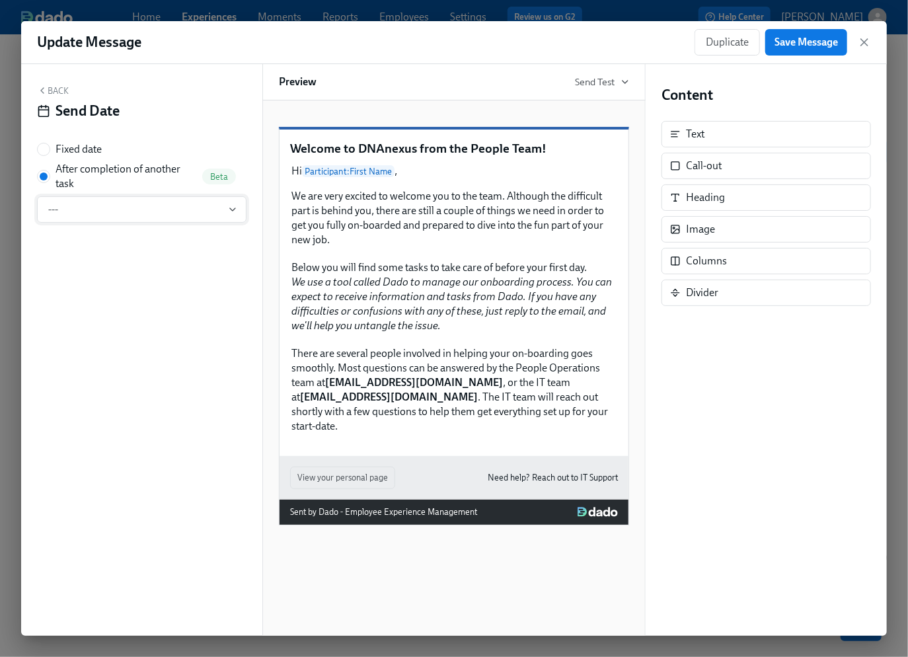
click at [128, 215] on span "---" at bounding box center [141, 209] width 187 height 13
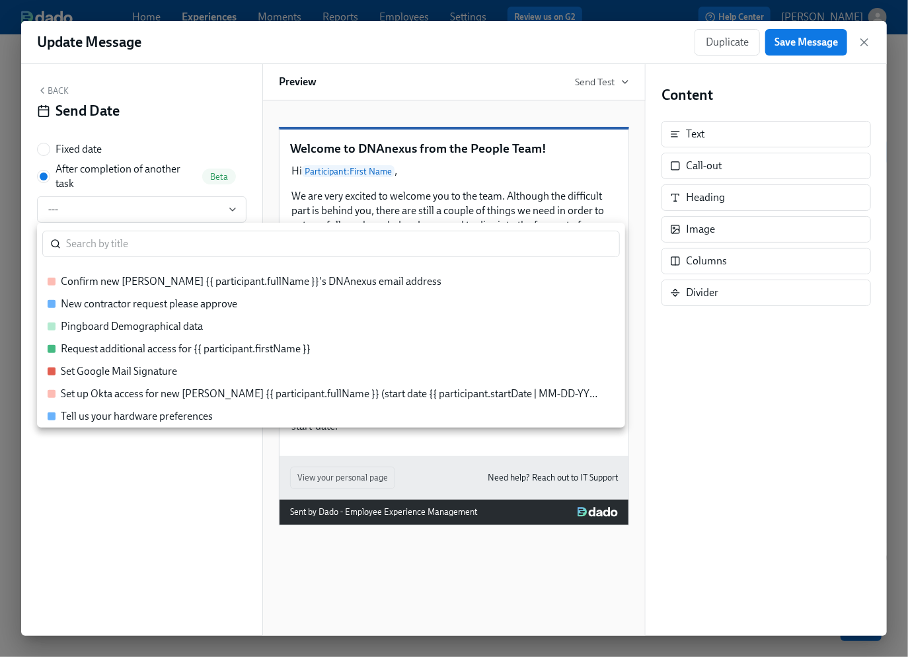
click at [146, 303] on div "New contractor request please approve" at bounding box center [149, 304] width 177 height 15
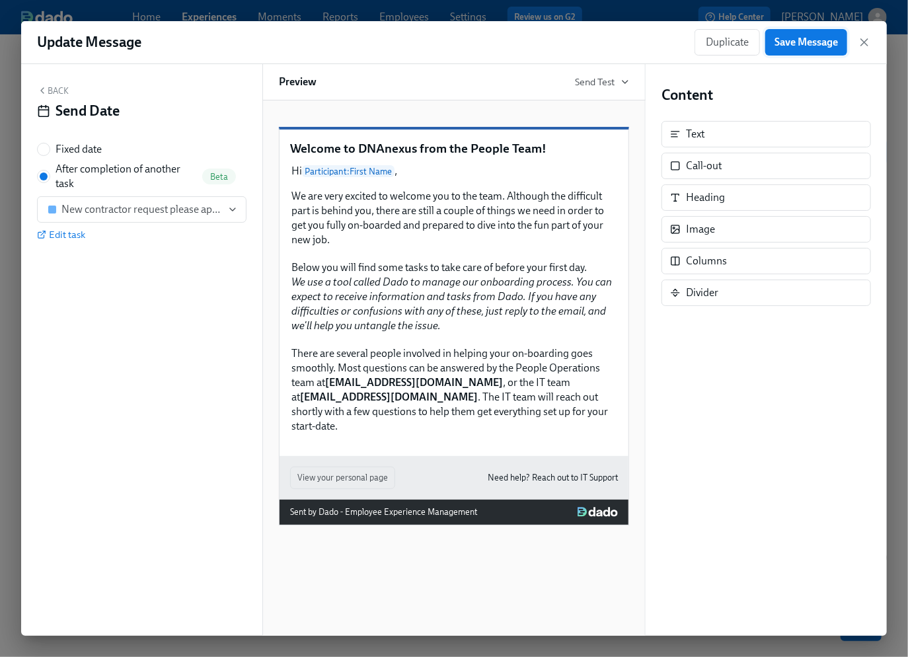
click at [814, 48] on span "Save Message" at bounding box center [806, 42] width 63 height 13
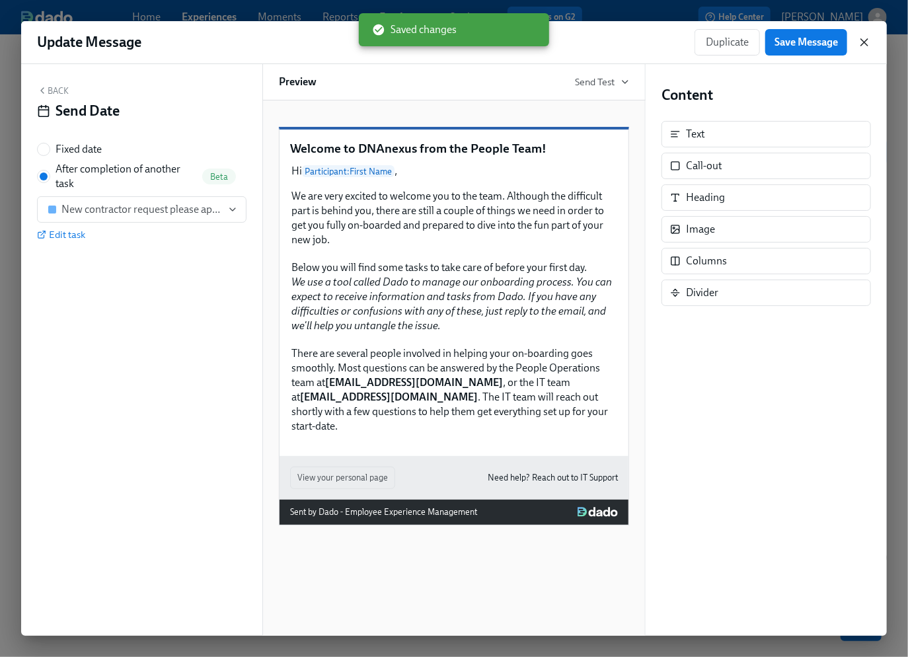
click at [863, 44] on icon "button" at bounding box center [864, 42] width 7 height 7
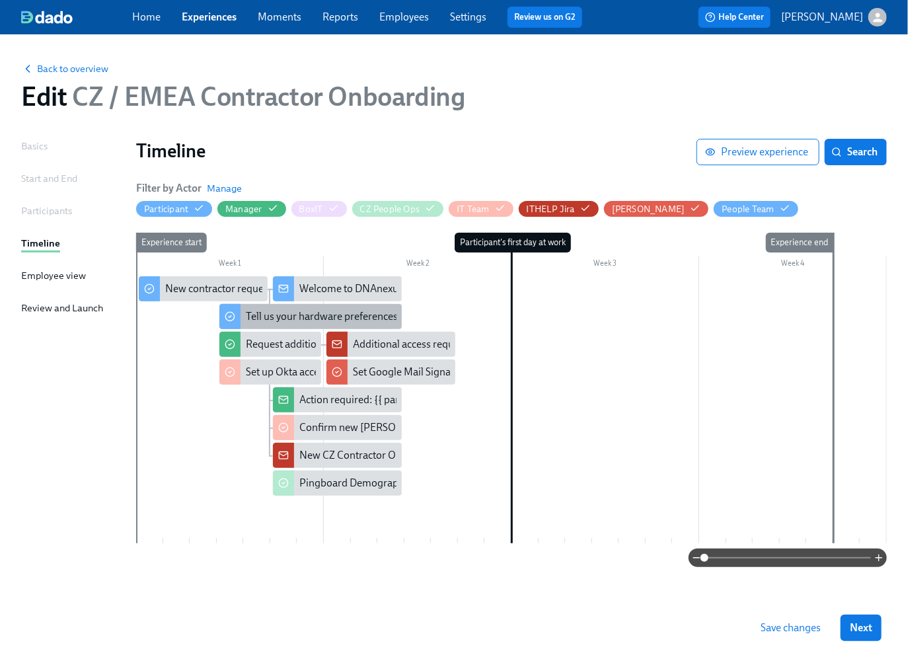
click at [288, 319] on div "Tell us your hardware preferences" at bounding box center [322, 316] width 152 height 15
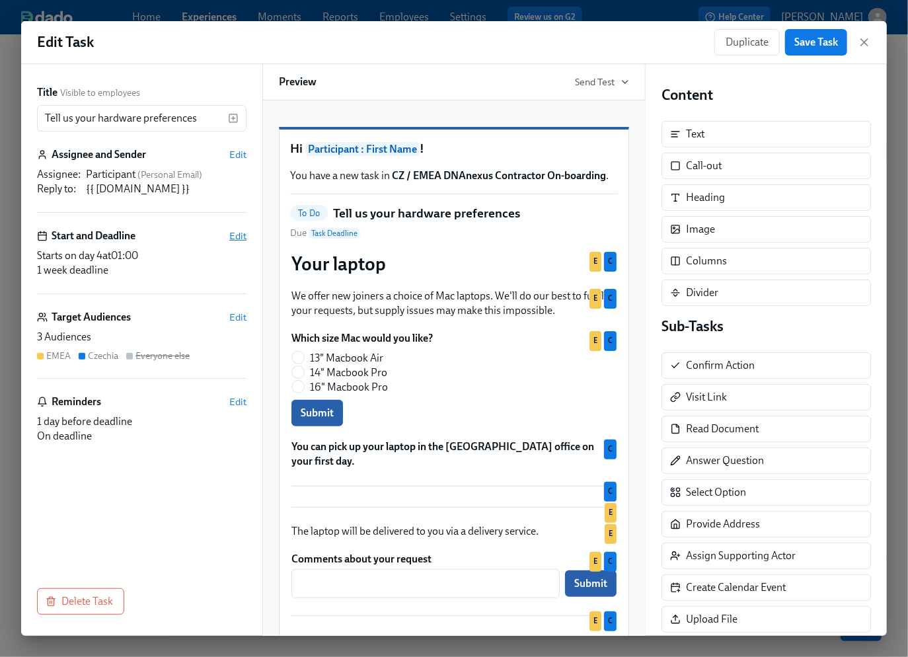
click at [237, 236] on span "Edit" at bounding box center [237, 235] width 17 height 13
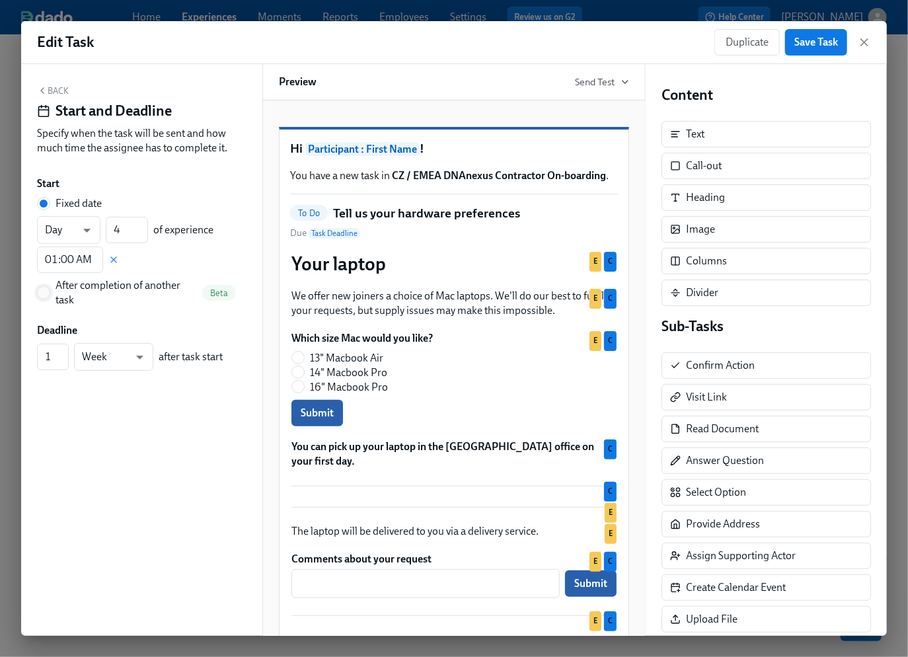
click at [45, 293] on input "After completion of another task Beta" at bounding box center [44, 293] width 12 height 12
radio input "true"
radio input "false"
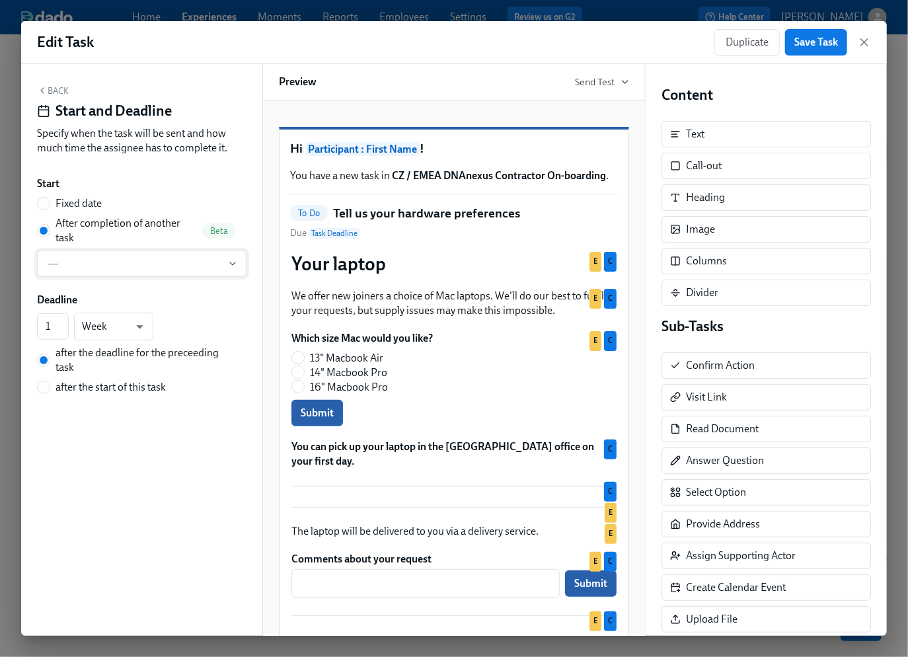
click at [124, 268] on span "---" at bounding box center [141, 263] width 187 height 13
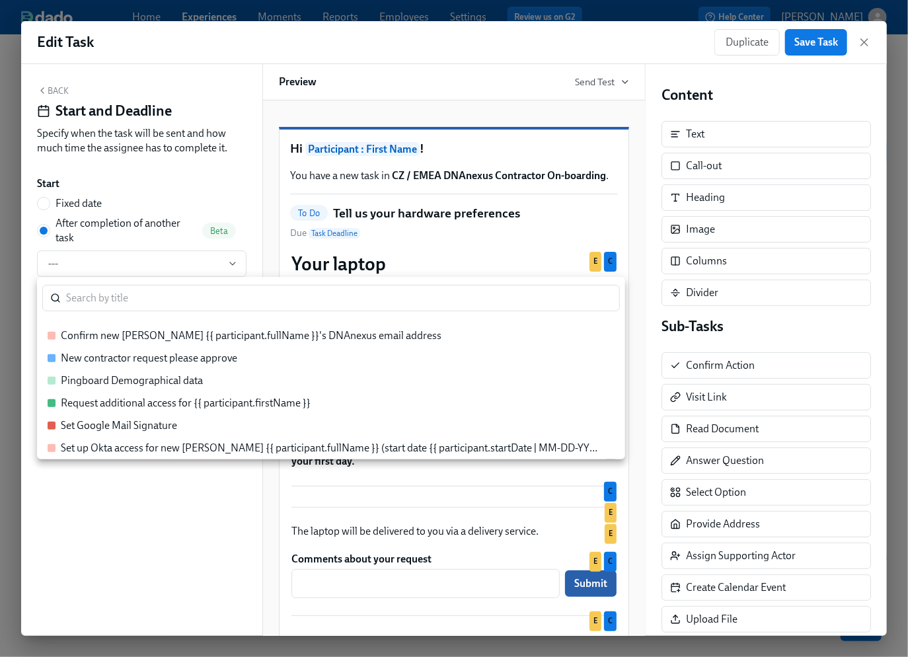
click at [143, 357] on div "New contractor request please approve" at bounding box center [149, 358] width 177 height 15
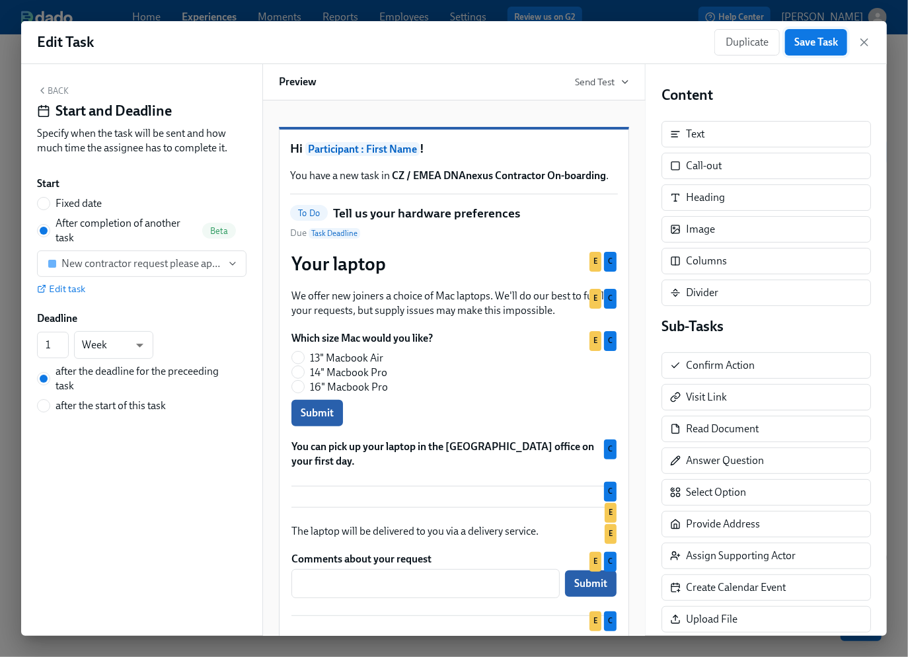
click at [826, 44] on span "Save Task" at bounding box center [817, 42] width 44 height 13
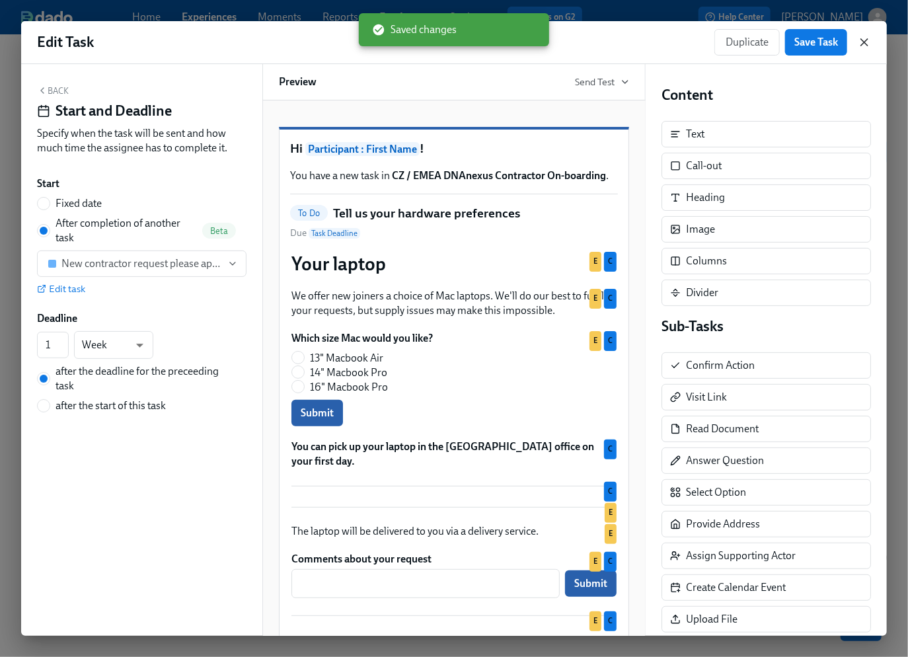
click at [865, 41] on icon "button" at bounding box center [864, 42] width 7 height 7
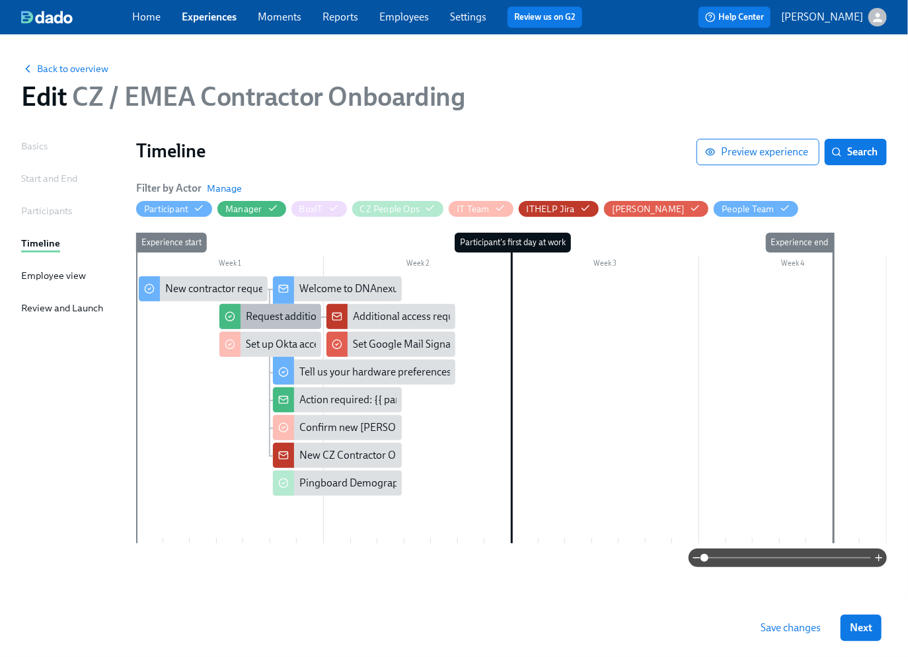
click at [274, 321] on div "Request additional access for {{ participant.firstName }}" at bounding box center [371, 316] width 250 height 15
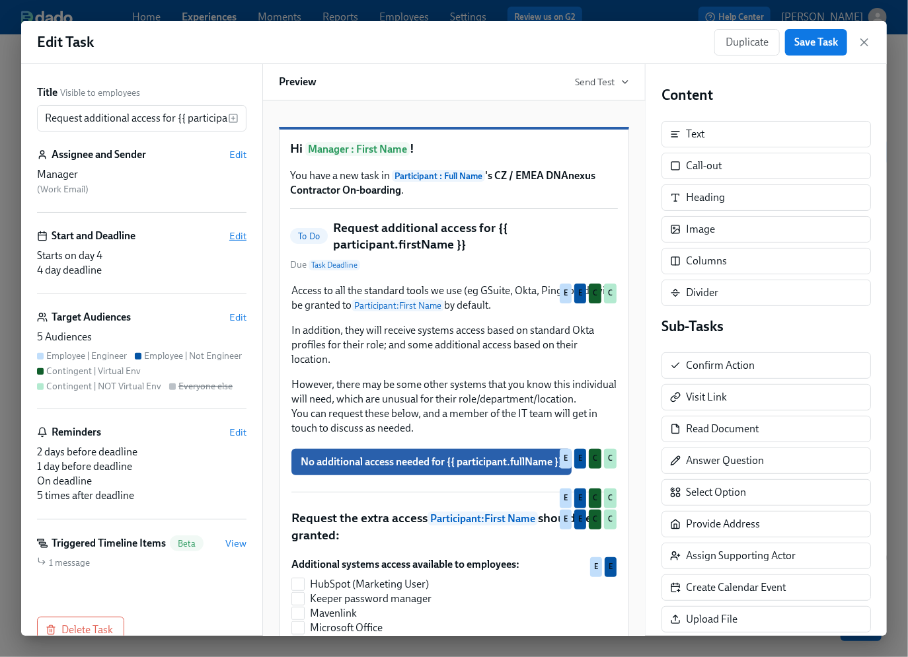
click at [232, 237] on span "Edit" at bounding box center [237, 235] width 17 height 13
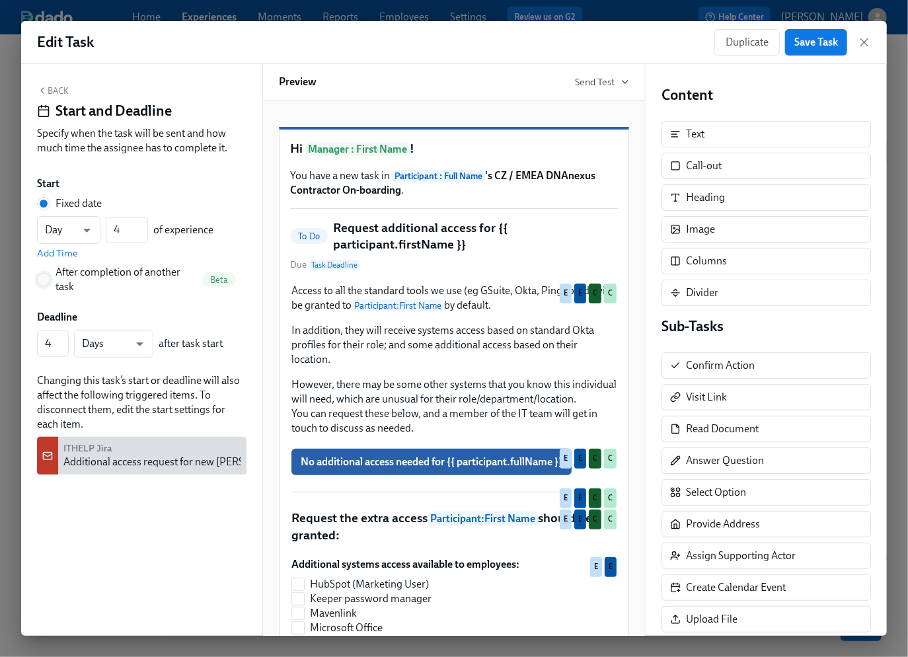
click at [44, 278] on input "After completion of another task Beta" at bounding box center [44, 280] width 12 height 12
radio input "true"
radio input "false"
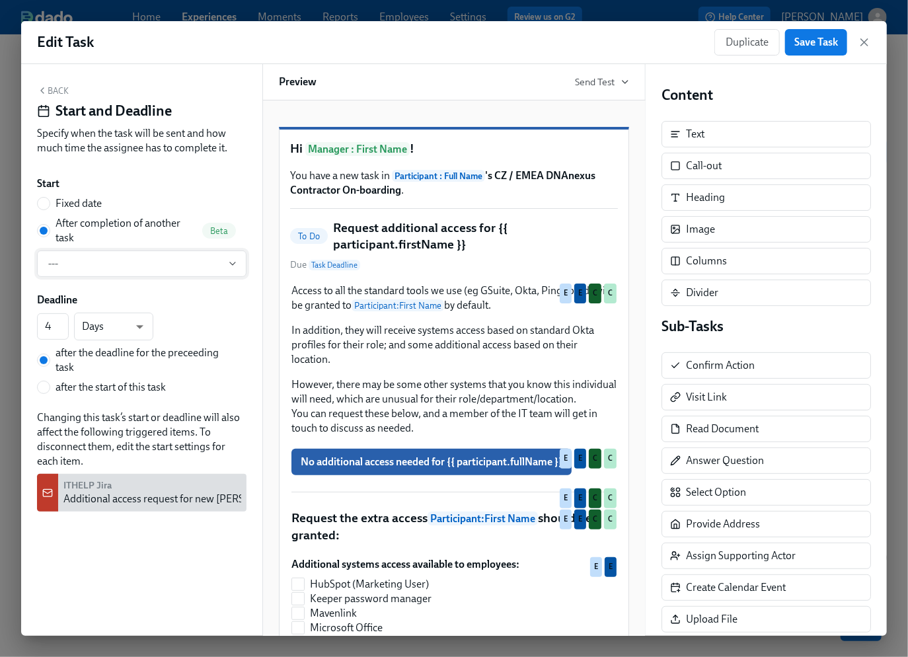
click at [114, 266] on span "---" at bounding box center [141, 263] width 187 height 13
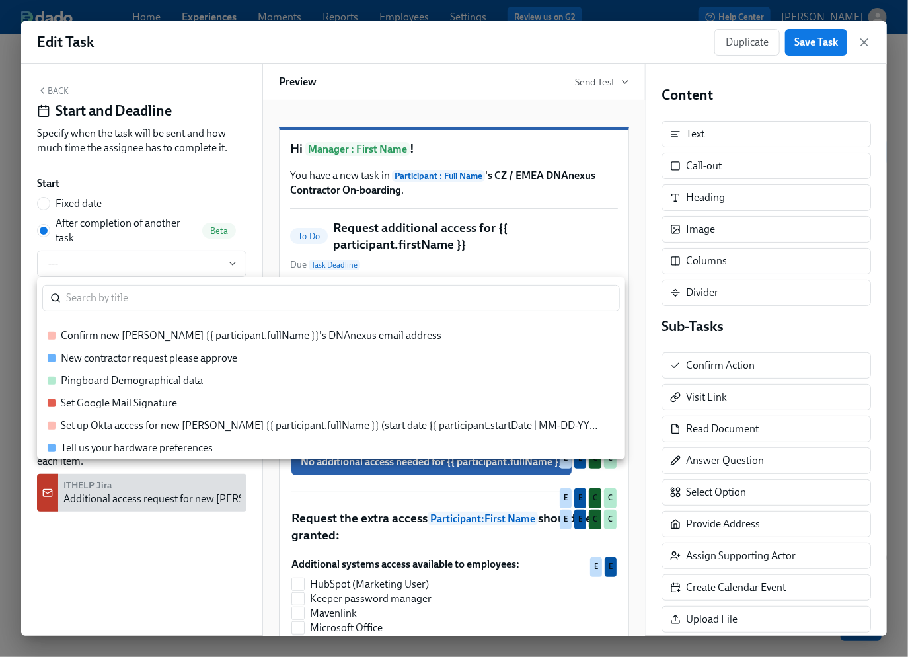
click at [876, 42] on div at bounding box center [454, 328] width 908 height 657
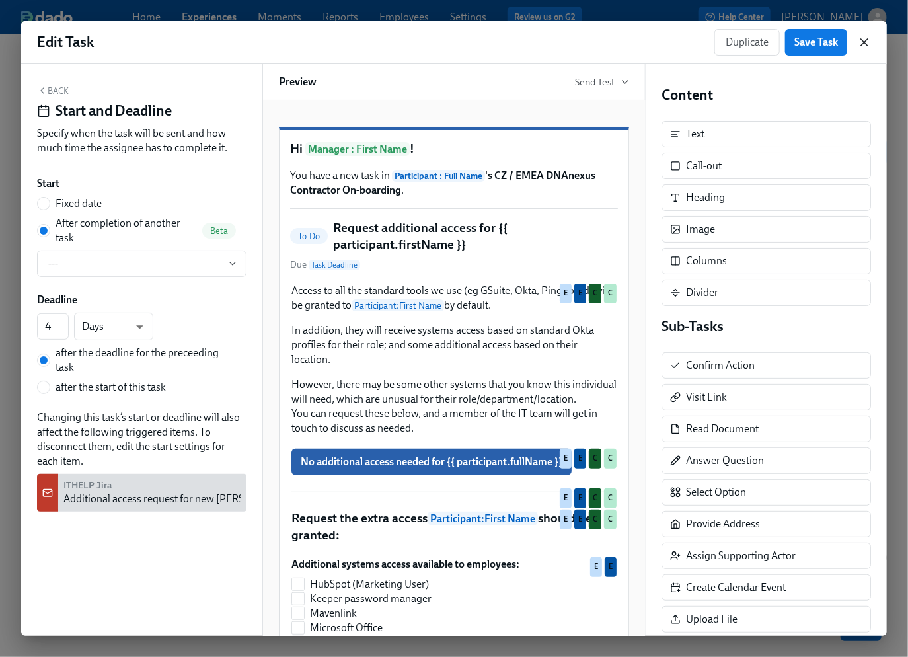
click at [867, 42] on icon "button" at bounding box center [864, 42] width 13 height 13
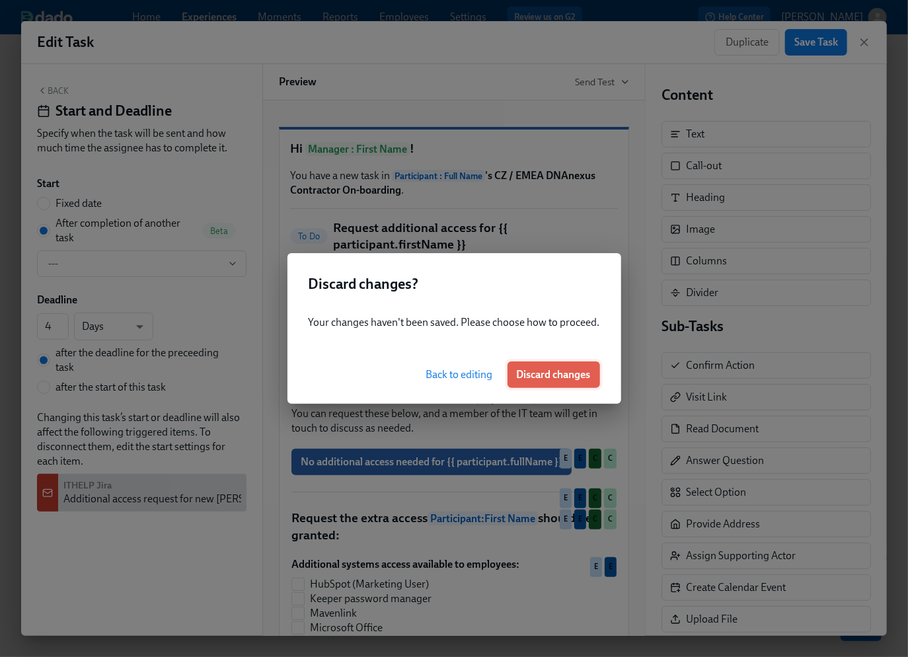
click at [551, 372] on span "Discard changes" at bounding box center [554, 374] width 74 height 13
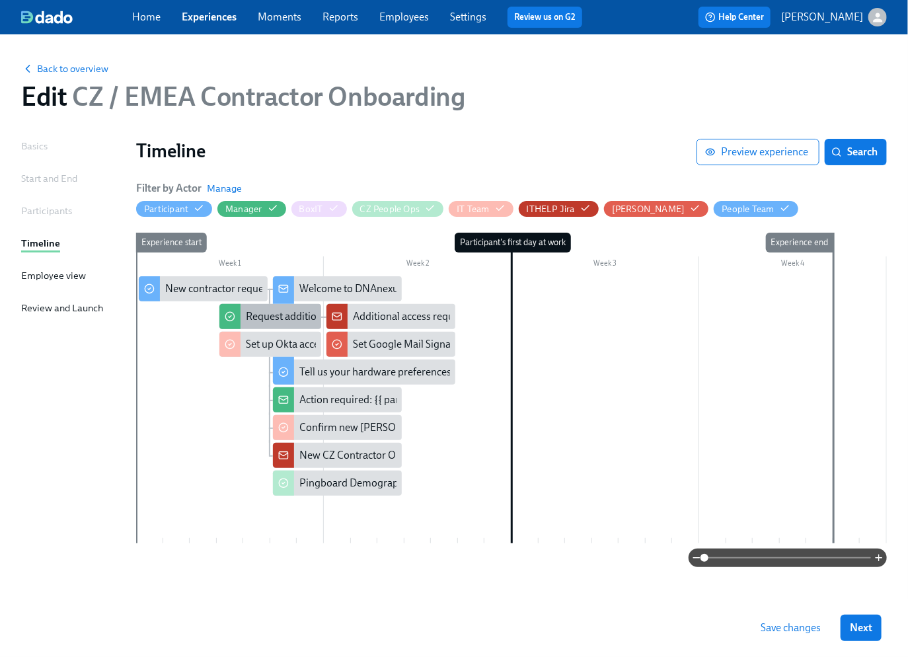
click at [271, 313] on div "Request additional access for {{ participant.firstName }}" at bounding box center [371, 316] width 250 height 15
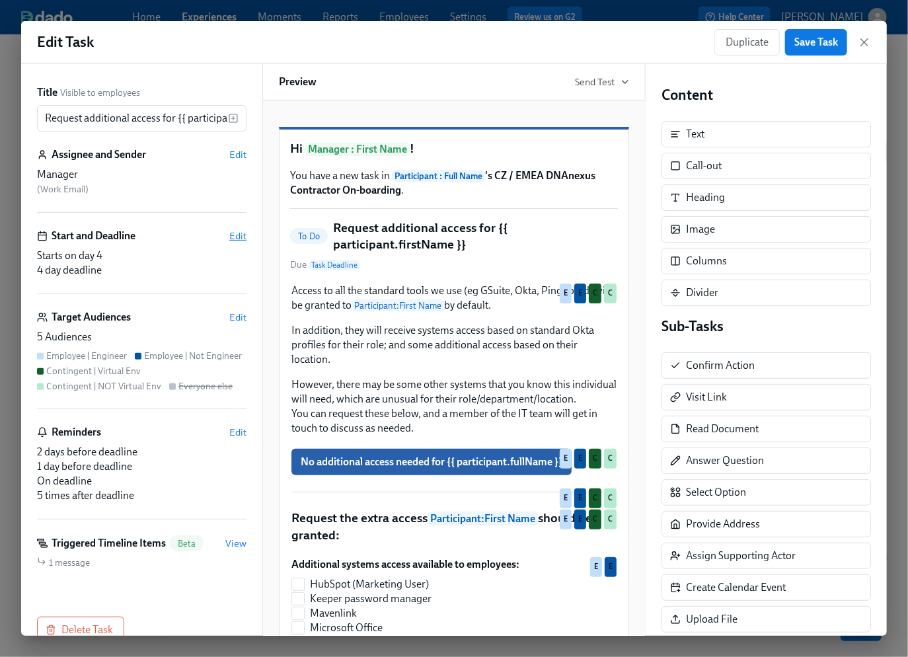
click at [229, 237] on span "Edit" at bounding box center [237, 235] width 17 height 13
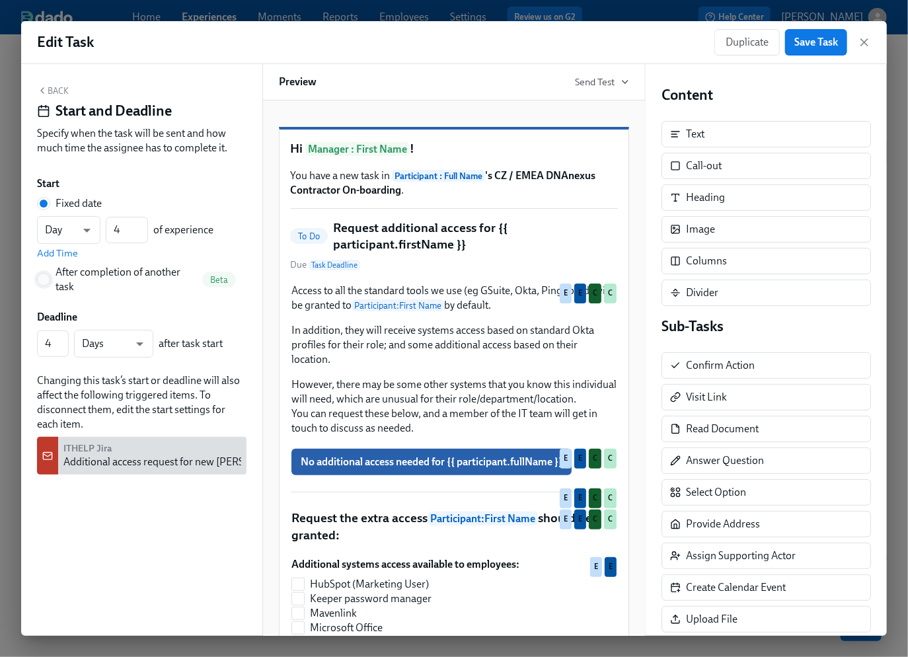
click at [44, 280] on input "After completion of another task Beta" at bounding box center [44, 280] width 12 height 12
radio input "true"
radio input "false"
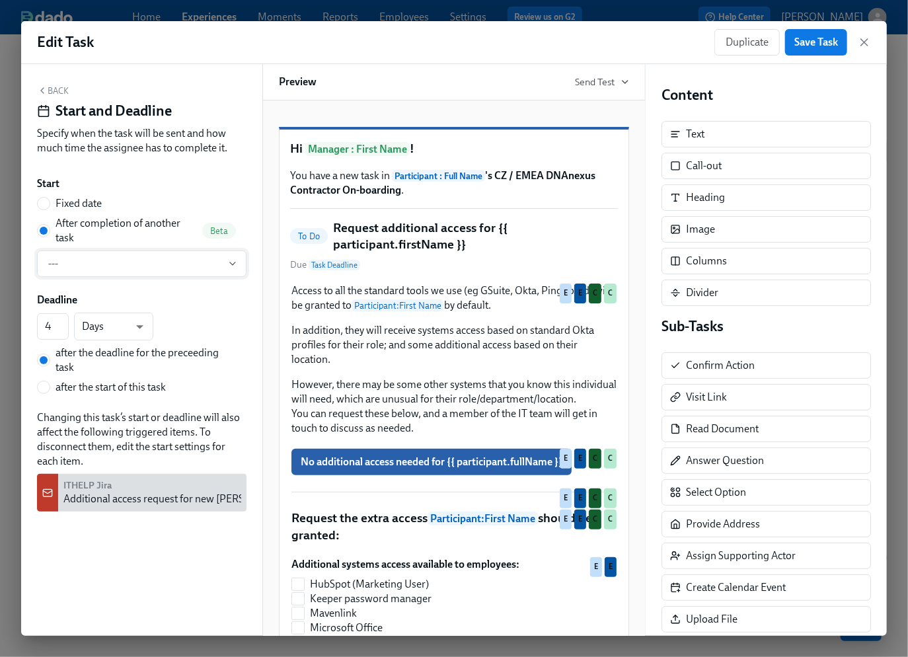
click at [172, 268] on span "---" at bounding box center [141, 263] width 187 height 13
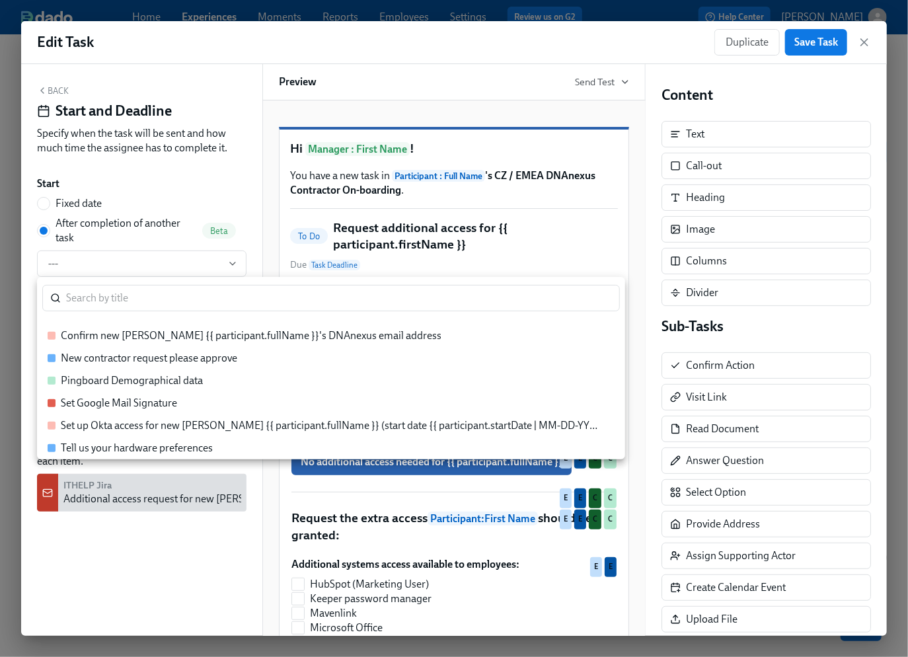
click at [250, 358] on div "New contractor request please approve" at bounding box center [325, 358] width 554 height 15
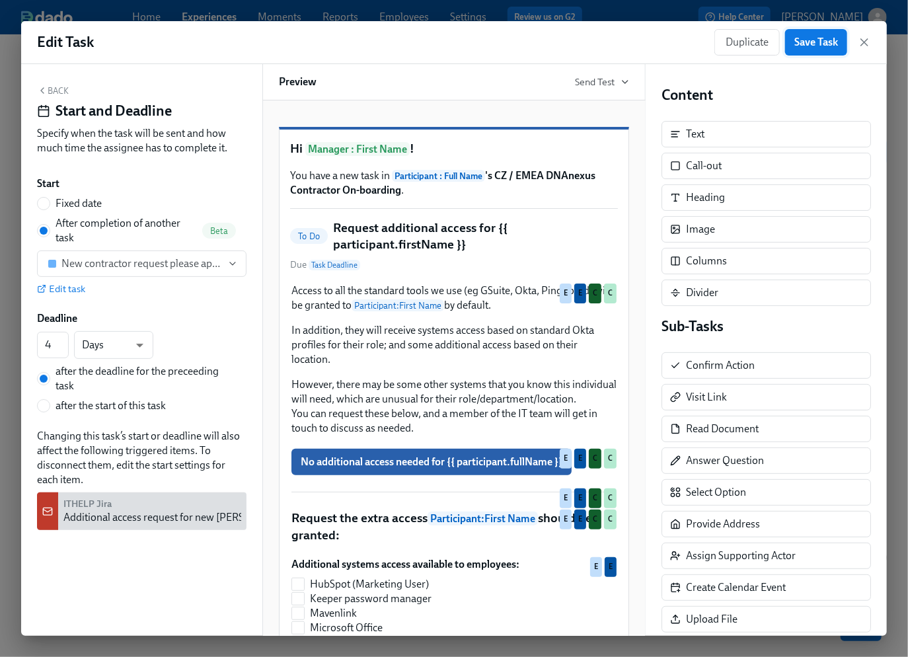
click at [817, 45] on span "Save Task" at bounding box center [817, 42] width 44 height 13
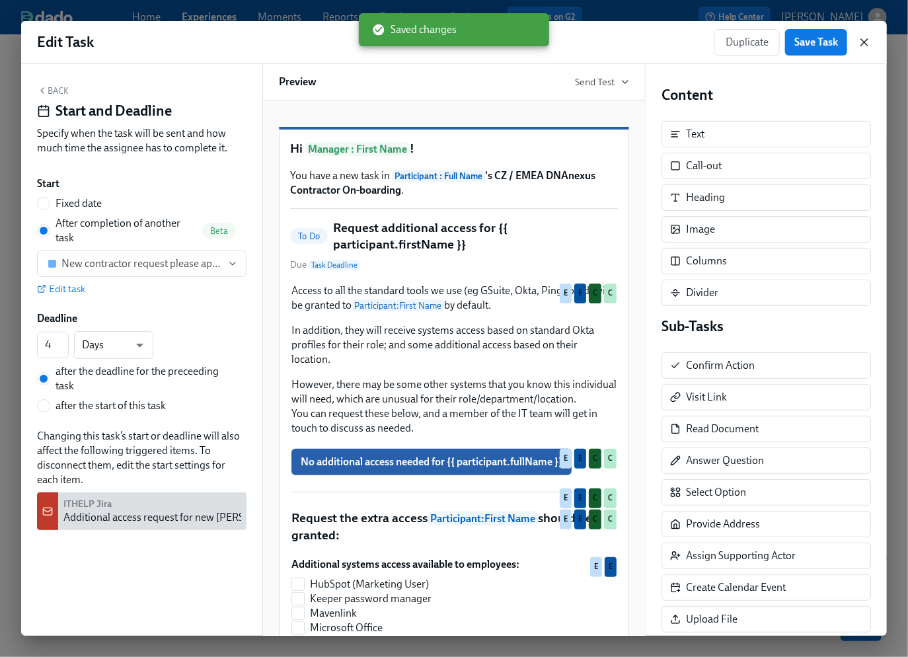
click at [869, 42] on icon "button" at bounding box center [864, 42] width 13 height 13
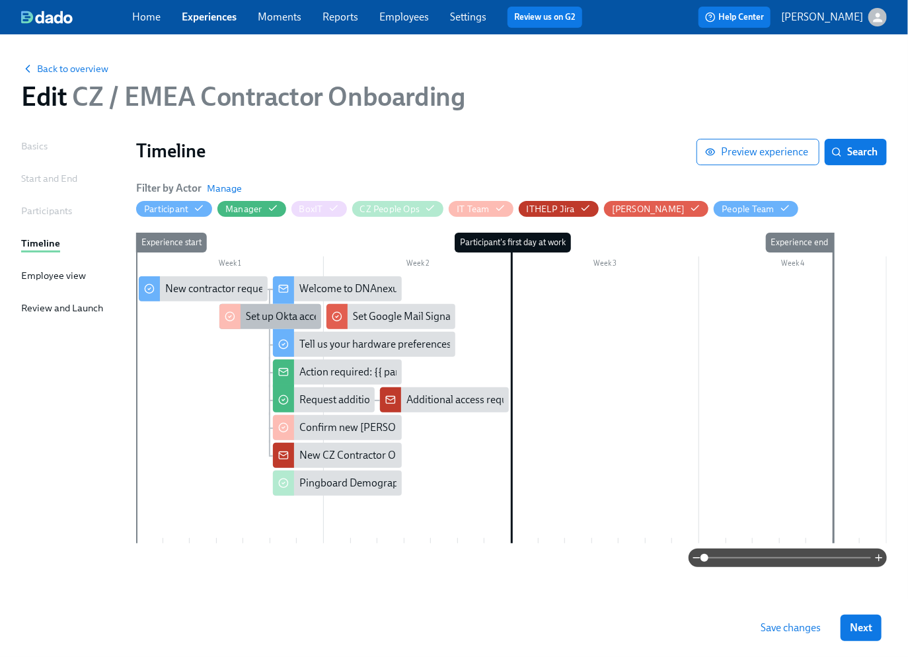
click at [270, 315] on div "Set up Okta access for new [PERSON_NAME] {{ participant.fullName }} (start date…" at bounding box center [523, 316] width 554 height 15
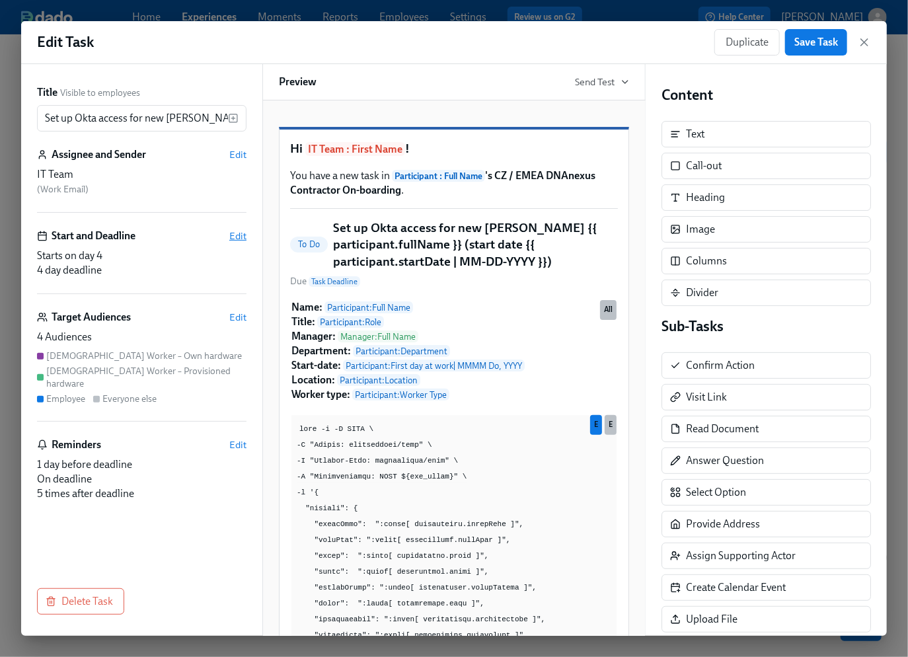
click at [241, 235] on span "Edit" at bounding box center [237, 235] width 17 height 13
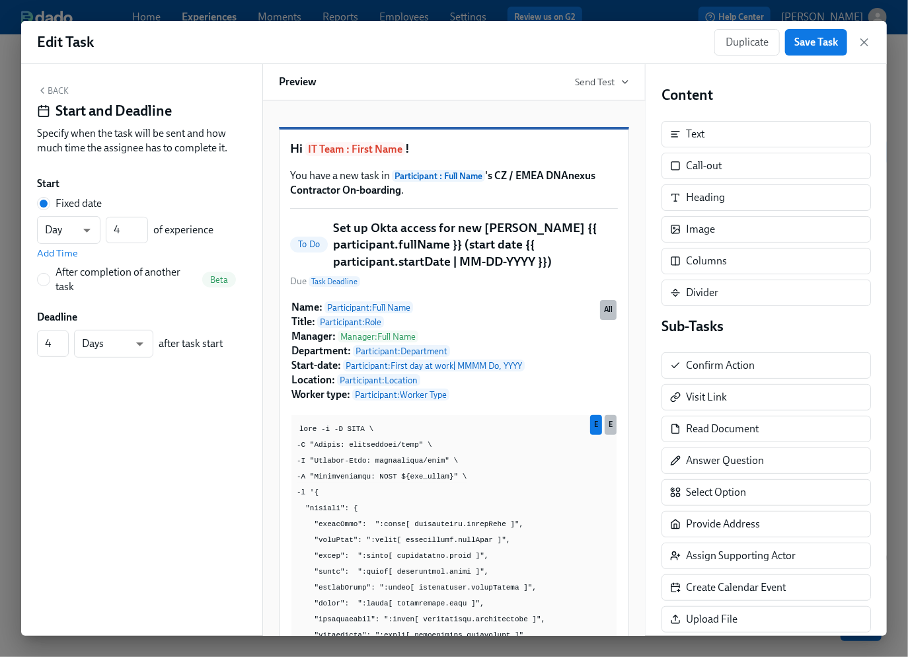
click at [44, 279] on input "After completion of another task Beta" at bounding box center [44, 280] width 12 height 12
radio input "true"
radio input "false"
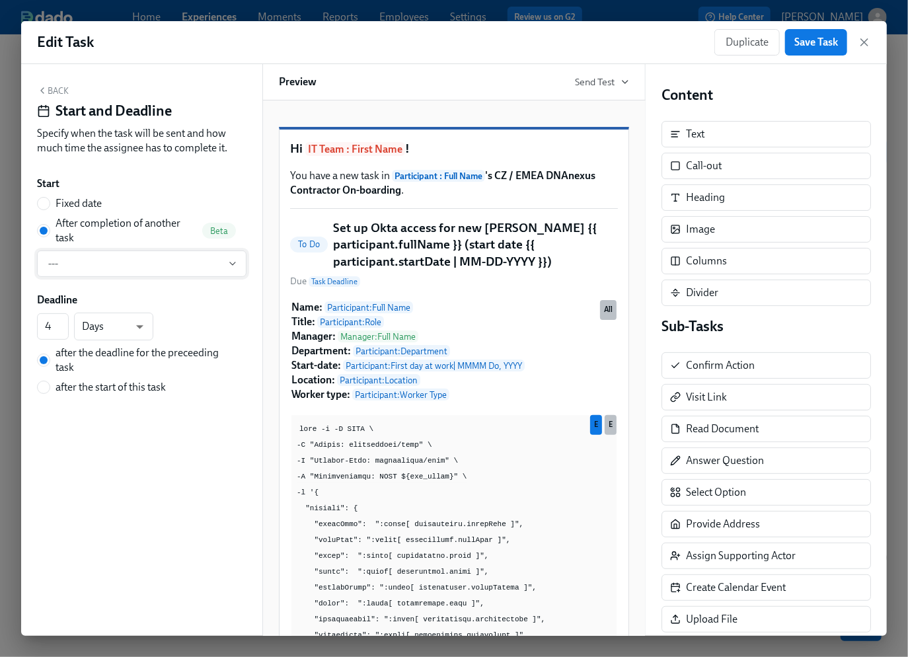
click at [137, 262] on span "---" at bounding box center [141, 263] width 187 height 13
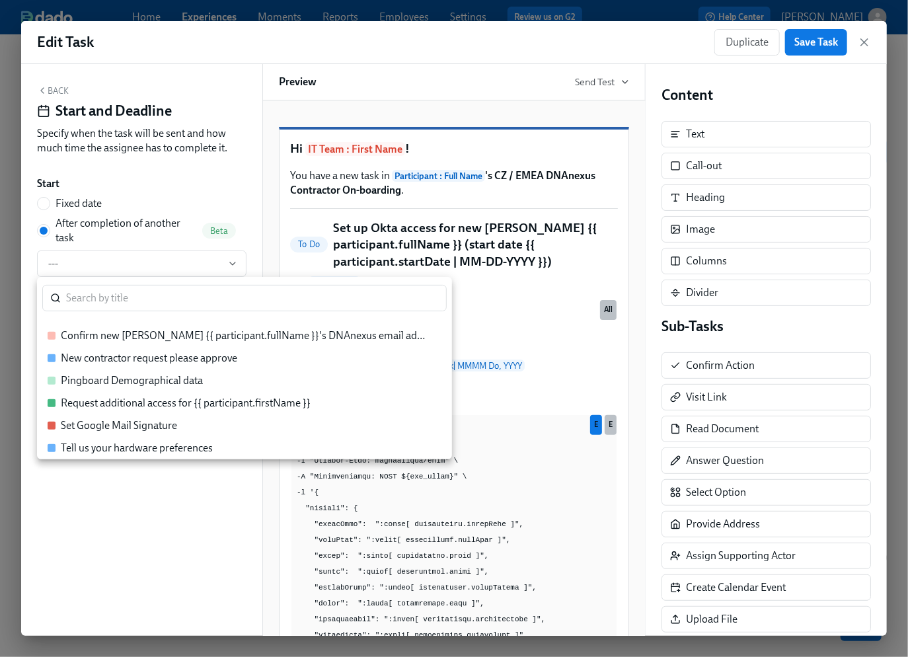
click at [151, 360] on div "New contractor request please approve" at bounding box center [149, 358] width 177 height 15
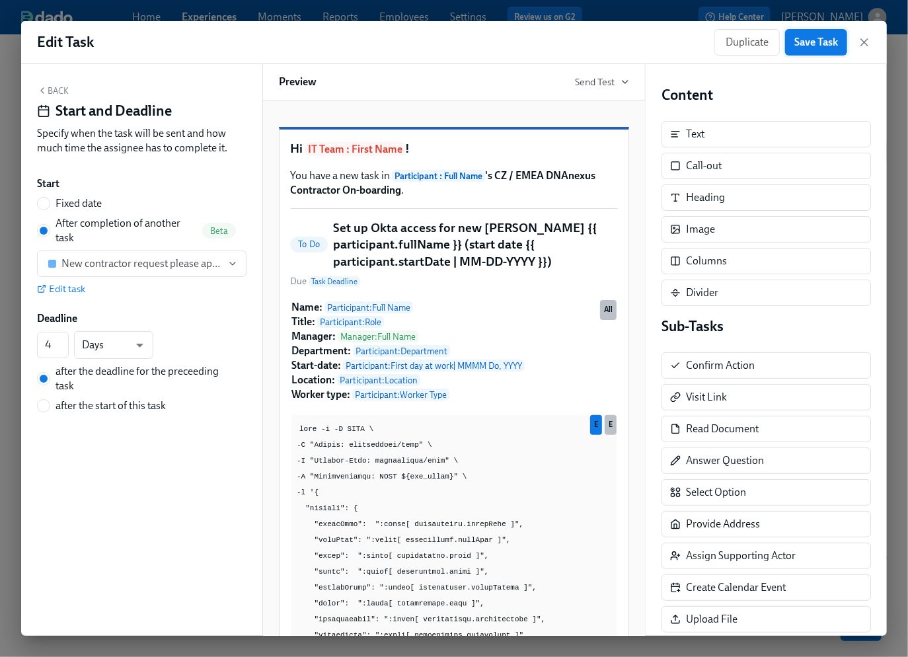
click at [822, 44] on span "Save Task" at bounding box center [817, 42] width 44 height 13
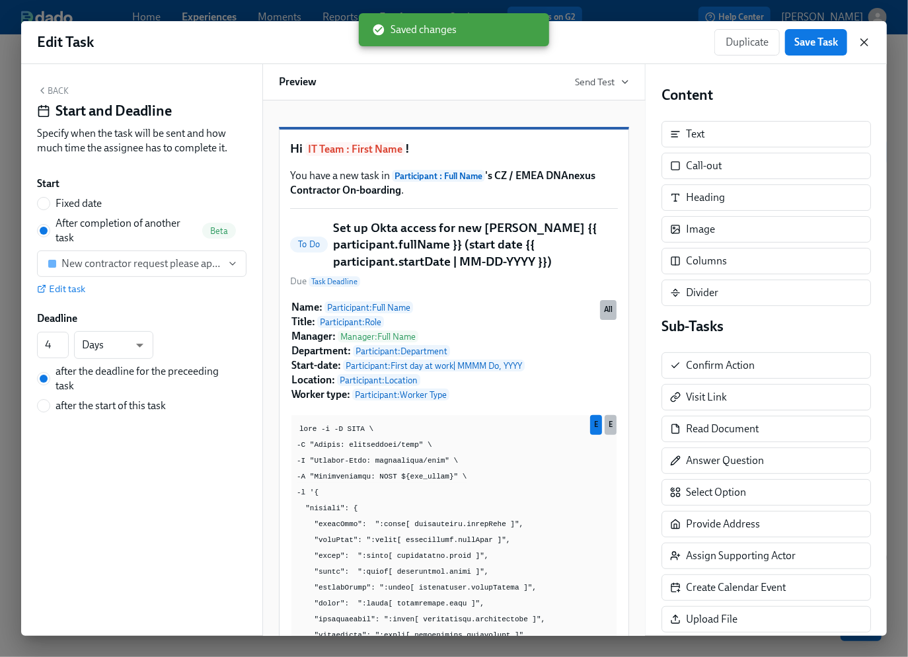
click at [867, 43] on icon "button" at bounding box center [864, 42] width 13 height 13
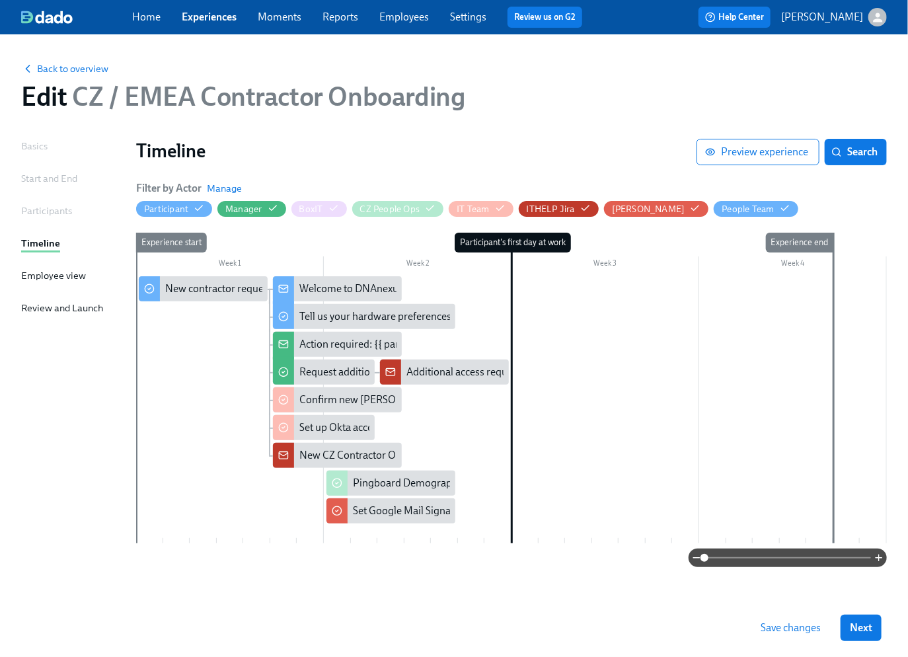
click at [776, 626] on span "Save changes" at bounding box center [791, 627] width 60 height 13
